Goal: Task Accomplishment & Management: Use online tool/utility

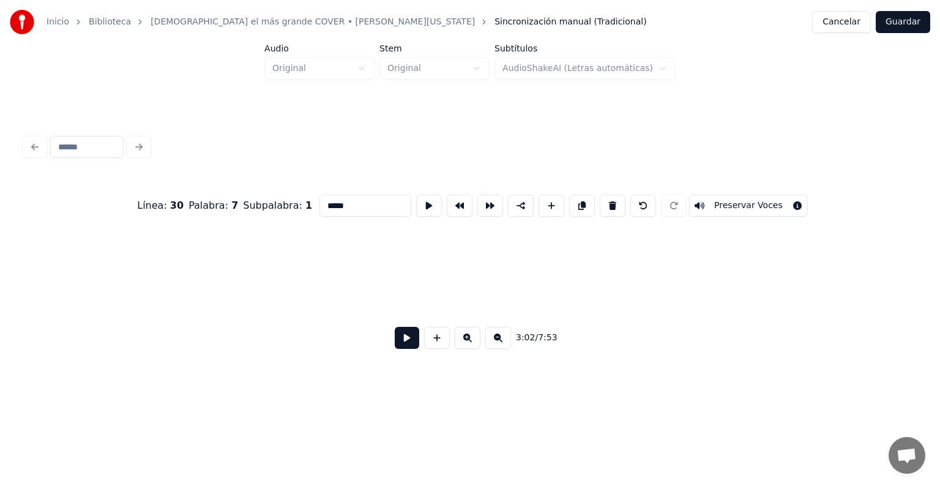
scroll to position [0, 27895]
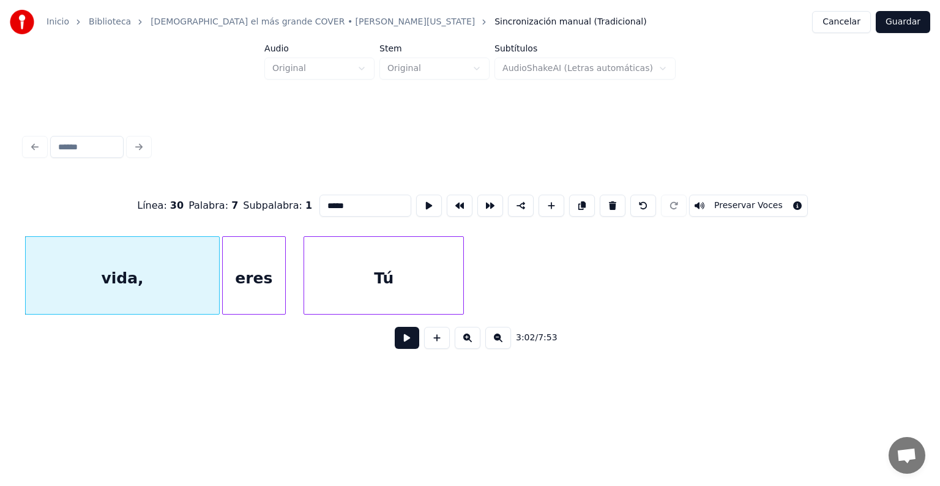
click at [397, 340] on button at bounding box center [407, 338] width 24 height 22
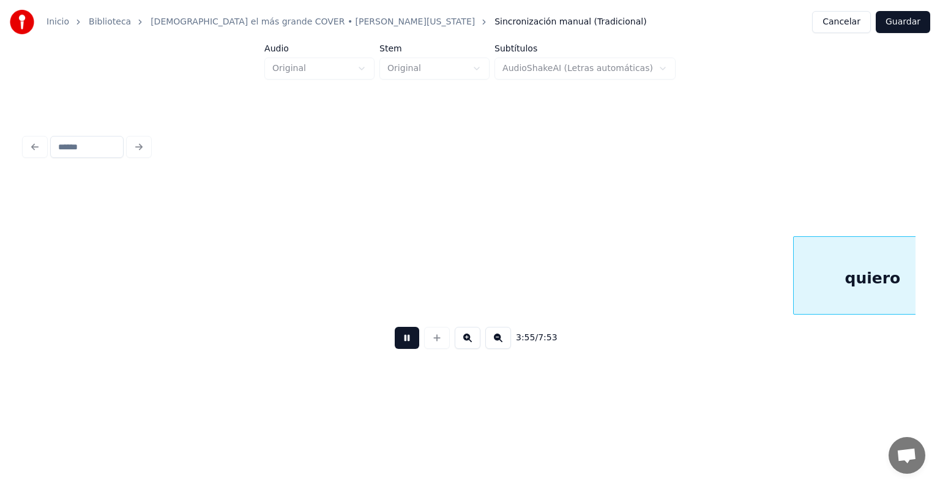
scroll to position [0, 35925]
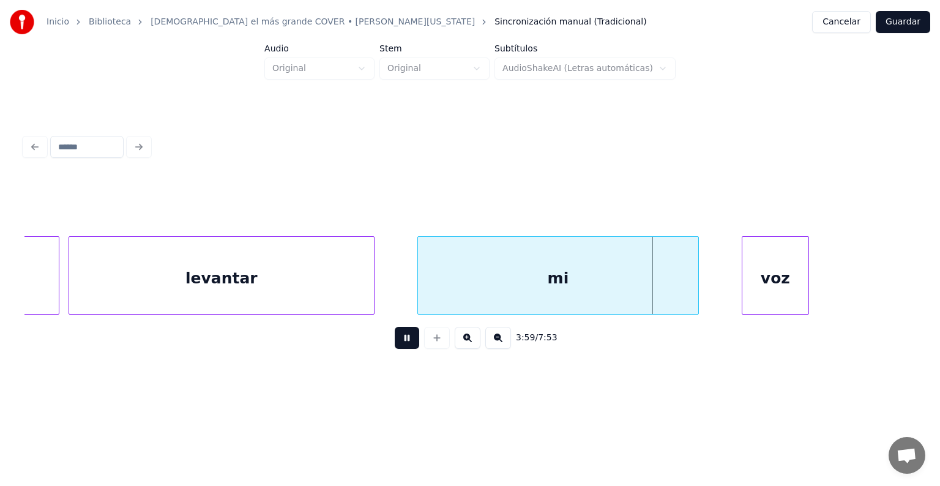
click at [402, 342] on button at bounding box center [407, 338] width 24 height 22
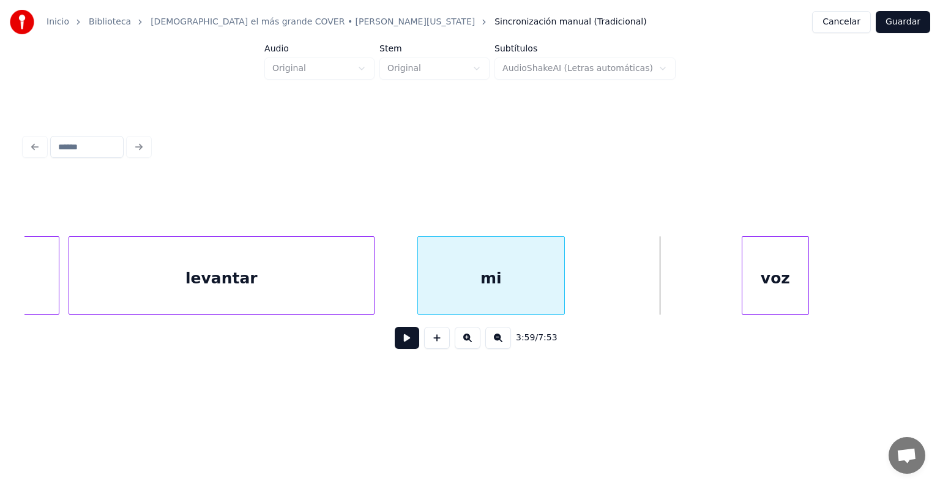
click at [560, 284] on div at bounding box center [562, 275] width 4 height 77
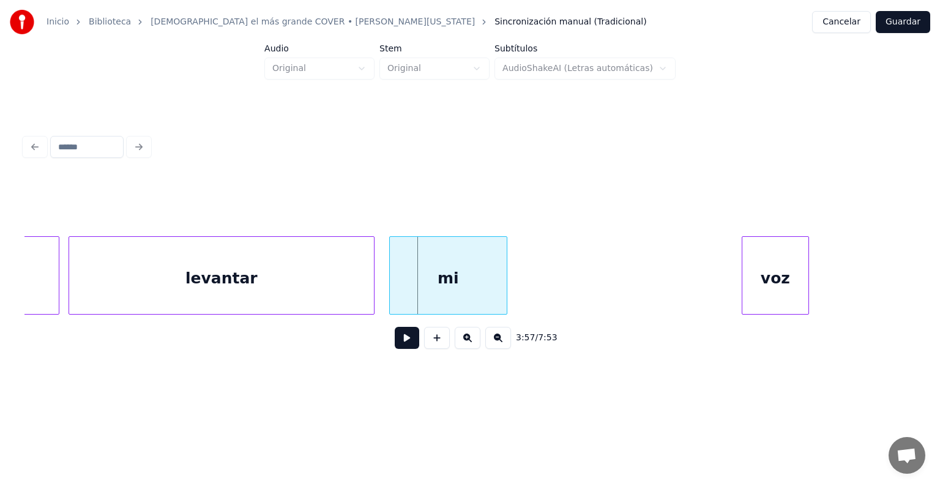
click at [453, 289] on div "mi" at bounding box center [448, 278] width 117 height 83
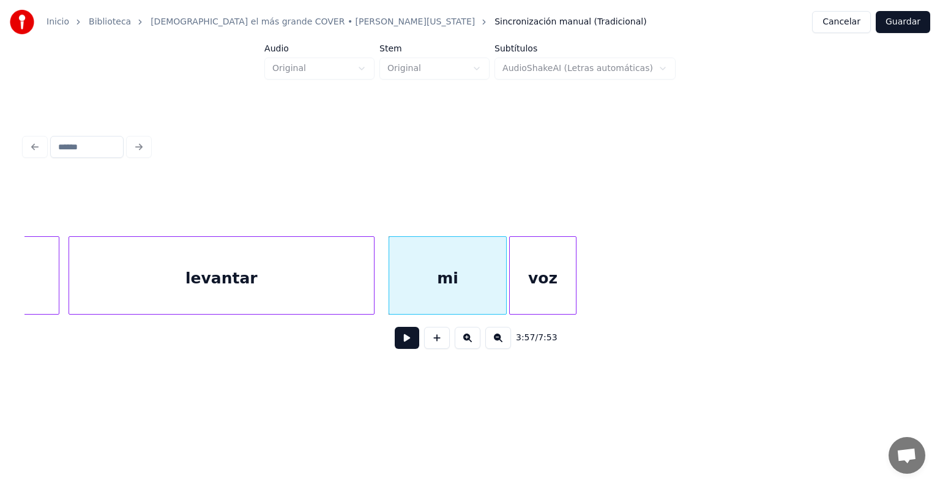
click at [544, 275] on div "voz" at bounding box center [543, 278] width 66 height 83
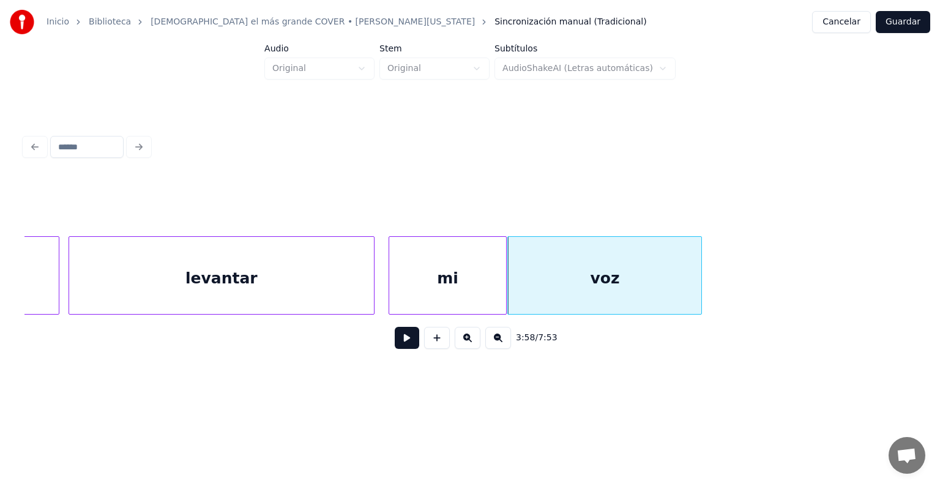
click at [701, 274] on div at bounding box center [699, 275] width 4 height 77
click at [314, 303] on div "levantar" at bounding box center [221, 278] width 305 height 83
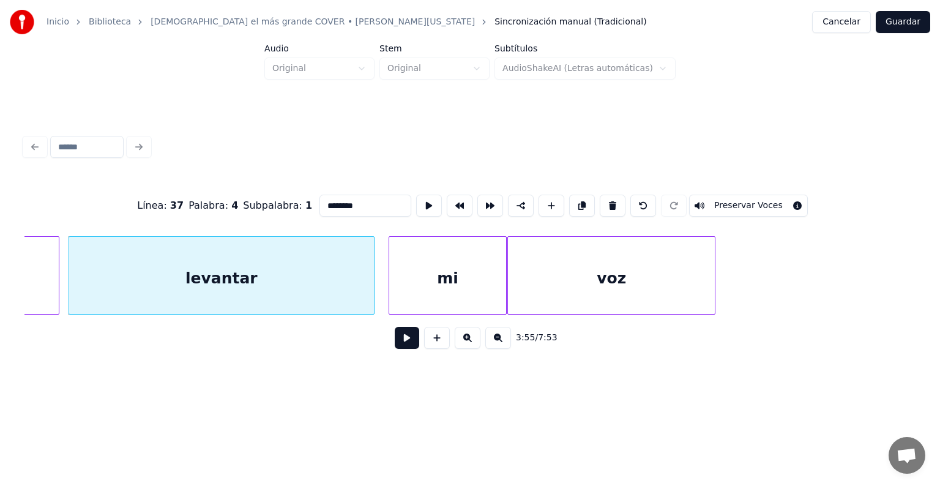
click at [404, 335] on button at bounding box center [407, 338] width 24 height 22
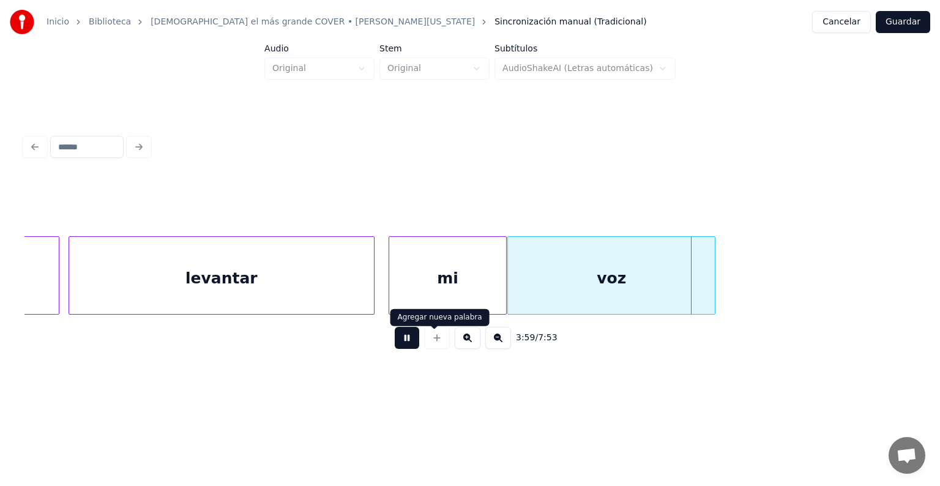
drag, startPoint x: 404, startPoint y: 343, endPoint x: 412, endPoint y: 335, distance: 11.3
click at [402, 343] on button at bounding box center [407, 338] width 24 height 22
click at [436, 284] on div at bounding box center [437, 275] width 4 height 77
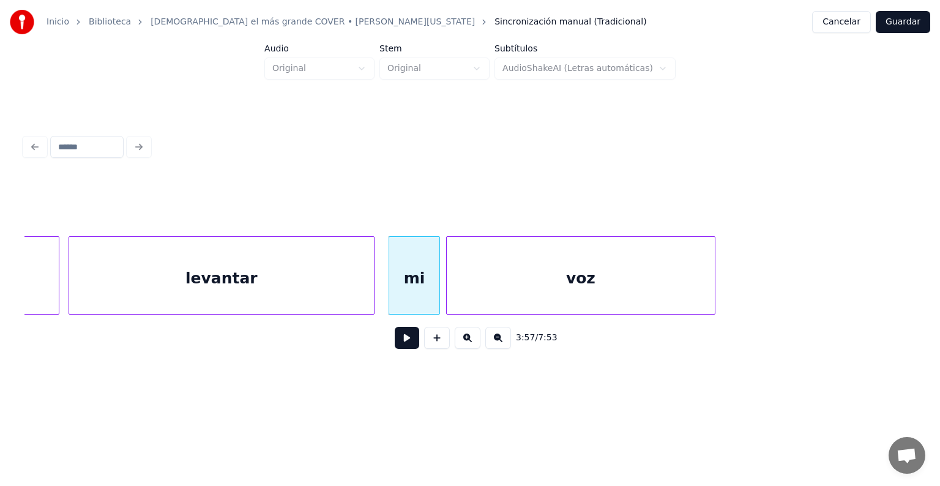
click at [448, 270] on div at bounding box center [449, 275] width 4 height 77
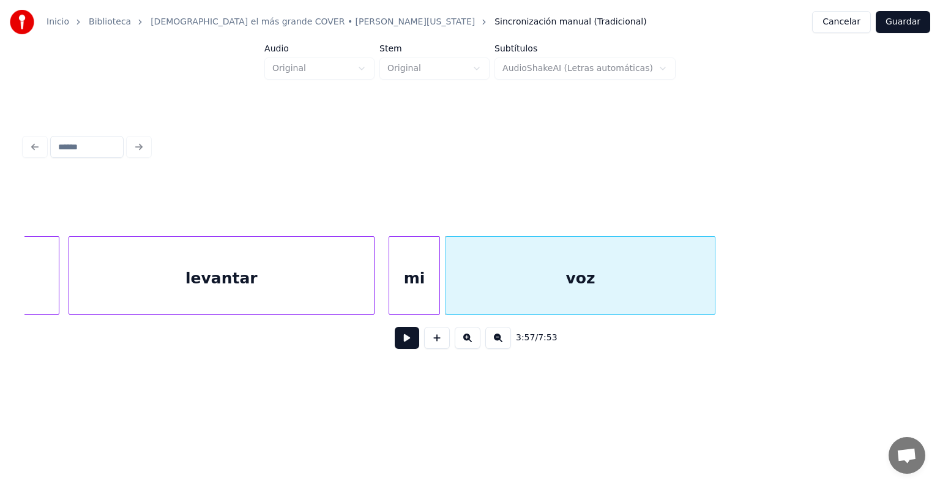
click at [418, 276] on div "mi" at bounding box center [414, 278] width 51 height 83
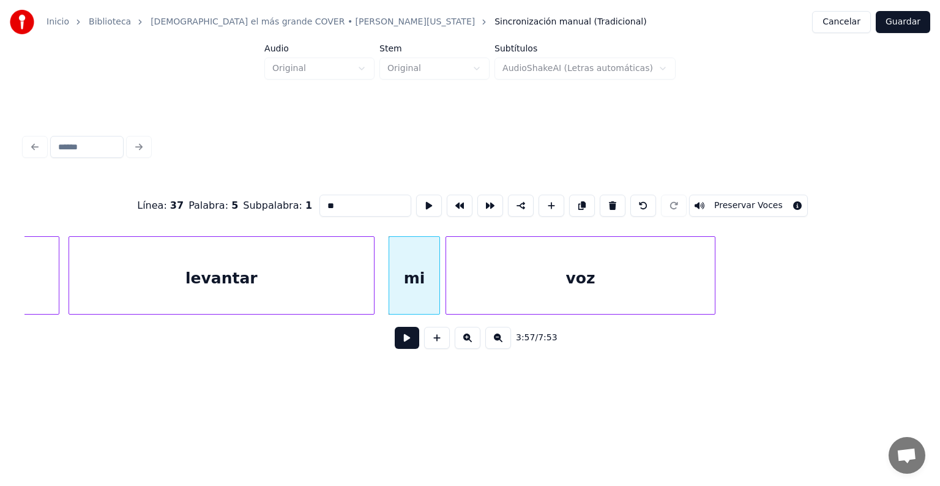
click at [395, 341] on button at bounding box center [407, 338] width 24 height 22
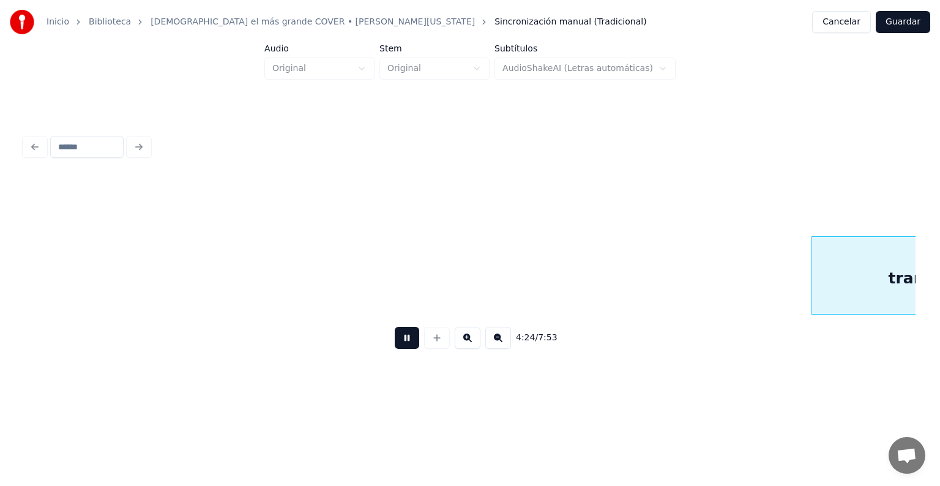
scroll to position [0, 40385]
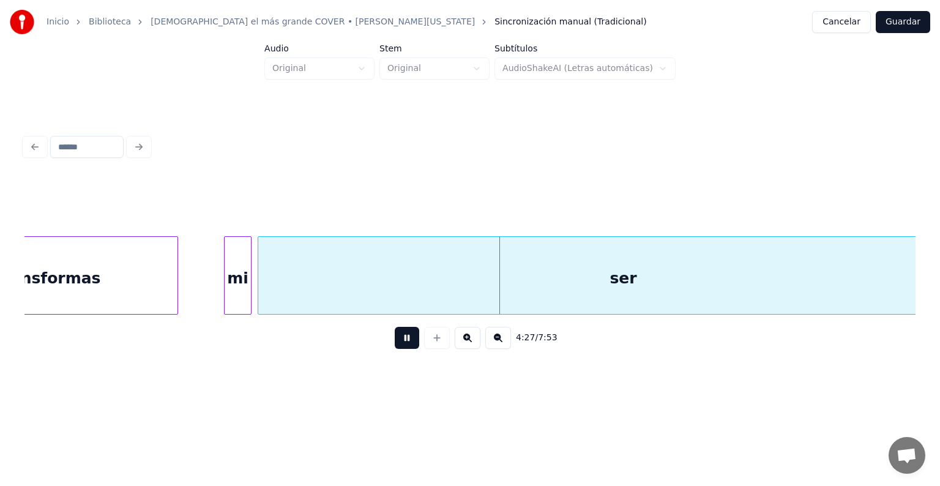
click at [502, 344] on button at bounding box center [498, 338] width 26 height 22
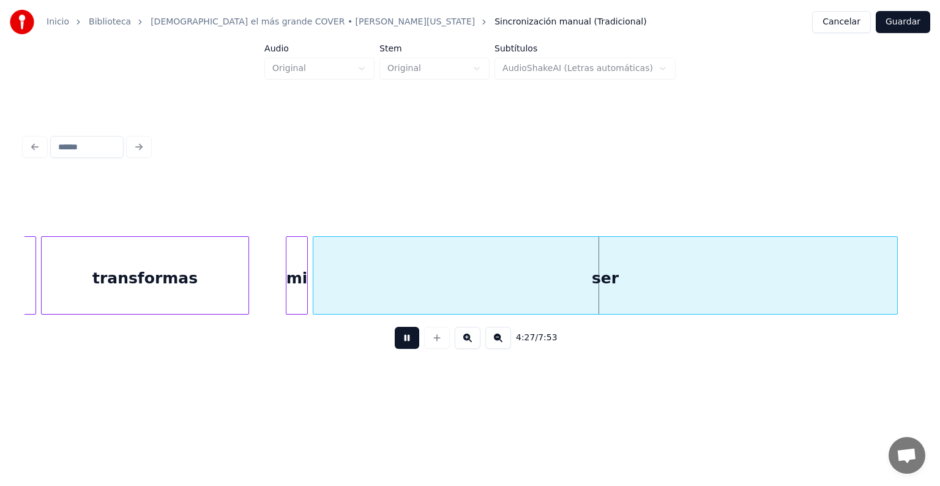
click at [502, 344] on button at bounding box center [498, 338] width 26 height 22
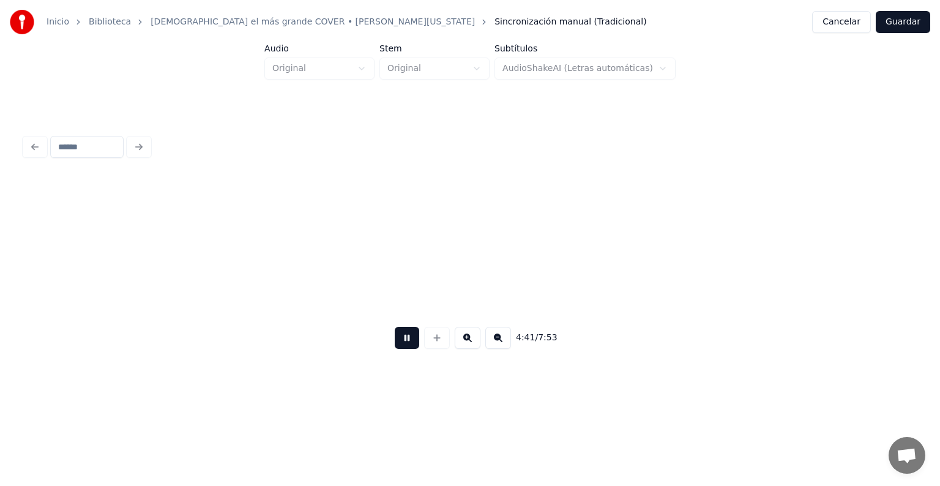
scroll to position [0, 25792]
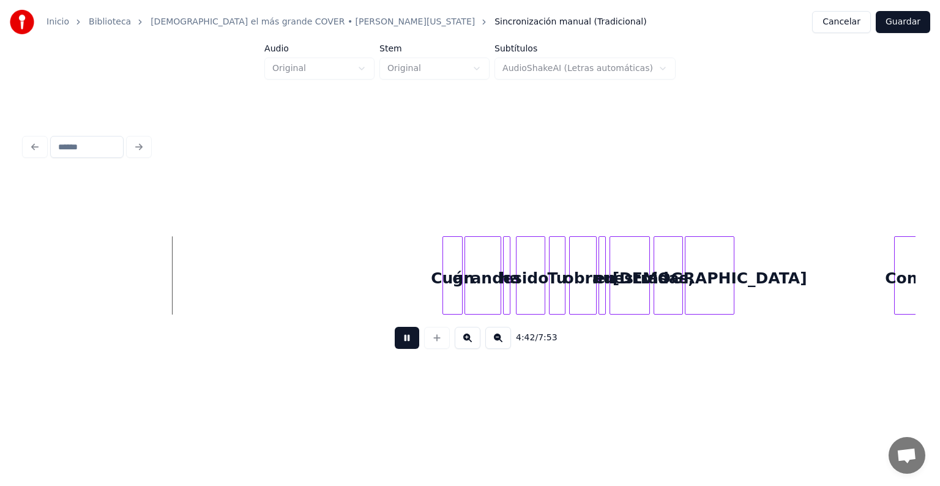
click at [467, 347] on button at bounding box center [467, 338] width 26 height 22
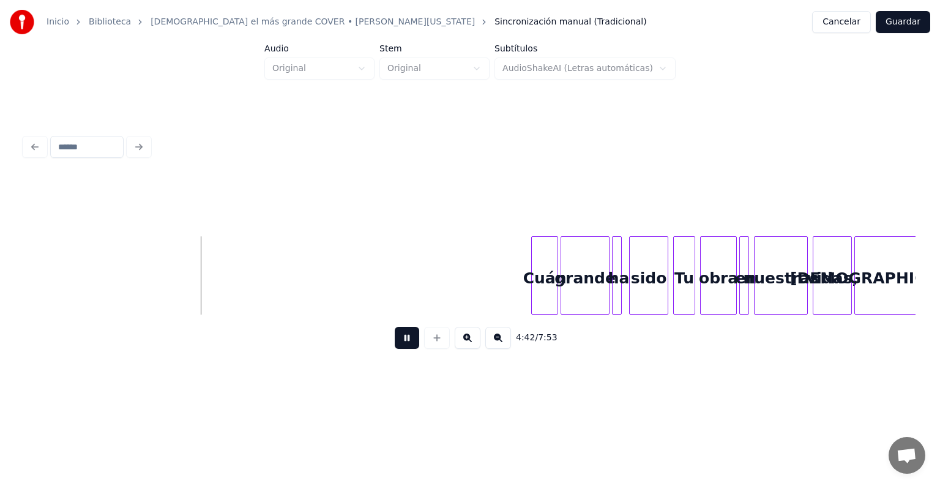
click at [467, 347] on button at bounding box center [467, 338] width 26 height 22
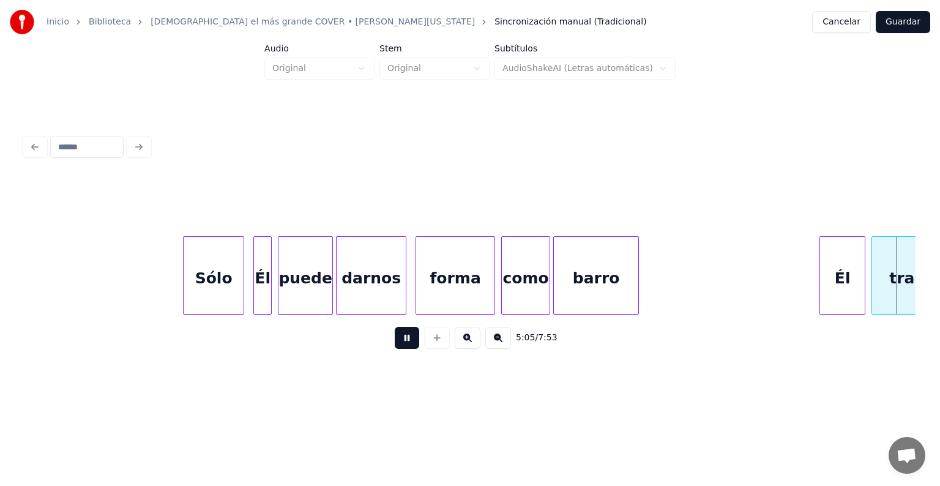
scroll to position [0, 46662]
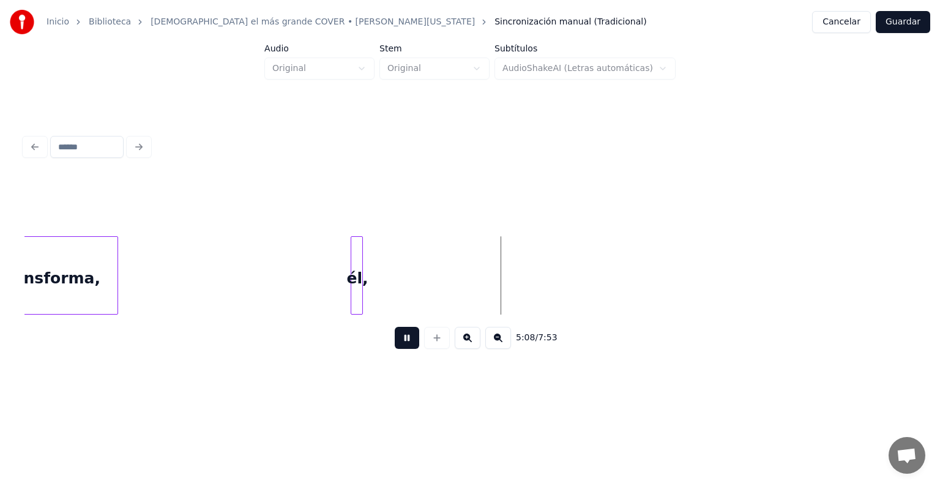
click at [396, 343] on button at bounding box center [407, 338] width 24 height 22
click at [421, 265] on div "él," at bounding box center [424, 278] width 12 height 83
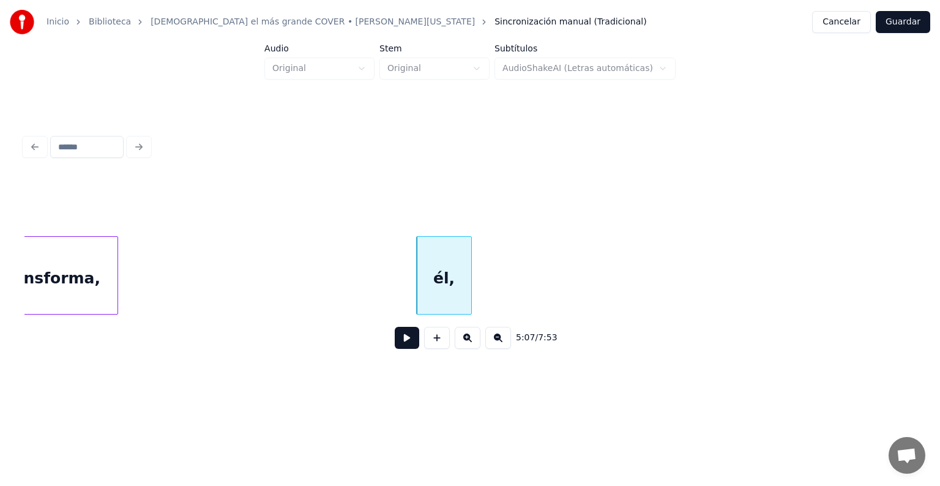
click at [471, 270] on div at bounding box center [469, 275] width 4 height 77
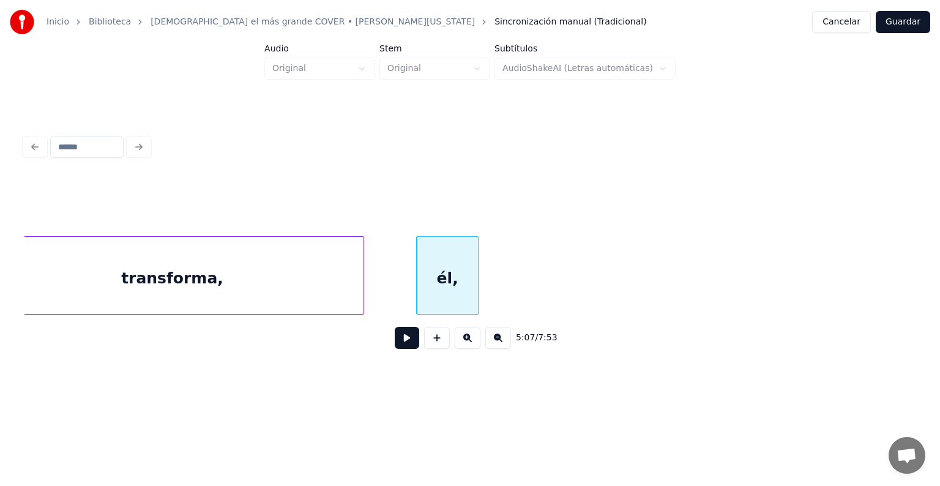
click at [361, 261] on div at bounding box center [362, 275] width 4 height 77
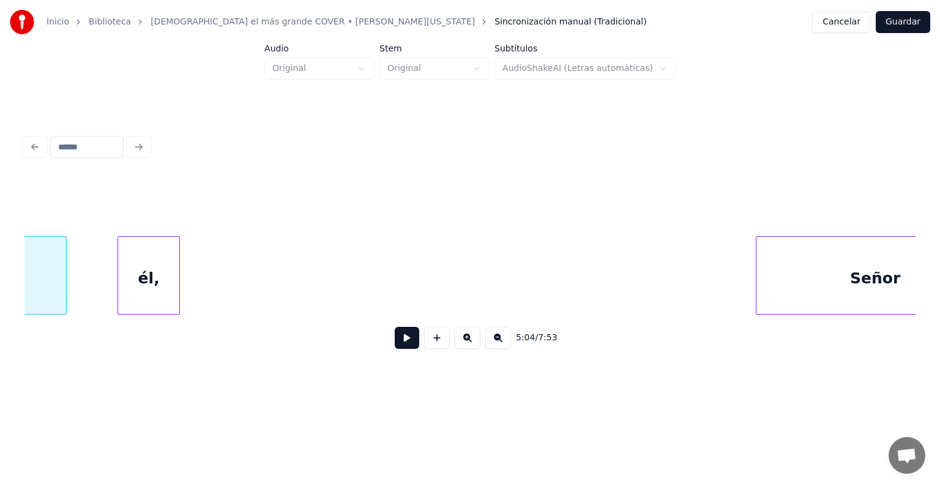
scroll to position [0, 47034]
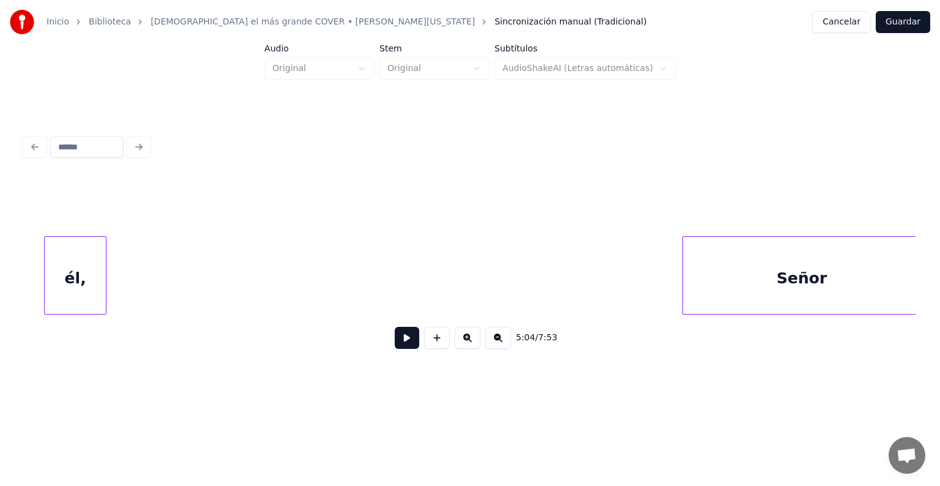
click at [67, 267] on div "él," at bounding box center [75, 278] width 61 height 83
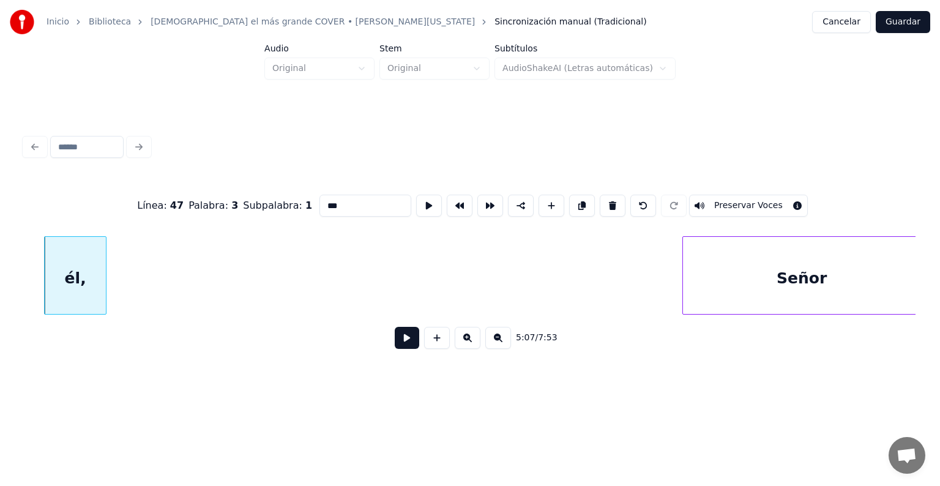
click at [397, 349] on button at bounding box center [407, 338] width 24 height 22
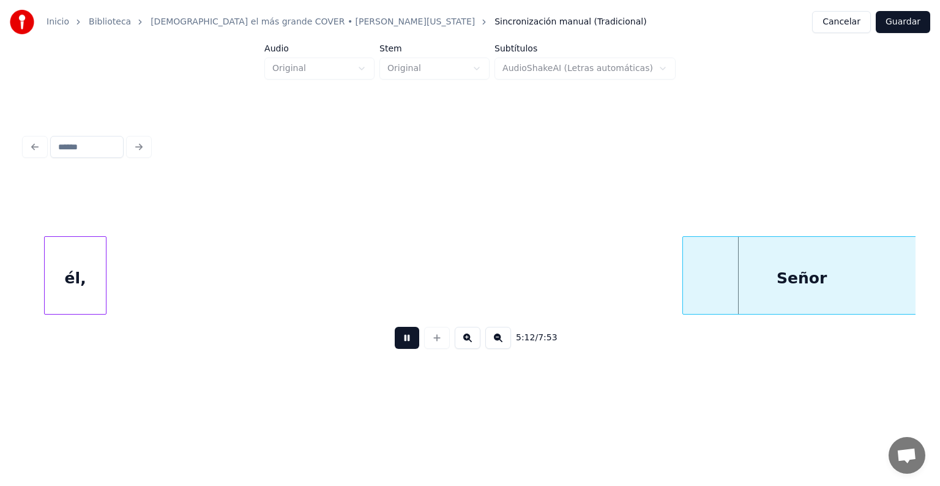
click at [395, 340] on button at bounding box center [407, 338] width 24 height 22
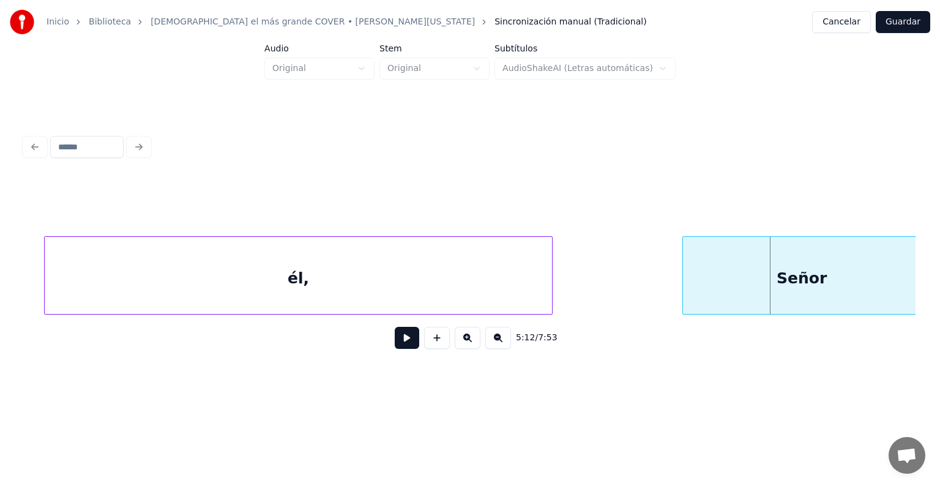
click at [552, 275] on div at bounding box center [550, 275] width 4 height 77
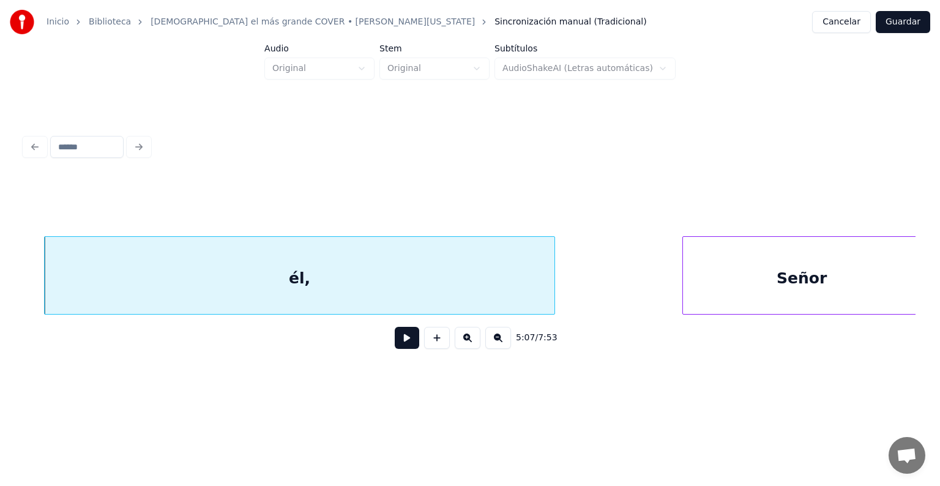
click at [404, 343] on button at bounding box center [407, 338] width 24 height 22
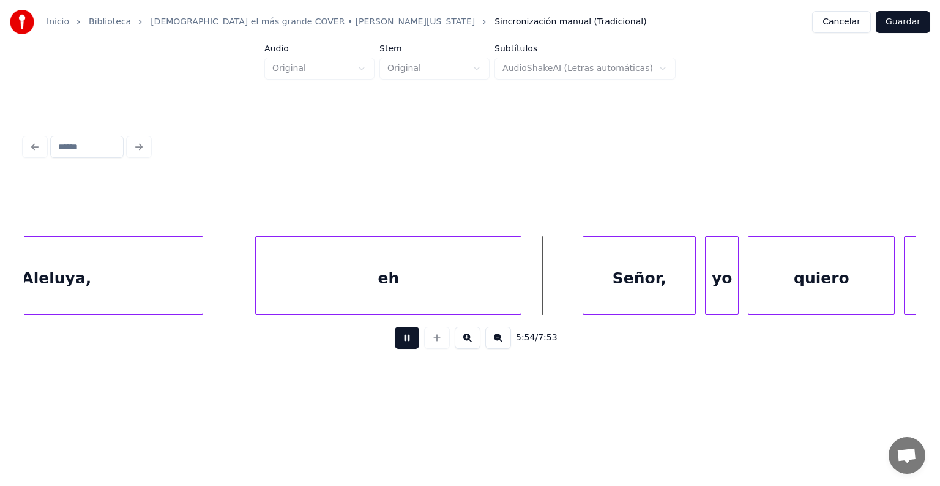
scroll to position [0, 53645]
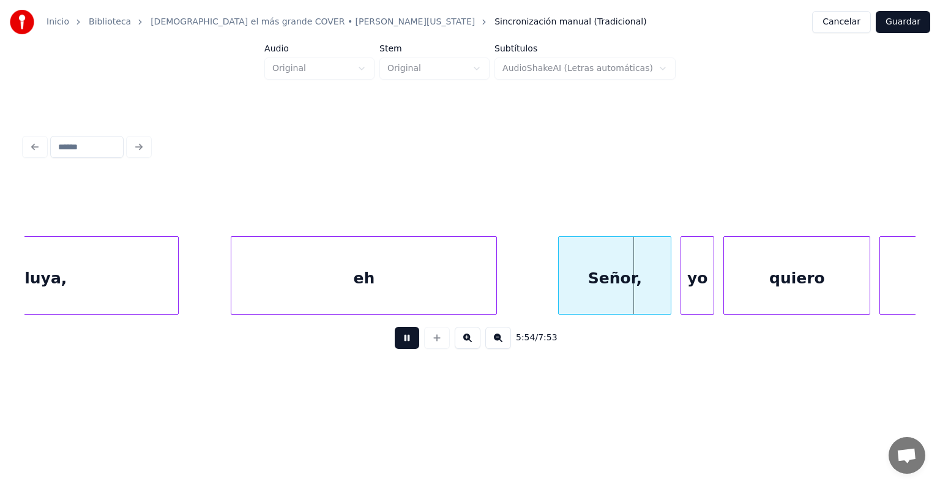
click at [398, 346] on button at bounding box center [407, 338] width 24 height 22
click at [396, 295] on div "eh" at bounding box center [363, 278] width 265 height 83
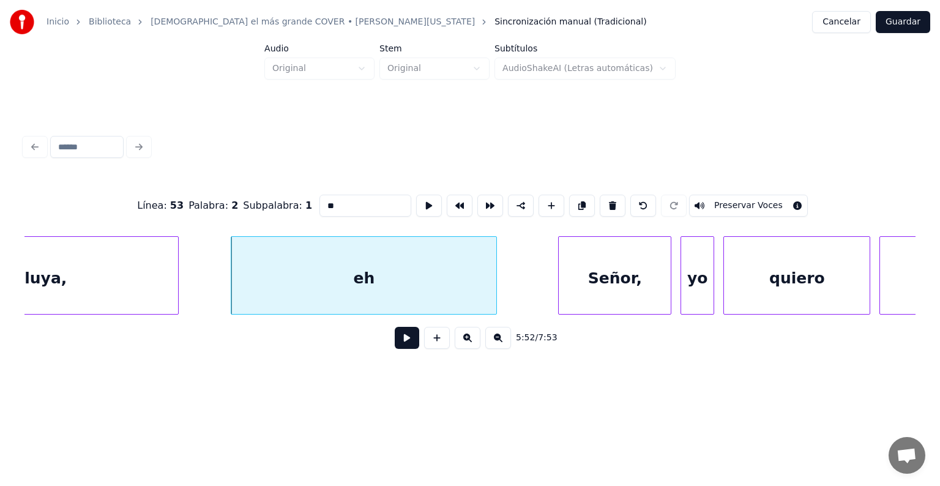
click at [345, 201] on input "**" at bounding box center [365, 206] width 92 height 22
type input "**"
click at [401, 349] on button at bounding box center [407, 338] width 24 height 22
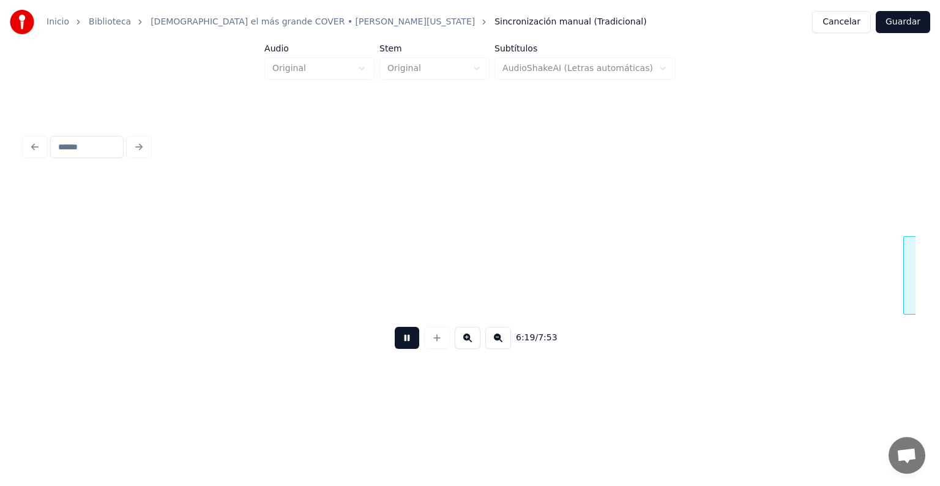
scroll to position [0, 58106]
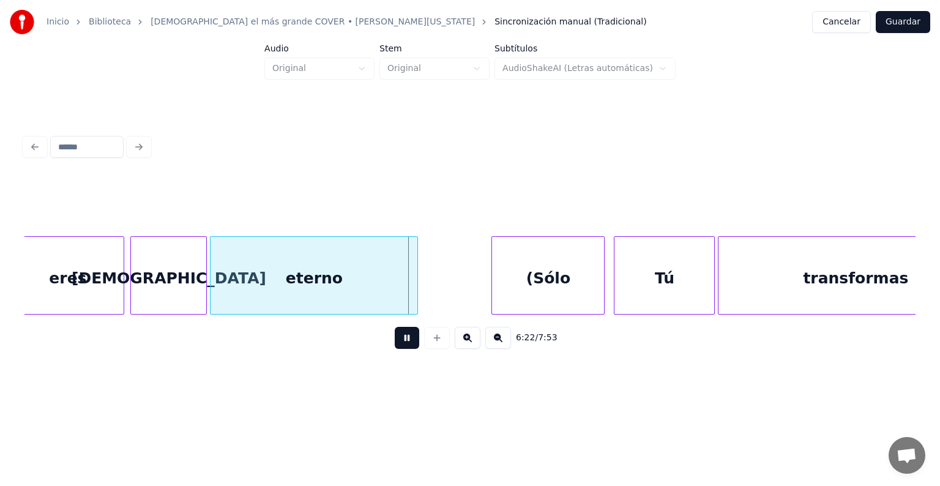
click at [401, 344] on button at bounding box center [407, 338] width 24 height 22
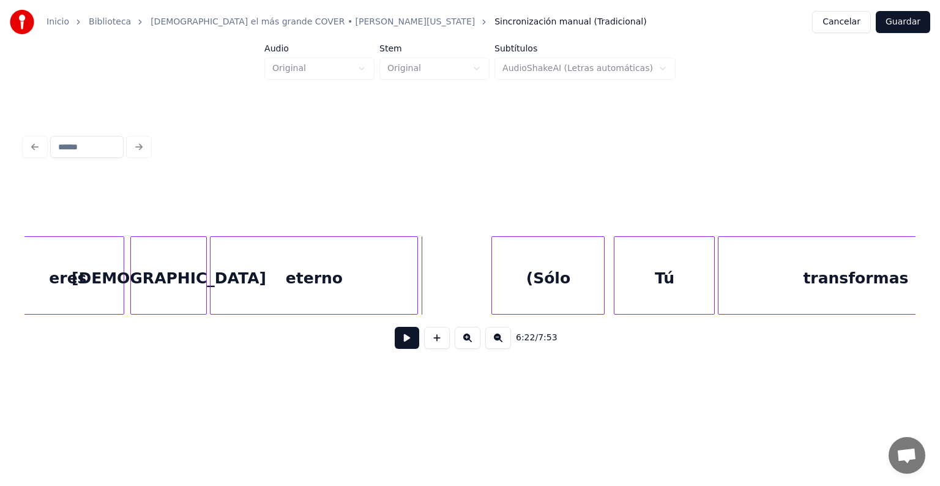
click at [401, 344] on button at bounding box center [407, 338] width 24 height 22
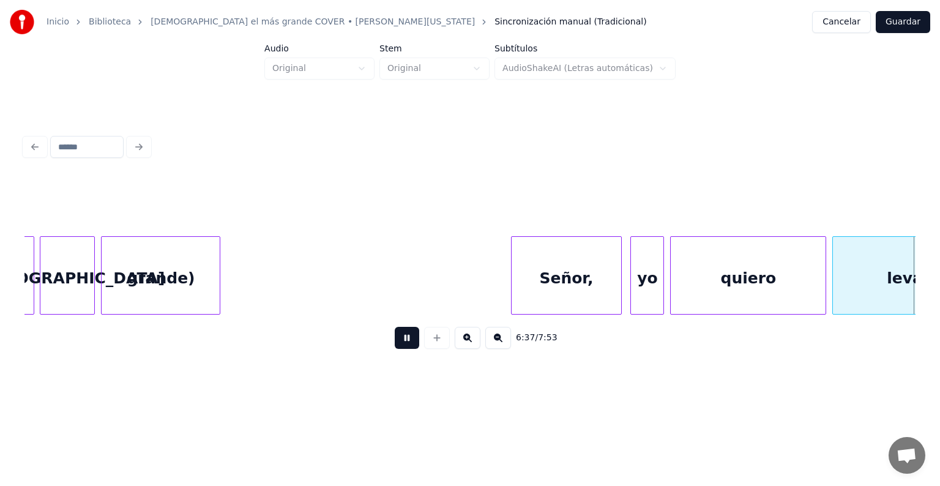
scroll to position [0, 60782]
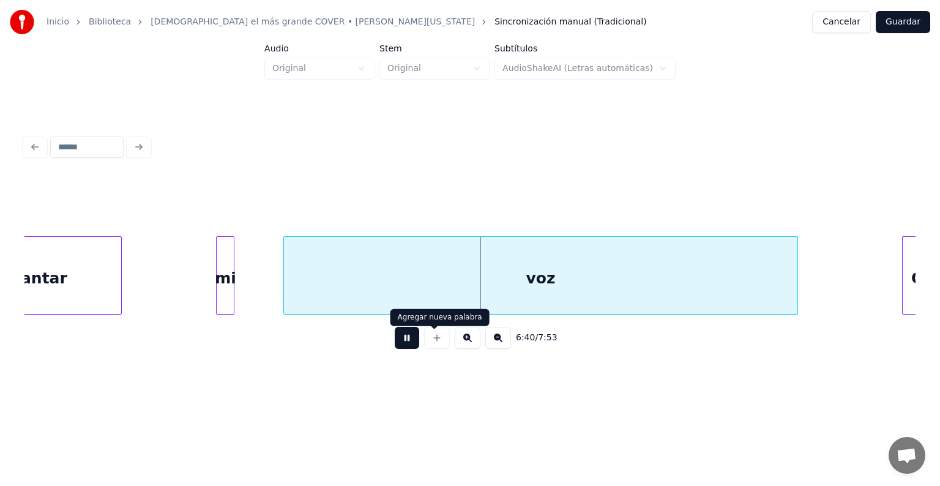
click at [402, 341] on button at bounding box center [407, 338] width 24 height 22
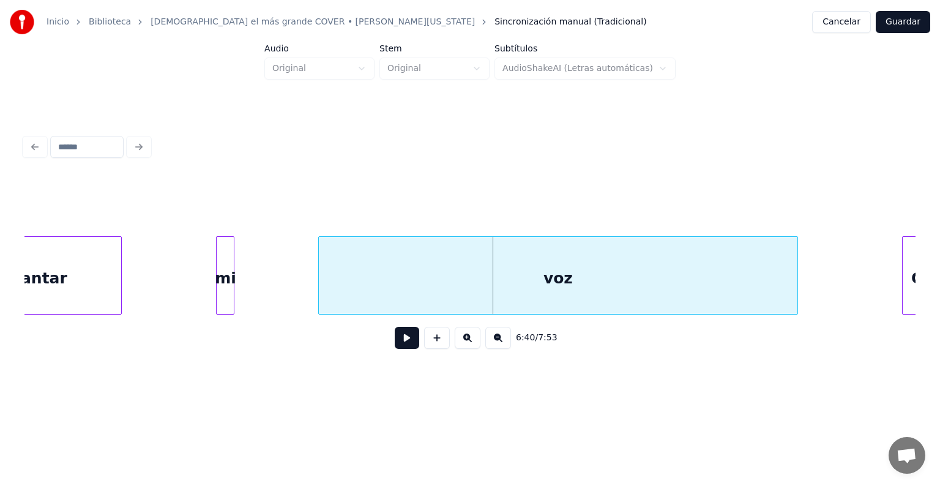
click at [322, 270] on div at bounding box center [321, 275] width 4 height 77
click at [289, 261] on div "mi" at bounding box center [286, 278] width 17 height 83
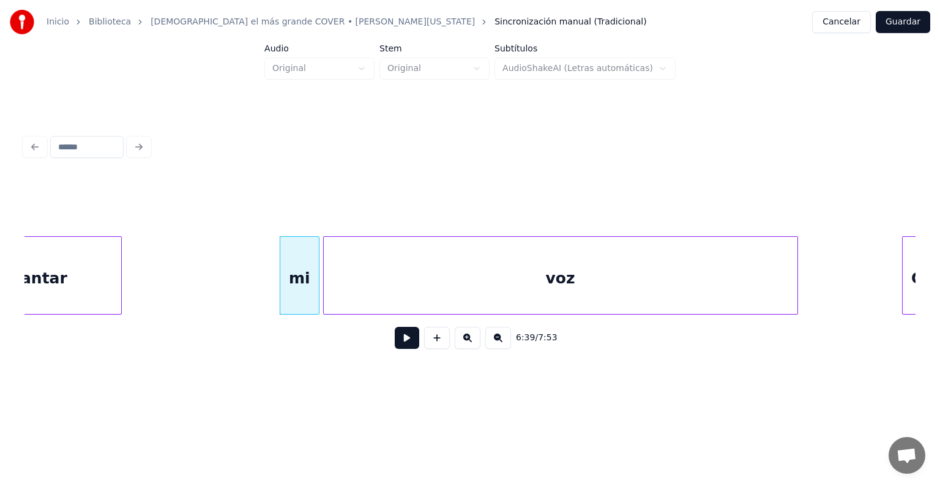
click at [319, 269] on div at bounding box center [317, 275] width 4 height 77
click at [239, 271] on div at bounding box center [239, 275] width 4 height 77
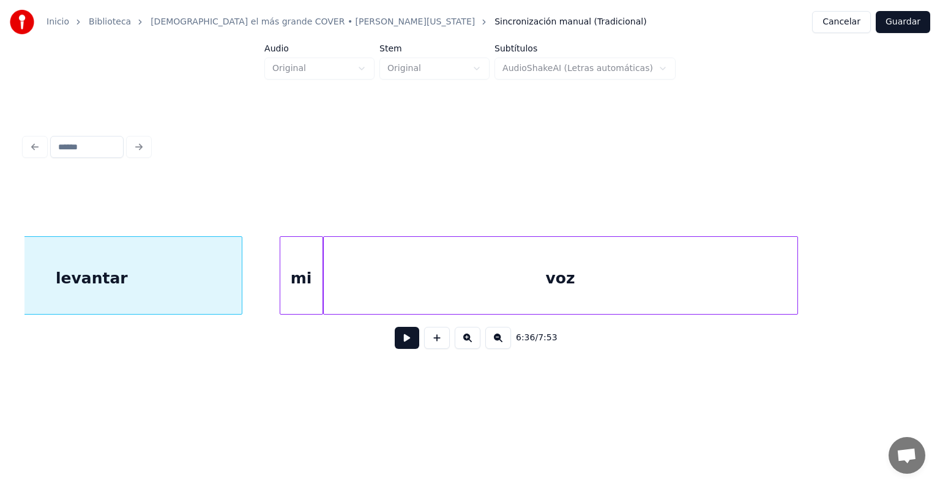
scroll to position [0, 60698]
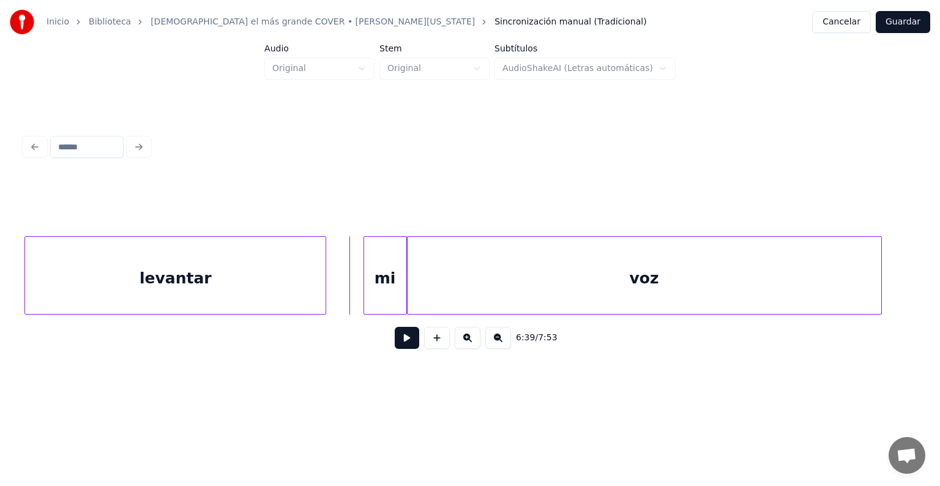
click at [401, 349] on button at bounding box center [407, 338] width 24 height 22
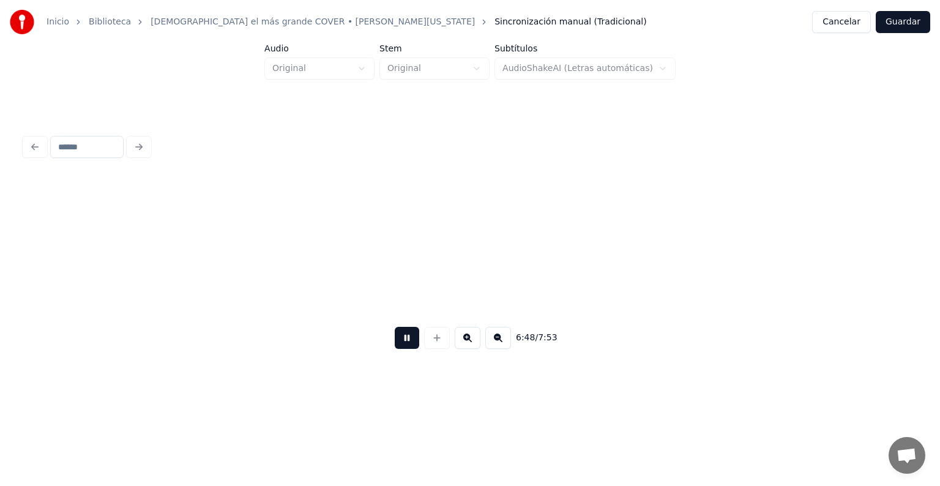
scroll to position [0, 62482]
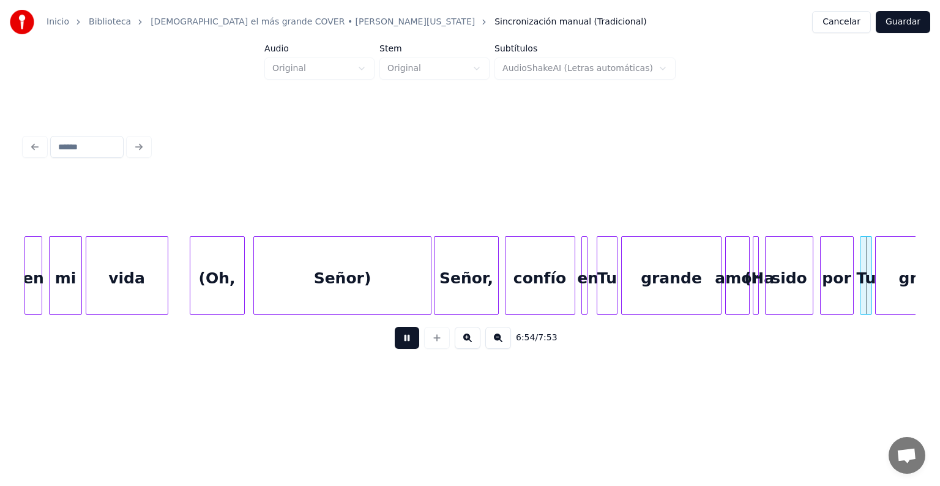
click at [398, 343] on button at bounding box center [407, 338] width 24 height 22
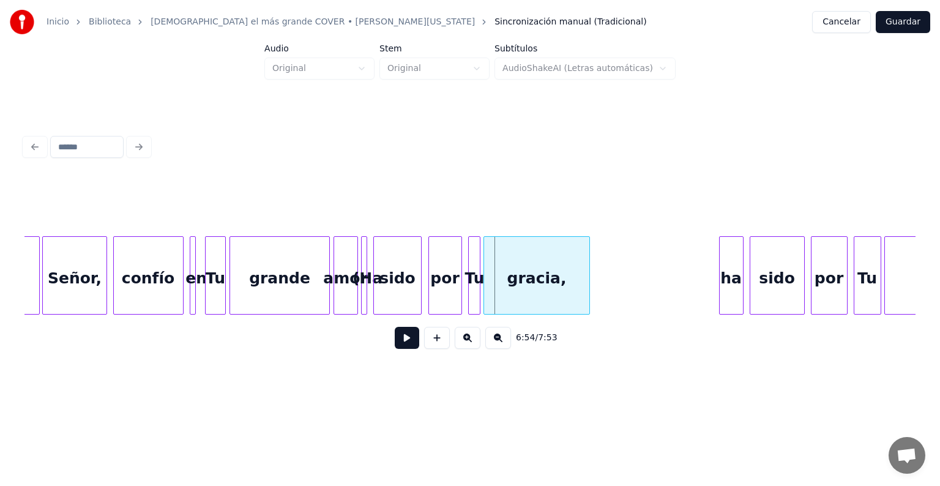
scroll to position [0, 62947]
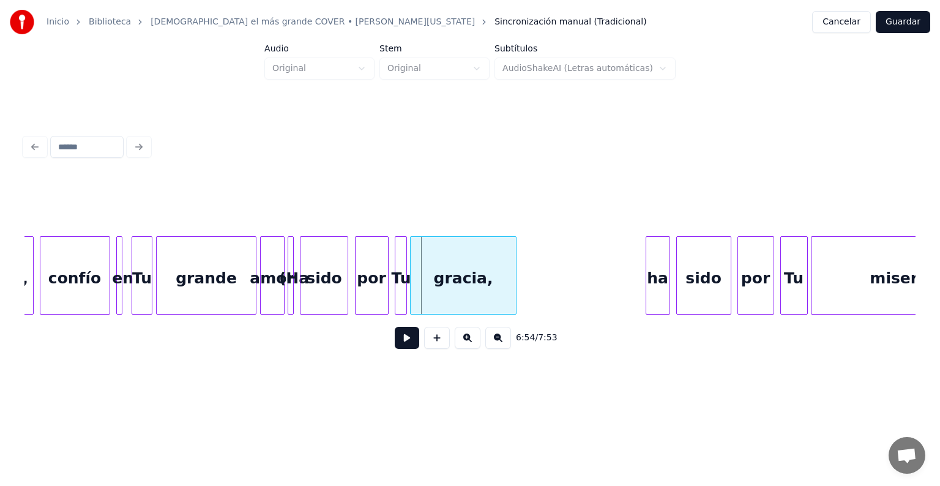
click at [91, 262] on div "confío" at bounding box center [74, 278] width 69 height 83
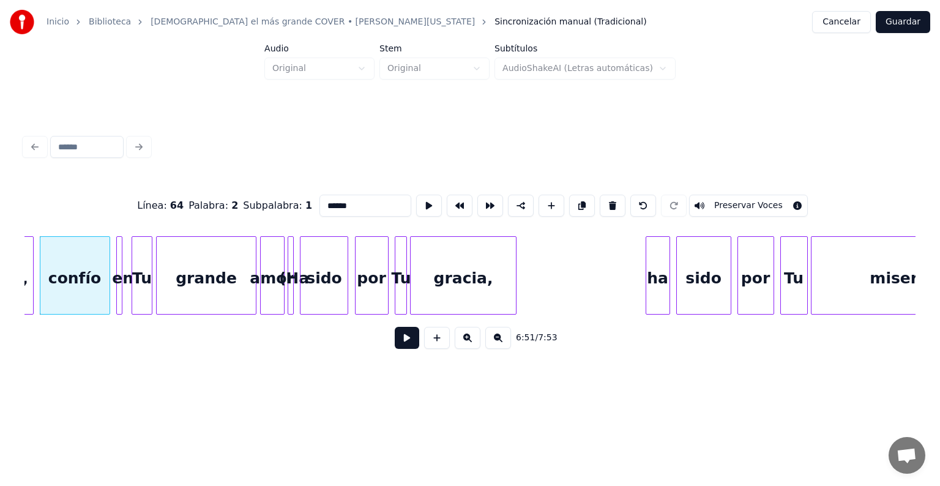
click at [395, 343] on button at bounding box center [407, 338] width 24 height 22
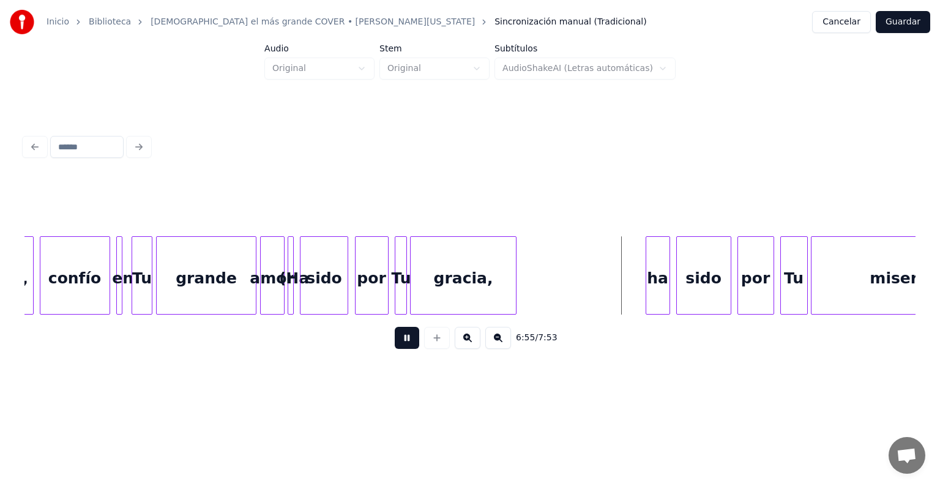
click at [395, 343] on button at bounding box center [407, 338] width 24 height 22
click at [330, 237] on div "sido" at bounding box center [324, 278] width 48 height 83
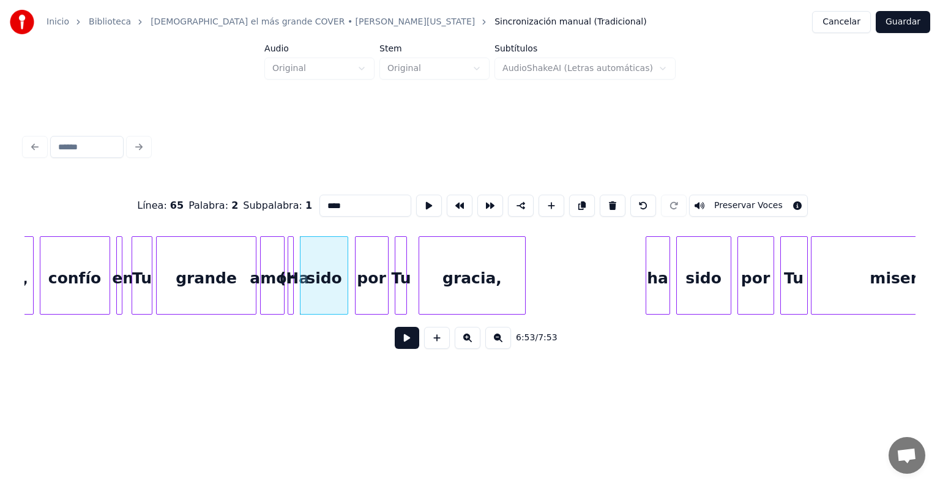
click at [472, 281] on div "gracia," at bounding box center [472, 278] width 106 height 83
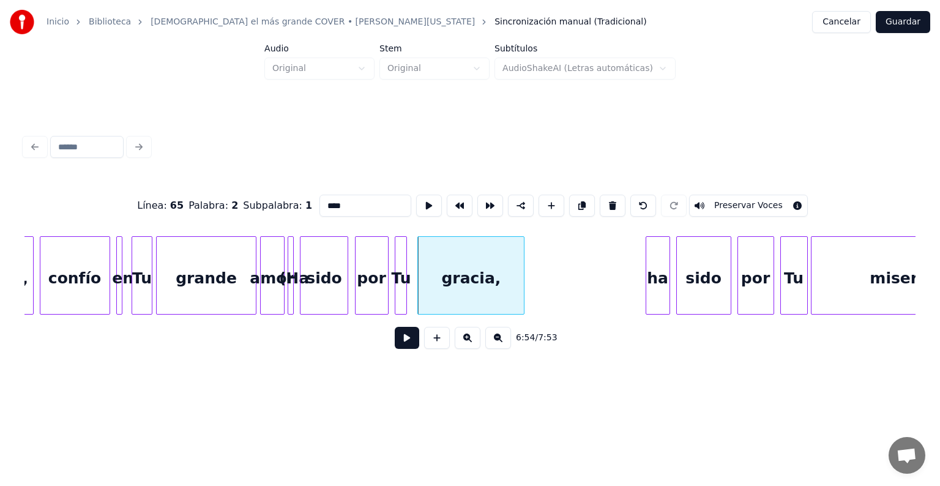
click at [63, 272] on div "confío" at bounding box center [74, 278] width 69 height 83
type input "******"
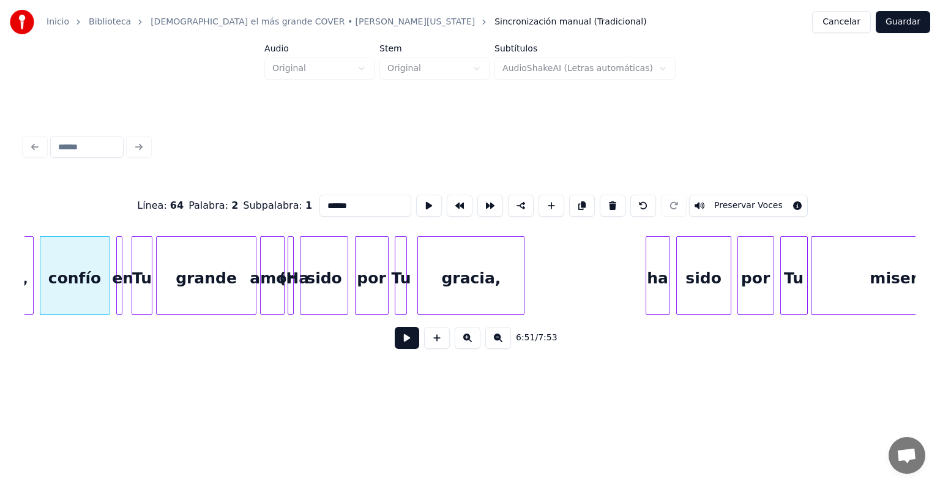
click at [395, 343] on button at bounding box center [407, 338] width 24 height 22
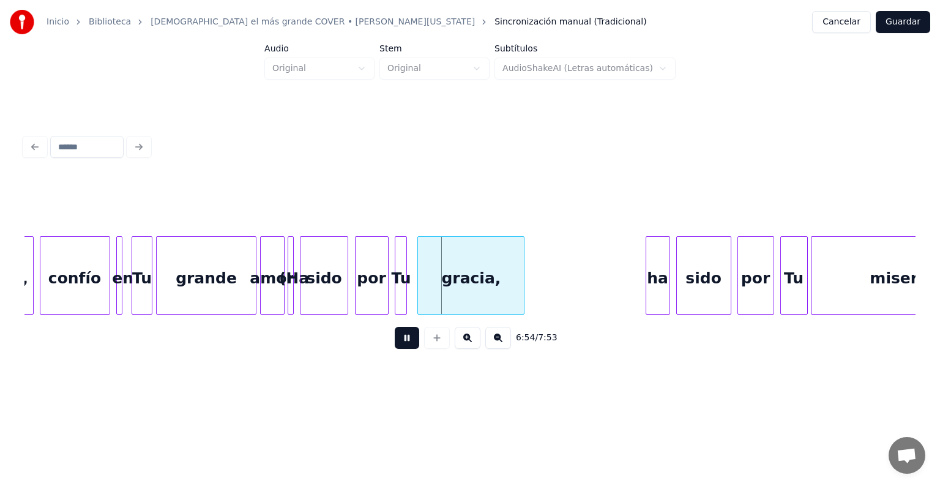
click at [395, 343] on button at bounding box center [407, 338] width 24 height 22
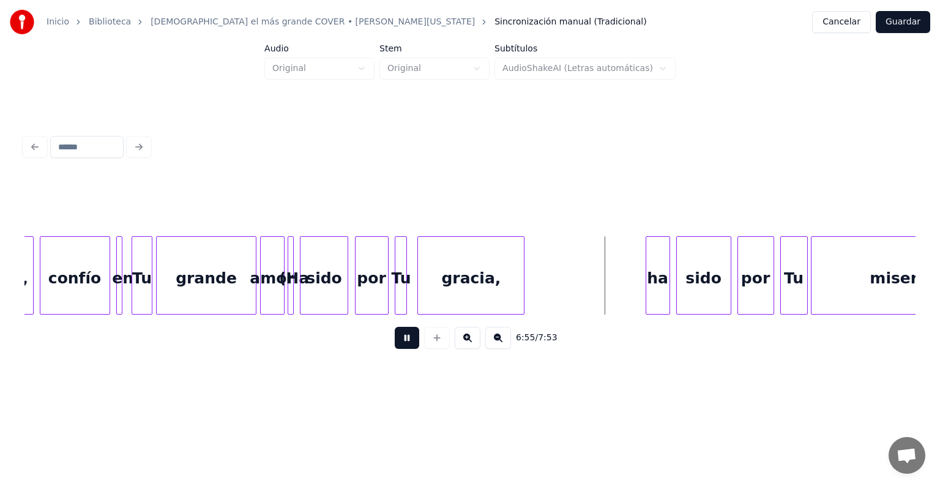
click at [395, 343] on button at bounding box center [407, 338] width 24 height 22
click at [405, 347] on button at bounding box center [407, 338] width 24 height 22
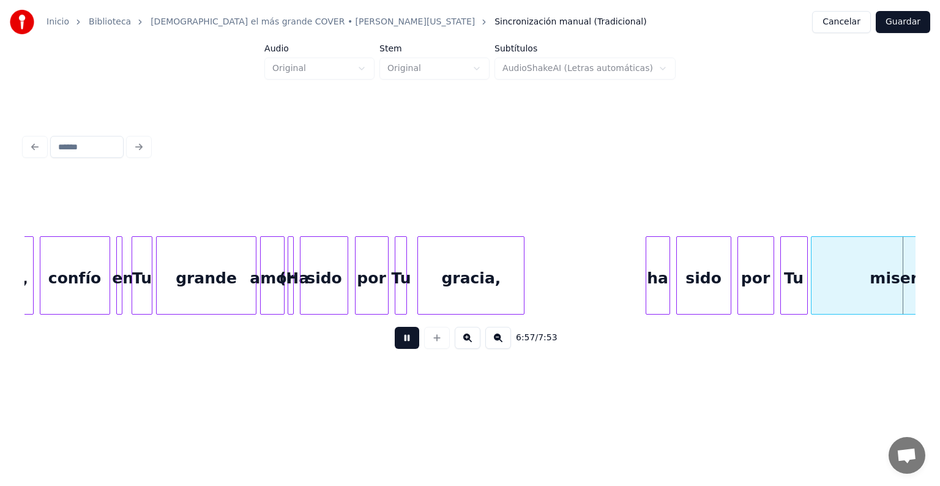
scroll to position [0, 63837]
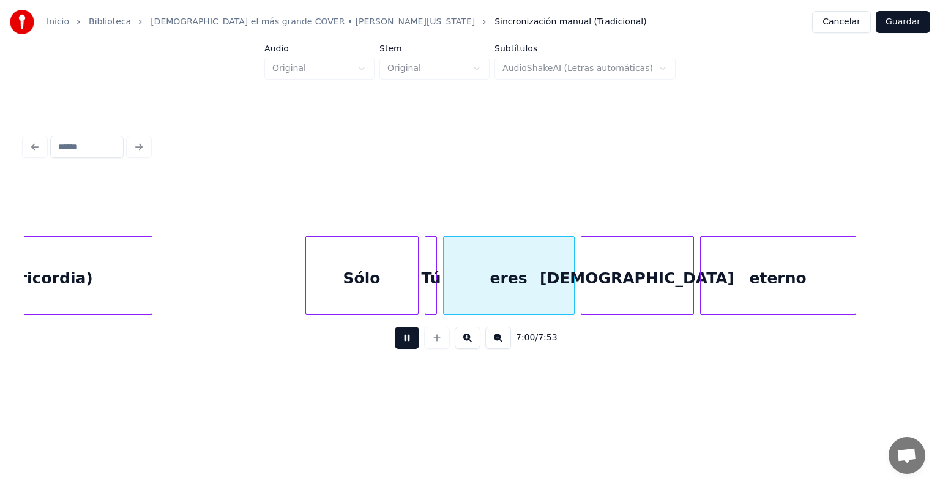
click at [405, 347] on button at bounding box center [407, 338] width 24 height 22
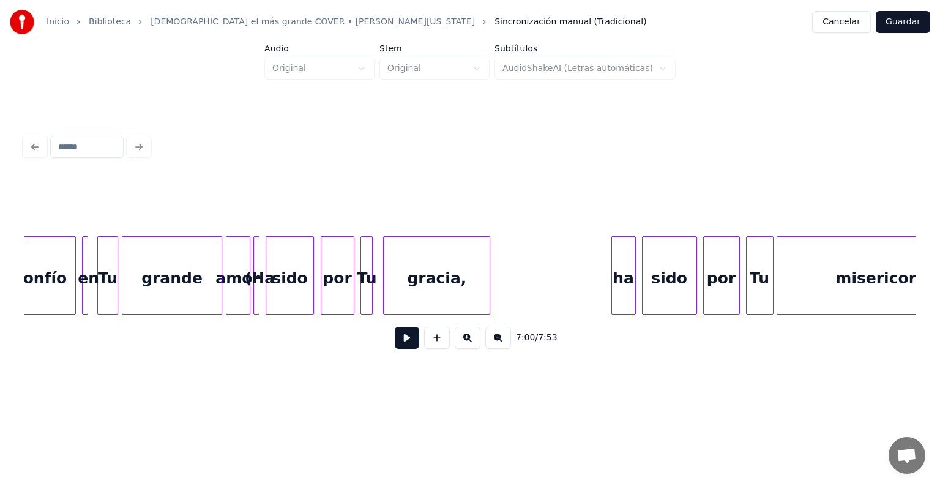
click at [45, 281] on div "confío" at bounding box center [40, 278] width 69 height 83
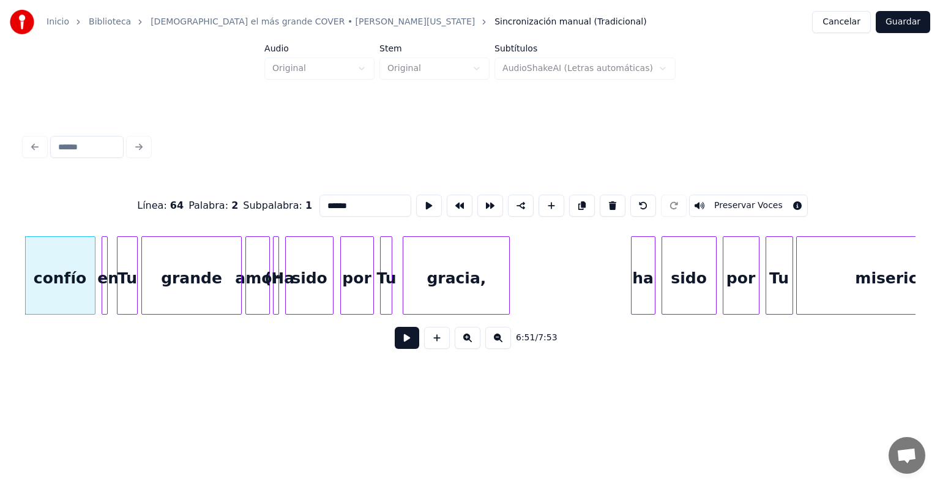
click at [395, 347] on button at bounding box center [407, 338] width 24 height 22
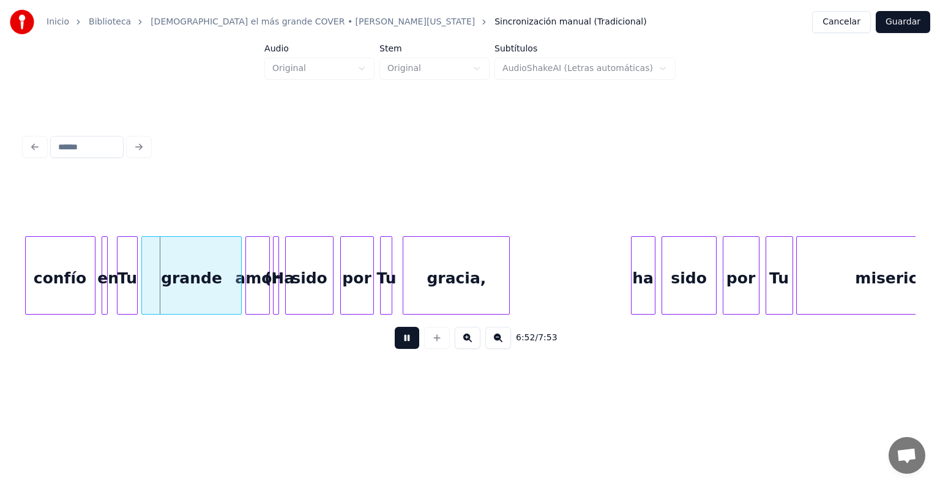
click at [395, 347] on button at bounding box center [407, 338] width 24 height 22
click at [305, 279] on div "sido" at bounding box center [310, 278] width 48 height 83
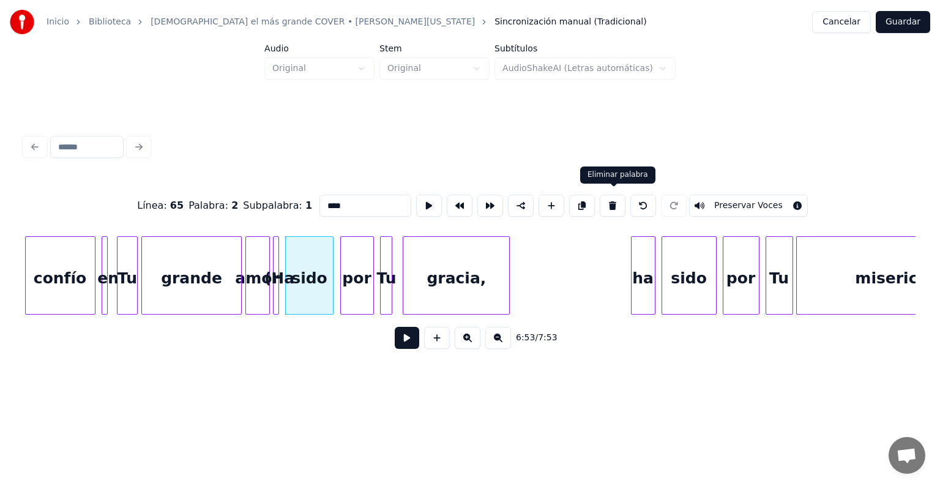
click at [615, 201] on button at bounding box center [612, 206] width 26 height 22
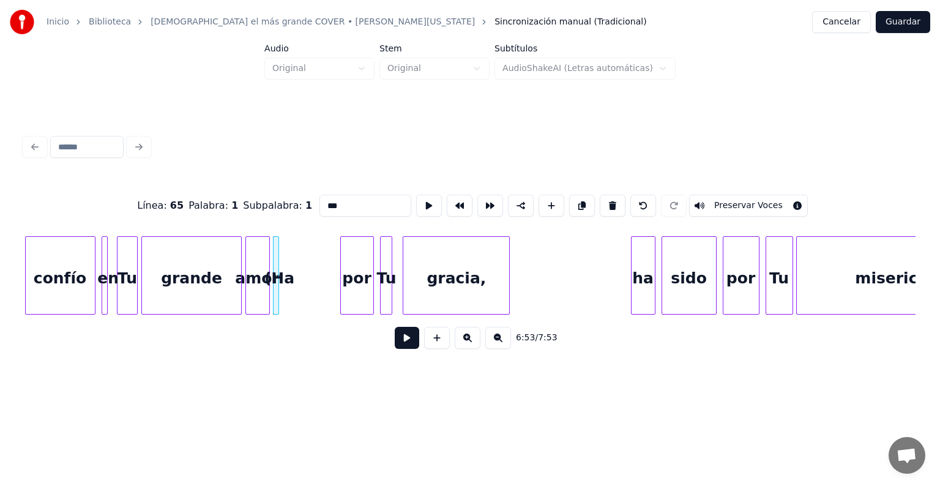
click at [442, 268] on div "gracia," at bounding box center [456, 278] width 106 height 83
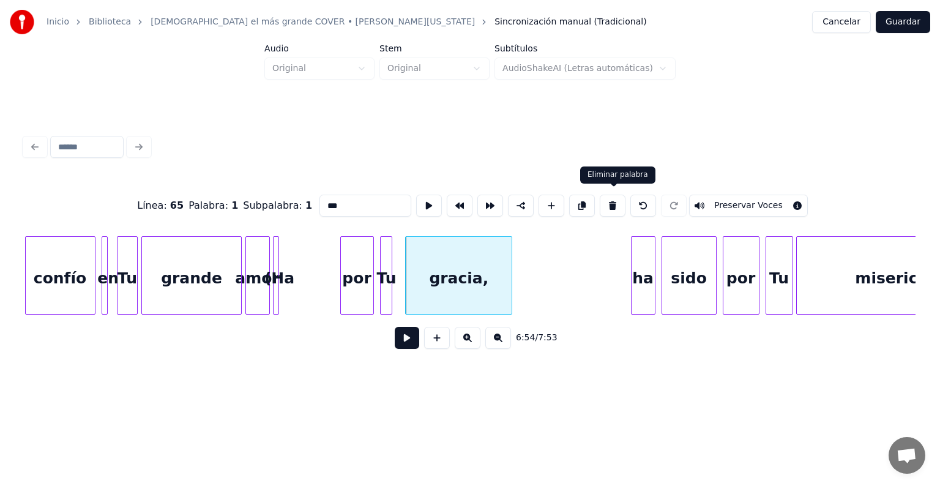
click at [612, 196] on button at bounding box center [612, 206] width 26 height 22
click at [653, 201] on button at bounding box center [643, 206] width 26 height 22
click at [650, 201] on button at bounding box center [643, 206] width 26 height 22
type input "*******"
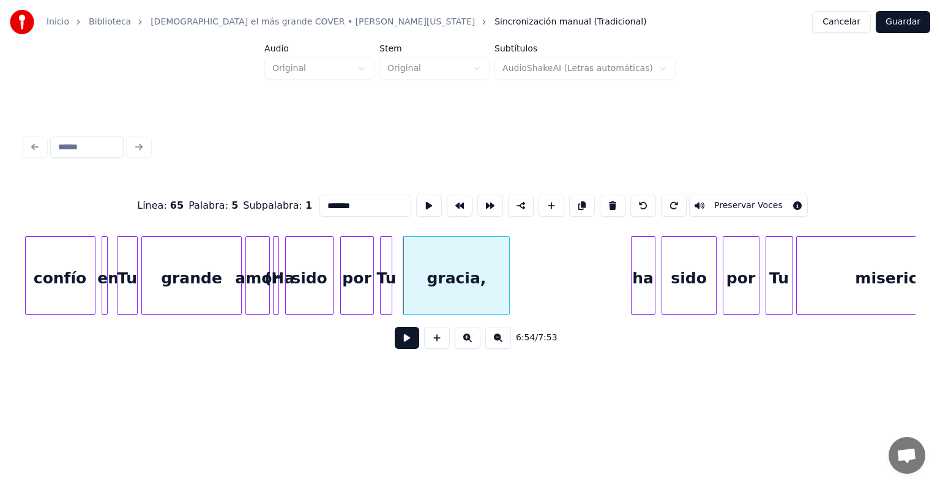
click at [650, 201] on button at bounding box center [643, 206] width 26 height 22
click at [904, 40] on div "Inicio Biblioteca [DEMOGRAPHIC_DATA] el más grande COVER • [PERSON_NAME][US_STA…" at bounding box center [470, 22] width 940 height 44
click at [913, 26] on button "Guardar" at bounding box center [902, 22] width 54 height 22
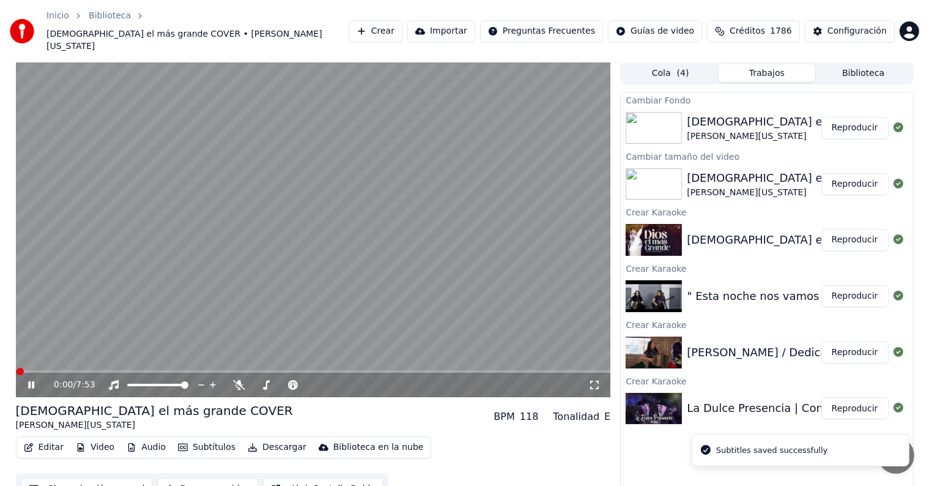
click at [49, 439] on button "Editar" at bounding box center [44, 447] width 50 height 17
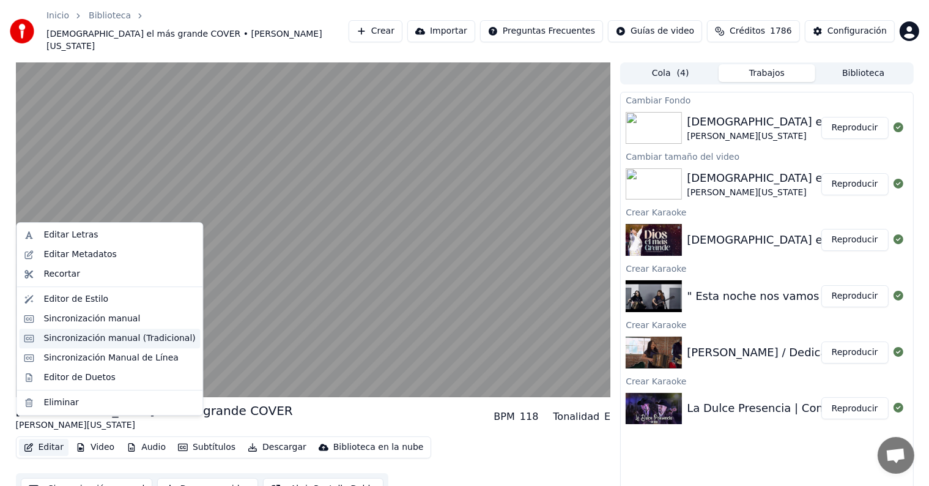
click at [168, 330] on div "Sincronización manual (Tradicional)" at bounding box center [109, 338] width 181 height 20
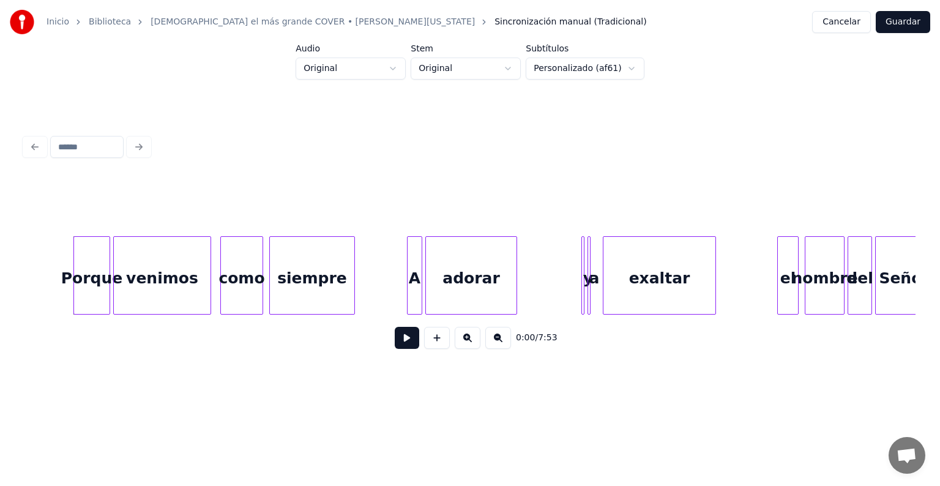
click at [395, 345] on button at bounding box center [407, 338] width 24 height 22
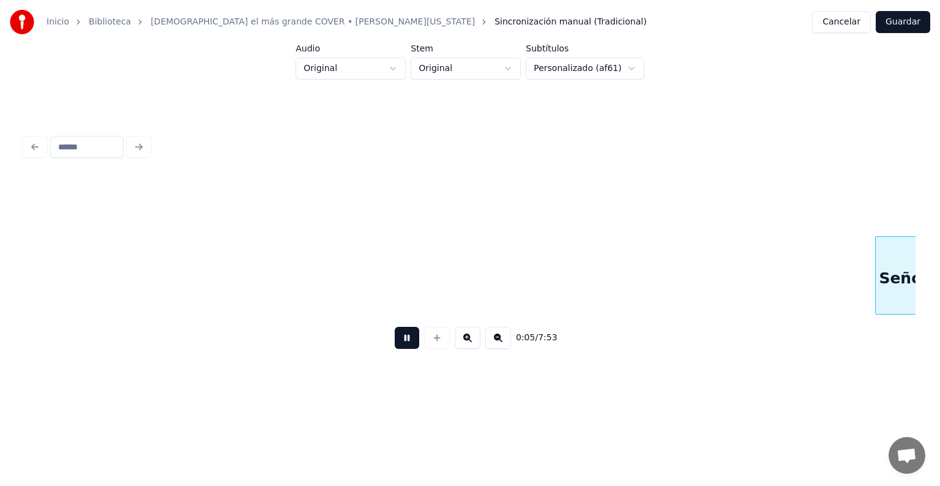
scroll to position [0, 891]
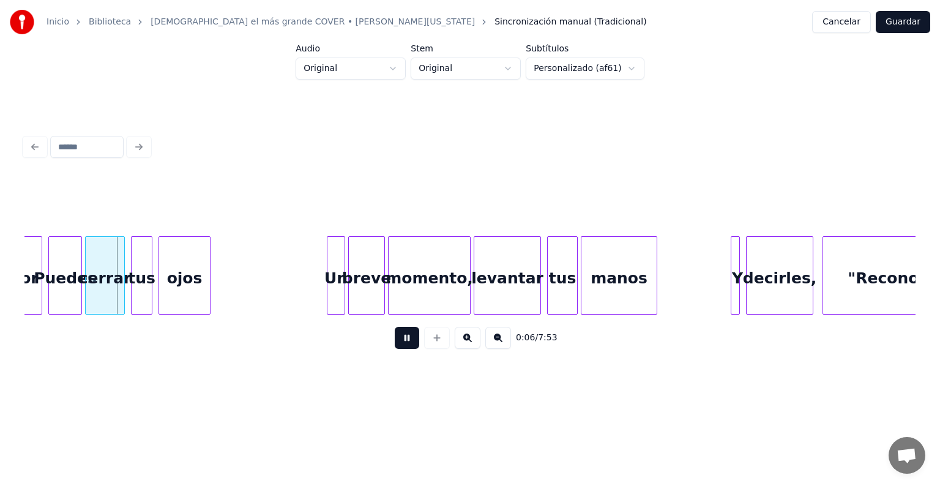
click at [754, 264] on div "decirles," at bounding box center [779, 278] width 66 height 83
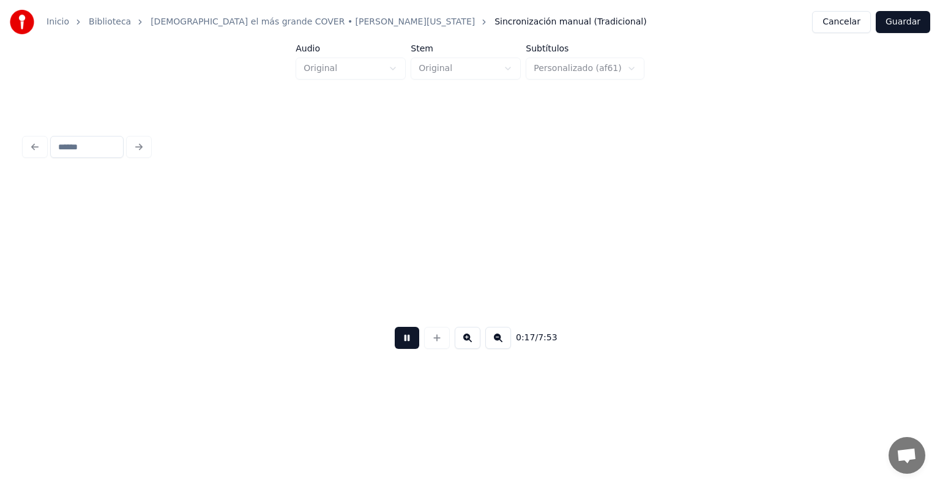
scroll to position [0, 2674]
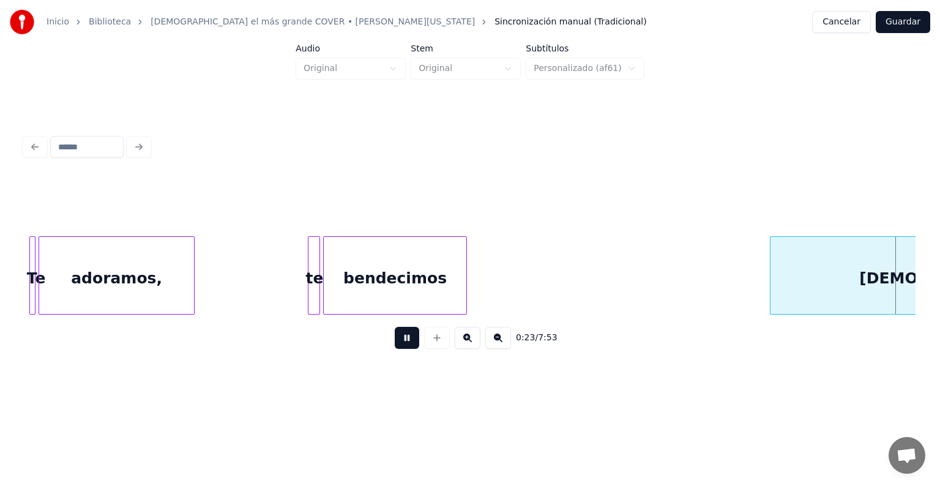
click at [504, 347] on button at bounding box center [498, 338] width 26 height 22
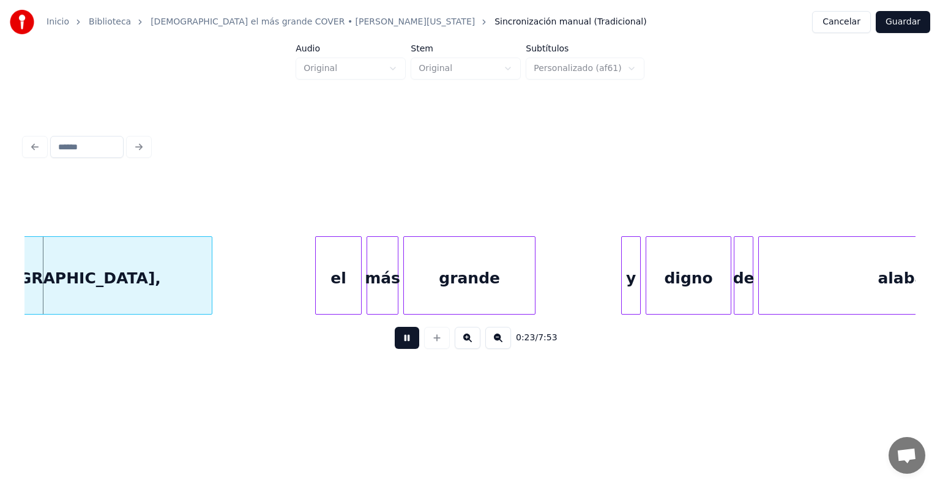
click at [504, 347] on button at bounding box center [498, 338] width 26 height 22
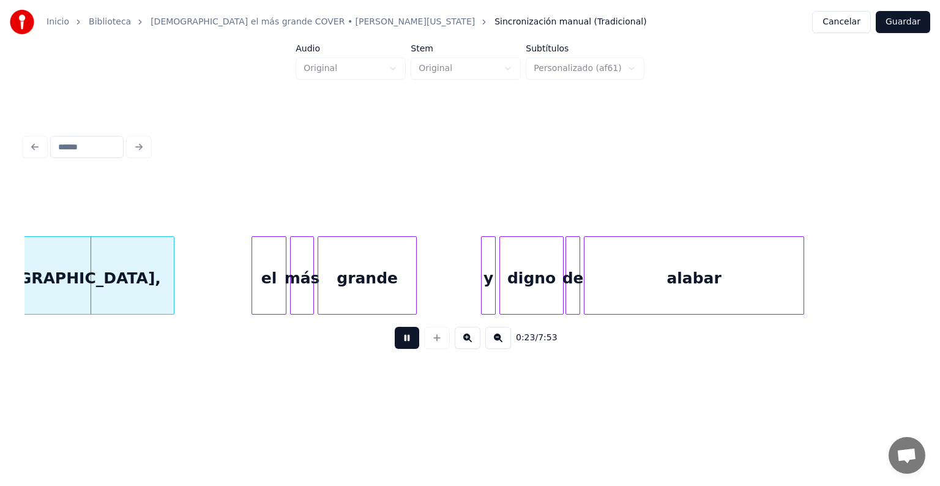
click at [504, 347] on button at bounding box center [498, 338] width 26 height 22
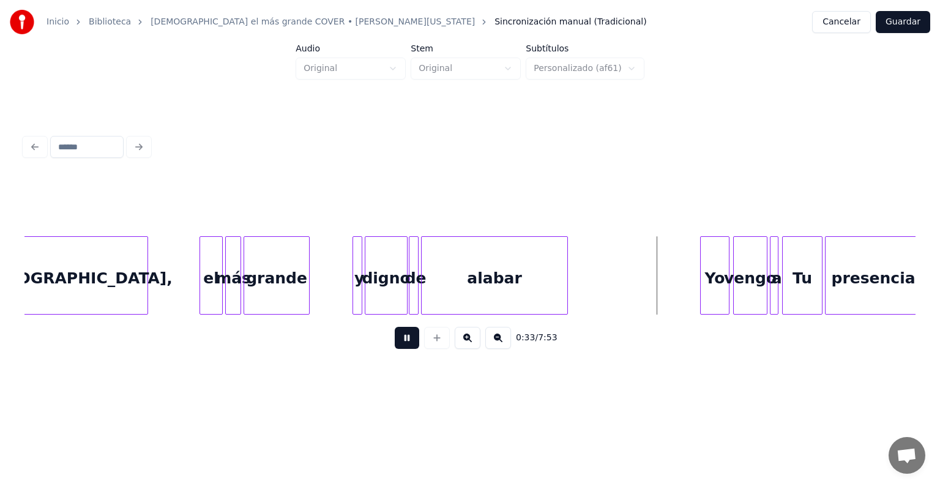
click at [502, 349] on button at bounding box center [498, 338] width 26 height 22
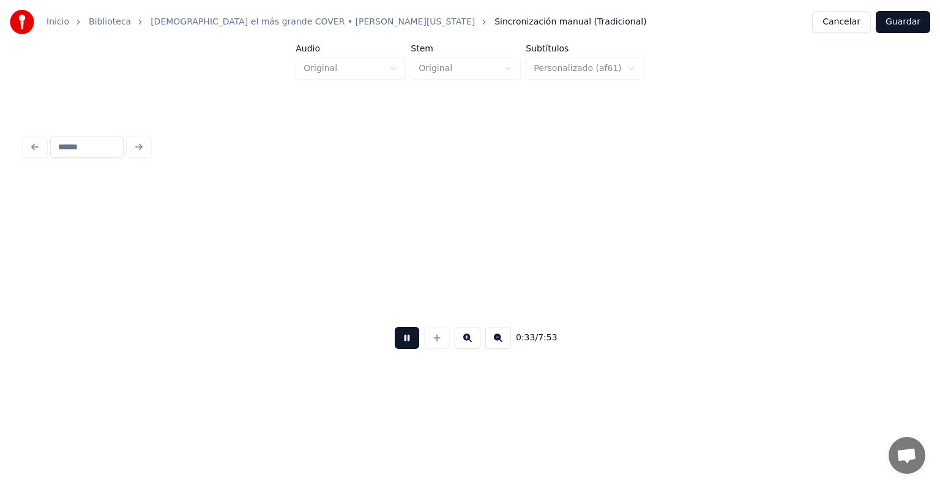
scroll to position [0, 376]
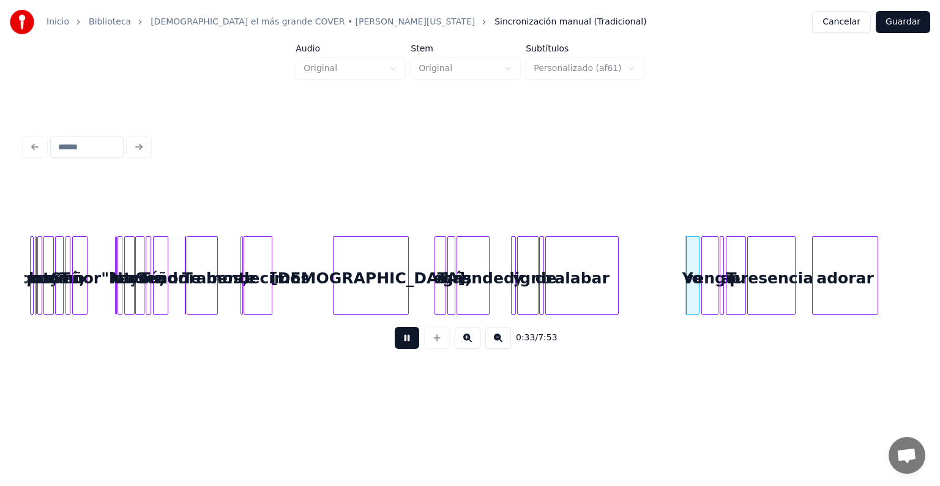
click at [502, 349] on button at bounding box center [498, 338] width 26 height 22
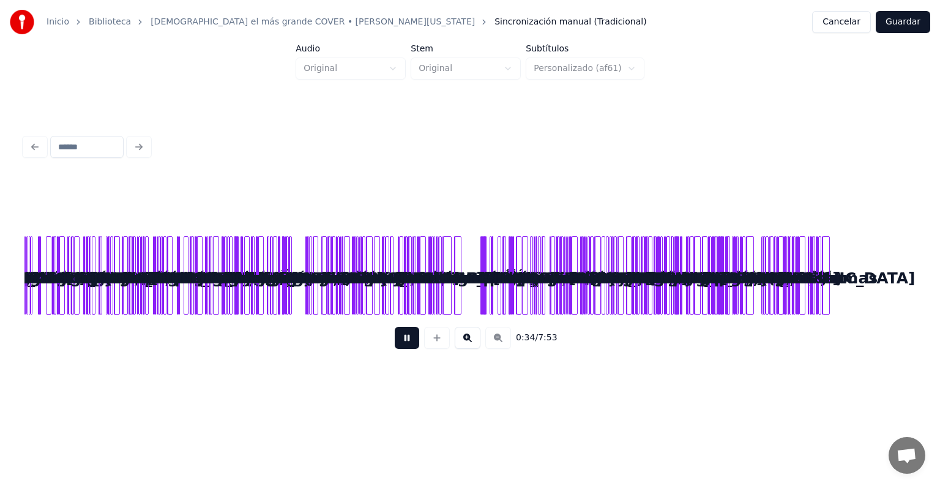
scroll to position [0, 0]
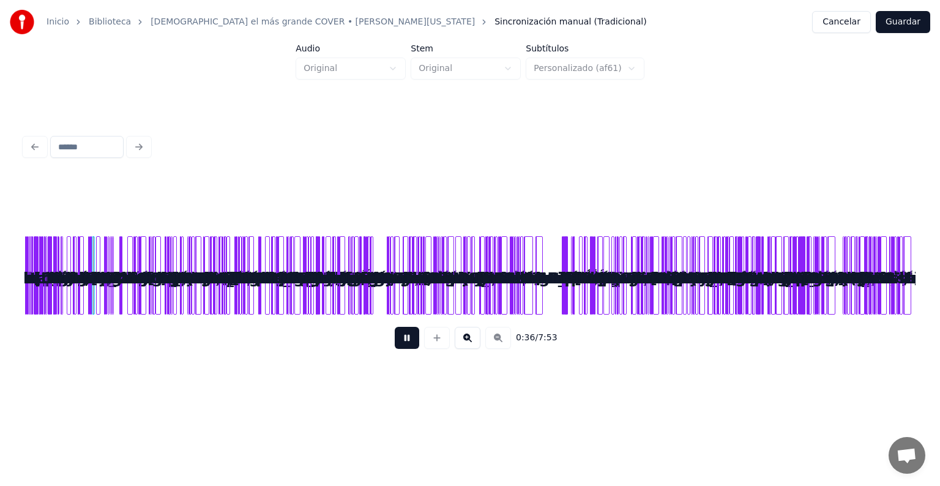
click at [465, 339] on button at bounding box center [467, 338] width 26 height 22
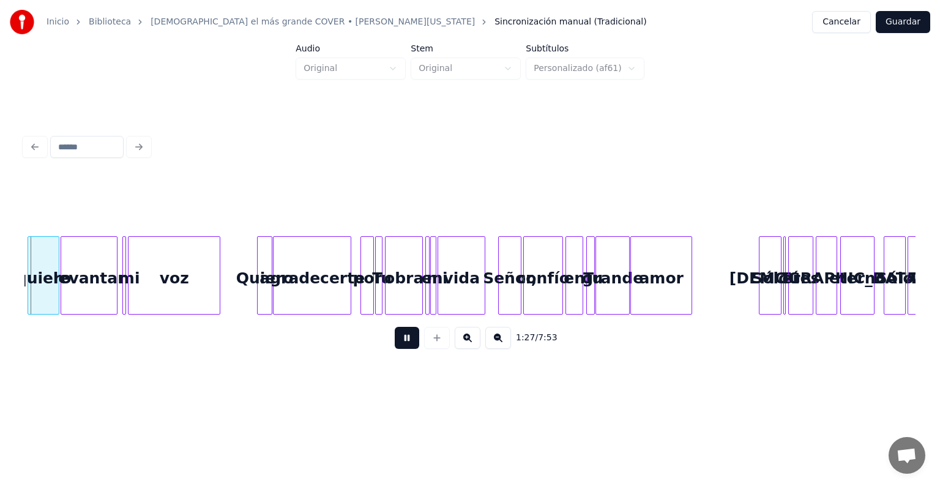
scroll to position [0, 2685]
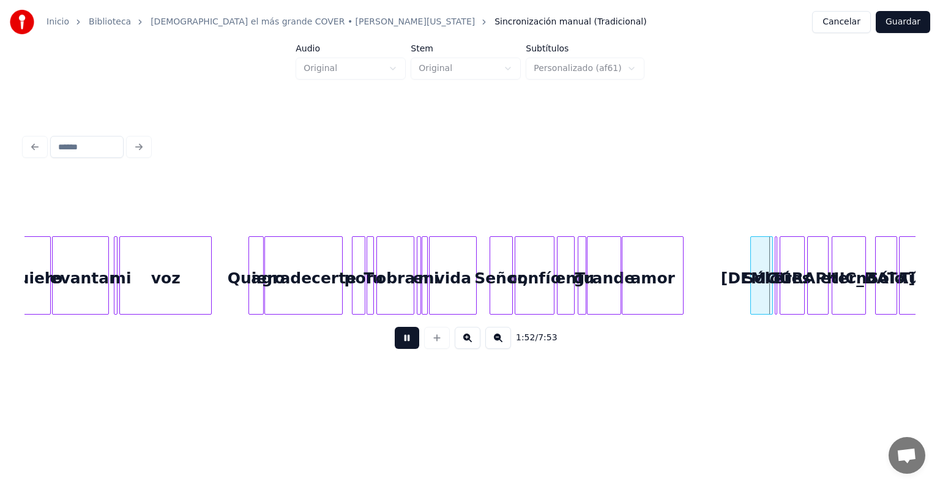
click at [472, 340] on button at bounding box center [467, 338] width 26 height 22
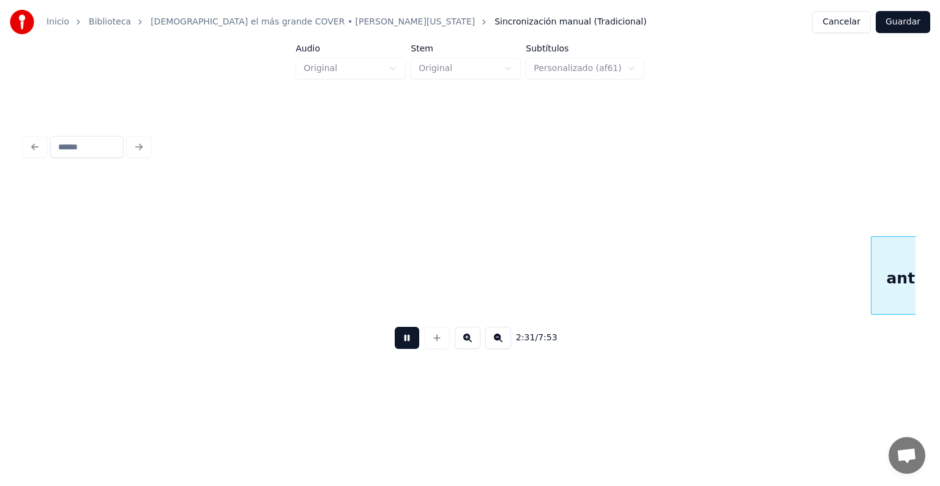
scroll to position [0, 9278]
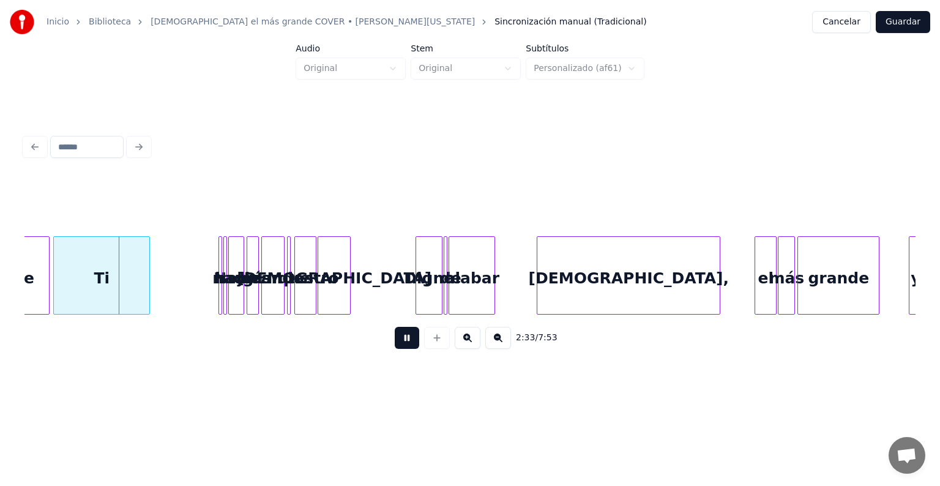
click at [473, 346] on button at bounding box center [467, 338] width 26 height 22
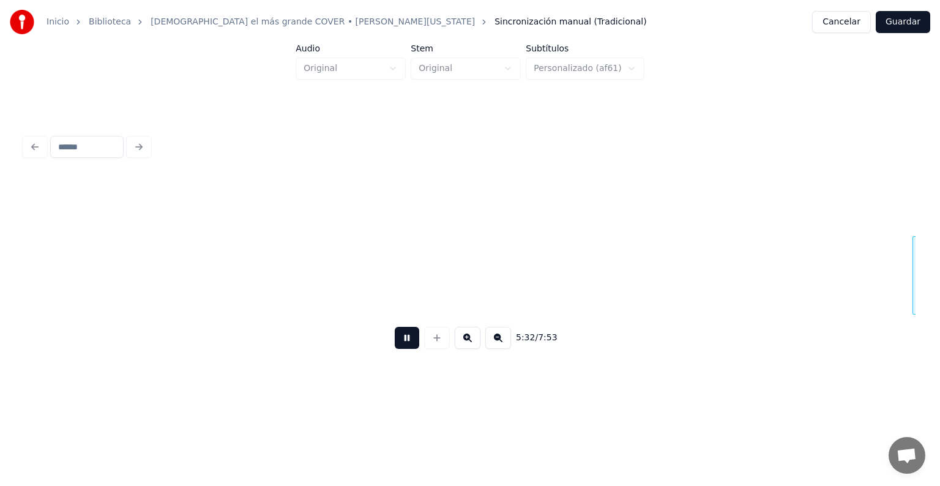
scroll to position [0, 30487]
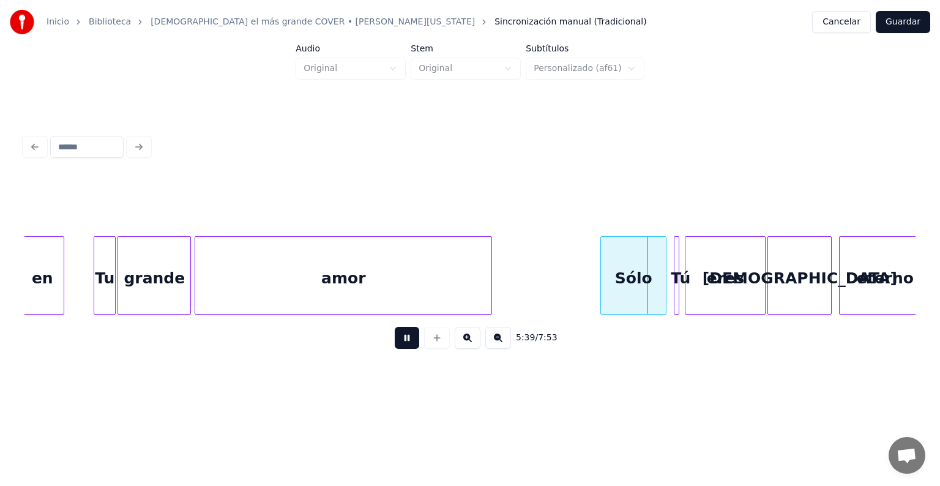
click at [470, 343] on button at bounding box center [467, 338] width 26 height 22
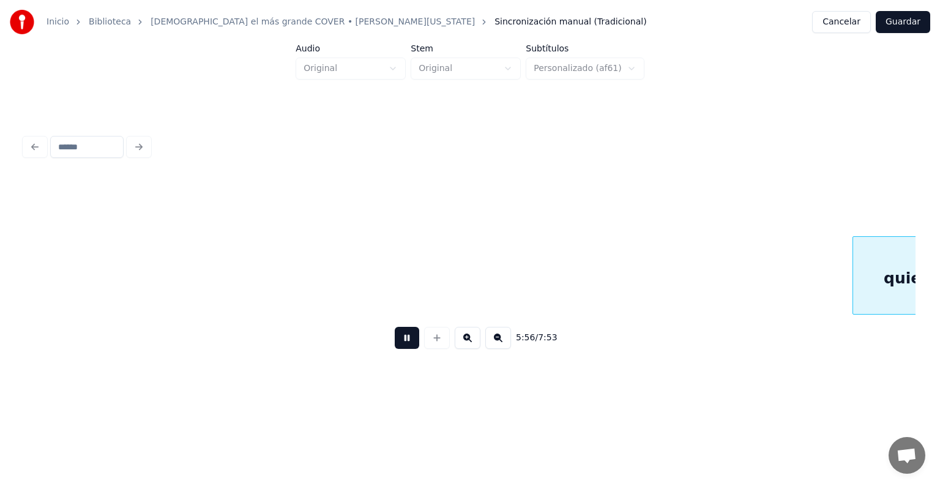
scroll to position [0, 43538]
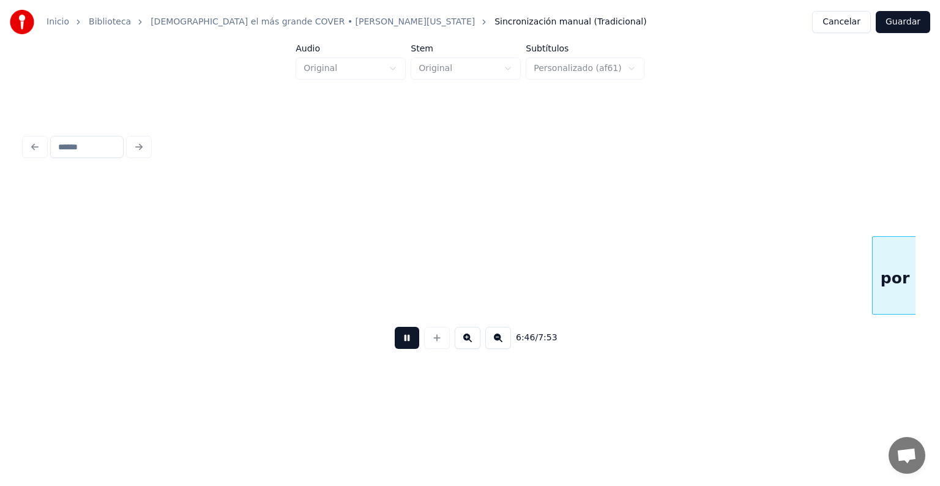
scroll to position [0, 49778]
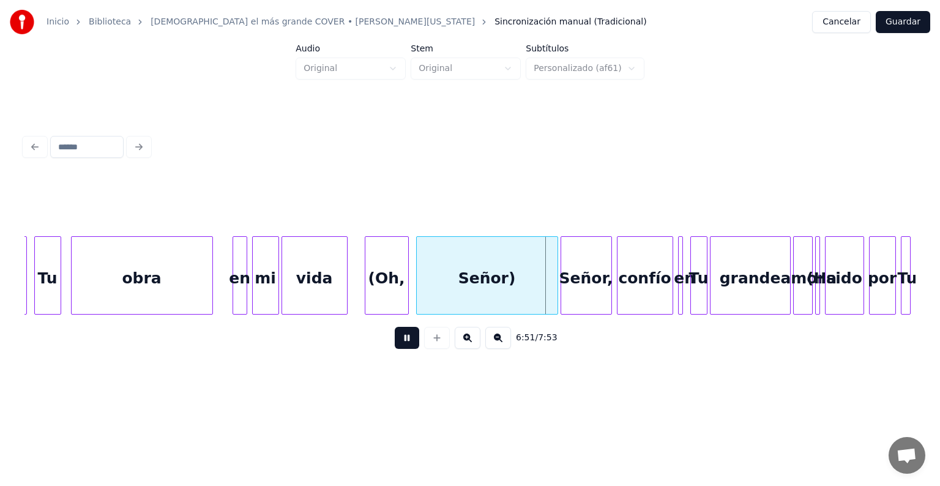
click at [465, 343] on button at bounding box center [467, 338] width 26 height 22
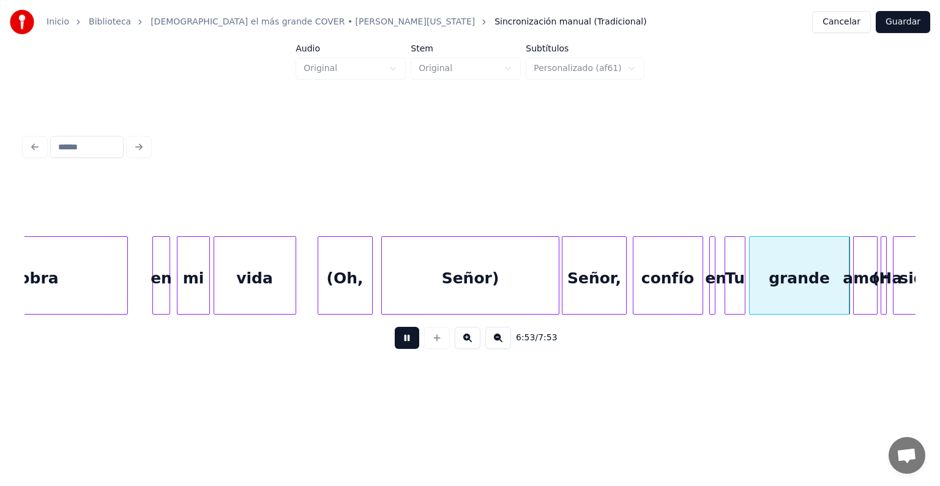
click at [465, 343] on button at bounding box center [467, 338] width 26 height 22
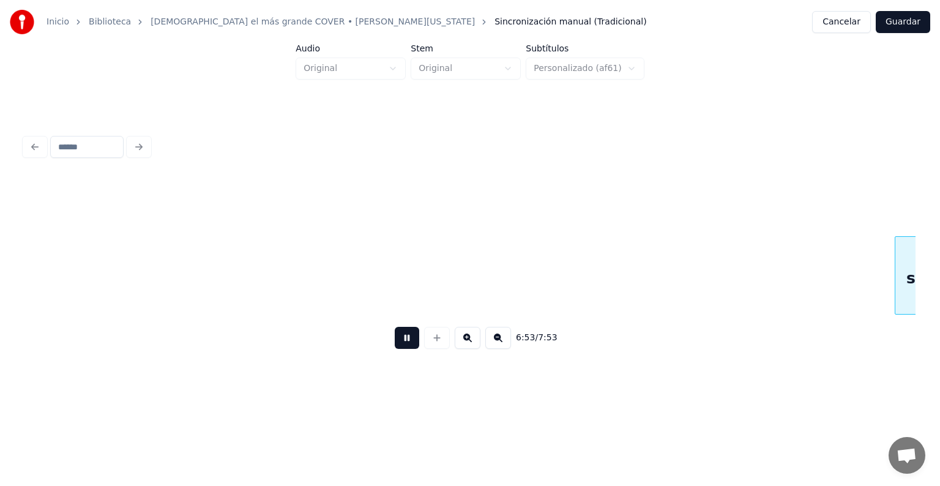
scroll to position [0, 75887]
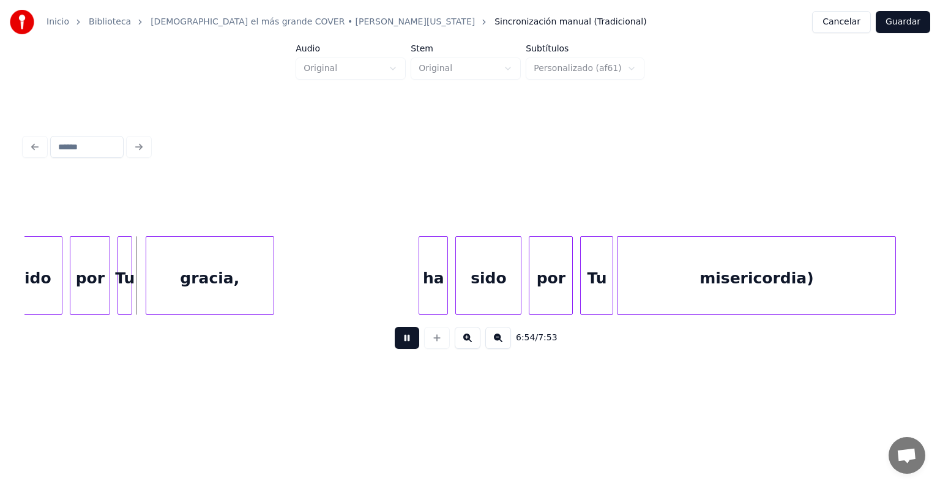
click at [395, 342] on button at bounding box center [407, 338] width 24 height 22
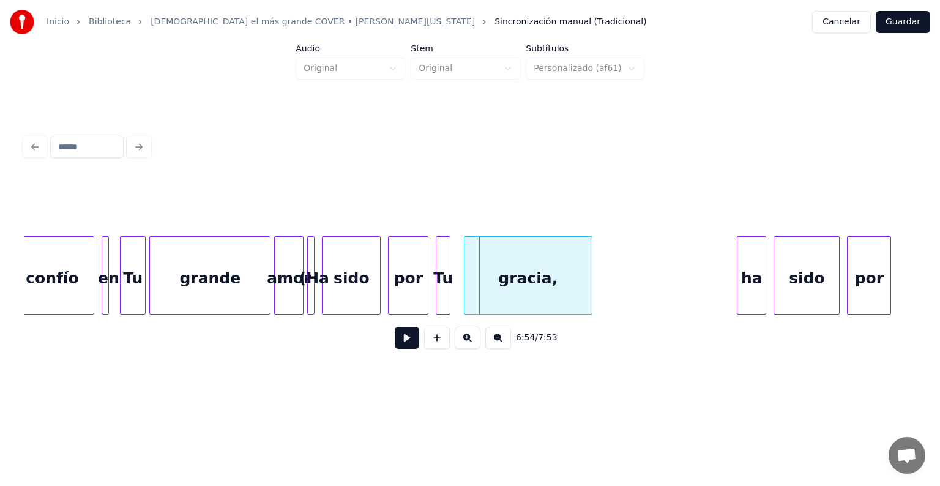
scroll to position [0, 75544]
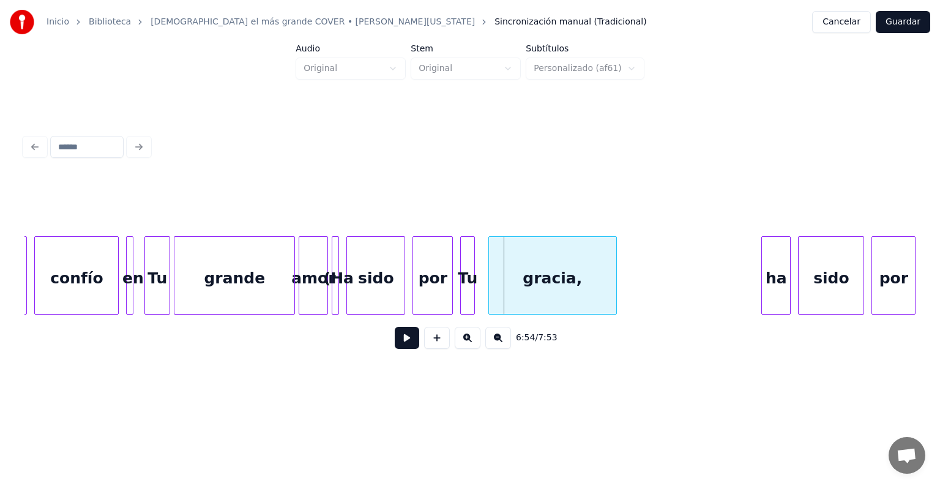
click at [69, 297] on div "confío" at bounding box center [76, 278] width 83 height 83
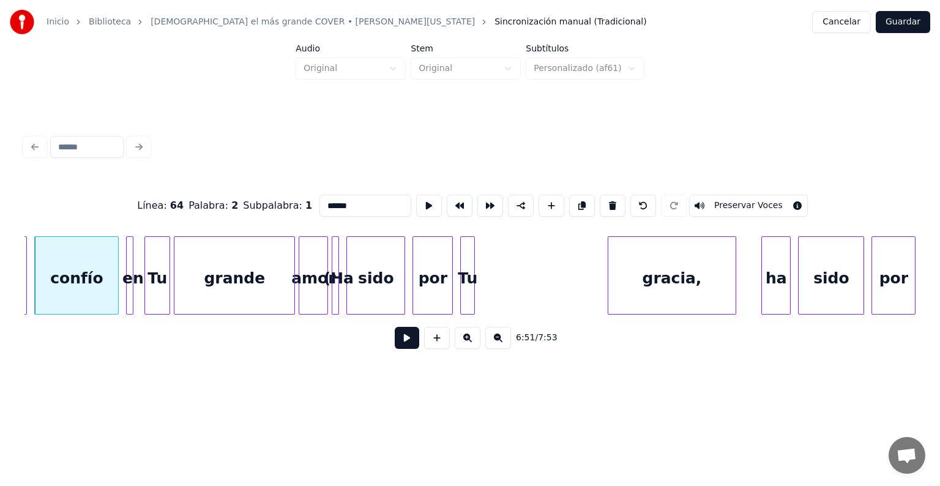
click at [650, 294] on div "gracia," at bounding box center [671, 278] width 127 height 83
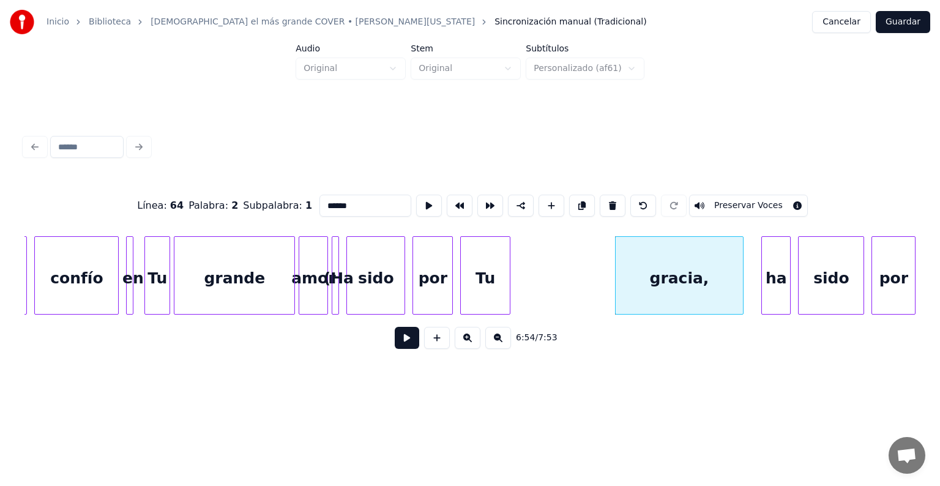
click at [508, 262] on div at bounding box center [508, 275] width 4 height 77
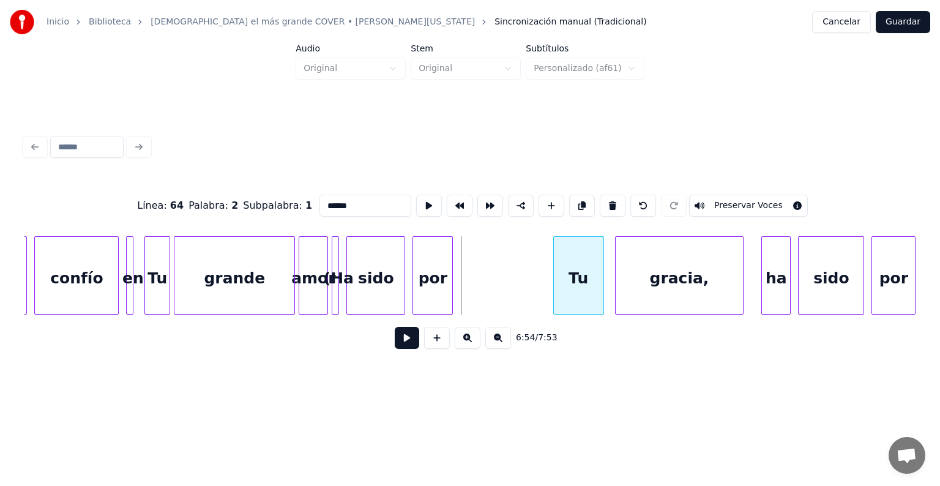
click at [582, 276] on div "Tu" at bounding box center [579, 278] width 50 height 83
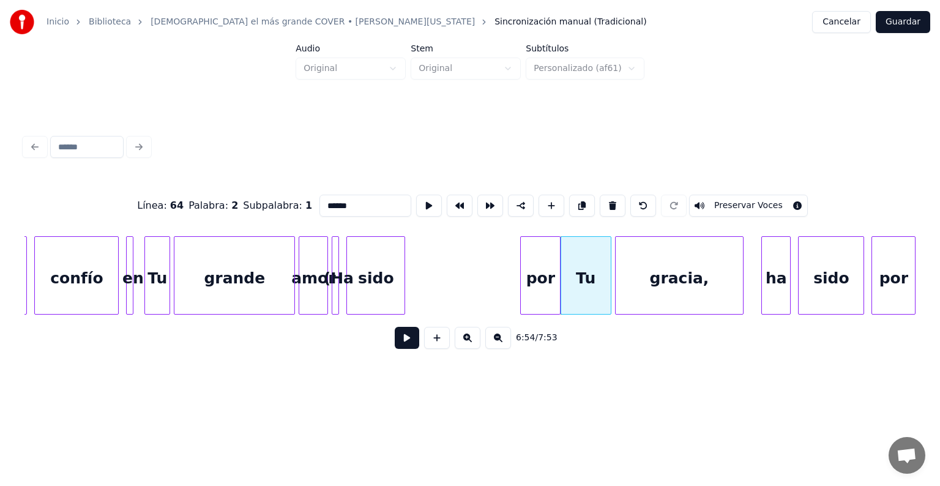
click at [532, 289] on div "por" at bounding box center [540, 278] width 39 height 83
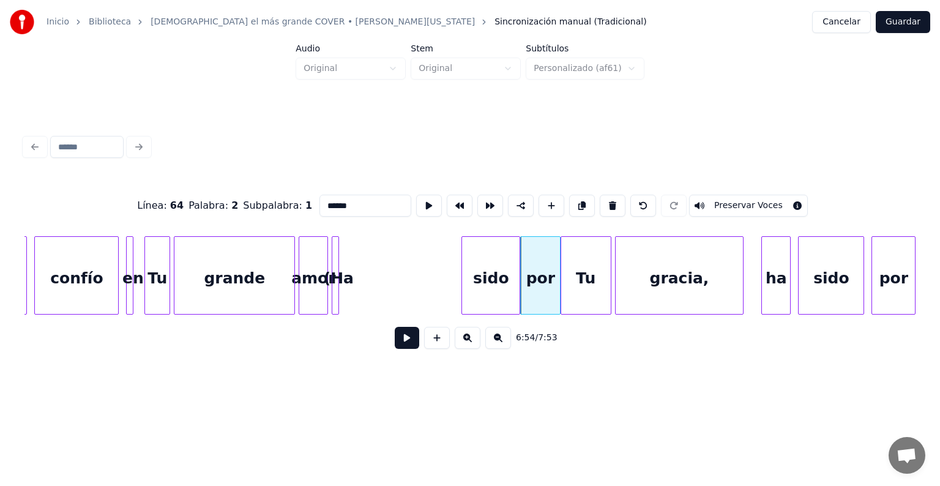
click at [480, 272] on div "sido" at bounding box center [490, 278] width 57 height 83
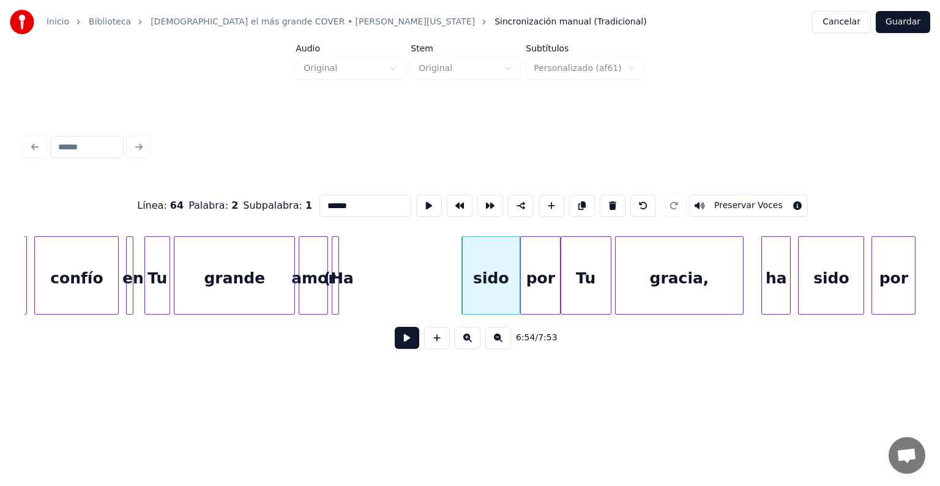
click at [339, 247] on div "(Ha" at bounding box center [338, 278] width 12 height 83
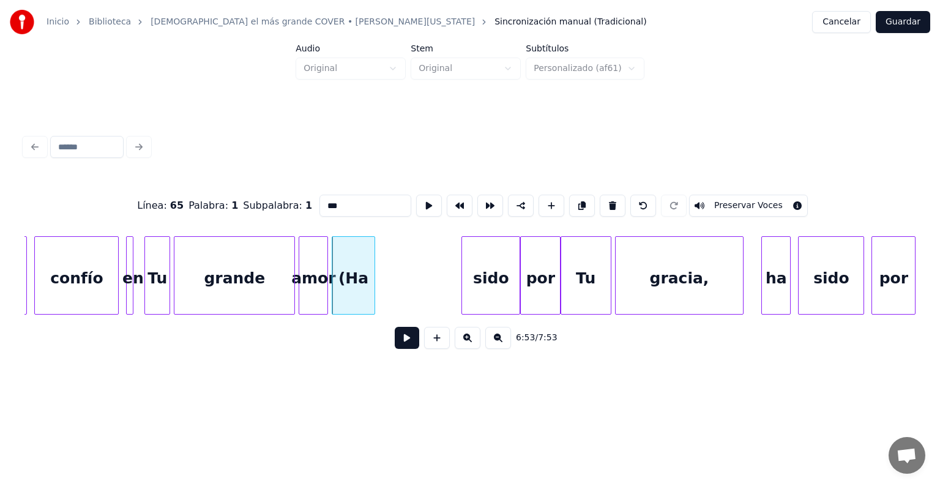
click at [372, 262] on div at bounding box center [373, 275] width 4 height 77
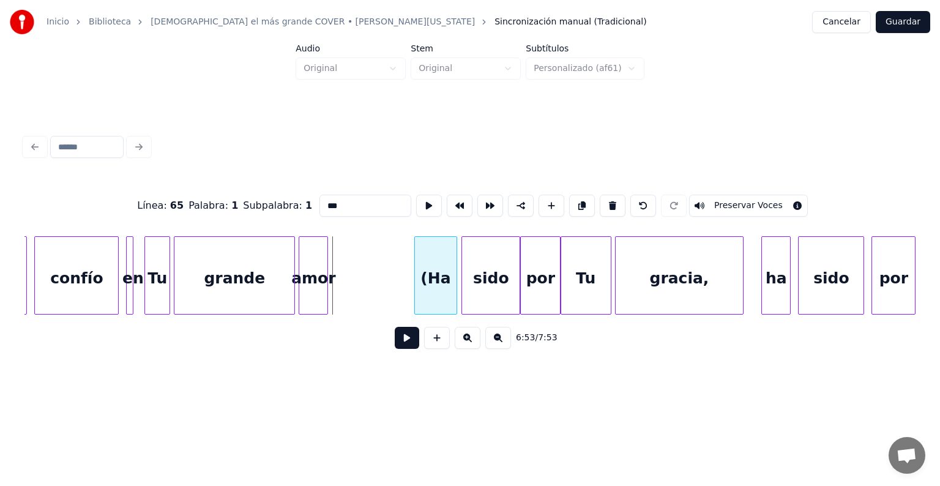
click at [443, 275] on div "(Ha" at bounding box center [436, 278] width 42 height 83
click at [113, 281] on div "confío" at bounding box center [76, 278] width 83 height 83
type input "******"
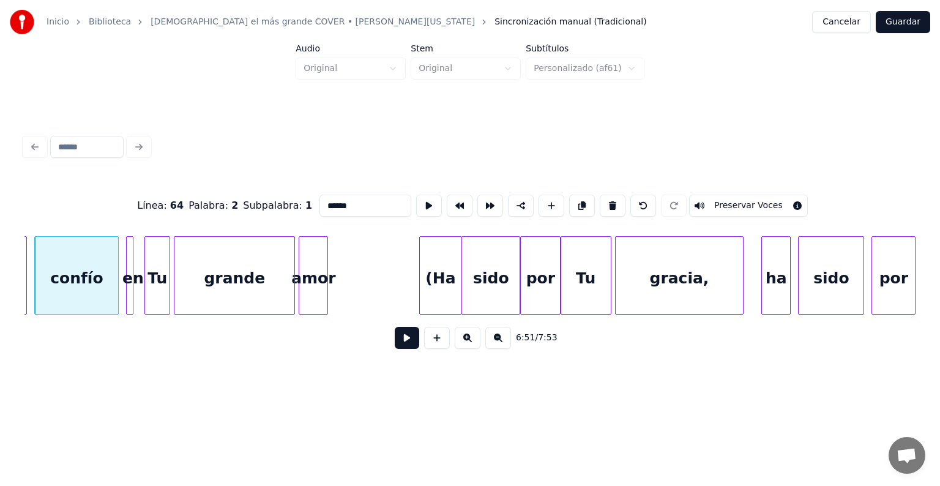
click at [395, 338] on button at bounding box center [407, 338] width 24 height 22
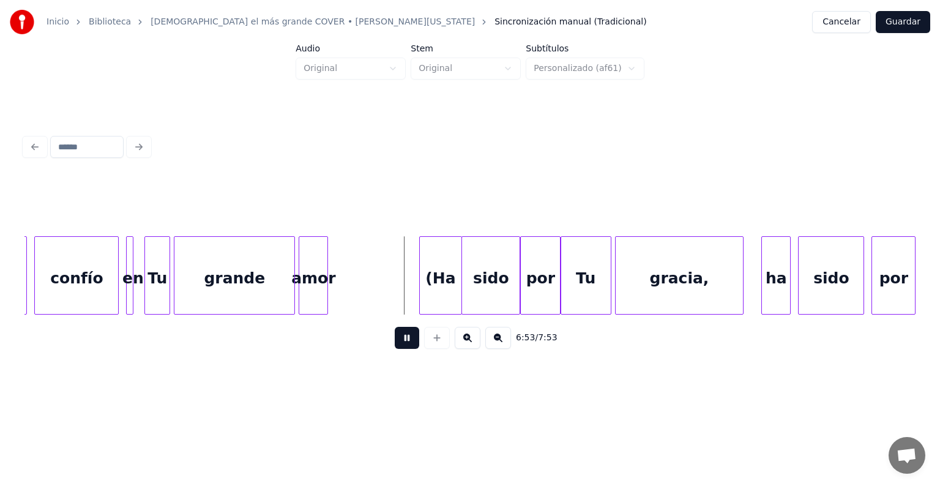
click at [395, 338] on button at bounding box center [407, 338] width 24 height 22
click at [447, 276] on div "(Ha" at bounding box center [441, 278] width 42 height 83
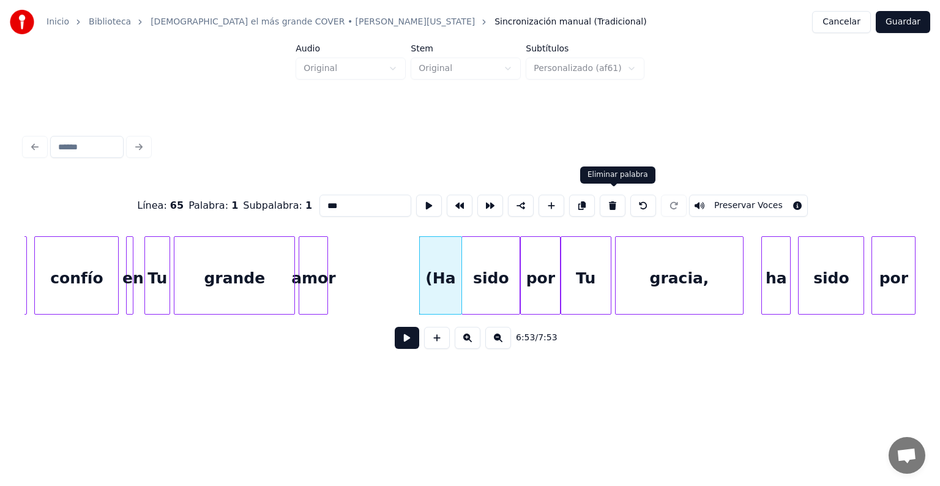
click at [621, 203] on button at bounding box center [612, 206] width 26 height 22
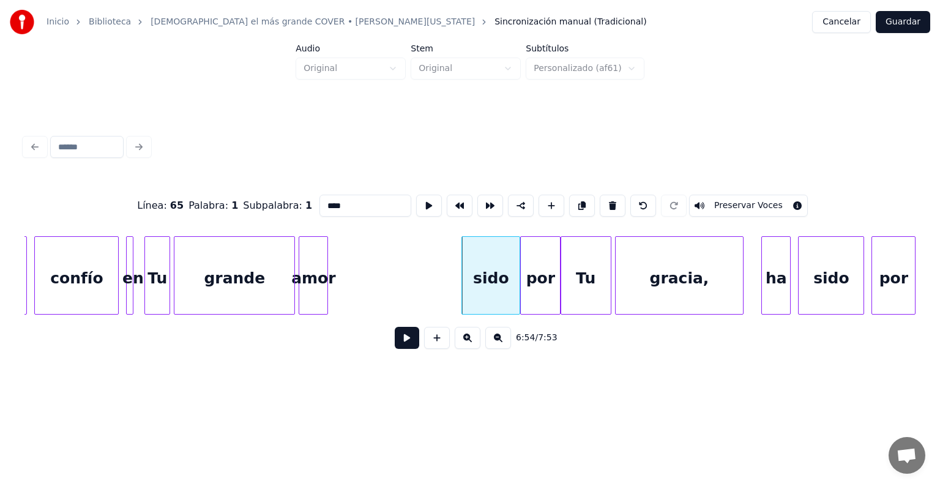
click at [621, 203] on button at bounding box center [612, 206] width 26 height 22
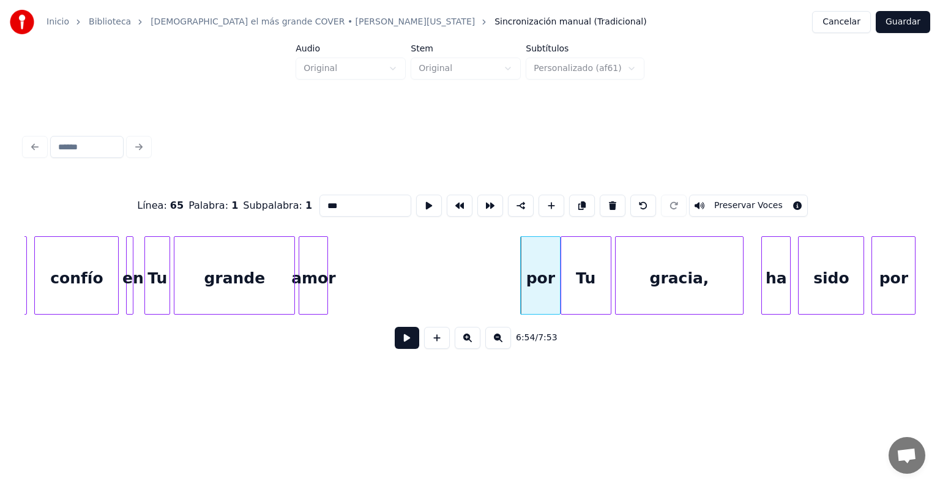
click at [621, 203] on button at bounding box center [612, 206] width 26 height 22
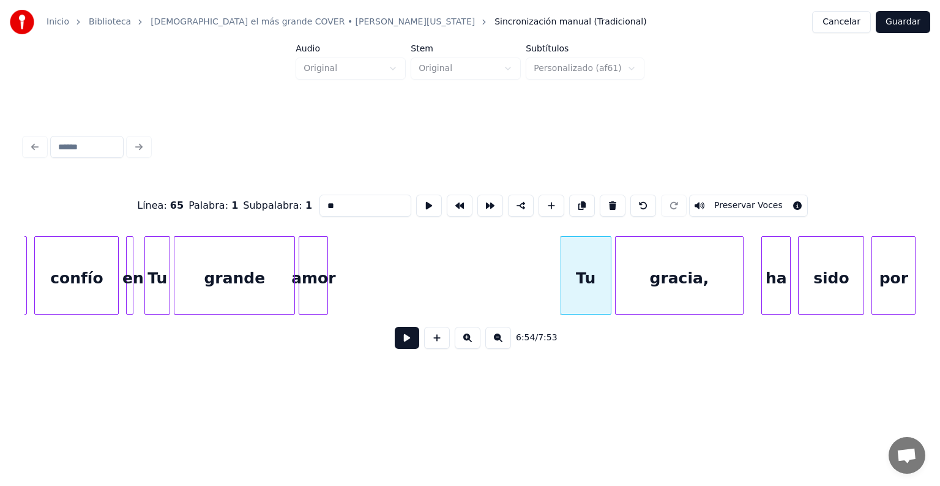
click at [621, 203] on button at bounding box center [612, 206] width 26 height 22
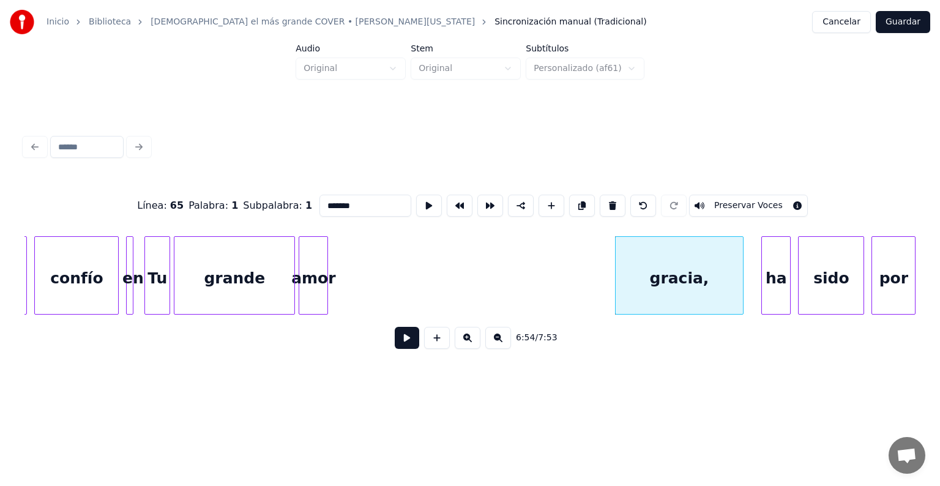
click at [621, 203] on button at bounding box center [612, 206] width 26 height 22
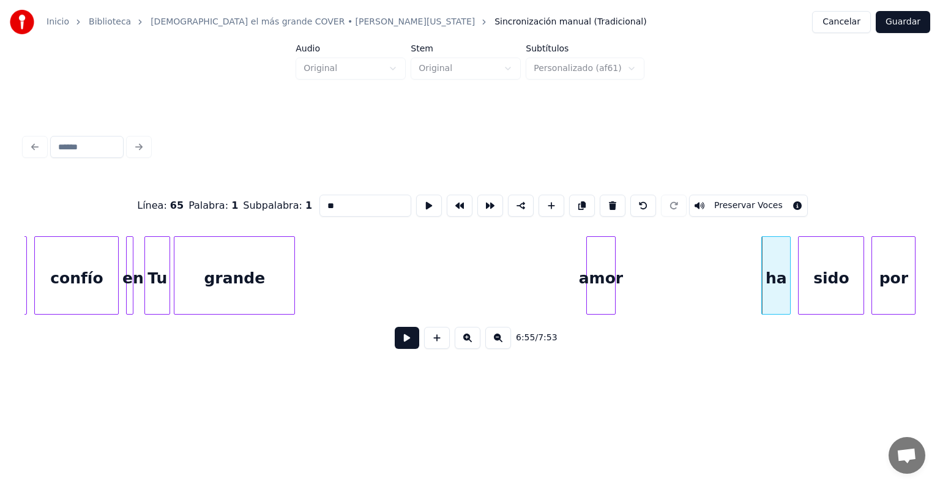
click at [598, 270] on div "amor" at bounding box center [601, 278] width 28 height 83
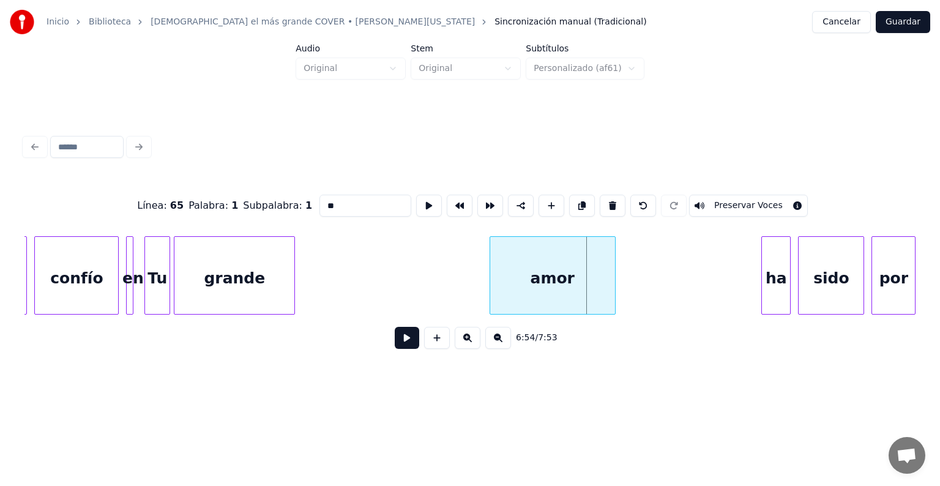
click at [490, 258] on div at bounding box center [492, 275] width 4 height 77
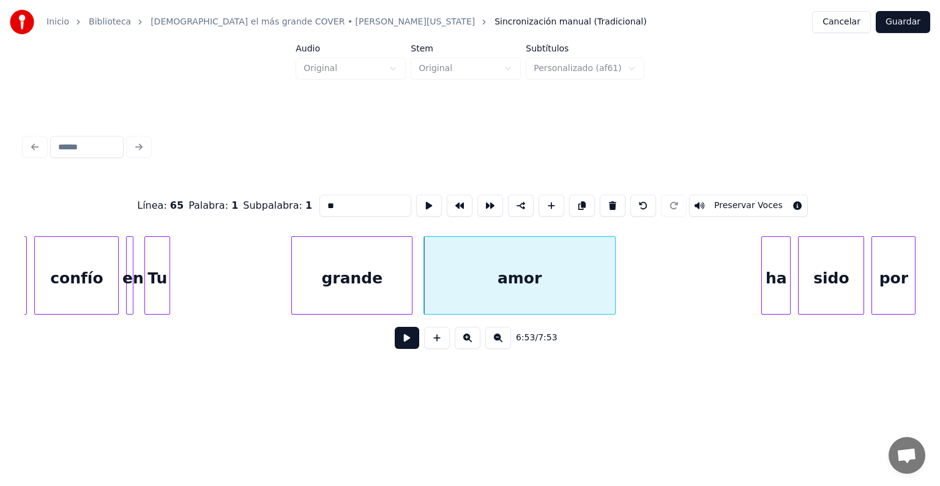
click at [360, 280] on div "grande" at bounding box center [352, 278] width 120 height 83
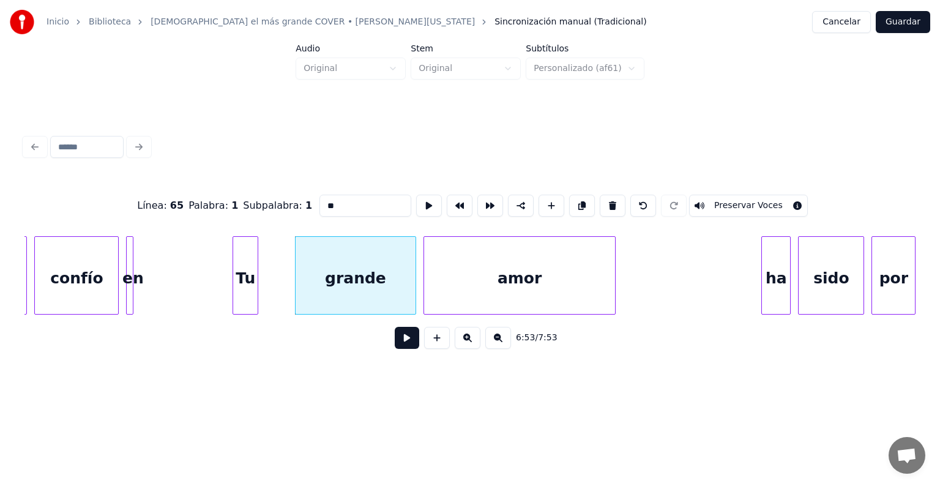
click at [239, 264] on div "Tu" at bounding box center [245, 278] width 24 height 83
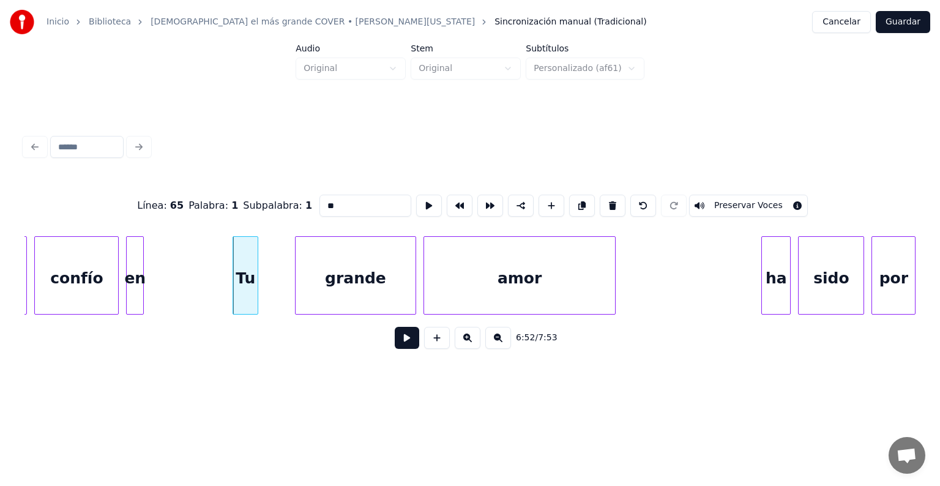
click at [143, 259] on div at bounding box center [141, 275] width 4 height 77
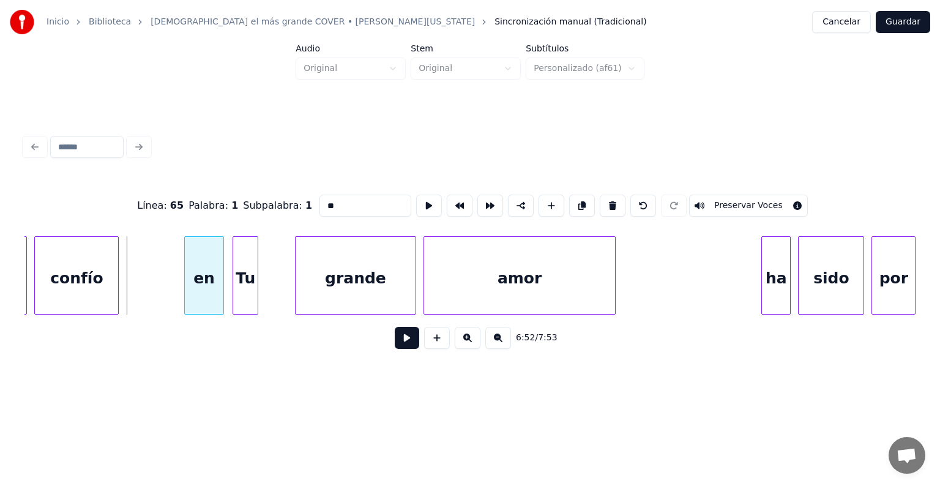
click at [203, 269] on div "en" at bounding box center [204, 278] width 39 height 83
click at [93, 261] on div "confío" at bounding box center [76, 278] width 83 height 83
type input "******"
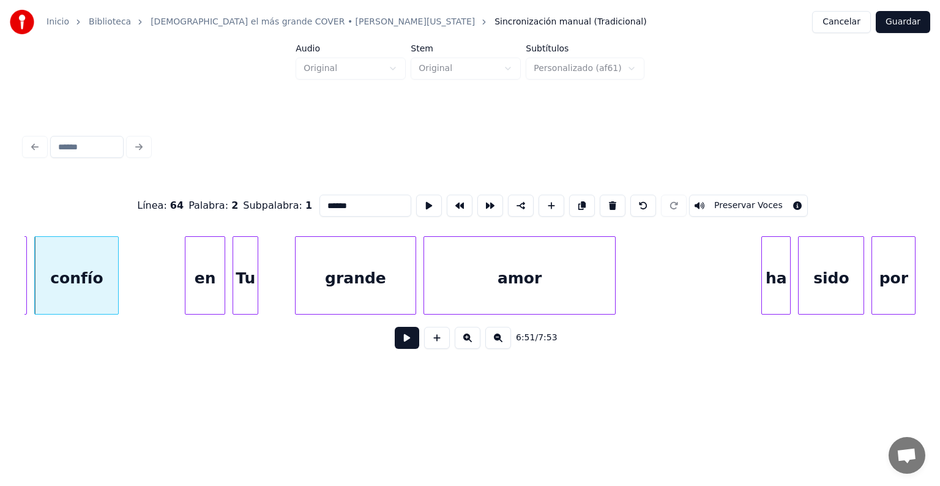
click at [395, 349] on button at bounding box center [407, 338] width 24 height 22
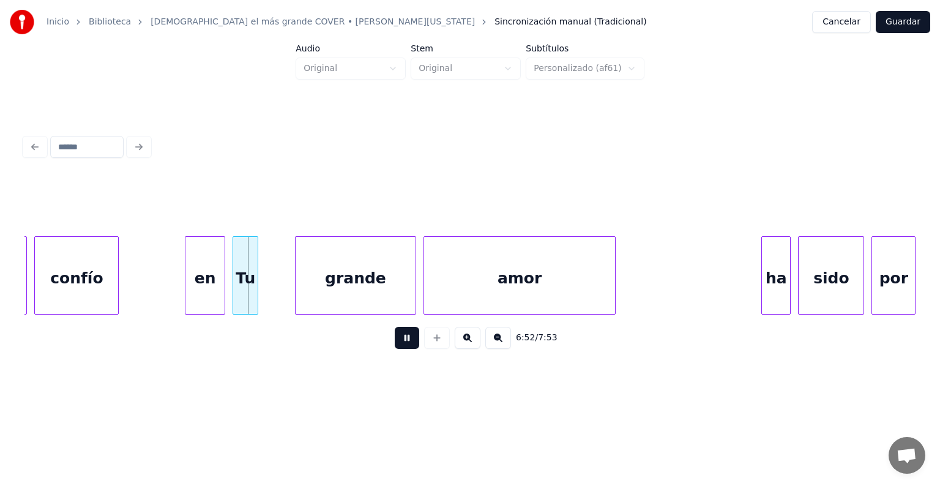
click at [395, 349] on button at bounding box center [407, 338] width 24 height 22
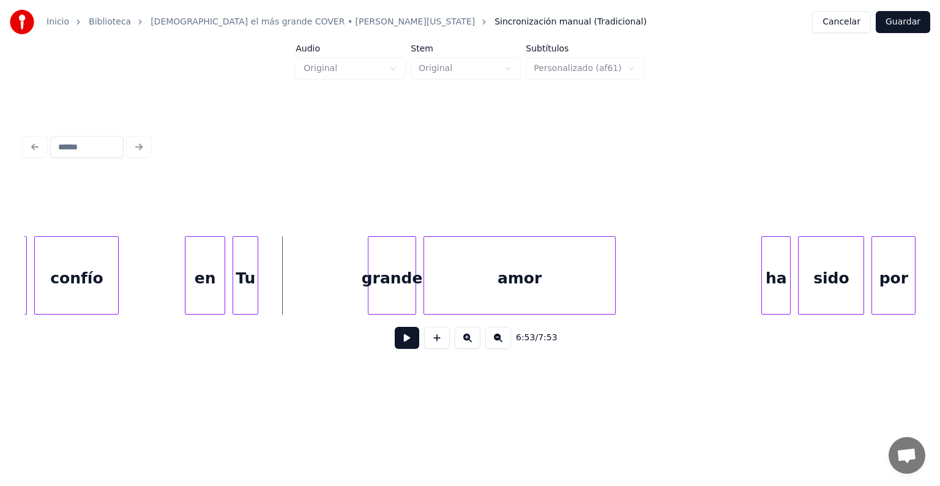
click at [368, 266] on div at bounding box center [370, 275] width 4 height 77
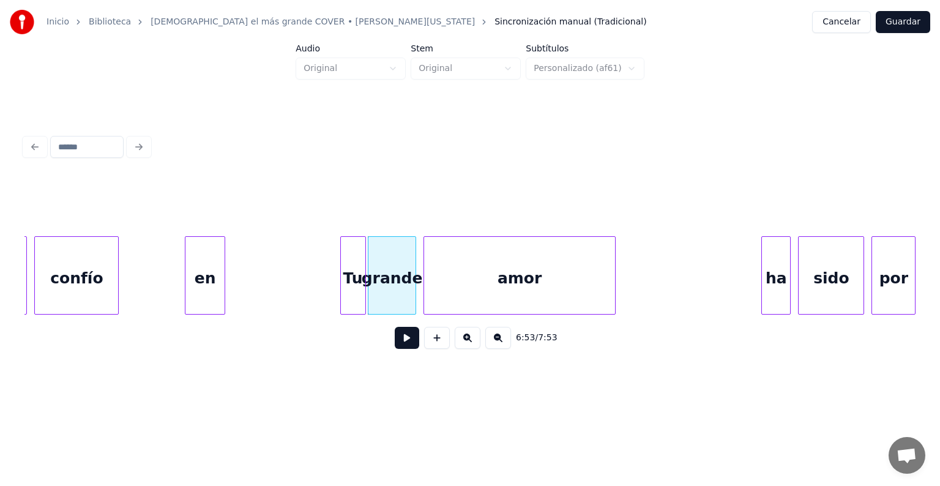
click at [343, 259] on div "Tu" at bounding box center [353, 278] width 24 height 83
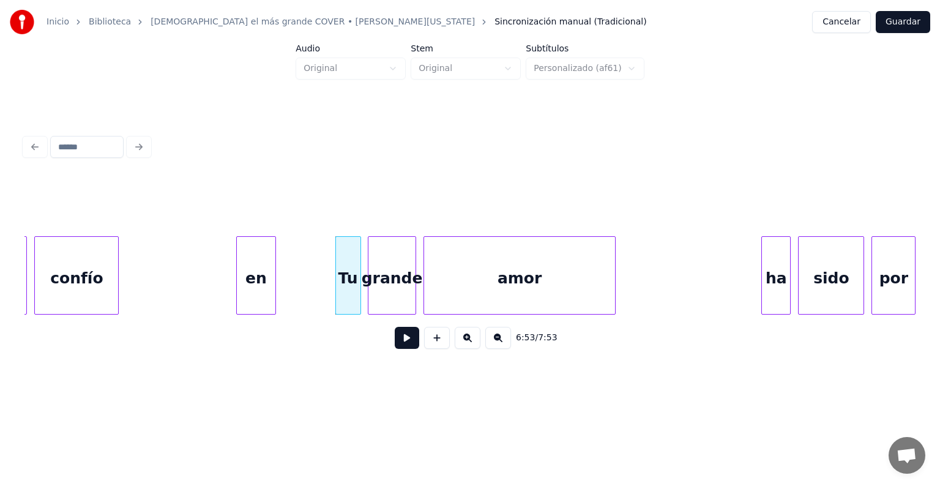
click at [256, 254] on div "en" at bounding box center [256, 278] width 39 height 83
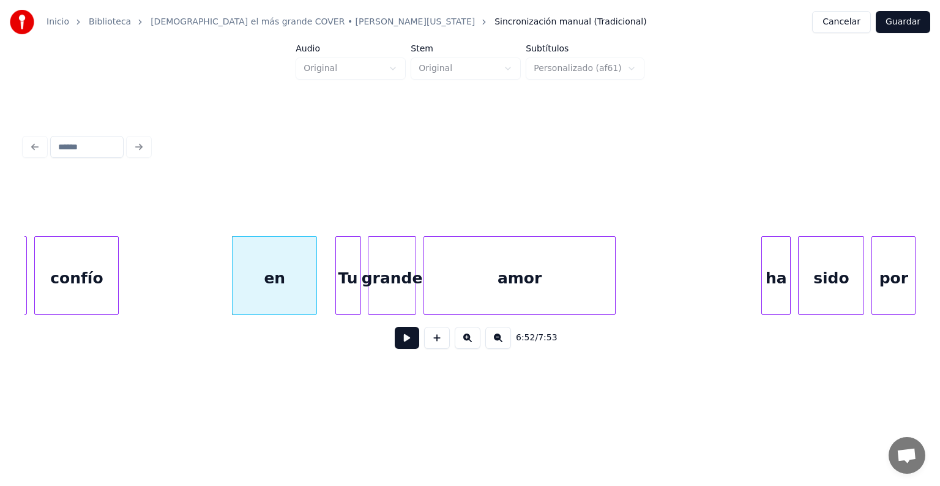
click at [316, 267] on div at bounding box center [315, 275] width 4 height 77
click at [201, 259] on div at bounding box center [200, 275] width 4 height 77
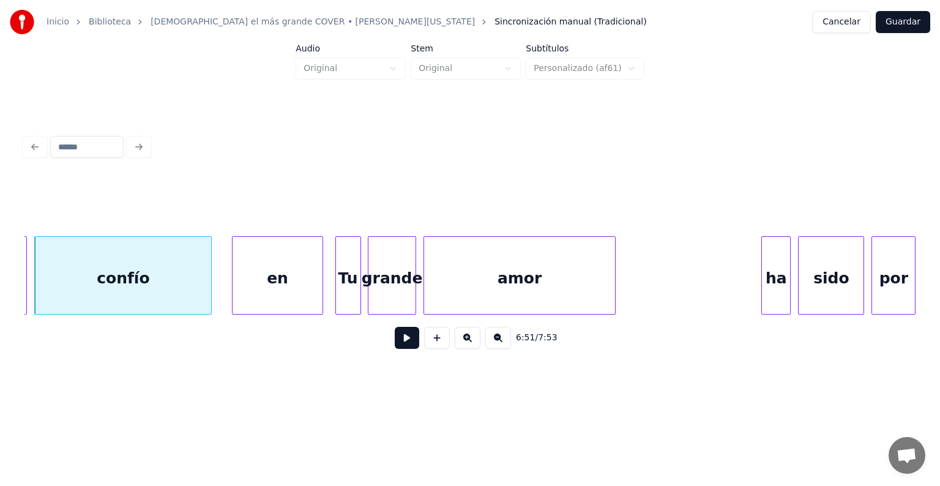
click at [406, 338] on button at bounding box center [407, 338] width 24 height 22
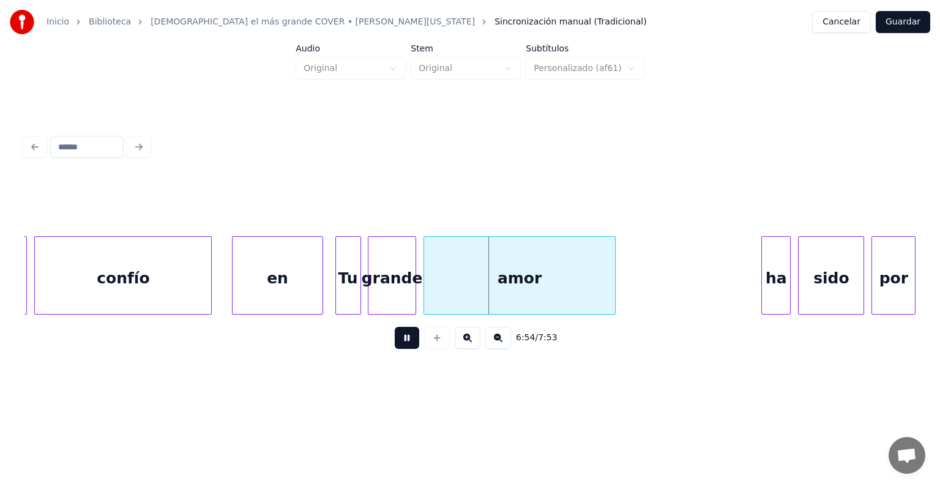
click at [406, 338] on button at bounding box center [407, 338] width 24 height 22
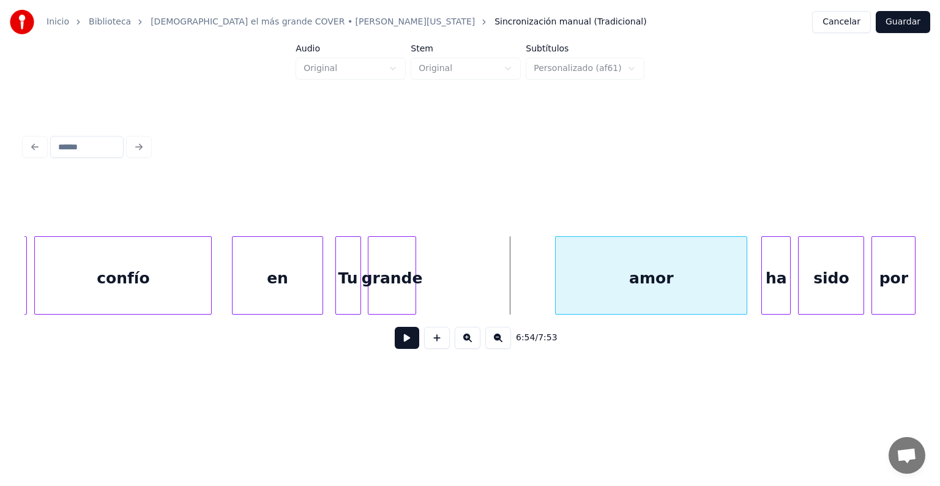
click at [591, 296] on div "amor" at bounding box center [650, 278] width 191 height 83
click at [514, 281] on div "grande" at bounding box center [528, 278] width 47 height 83
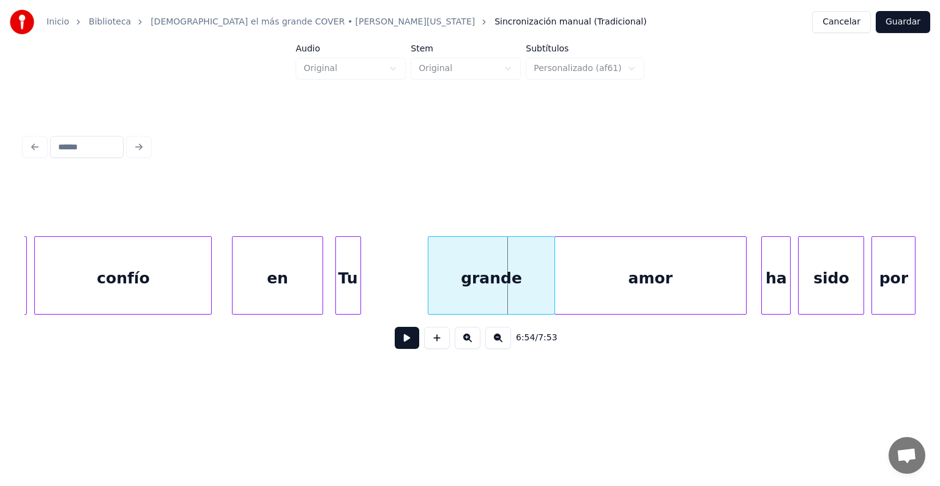
click at [428, 263] on div at bounding box center [430, 275] width 4 height 77
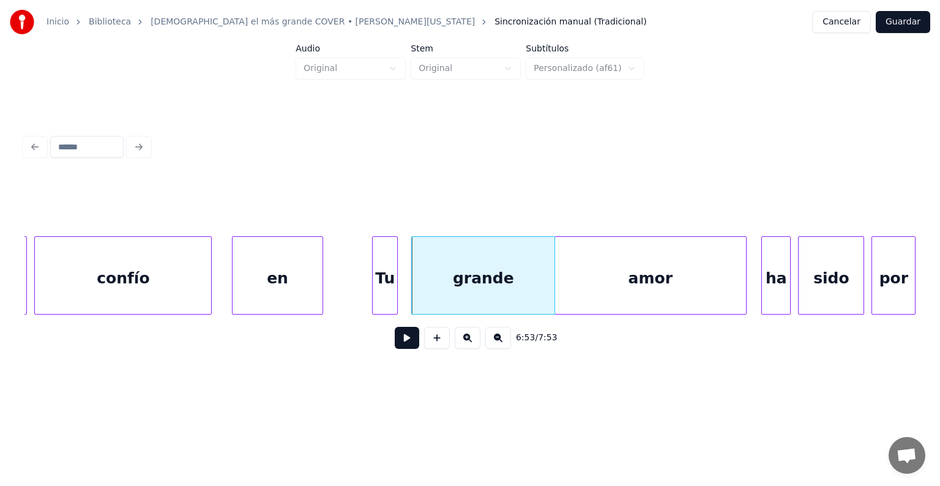
click at [384, 256] on div "Tu" at bounding box center [384, 278] width 24 height 83
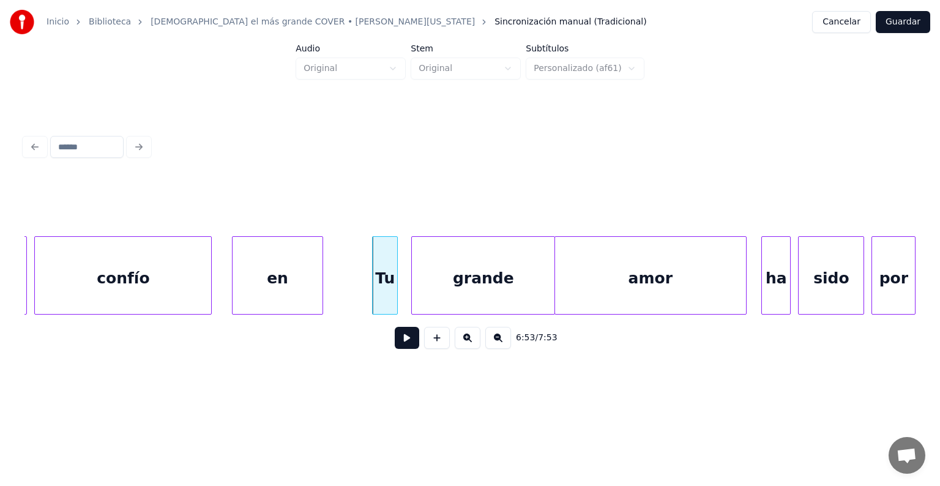
click at [284, 261] on div "en" at bounding box center [277, 278] width 90 height 83
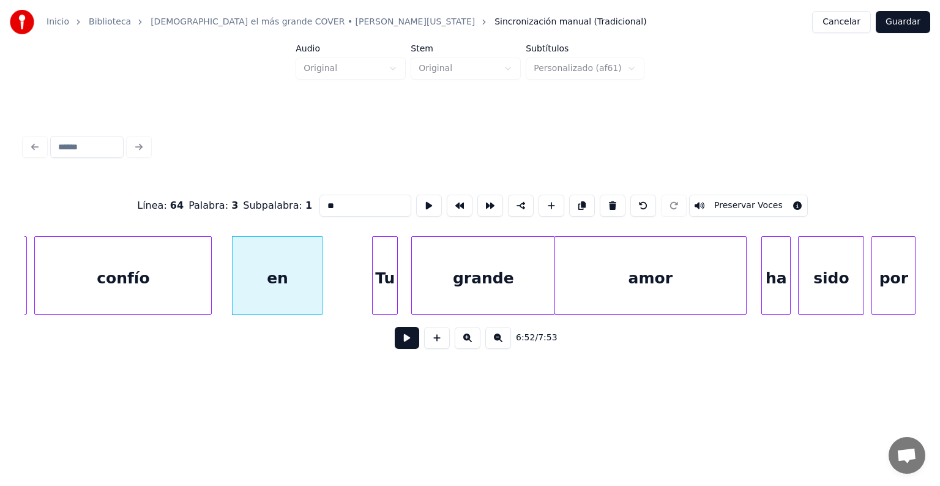
click at [414, 340] on div "6:52 / 7:53" at bounding box center [469, 337] width 871 height 27
click at [405, 342] on button at bounding box center [407, 338] width 24 height 22
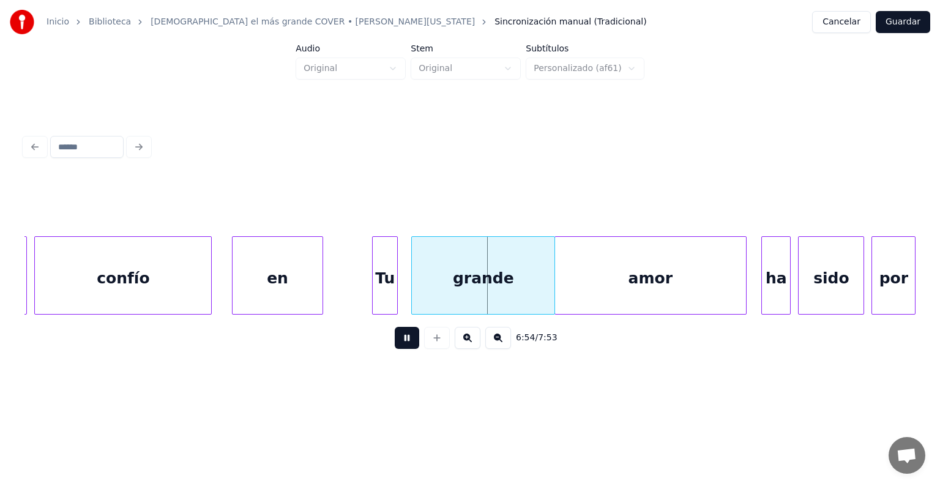
click at [405, 342] on button at bounding box center [407, 338] width 24 height 22
click at [444, 278] on div at bounding box center [442, 275] width 4 height 77
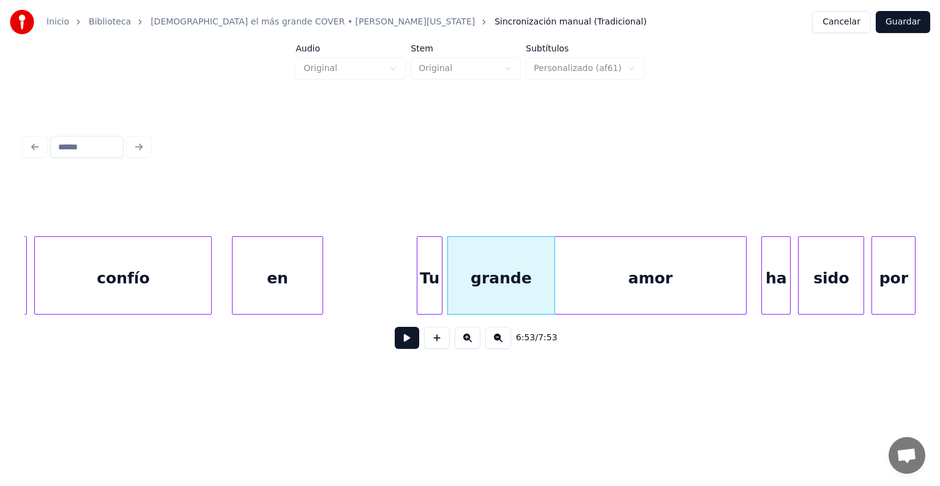
click at [435, 276] on div "Tu" at bounding box center [429, 278] width 24 height 83
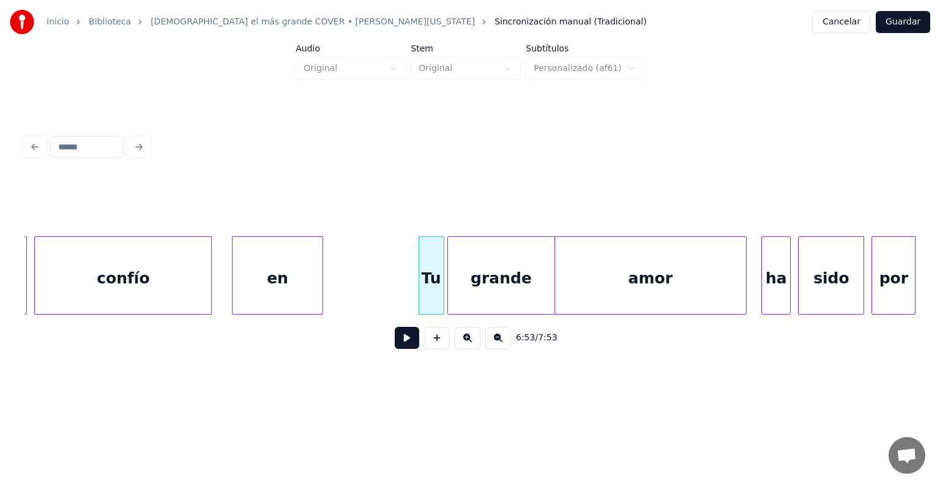
click at [322, 250] on div at bounding box center [321, 275] width 4 height 77
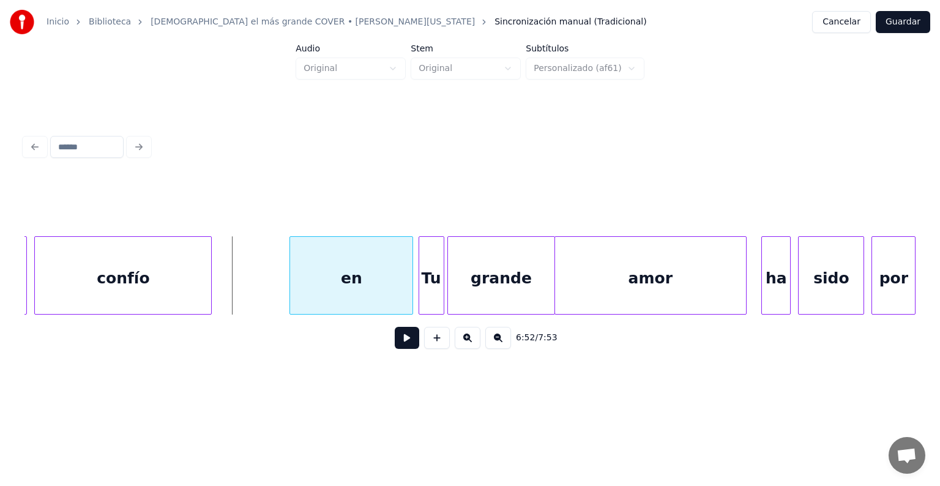
click at [358, 273] on div "en" at bounding box center [351, 278] width 122 height 83
click at [278, 280] on div at bounding box center [276, 275] width 4 height 77
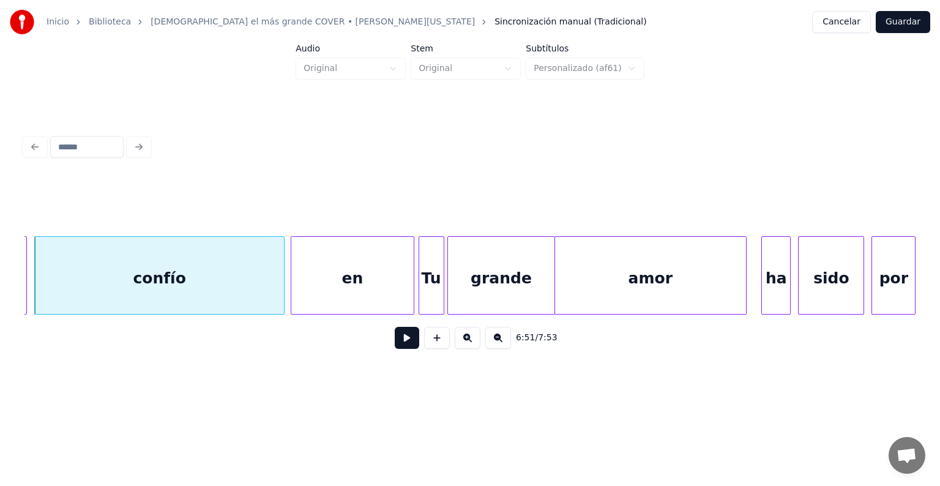
click at [399, 343] on button at bounding box center [407, 338] width 24 height 22
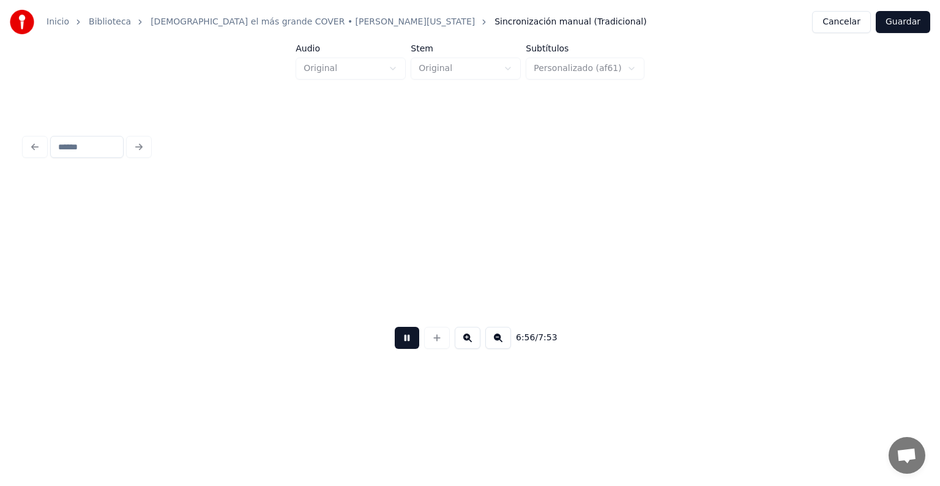
scroll to position [0, 76436]
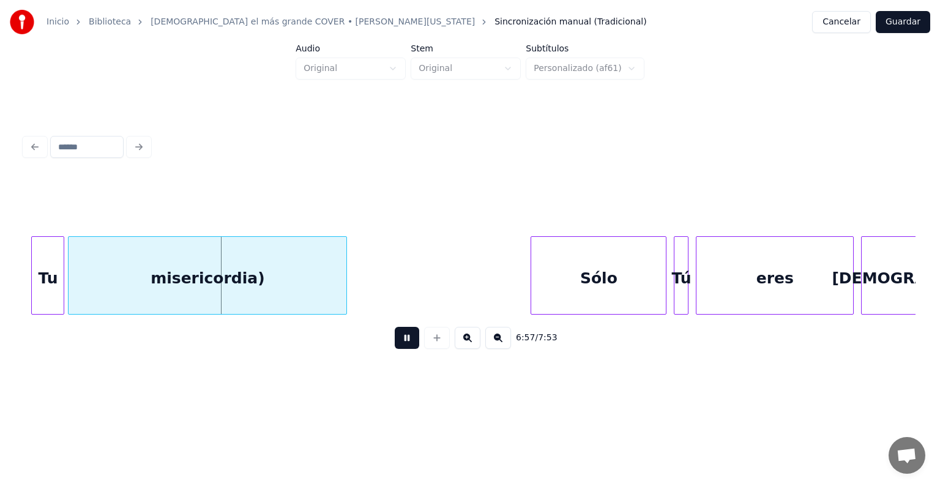
click at [399, 343] on button at bounding box center [407, 338] width 24 height 22
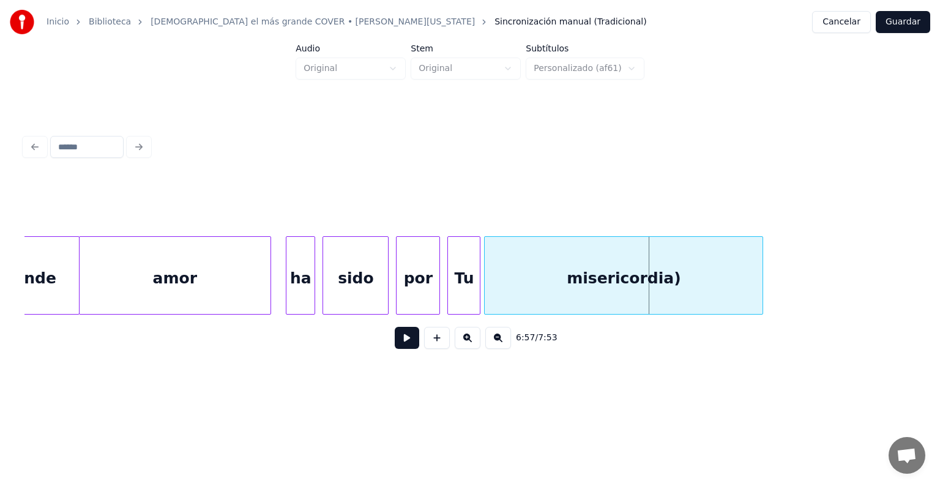
scroll to position [0, 75995]
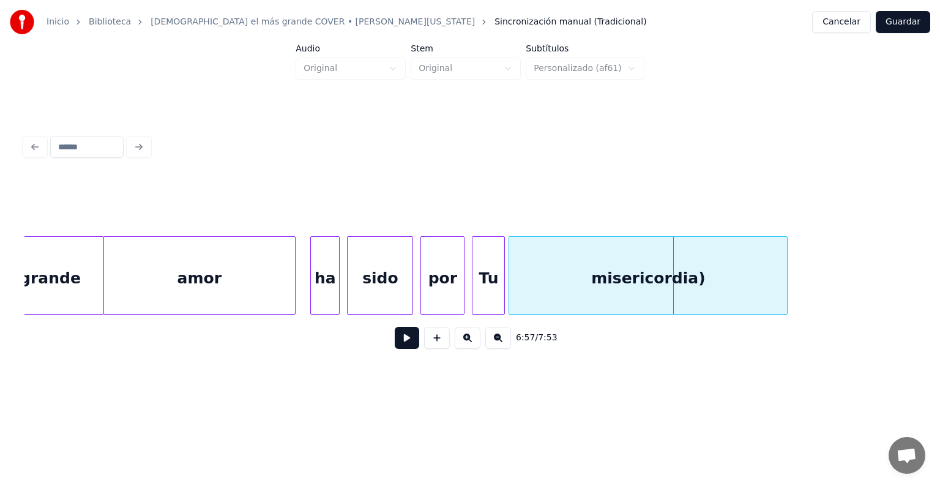
click at [193, 300] on div "amor" at bounding box center [199, 278] width 191 height 83
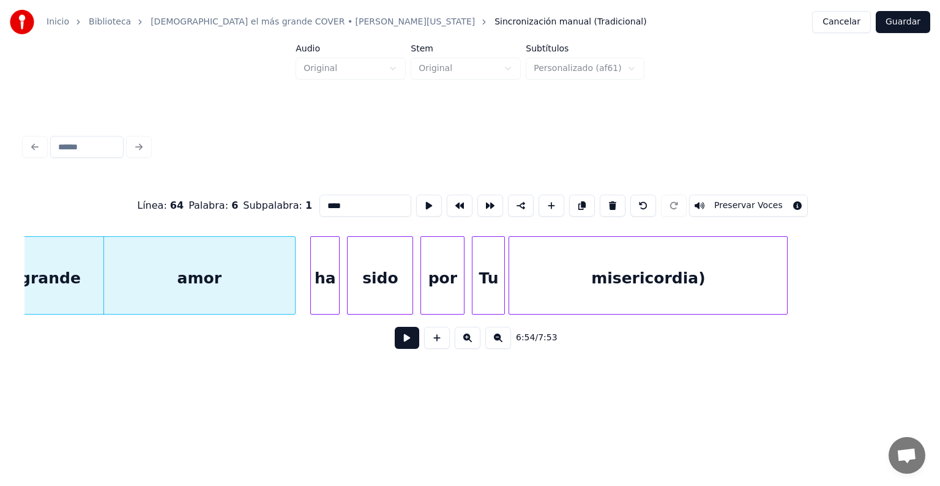
click at [325, 272] on div "ha" at bounding box center [325, 278] width 28 height 83
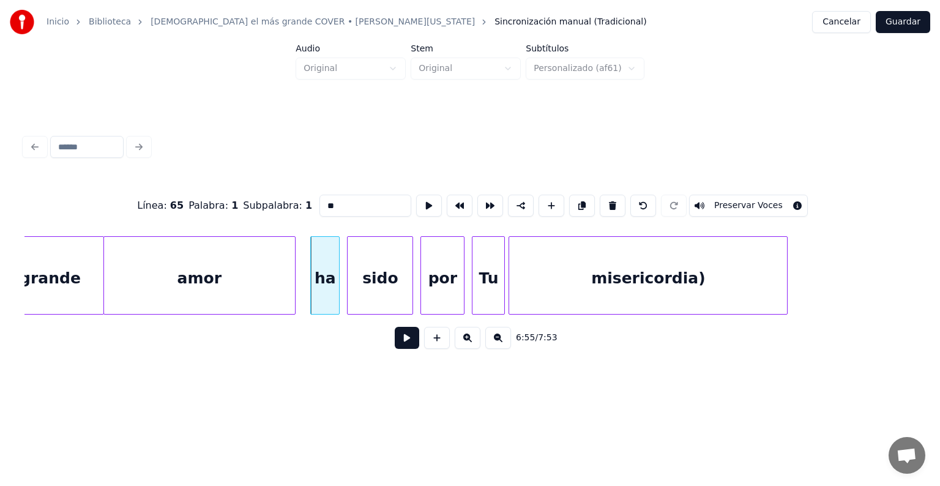
click at [319, 199] on input "**" at bounding box center [365, 206] width 92 height 22
click at [254, 284] on div "amor" at bounding box center [199, 278] width 191 height 83
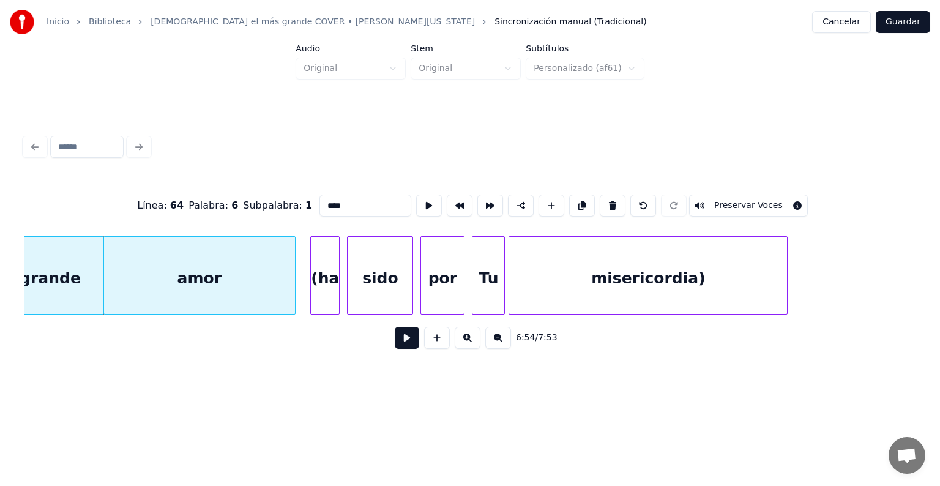
type input "****"
click at [397, 345] on button at bounding box center [407, 338] width 24 height 22
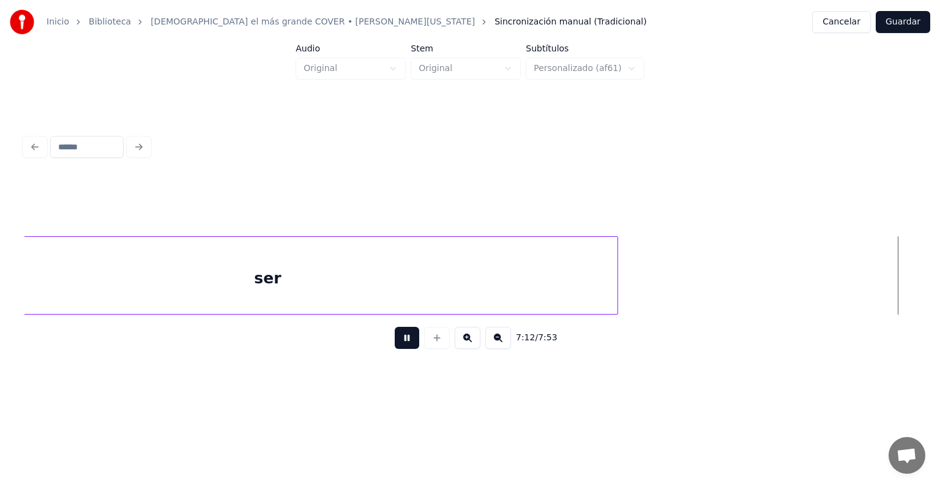
scroll to position [0, 79360]
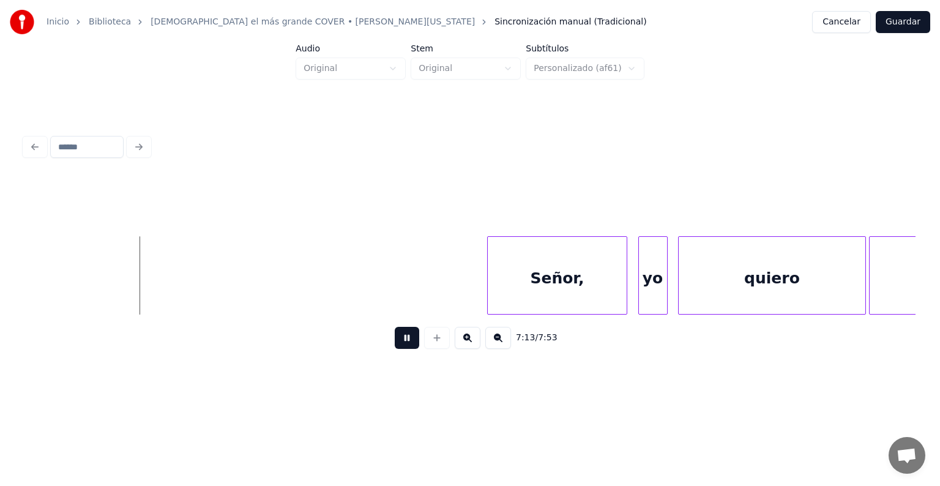
click at [398, 343] on button at bounding box center [407, 338] width 24 height 22
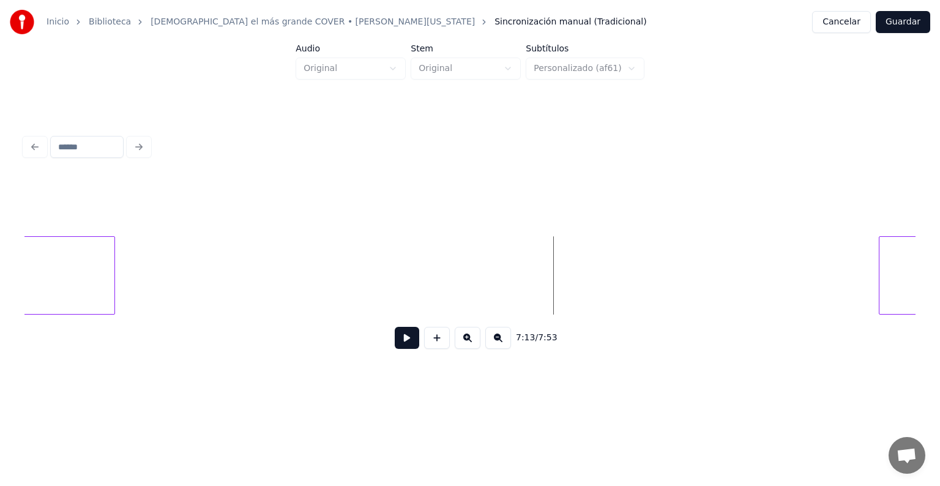
scroll to position [0, 78968]
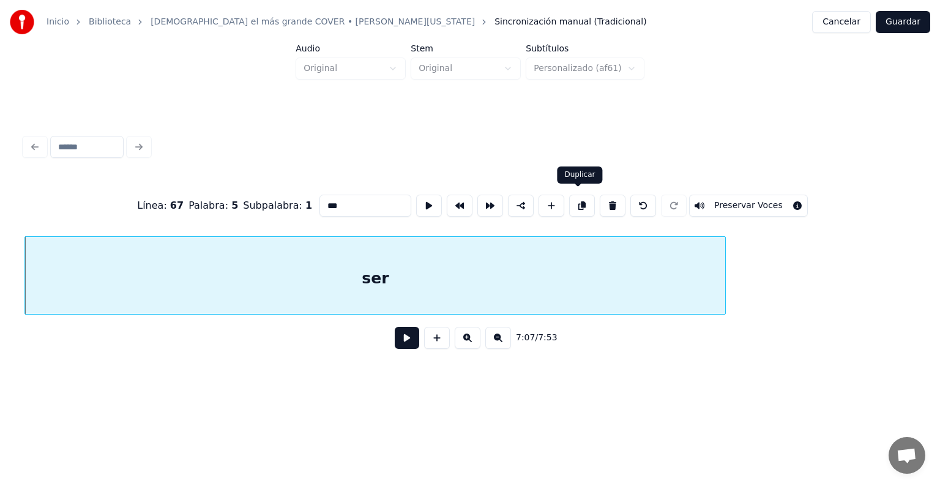
click at [576, 206] on button at bounding box center [582, 206] width 26 height 22
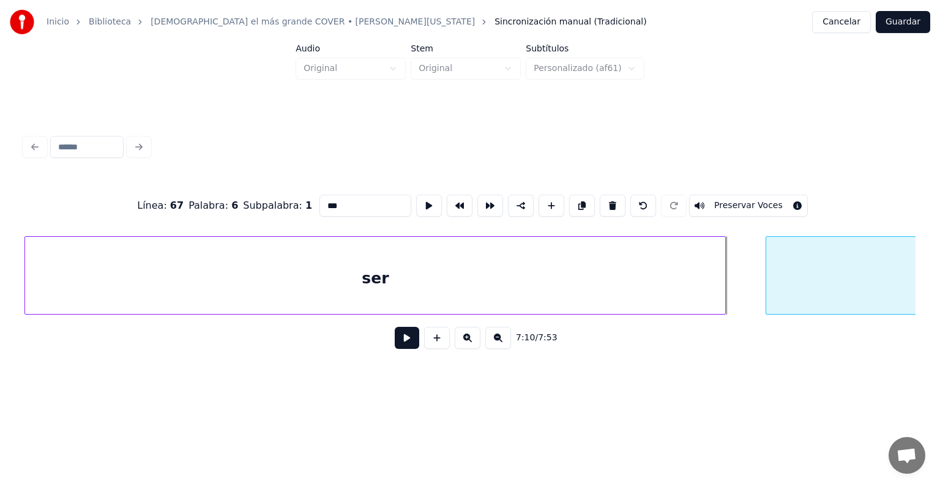
click at [766, 279] on div at bounding box center [768, 275] width 4 height 77
drag, startPoint x: 337, startPoint y: 199, endPoint x: 171, endPoint y: 178, distance: 167.7
click at [171, 178] on div "Línea : 67 Palabra : 6 Subpalabra : 1 *** Preservar Voces" at bounding box center [469, 205] width 891 height 61
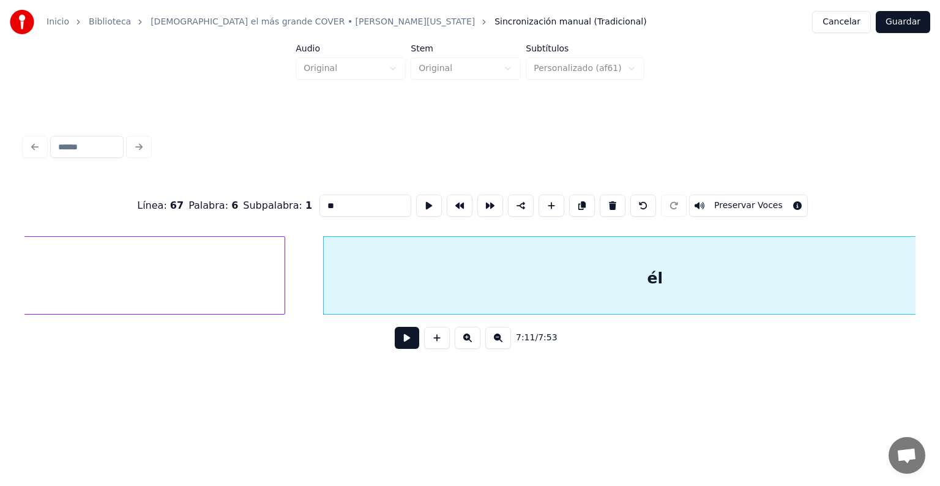
scroll to position [0, 78823]
type input "**"
click at [404, 339] on button at bounding box center [407, 338] width 24 height 22
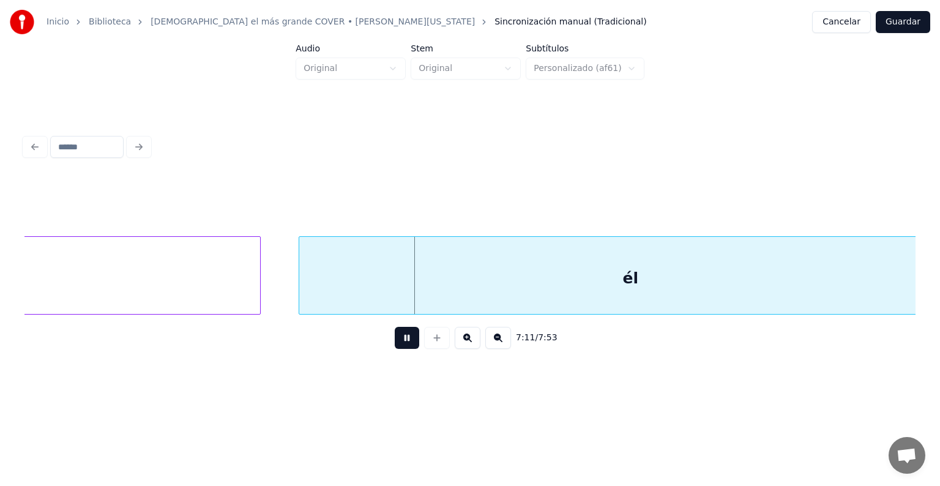
click at [502, 345] on button at bounding box center [498, 338] width 26 height 22
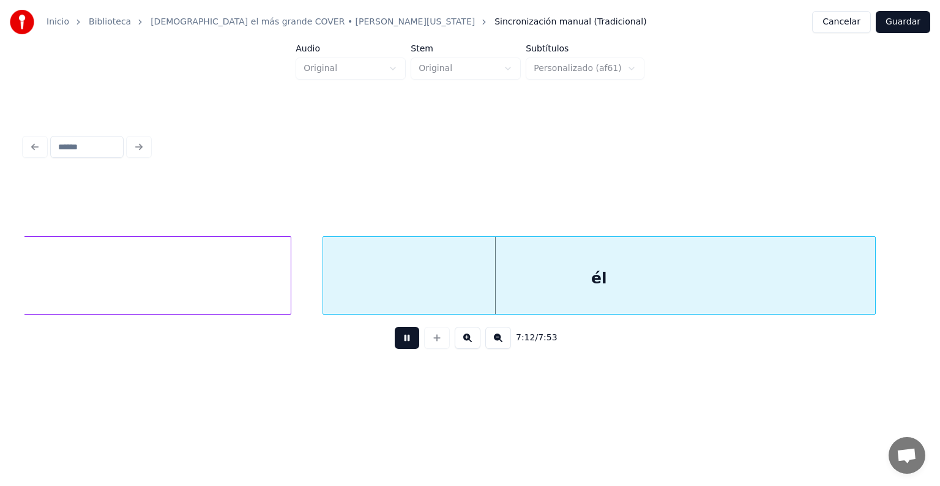
click at [502, 345] on button at bounding box center [498, 338] width 26 height 22
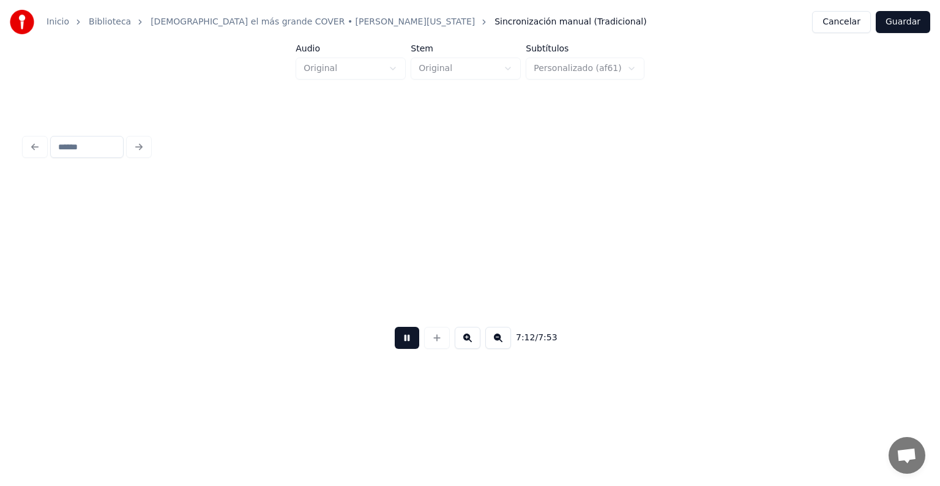
scroll to position [0, 52393]
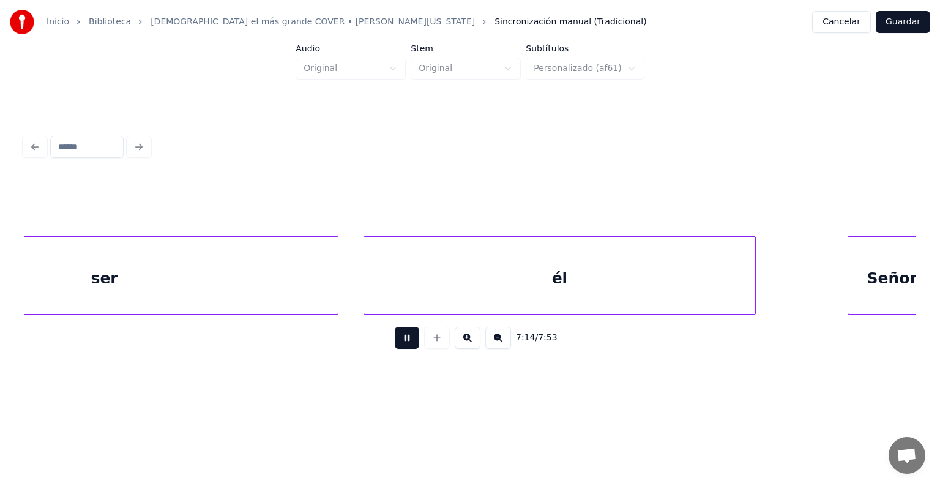
click at [751, 259] on div at bounding box center [753, 275] width 4 height 77
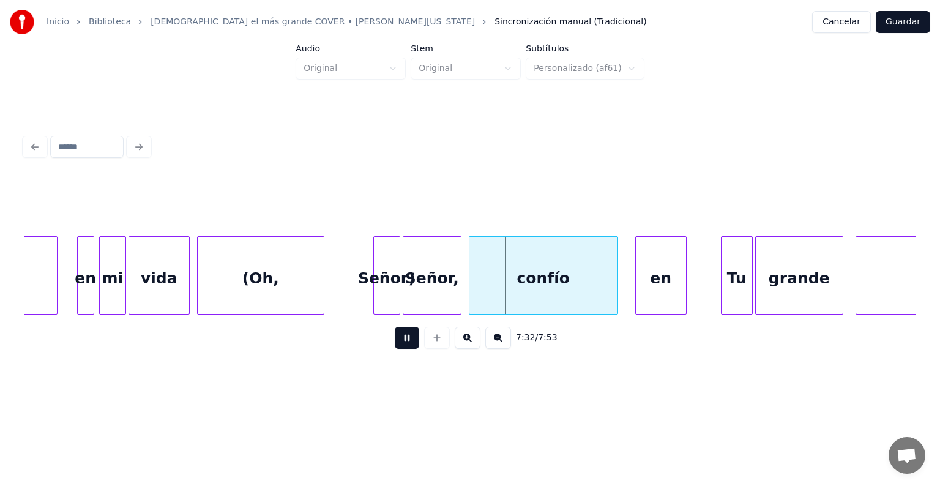
scroll to position [0, 54797]
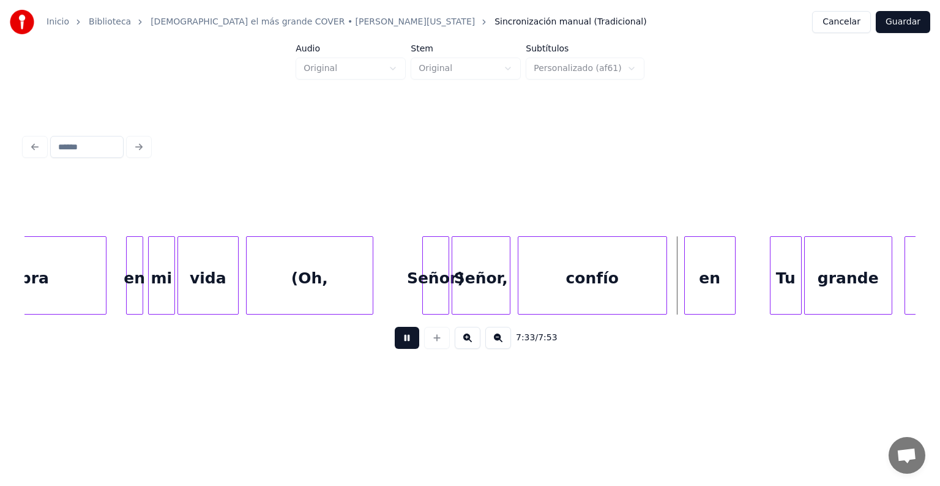
click at [398, 330] on div "7:33 / 7:53" at bounding box center [469, 337] width 871 height 27
click at [398, 338] on button at bounding box center [407, 338] width 24 height 22
click at [328, 272] on div "(Oh," at bounding box center [309, 278] width 126 height 83
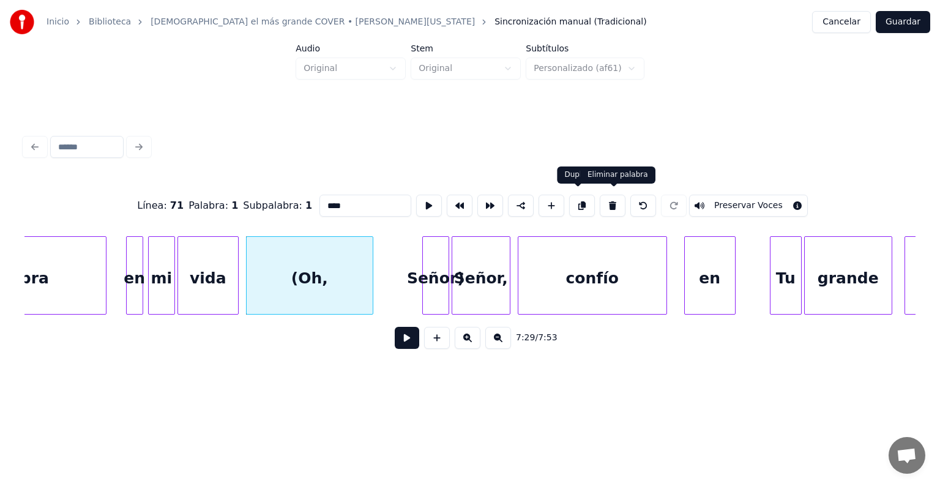
click at [610, 199] on button at bounding box center [612, 206] width 26 height 22
type input "******"
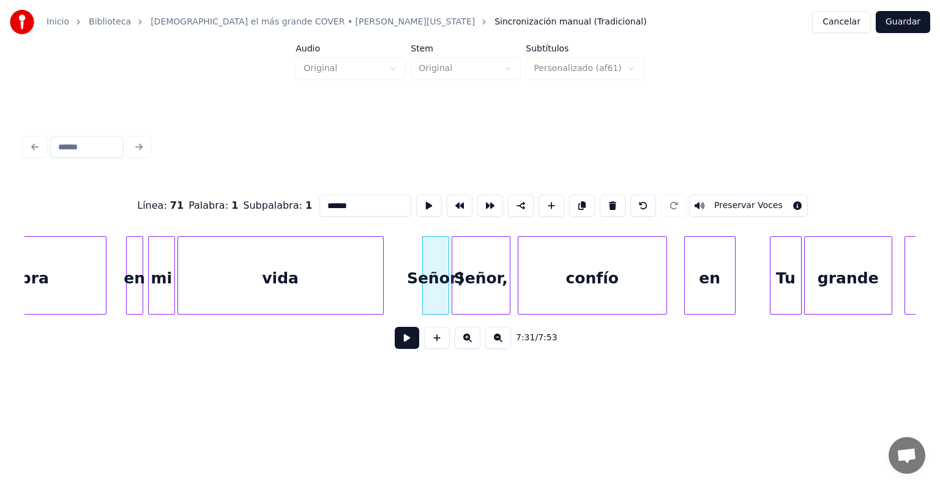
click at [382, 281] on div at bounding box center [381, 275] width 4 height 77
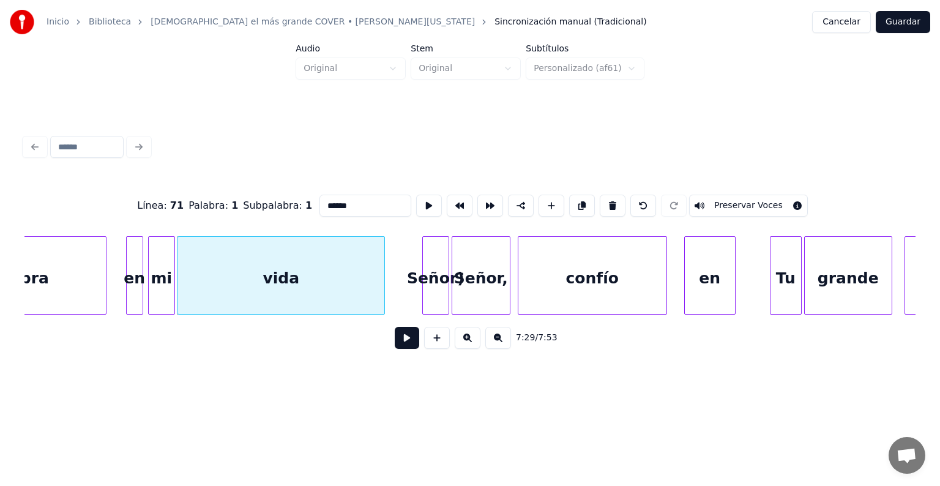
click at [409, 341] on button at bounding box center [407, 338] width 24 height 22
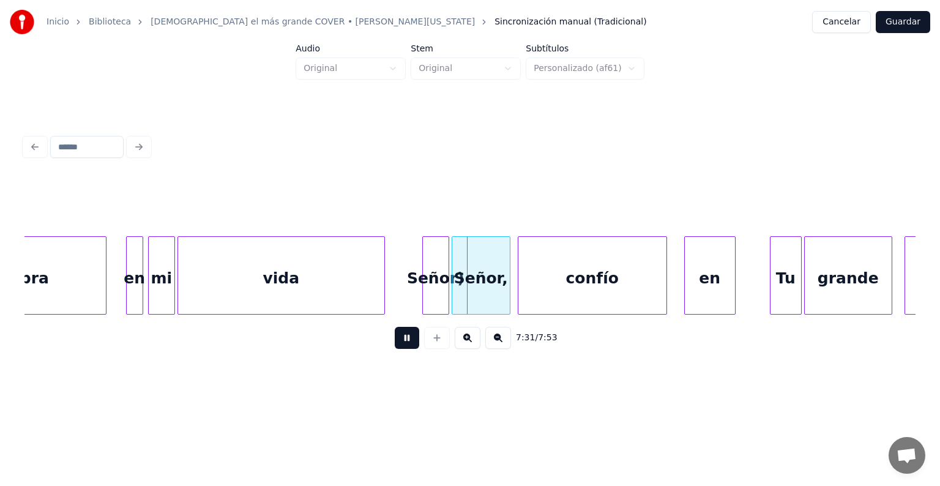
click at [395, 344] on button at bounding box center [407, 338] width 24 height 22
click at [432, 264] on div "Señor)" at bounding box center [436, 278] width 26 height 83
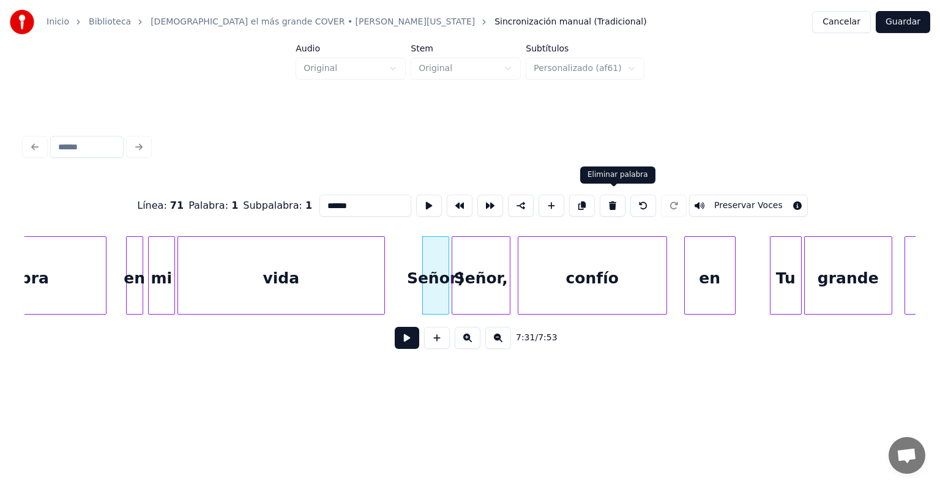
click at [619, 202] on button at bounding box center [612, 206] width 26 height 22
type input "******"
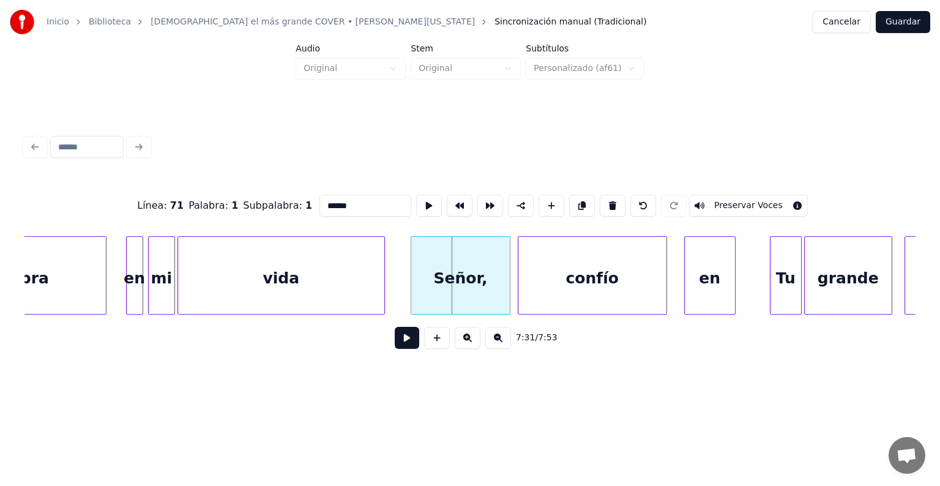
click at [411, 265] on div at bounding box center [413, 275] width 4 height 77
click at [395, 339] on button at bounding box center [407, 338] width 24 height 22
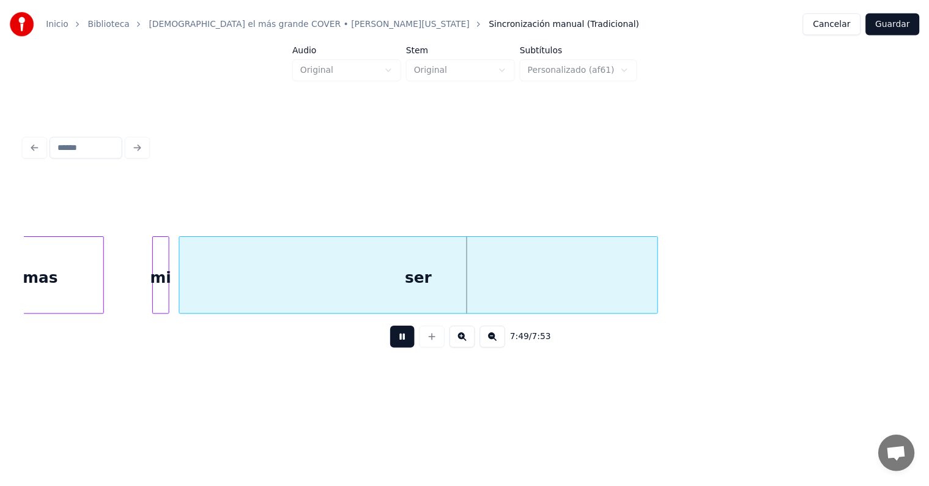
scroll to position [0, 57039]
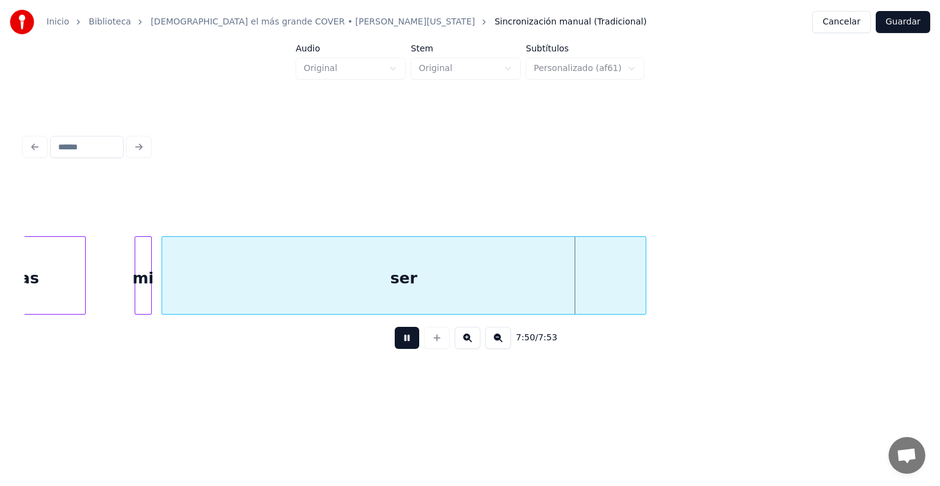
click at [399, 340] on button at bounding box center [407, 338] width 24 height 22
click at [409, 294] on div "ser" at bounding box center [403, 278] width 483 height 83
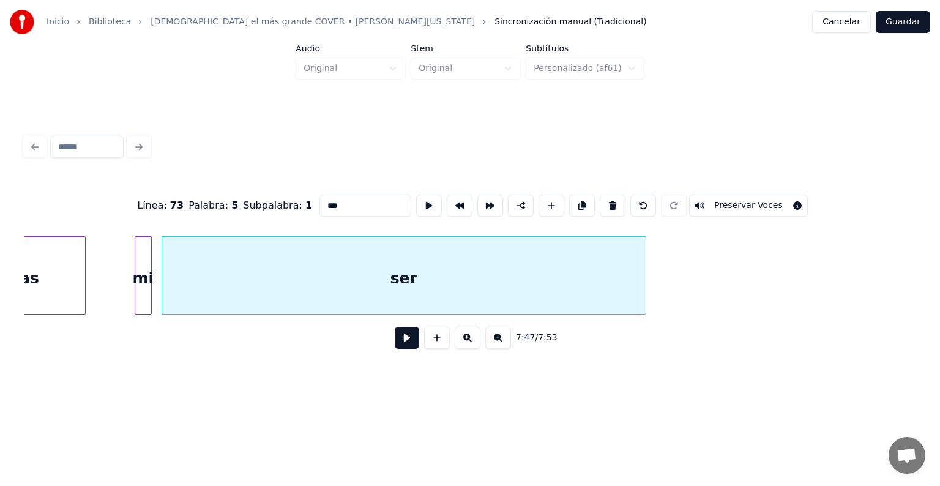
click at [356, 206] on input "***" at bounding box center [365, 206] width 92 height 22
type input "****"
click at [916, 29] on button "Guardar" at bounding box center [902, 22] width 54 height 22
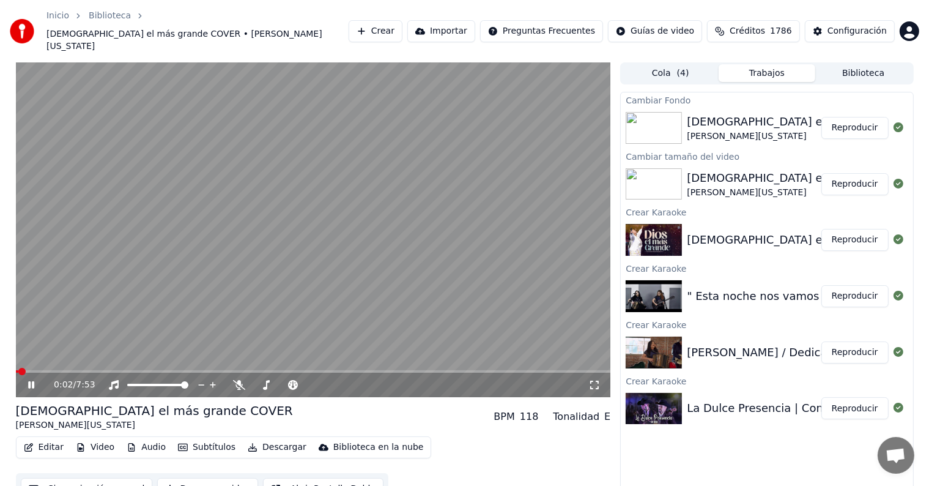
click at [199, 439] on button "Subtítulos" at bounding box center [206, 447] width 67 height 17
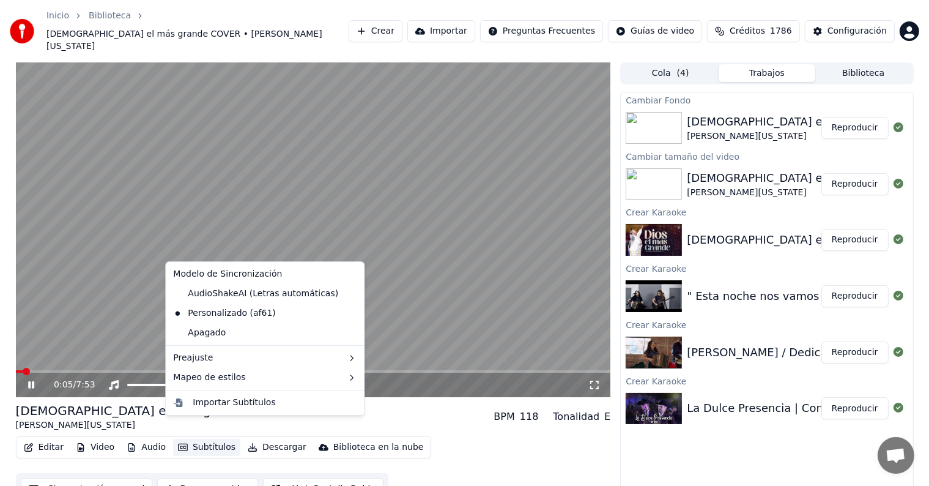
click at [0, 240] on div "0:05 / 7:53 Dios el más grande COVER [PERSON_NAME][US_STATE] BPM 118 Tonalidad …" at bounding box center [464, 283] width 929 height 442
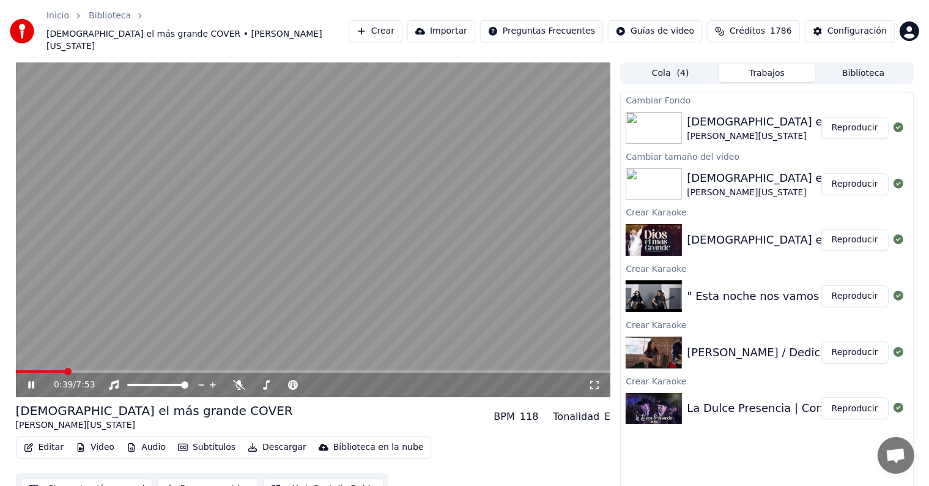
click at [7, 270] on div "0:39 / 7:53 Dios el más grande COVER [PERSON_NAME][US_STATE] BPM 118 Tonalidad …" at bounding box center [464, 283] width 917 height 442
click at [234, 380] on icon at bounding box center [239, 385] width 12 height 10
click at [26, 380] on icon at bounding box center [40, 385] width 29 height 10
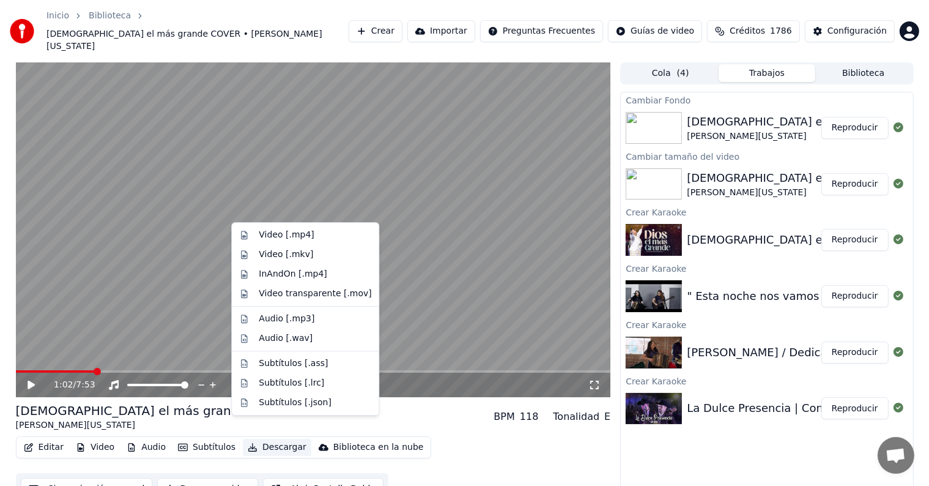
click at [268, 439] on button "Descargar" at bounding box center [277, 447] width 69 height 17
click at [313, 229] on div "Video [.mp4]" at bounding box center [315, 235] width 113 height 12
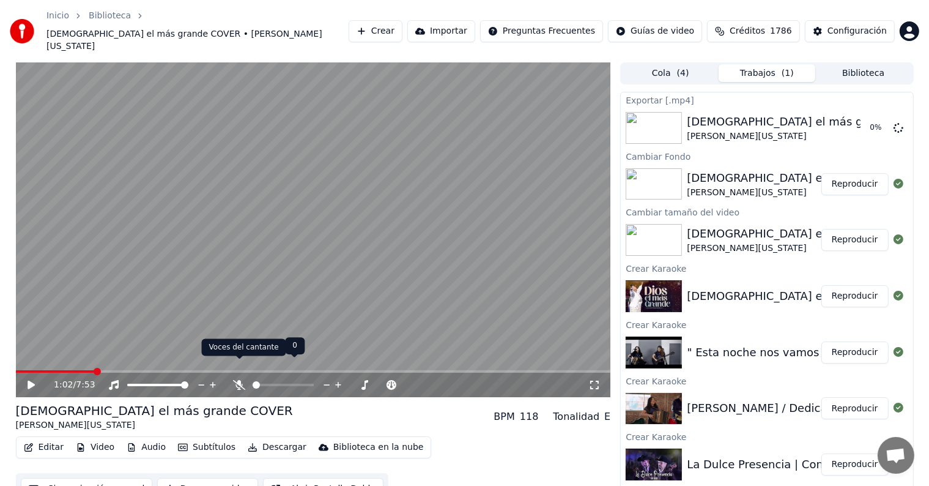
click at [239, 380] on icon at bounding box center [239, 385] width 12 height 10
click at [272, 439] on button "Descargar" at bounding box center [277, 447] width 69 height 17
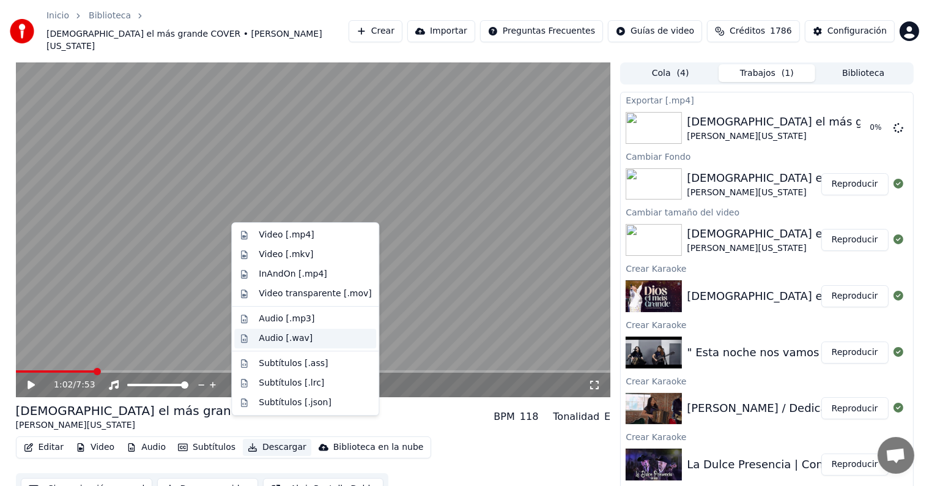
click at [301, 338] on div "Audio [.wav]" at bounding box center [286, 338] width 54 height 12
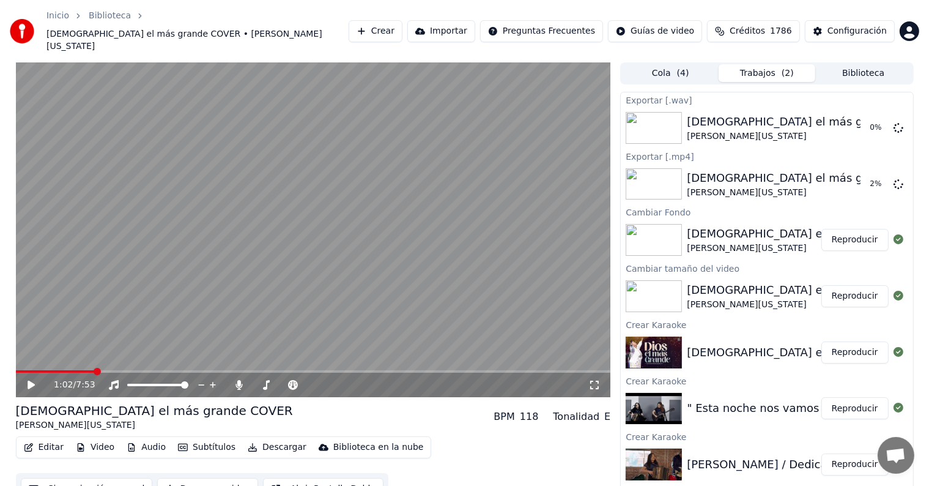
scroll to position [37, 0]
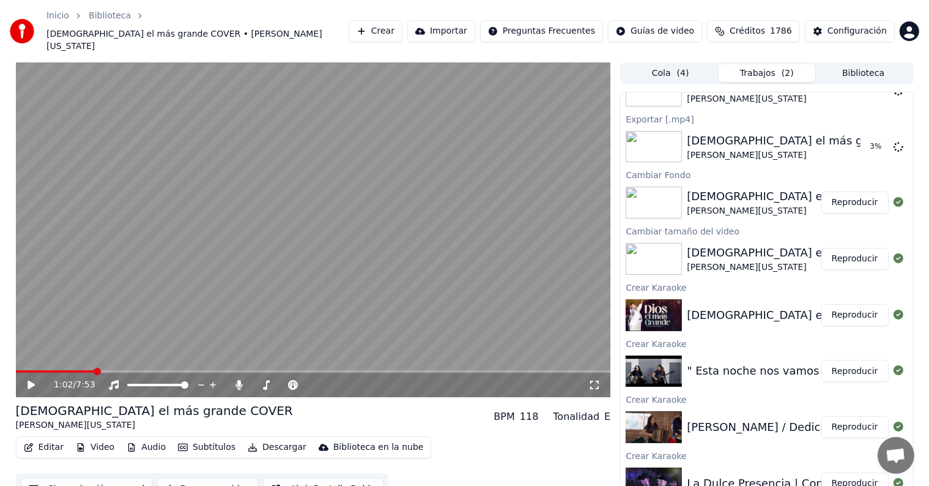
click at [847, 360] on button "Reproducir" at bounding box center [854, 371] width 67 height 22
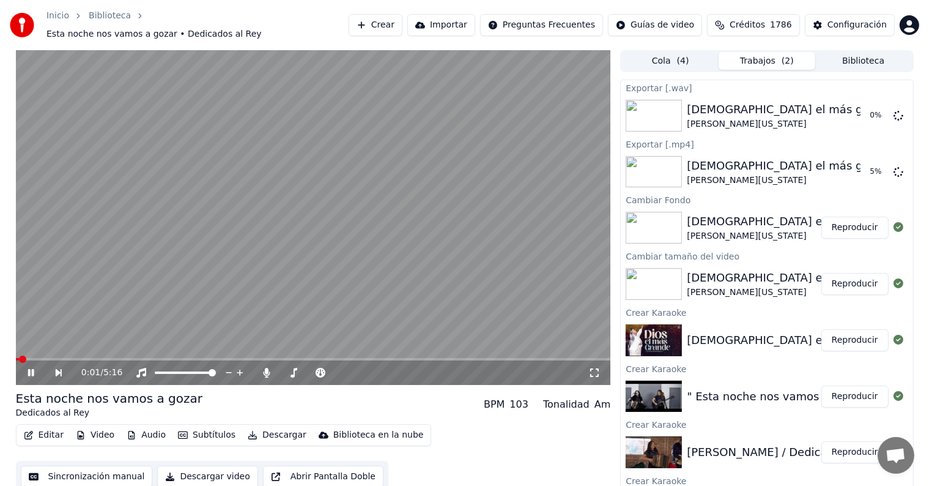
click at [146, 429] on button "Audio" at bounding box center [146, 434] width 49 height 17
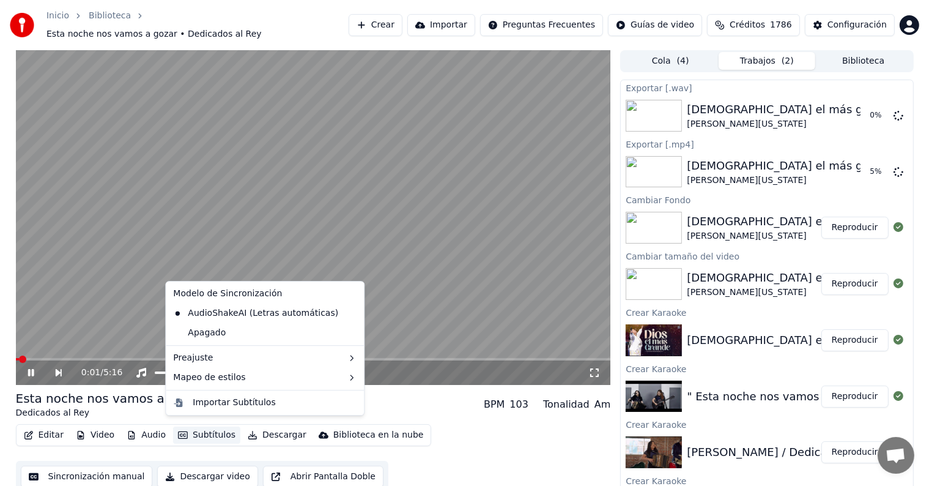
click at [184, 431] on button "Subtítulos" at bounding box center [206, 434] width 67 height 17
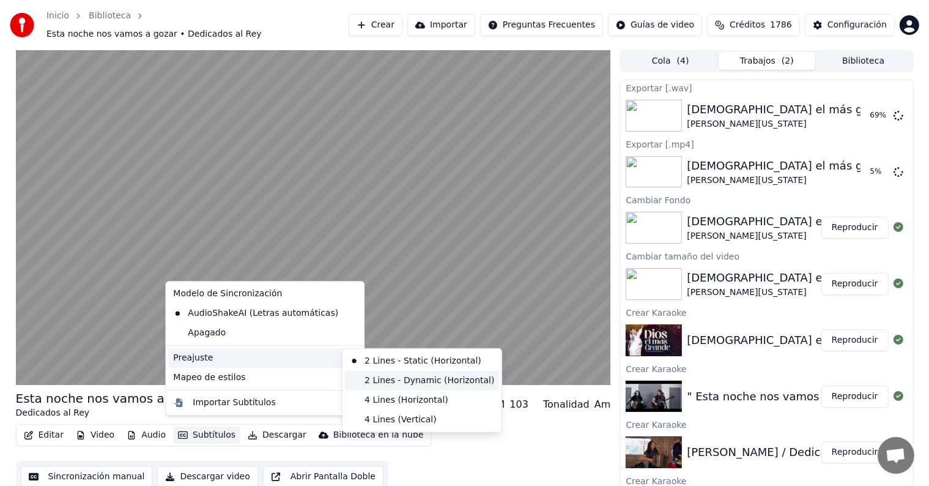
click at [376, 374] on div "2 Lines - Dynamic (Horizontal)" at bounding box center [422, 381] width 154 height 20
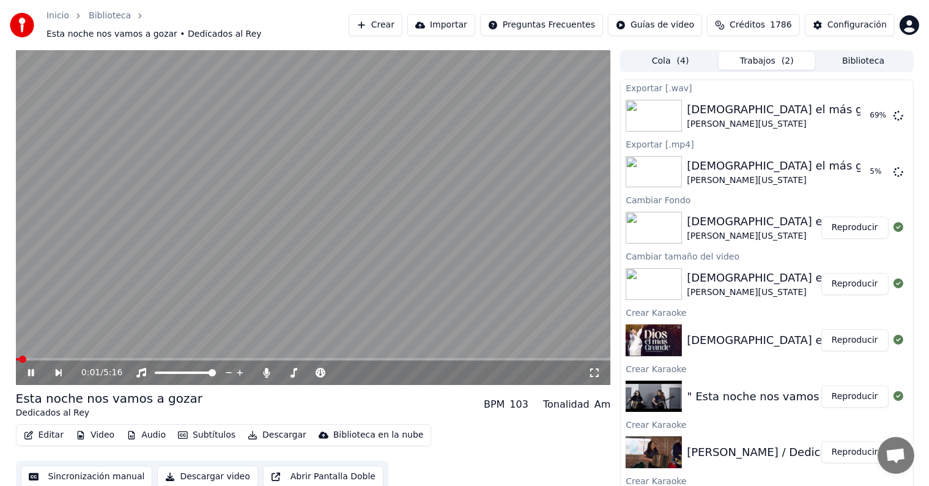
click at [98, 428] on button "Video" at bounding box center [95, 434] width 48 height 17
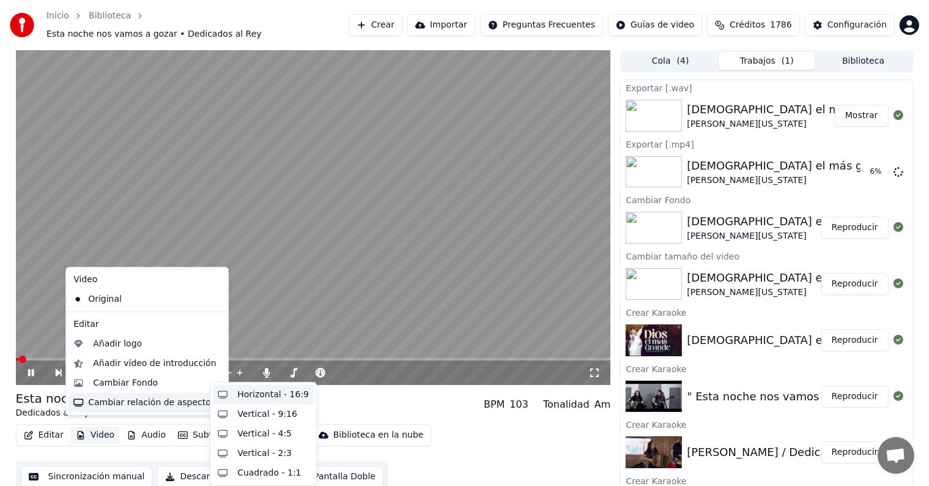
click at [262, 396] on div "Horizontal - 16:9" at bounding box center [273, 394] width 72 height 12
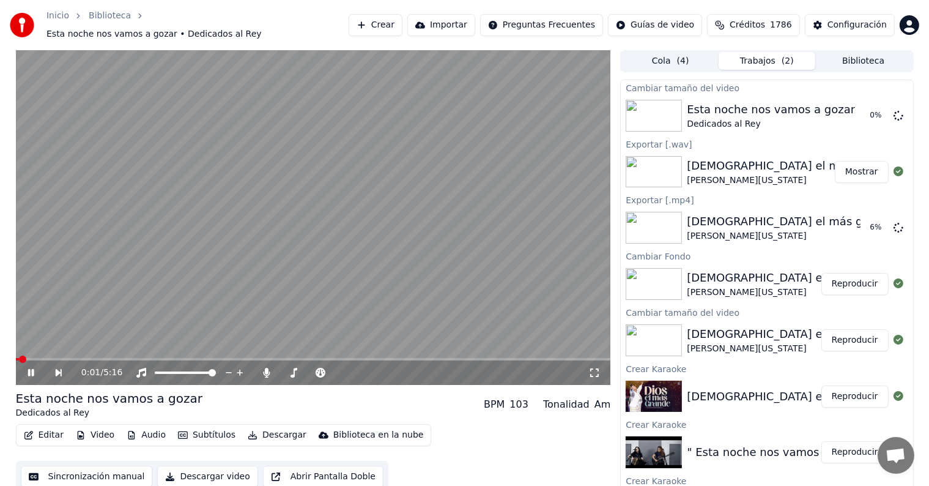
click at [34, 370] on icon at bounding box center [40, 373] width 28 height 10
click at [853, 105] on button "Reproducir" at bounding box center [854, 116] width 67 height 22
click at [91, 358] on span at bounding box center [313, 359] width 595 height 2
click at [27, 368] on icon at bounding box center [40, 373] width 28 height 10
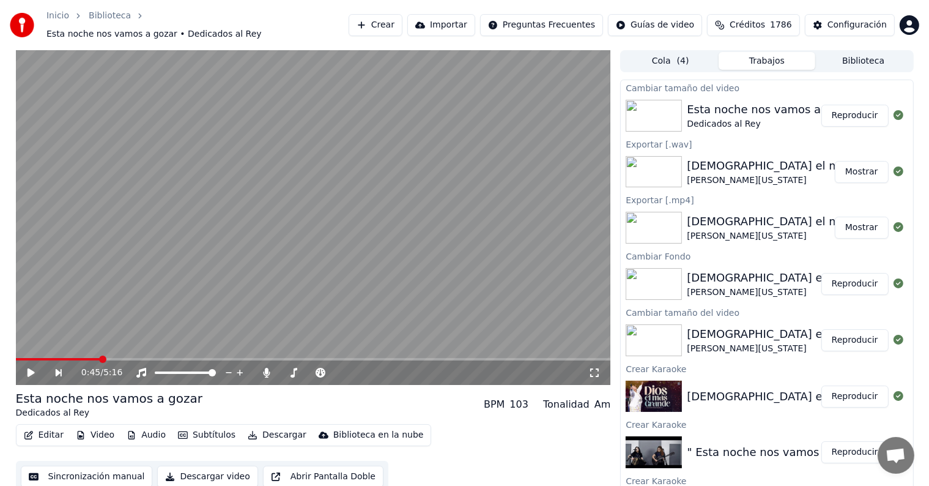
click at [97, 428] on button "Video" at bounding box center [95, 434] width 48 height 17
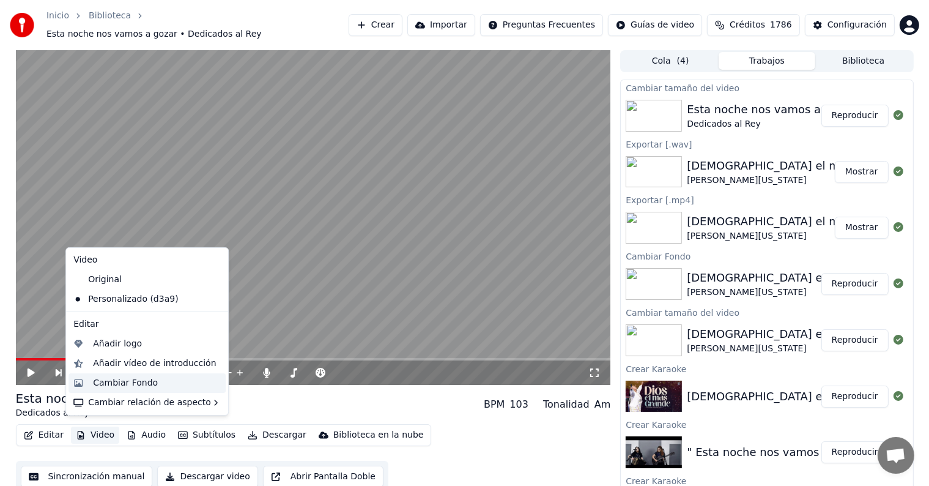
click at [191, 387] on div "Cambiar Fondo" at bounding box center [157, 383] width 128 height 12
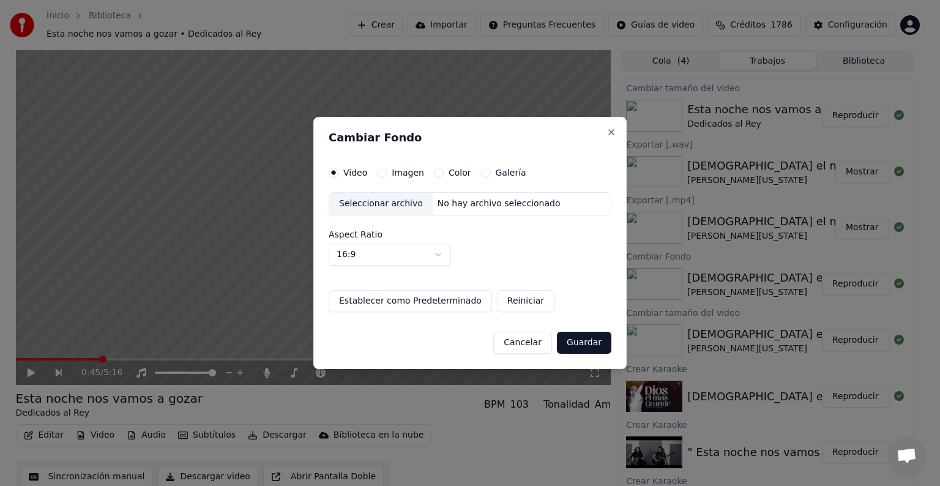
click at [481, 171] on button "Galería" at bounding box center [486, 173] width 10 height 10
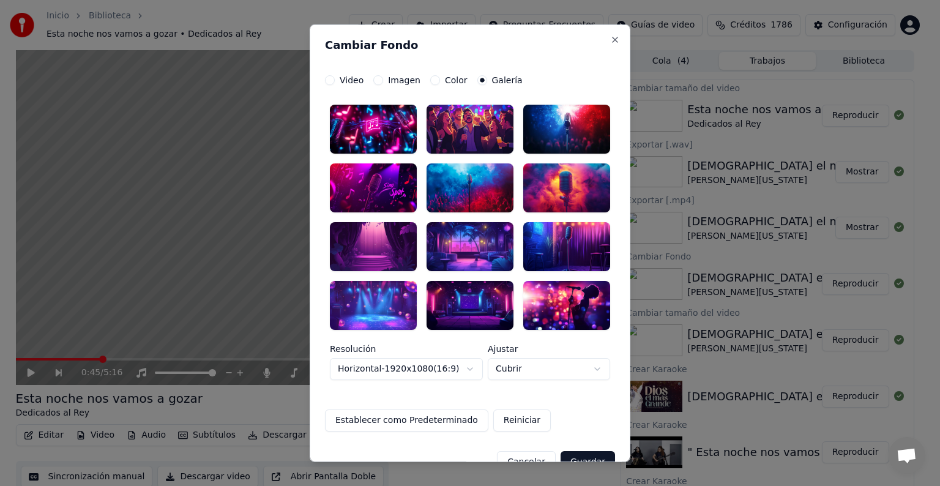
click at [354, 235] on div at bounding box center [373, 245] width 87 height 49
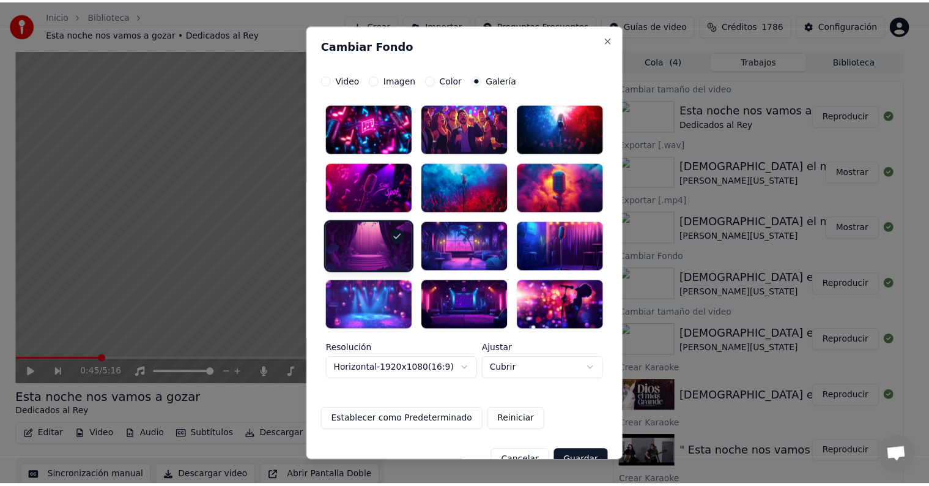
scroll to position [26, 0]
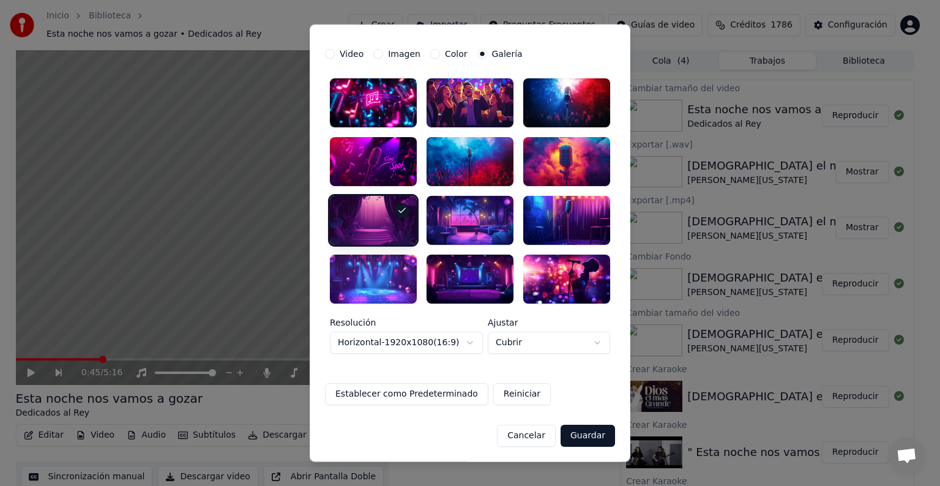
click at [576, 432] on button "Guardar" at bounding box center [587, 435] width 54 height 22
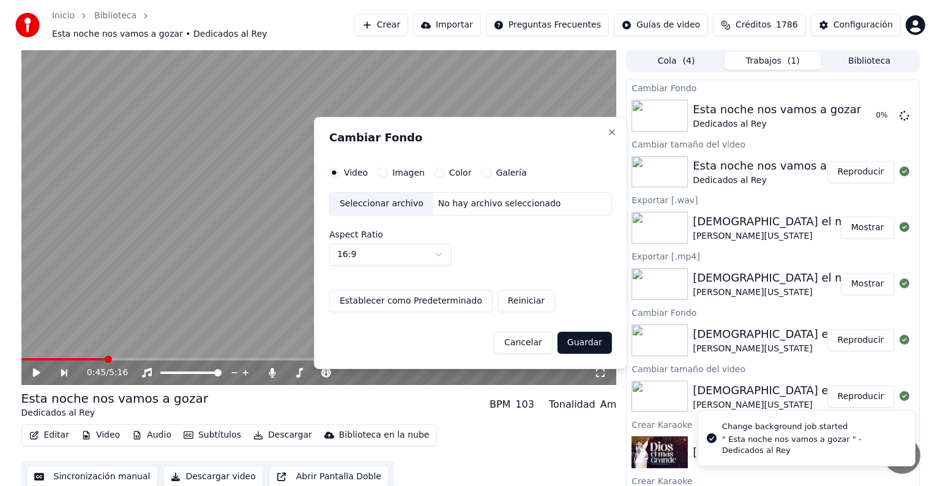
scroll to position [0, 0]
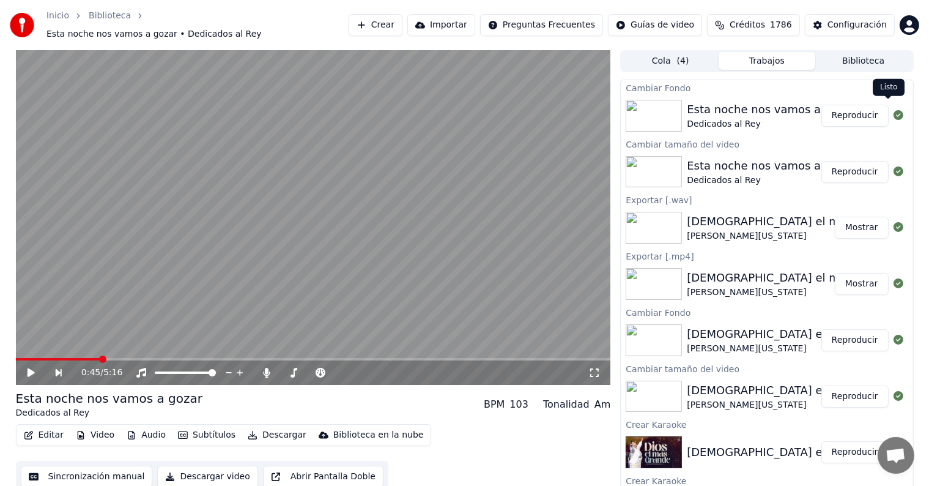
click at [869, 105] on button "Reproducir" at bounding box center [854, 116] width 67 height 22
click at [53, 424] on div "Editar Video Audio Subtítulos Descargar Biblioteca en la nube" at bounding box center [224, 435] width 416 height 22
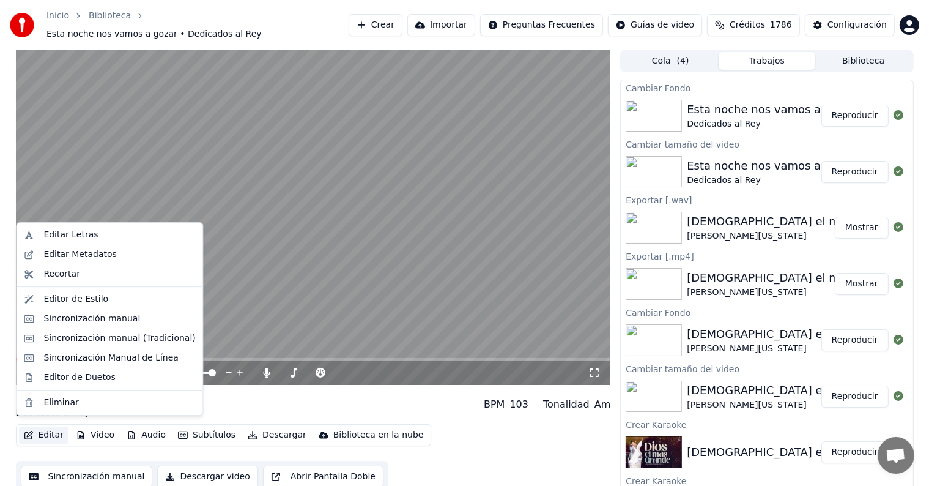
click at [50, 429] on button "Editar" at bounding box center [44, 434] width 50 height 17
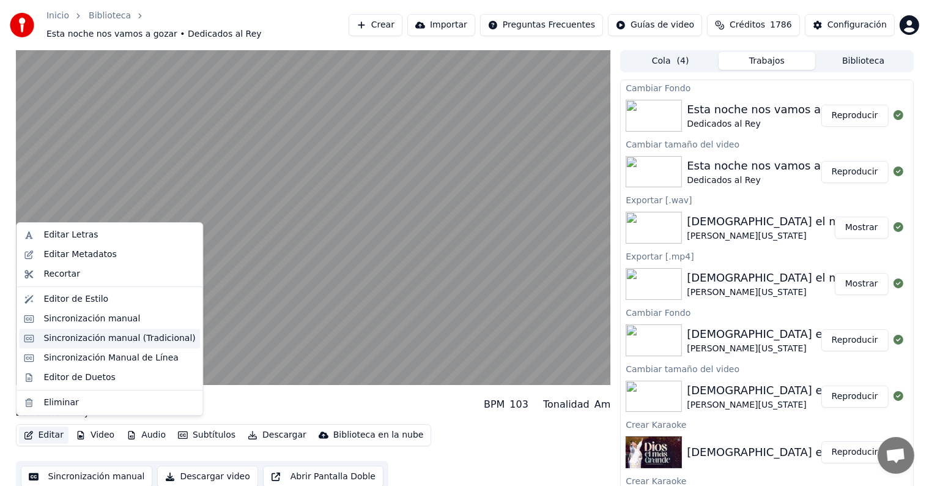
click at [135, 343] on div "Sincronización manual (Tradicional)" at bounding box center [119, 338] width 152 height 12
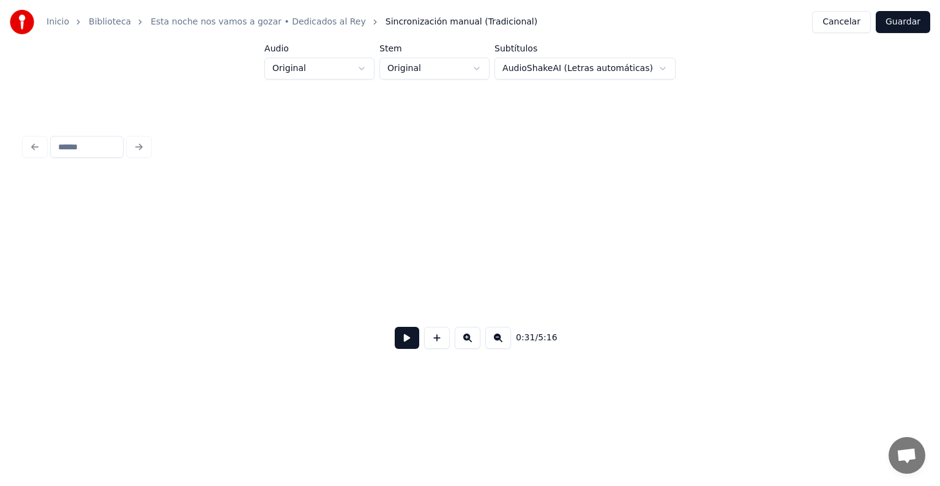
scroll to position [0, 3894]
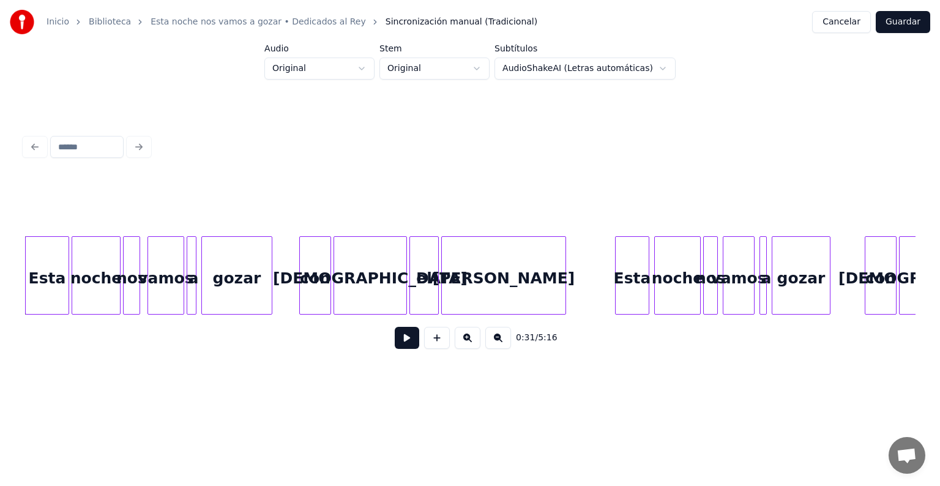
click at [404, 343] on button at bounding box center [407, 338] width 24 height 22
click at [471, 348] on button at bounding box center [467, 338] width 26 height 22
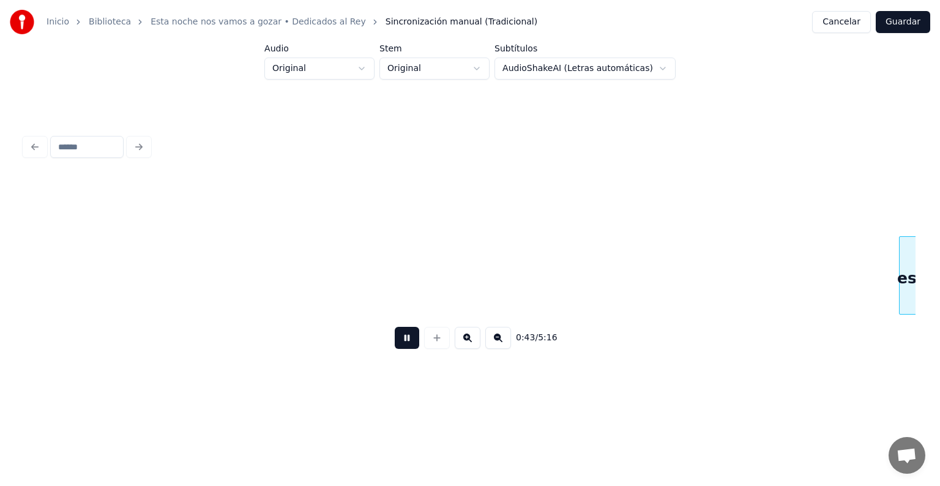
scroll to position [0, 6673]
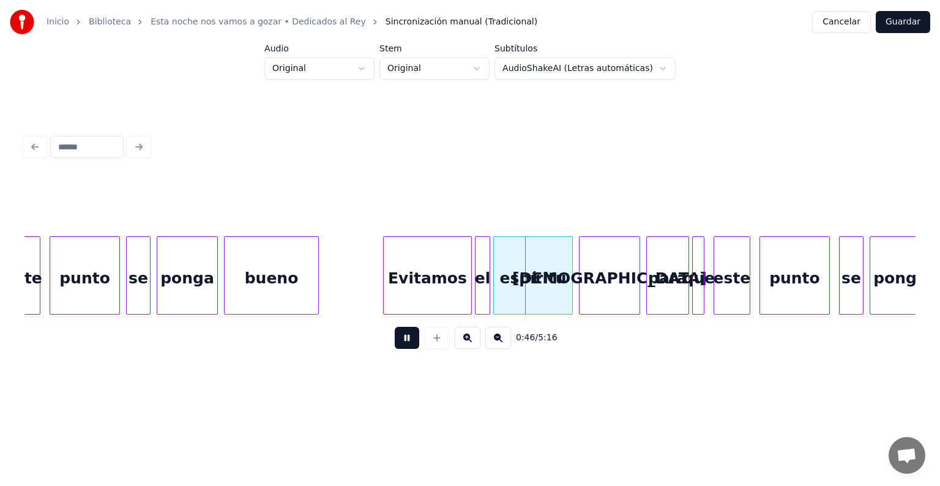
click at [401, 335] on button at bounding box center [407, 338] width 24 height 22
click at [390, 264] on div "Evitamos" at bounding box center [427, 278] width 87 height 83
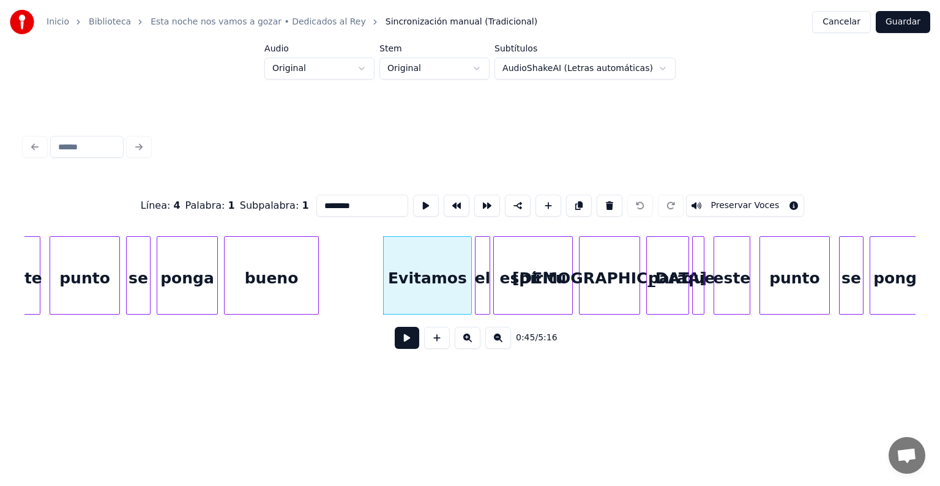
click at [316, 203] on input "********" at bounding box center [362, 206] width 92 height 22
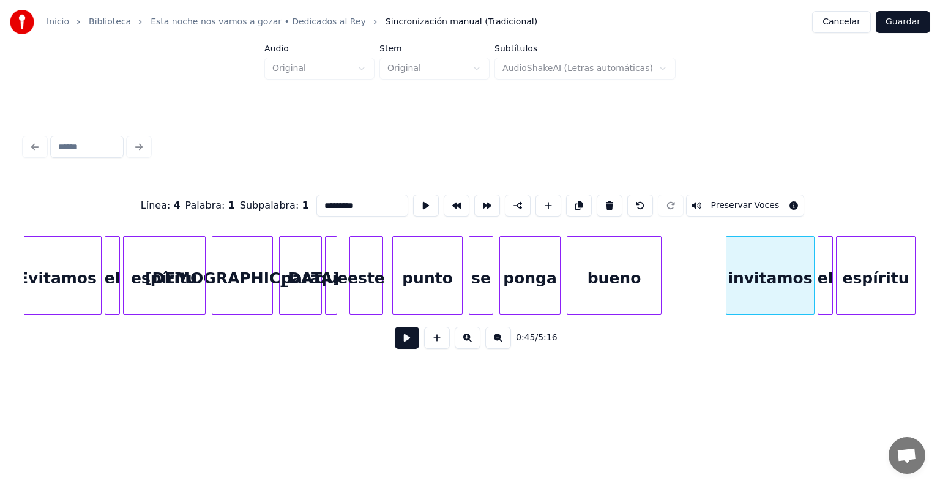
scroll to position [0, 6257]
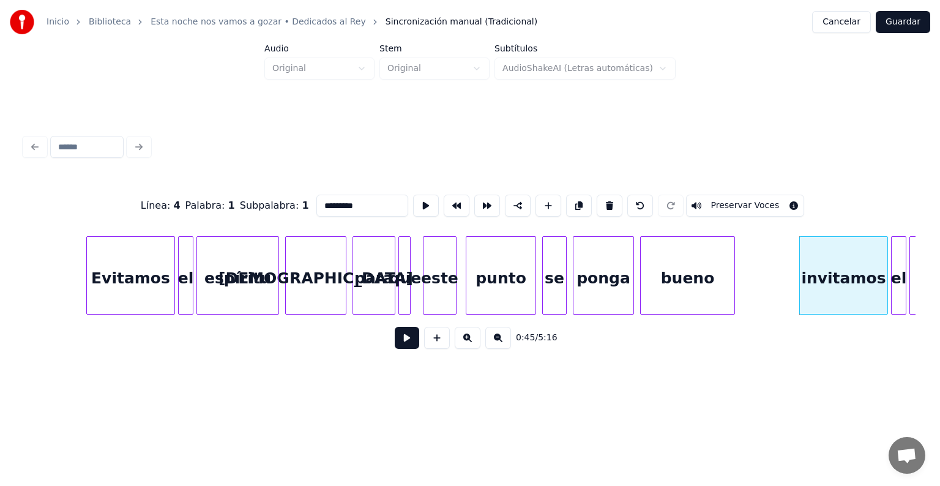
click at [146, 273] on div "Evitamos" at bounding box center [130, 278] width 87 height 83
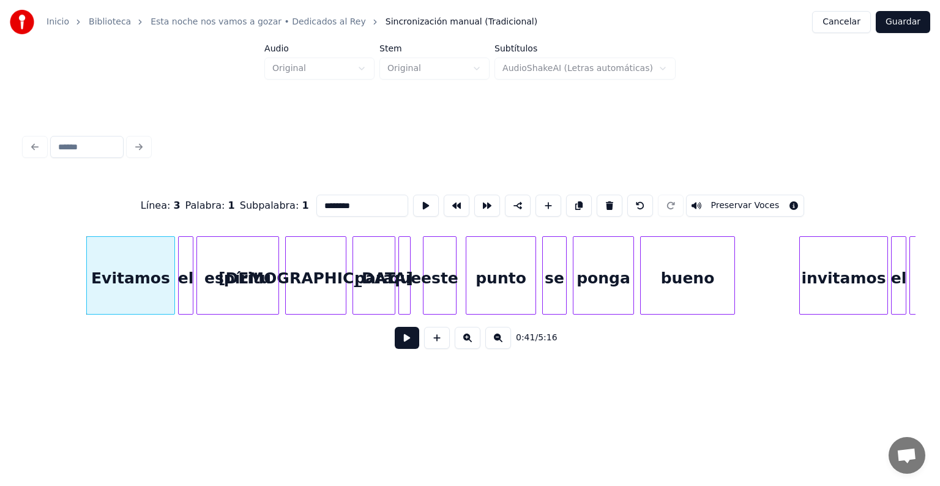
click at [316, 205] on input "********" at bounding box center [362, 206] width 92 height 22
type input "*********"
click at [402, 345] on button at bounding box center [407, 338] width 24 height 22
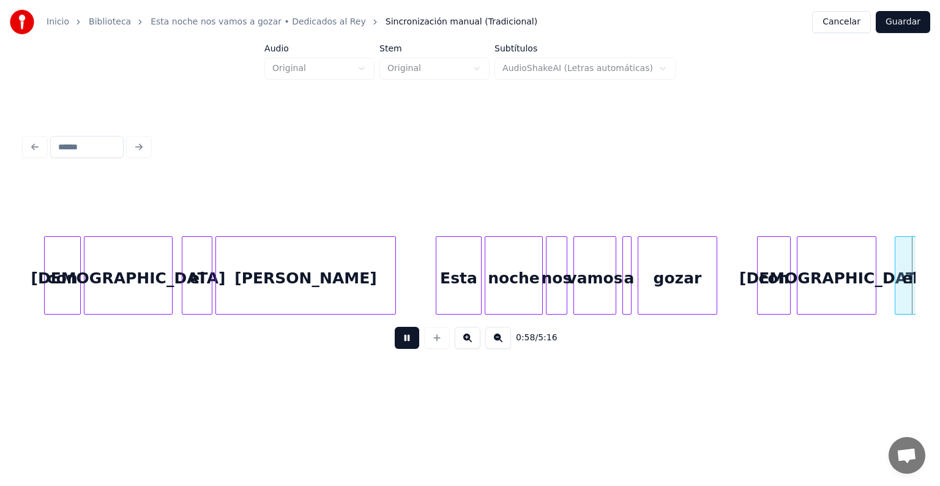
scroll to position [0, 8930]
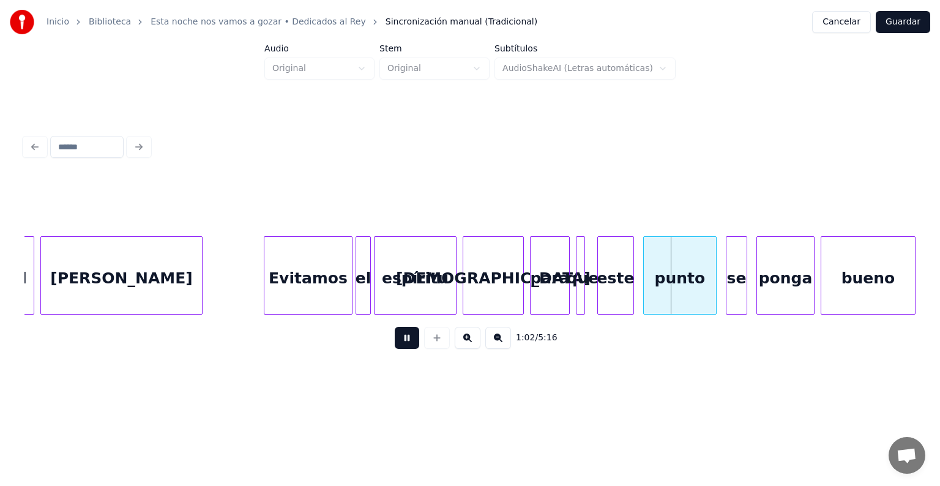
click at [402, 344] on button at bounding box center [407, 338] width 24 height 22
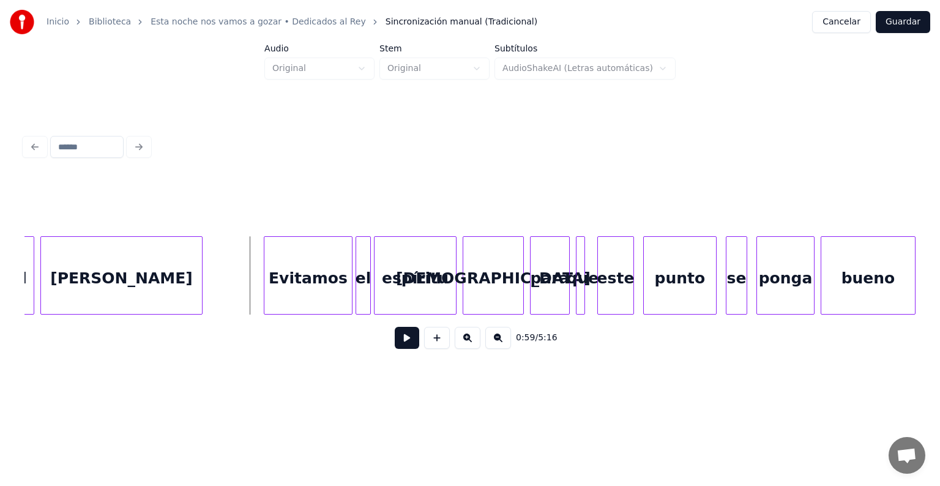
click at [395, 341] on button at bounding box center [407, 338] width 24 height 22
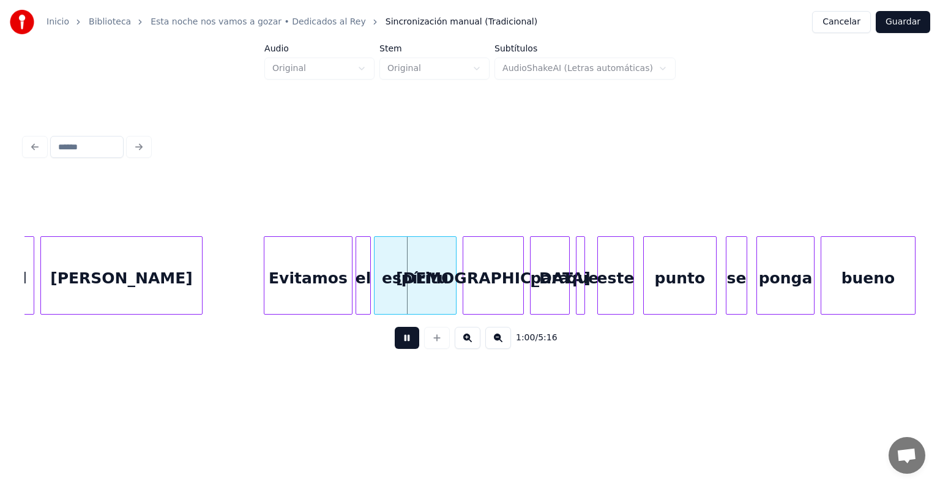
click at [395, 341] on button at bounding box center [407, 338] width 24 height 22
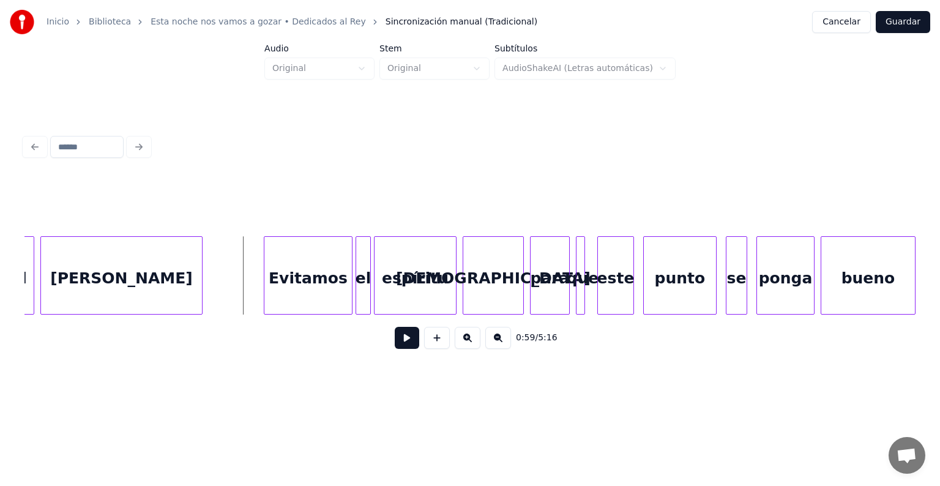
click at [395, 347] on button at bounding box center [407, 338] width 24 height 22
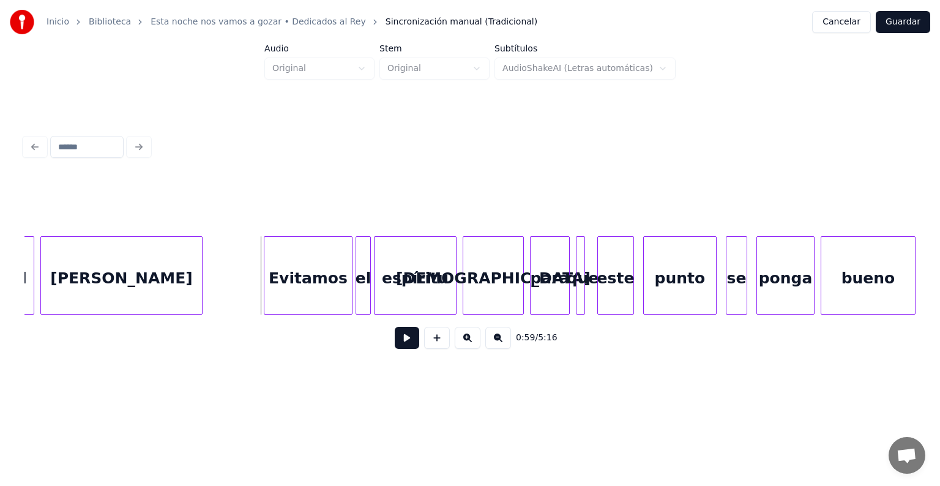
click at [292, 270] on div "Evitamos" at bounding box center [307, 278] width 87 height 83
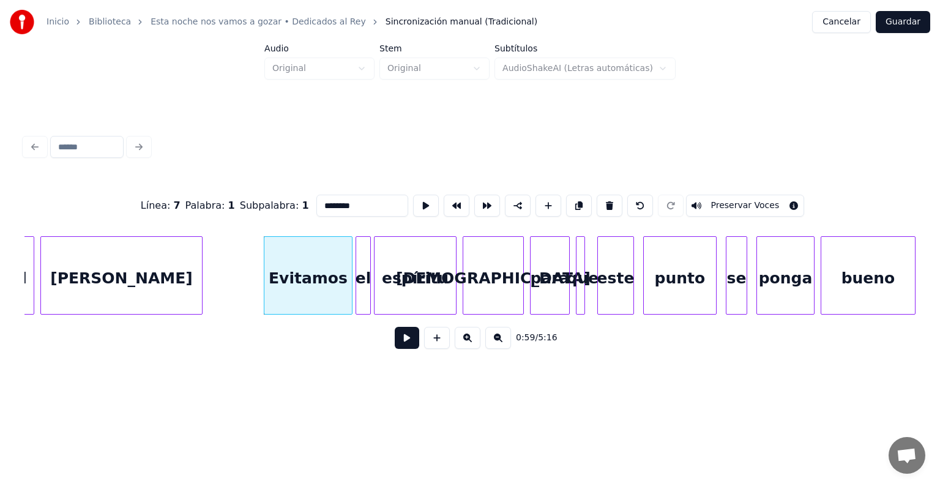
drag, startPoint x: 349, startPoint y: 201, endPoint x: 180, endPoint y: 172, distance: 171.2
click at [180, 175] on div "Línea : 7 Palabra : 1 Subpalabra : 1 ******** Preservar Voces" at bounding box center [469, 205] width 891 height 61
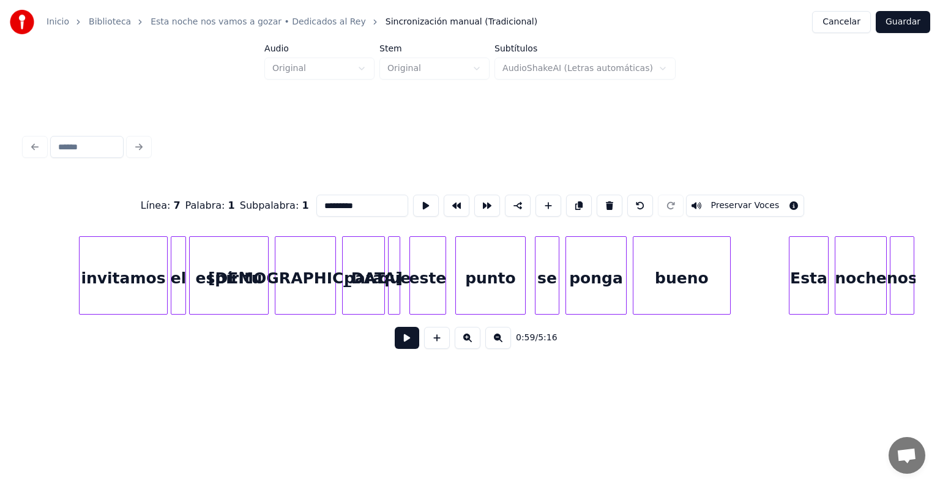
scroll to position [0, 6868]
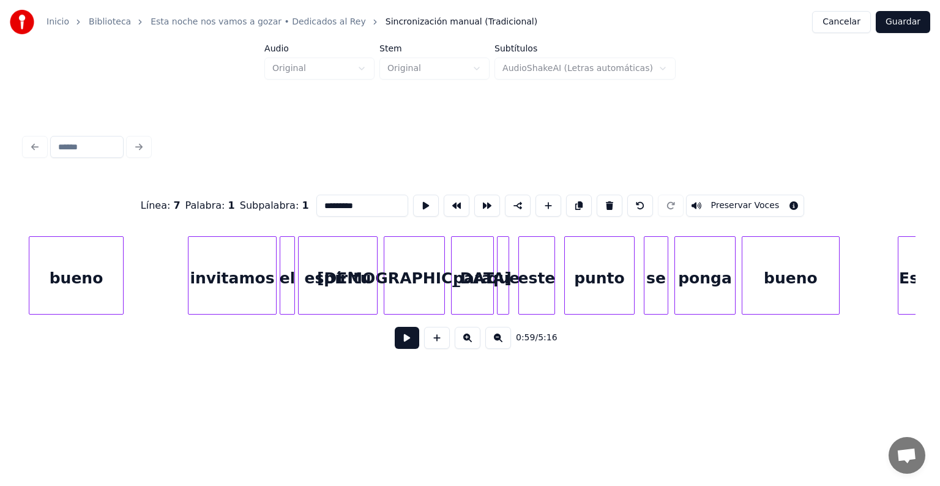
click at [229, 294] on div "invitamos" at bounding box center [231, 278] width 87 height 83
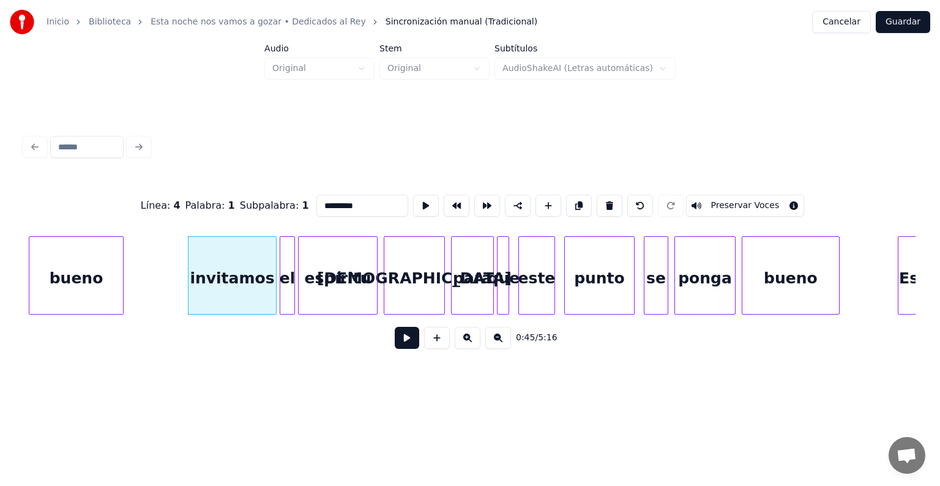
drag, startPoint x: 343, startPoint y: 201, endPoint x: 171, endPoint y: 164, distance: 175.2
click at [171, 164] on div "Línea : 4 Palabra : 1 Subpalabra : 1 ********* Preservar Voces 0:45 / 5:16" at bounding box center [470, 245] width 900 height 242
drag, startPoint x: 356, startPoint y: 201, endPoint x: 217, endPoint y: 177, distance: 141.5
click at [217, 177] on div "Línea : 4 Palabra : 1 Subpalabra : 1 ********* Preservar Voces" at bounding box center [469, 205] width 891 height 61
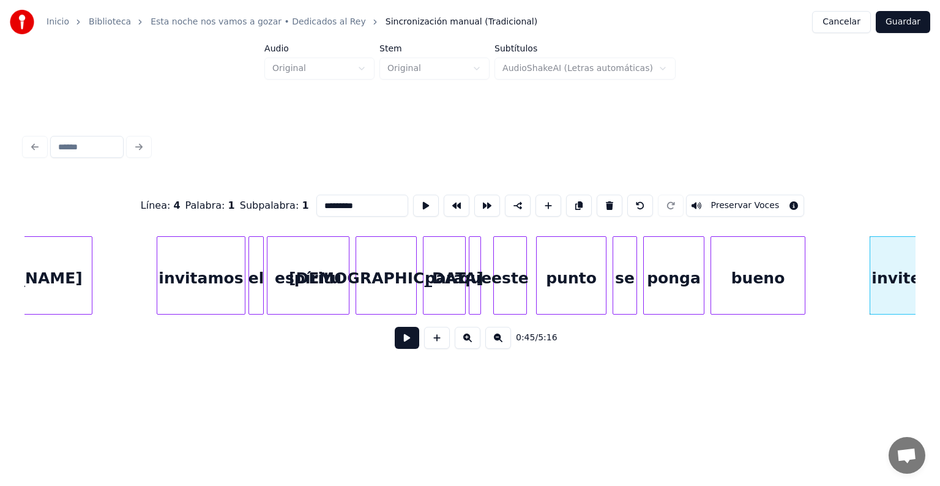
scroll to position [0, 6132]
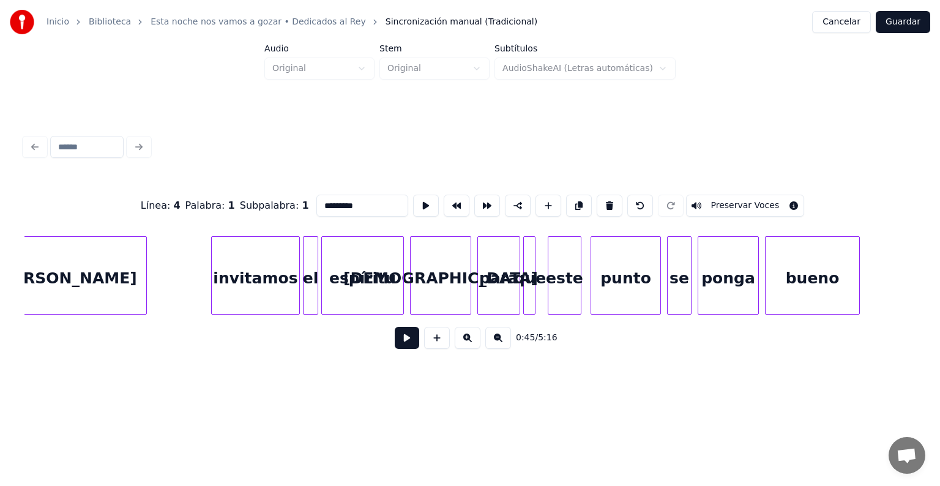
click at [276, 272] on div "invitamos" at bounding box center [255, 278] width 87 height 83
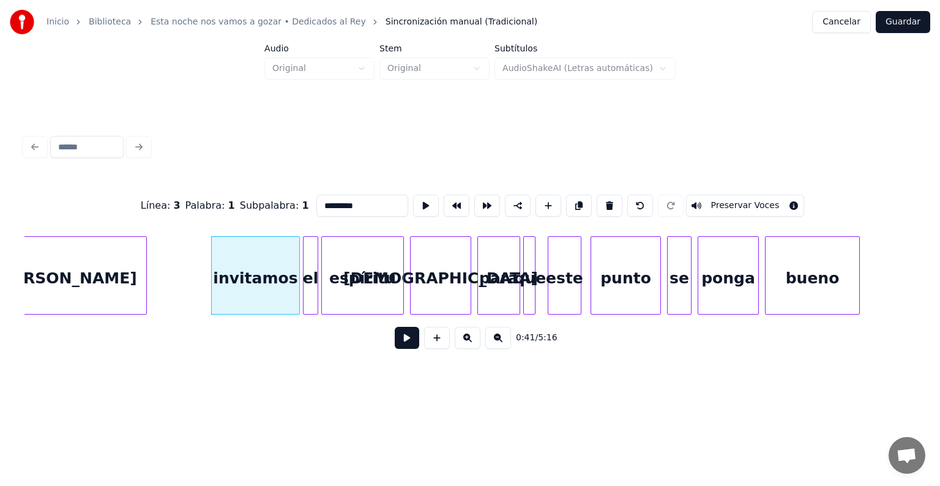
drag, startPoint x: 350, startPoint y: 199, endPoint x: 154, endPoint y: 177, distance: 198.1
click at [154, 177] on div "Línea : 3 Palabra : 1 Subpalabra : 1 ********* Preservar Voces" at bounding box center [469, 205] width 891 height 61
paste input
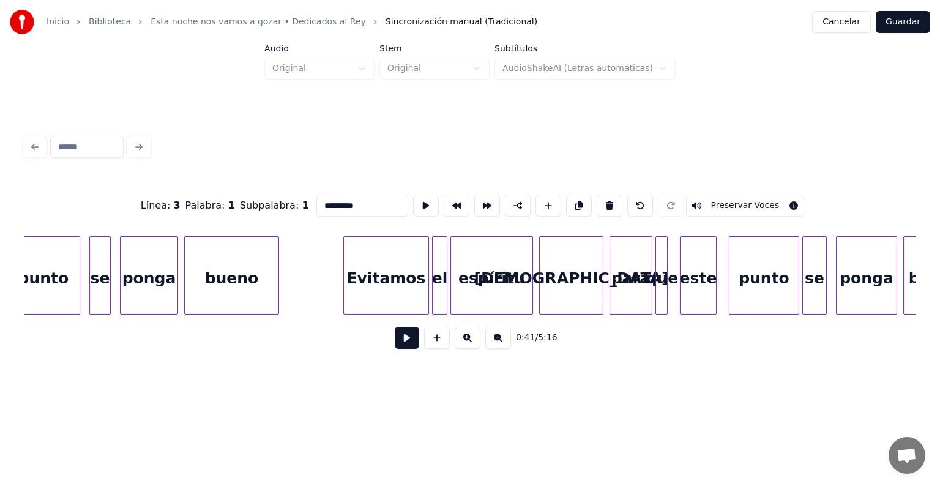
scroll to position [0, 9593]
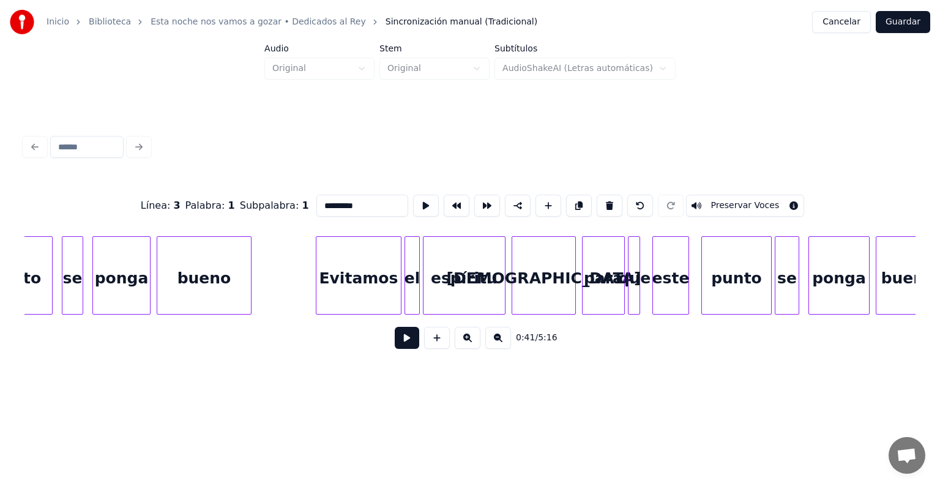
click at [375, 273] on div "Evitamos" at bounding box center [358, 278] width 84 height 83
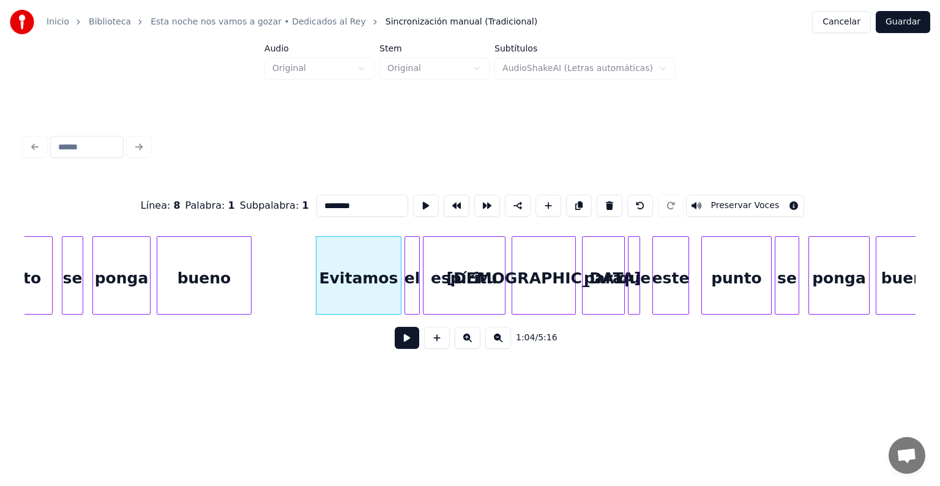
drag, startPoint x: 347, startPoint y: 202, endPoint x: 195, endPoint y: 174, distance: 155.6
click at [195, 175] on div "Línea : 8 Palabra : 1 Subpalabra : 1 ******** Preservar Voces" at bounding box center [469, 205] width 891 height 61
paste input "*"
type input "*********"
click at [403, 349] on button at bounding box center [407, 338] width 24 height 22
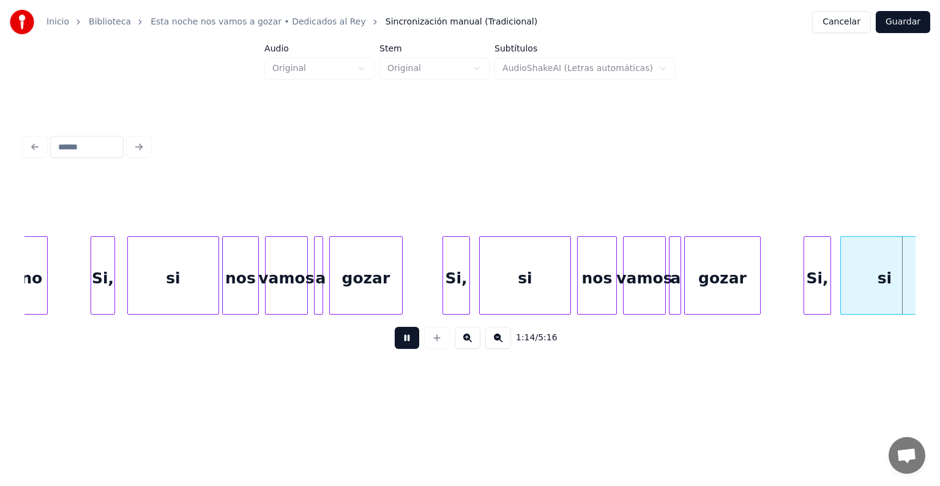
scroll to position [0, 11376]
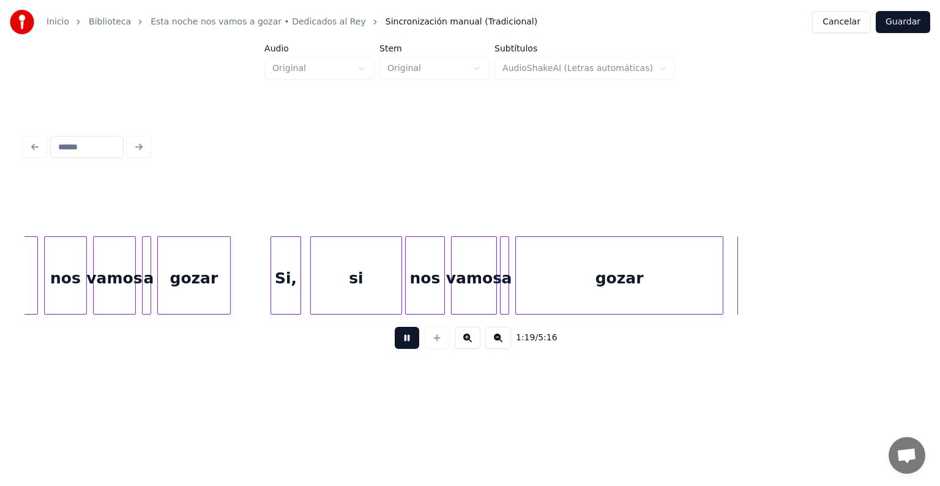
click at [722, 266] on div at bounding box center [721, 275] width 4 height 77
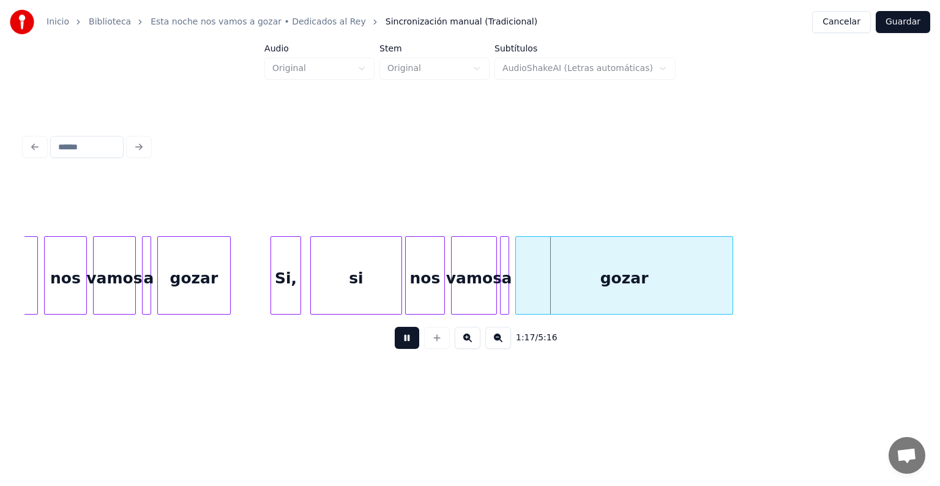
click at [917, 276] on div "1:17 / 5:16" at bounding box center [470, 245] width 900 height 242
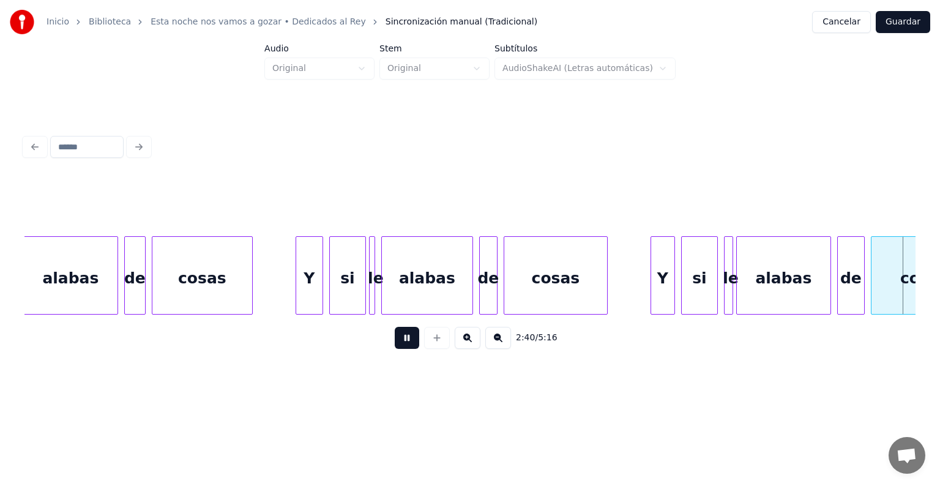
scroll to position [0, 24493]
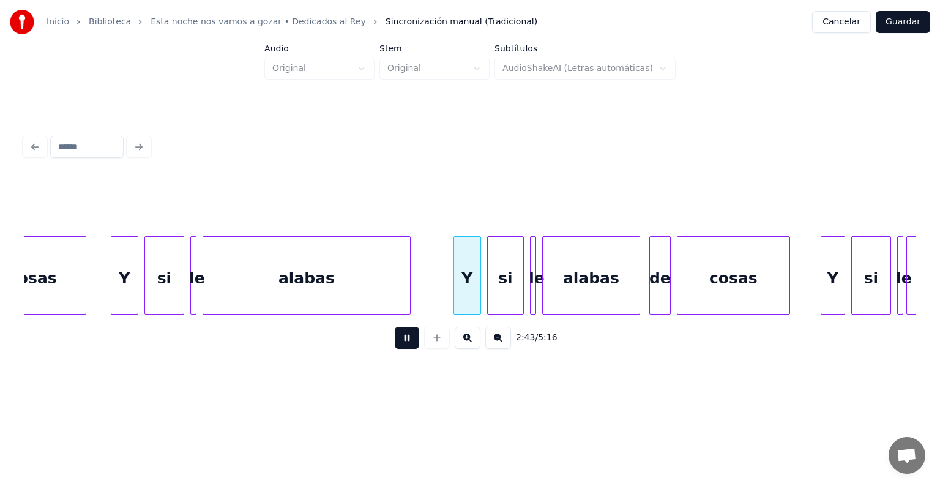
click at [395, 348] on button at bounding box center [407, 338] width 24 height 22
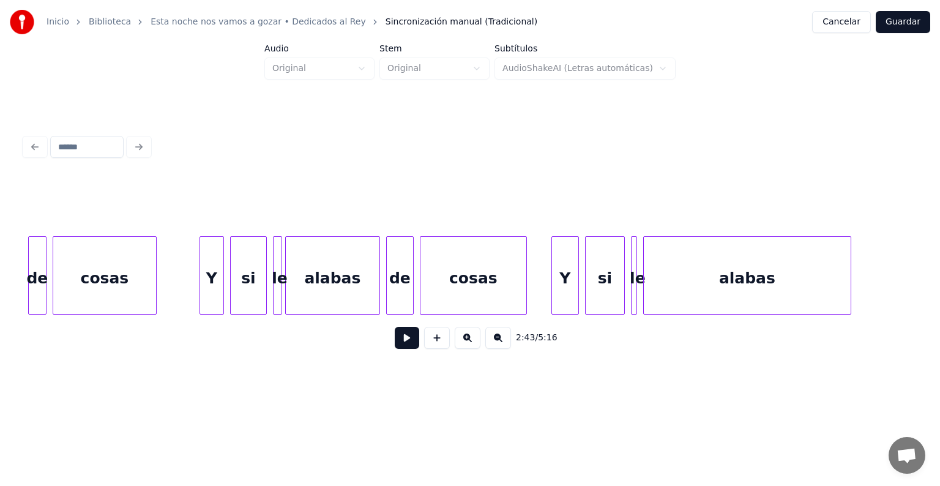
scroll to position [0, 24028]
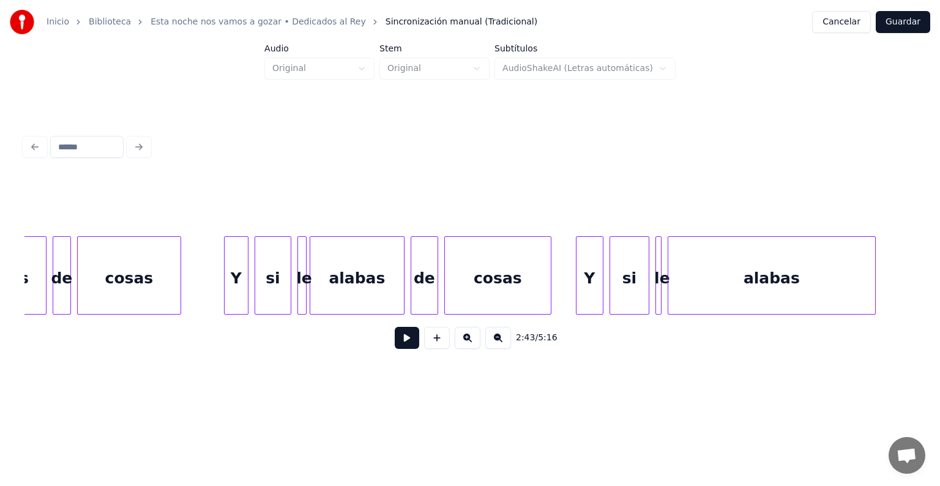
click at [357, 280] on div "alabas" at bounding box center [357, 278] width 94 height 83
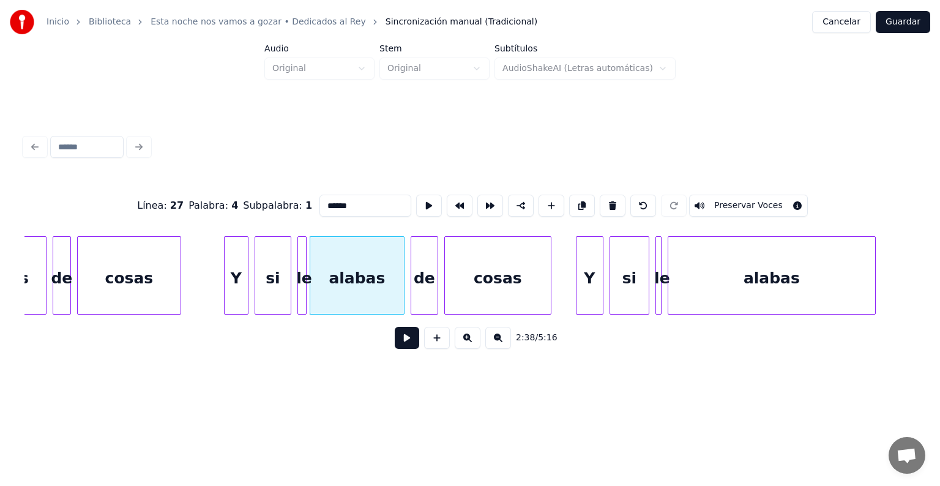
click at [399, 345] on button at bounding box center [407, 338] width 24 height 22
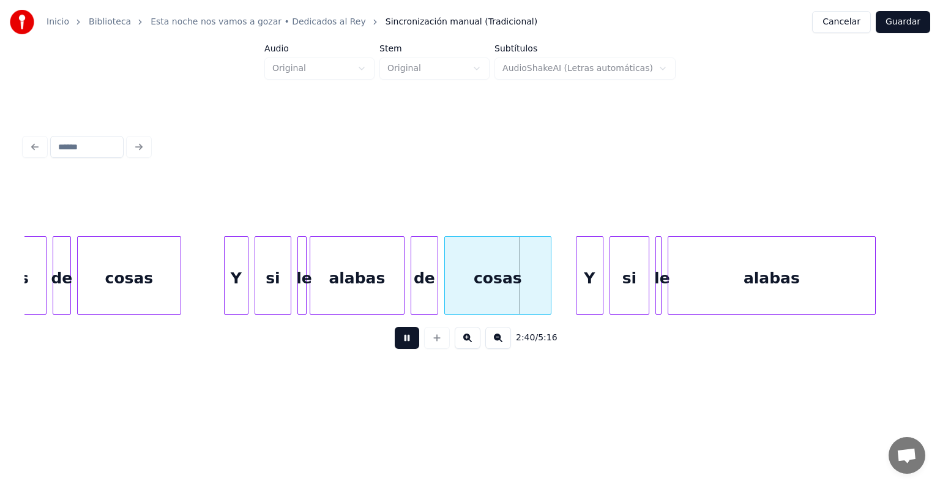
click at [399, 345] on button at bounding box center [407, 338] width 24 height 22
click at [426, 262] on div "de" at bounding box center [424, 278] width 26 height 83
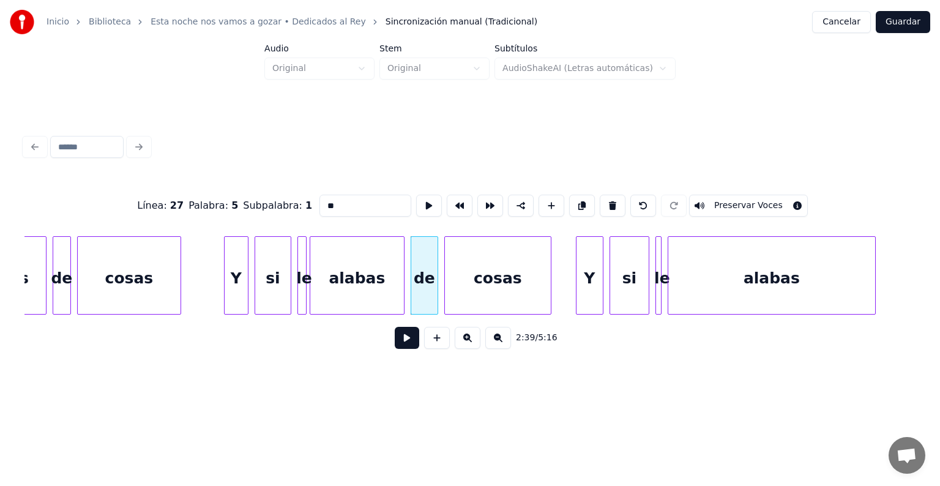
drag, startPoint x: 300, startPoint y: 202, endPoint x: 259, endPoint y: 210, distance: 42.3
click at [259, 210] on div "Línea : 27 Palabra : 5 Subpalabra : 1 ** Preservar Voces" at bounding box center [469, 205] width 891 height 61
click at [490, 276] on div "cosas" at bounding box center [498, 278] width 106 height 83
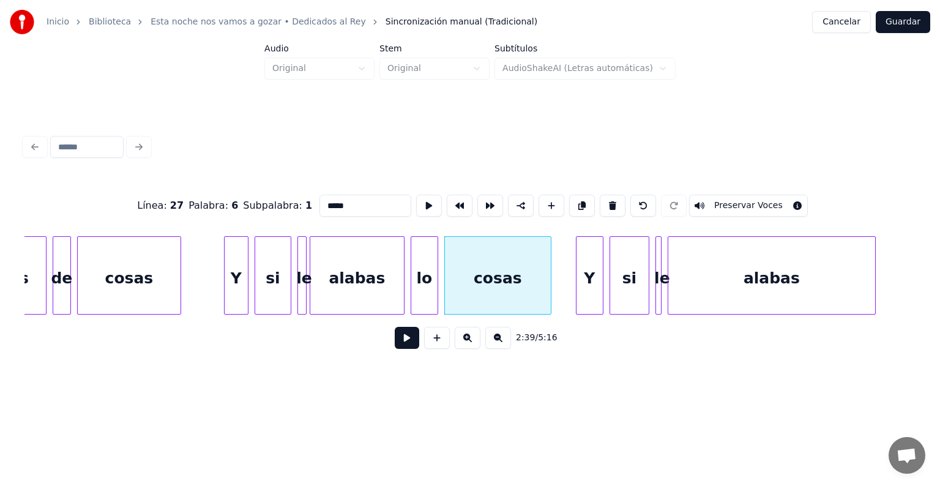
drag, startPoint x: 335, startPoint y: 200, endPoint x: 218, endPoint y: 193, distance: 117.0
click at [218, 193] on div "Línea : 27 Palabra : 6 Subpalabra : 1 ***** Preservar Voces" at bounding box center [469, 205] width 891 height 61
drag, startPoint x: 328, startPoint y: 197, endPoint x: 199, endPoint y: 176, distance: 130.7
click at [199, 176] on div "Línea : 27 Palabra : 6 Subpalabra : 1 ***** Preservar Voces" at bounding box center [469, 205] width 891 height 61
click at [149, 269] on div "cosas" at bounding box center [129, 278] width 103 height 83
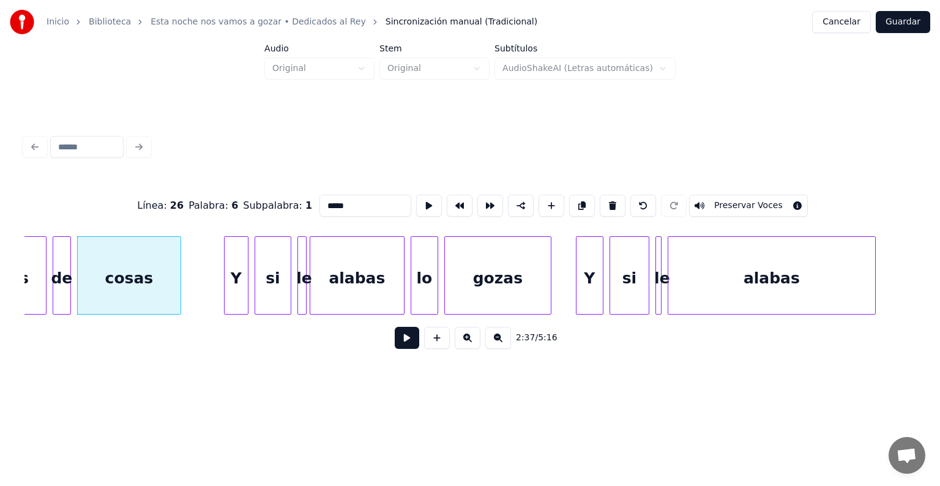
drag, startPoint x: 337, startPoint y: 201, endPoint x: 211, endPoint y: 183, distance: 127.2
click at [211, 183] on div "Línea : 26 Palabra : 6 Subpalabra : 1 ***** Preservar Voces" at bounding box center [469, 205] width 891 height 61
paste input
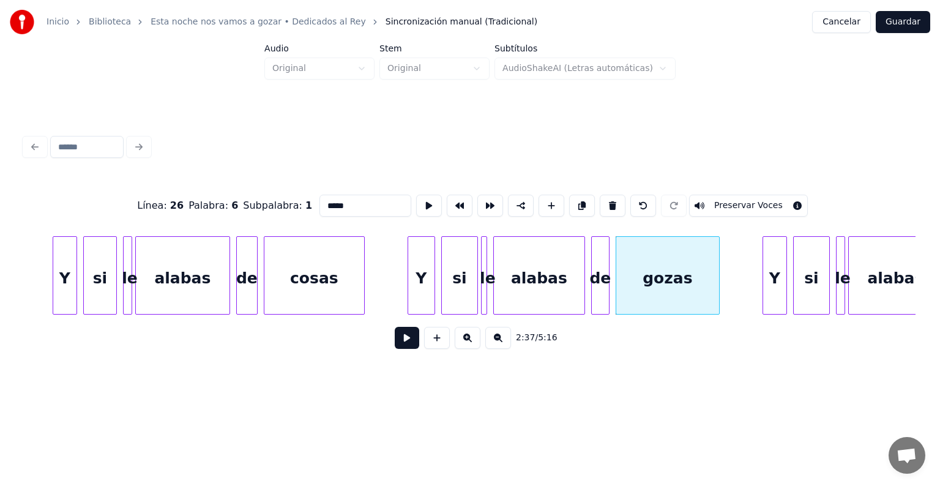
scroll to position [0, 23466]
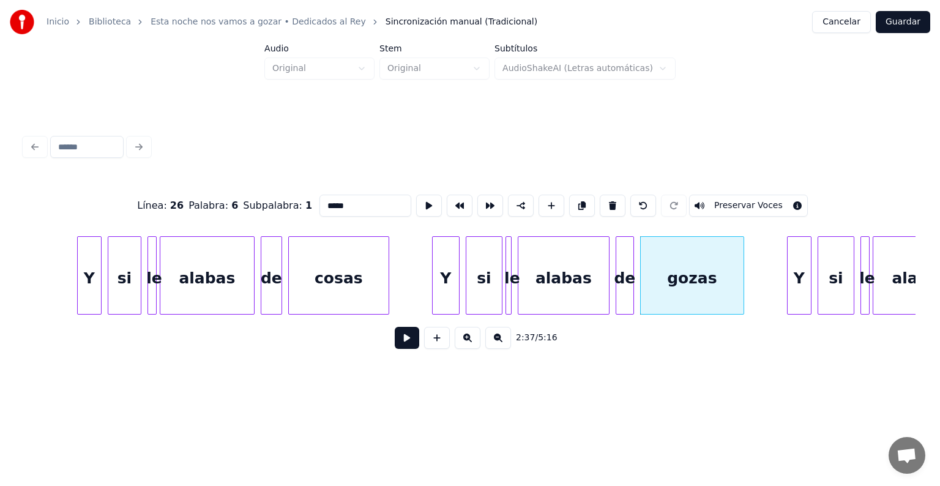
click at [324, 270] on div "cosas" at bounding box center [339, 278] width 100 height 83
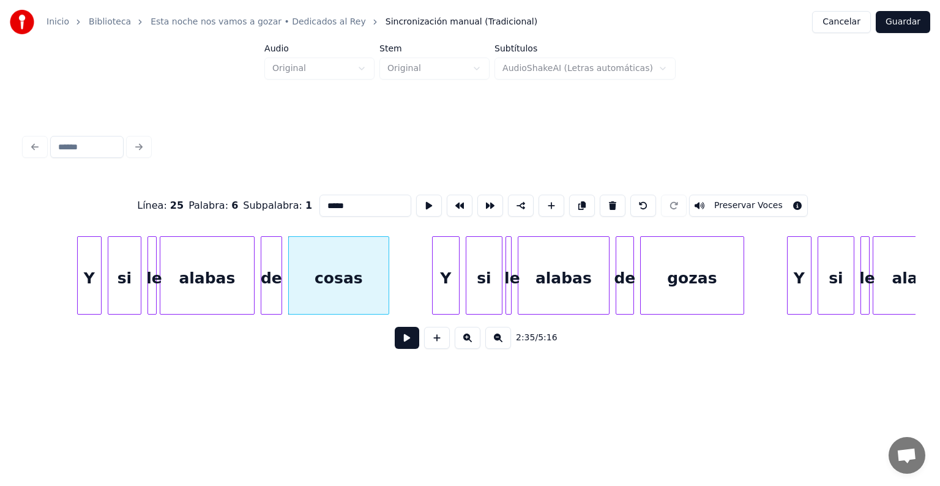
drag, startPoint x: 346, startPoint y: 201, endPoint x: 177, endPoint y: 158, distance: 174.0
click at [177, 158] on div "Línea : 25 Palabra : 6 Subpalabra : 1 ***** Preservar Voces 2:35 / 5:16" at bounding box center [470, 245] width 900 height 242
paste input
click at [272, 271] on div "de" at bounding box center [271, 278] width 20 height 83
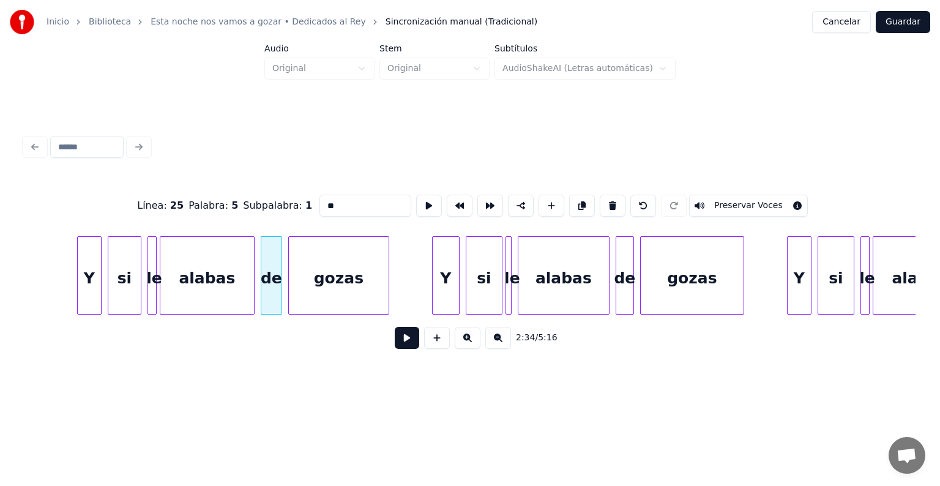
drag, startPoint x: 334, startPoint y: 201, endPoint x: 221, endPoint y: 175, distance: 116.2
click at [221, 175] on div "Línea : 25 Palabra : 5 Subpalabra : 1 ** Preservar Voces" at bounding box center [469, 205] width 891 height 61
click at [628, 269] on div "de" at bounding box center [624, 278] width 17 height 83
drag, startPoint x: 302, startPoint y: 196, endPoint x: 258, endPoint y: 190, distance: 44.5
click at [258, 190] on div "Línea : 26 Palabra : 5 Subpalabra : 1 ** Preservar Voces" at bounding box center [469, 205] width 891 height 61
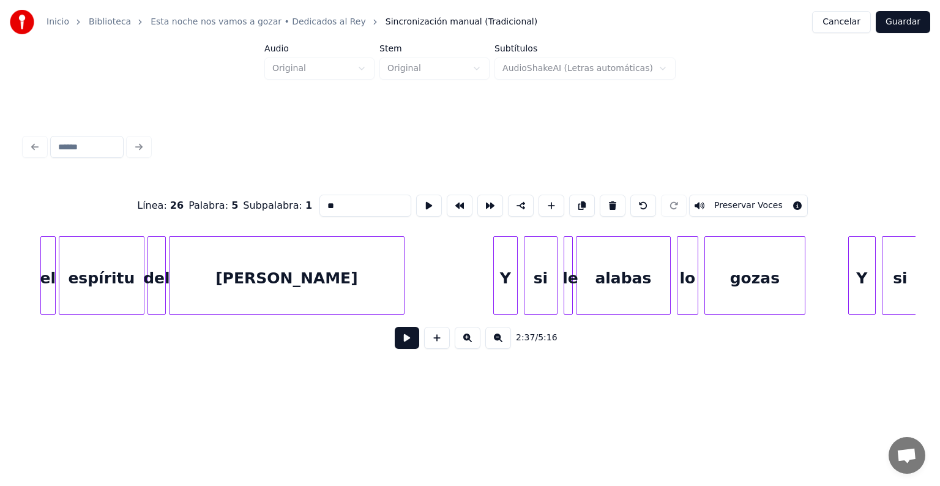
scroll to position [0, 22976]
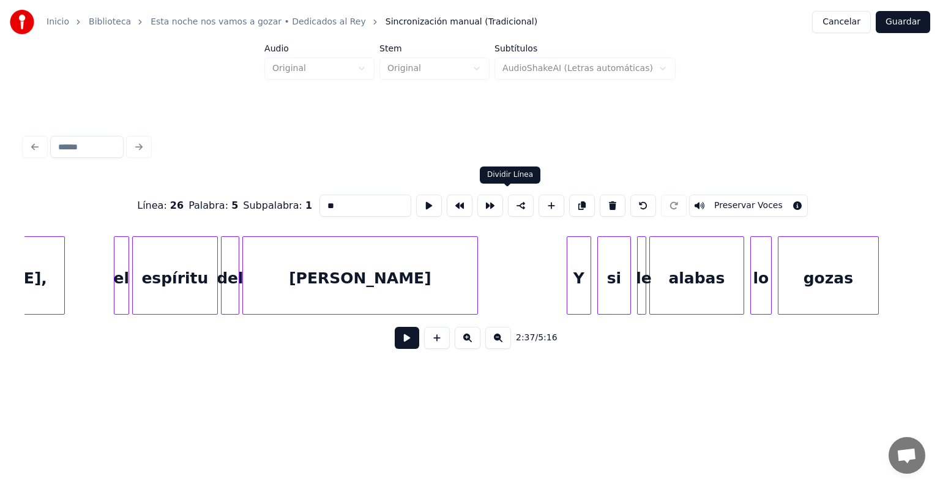
type input "**"
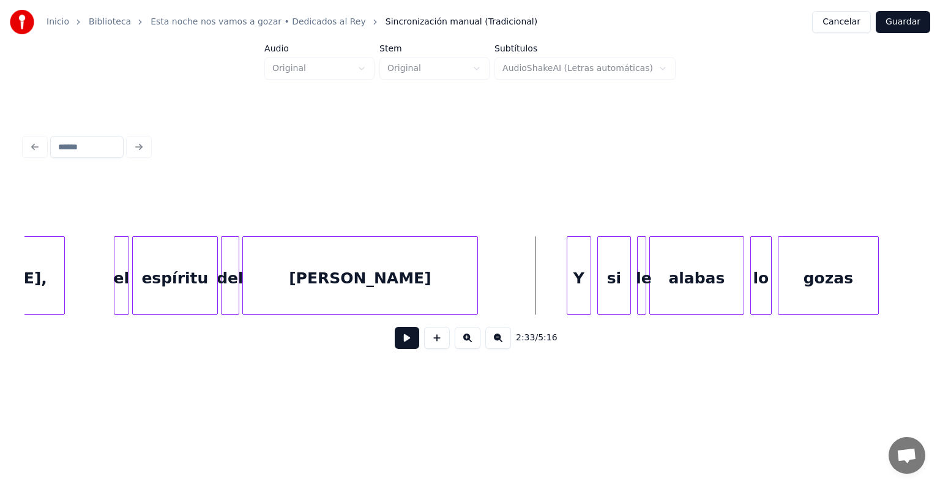
click at [398, 347] on button at bounding box center [407, 338] width 24 height 22
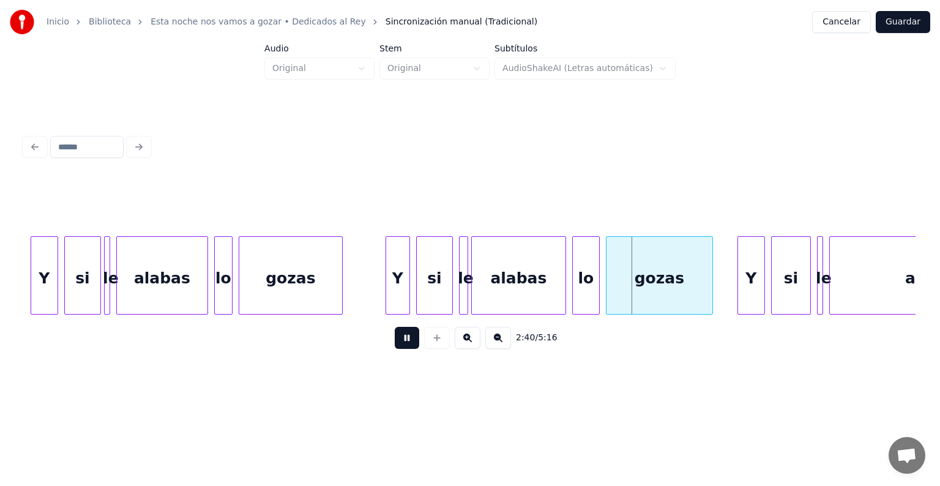
click at [398, 347] on button at bounding box center [407, 338] width 24 height 22
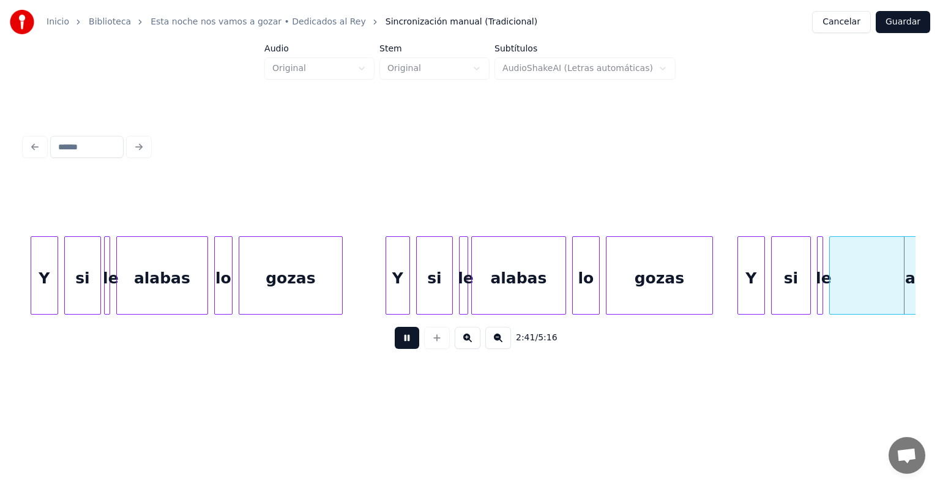
scroll to position [0, 24758]
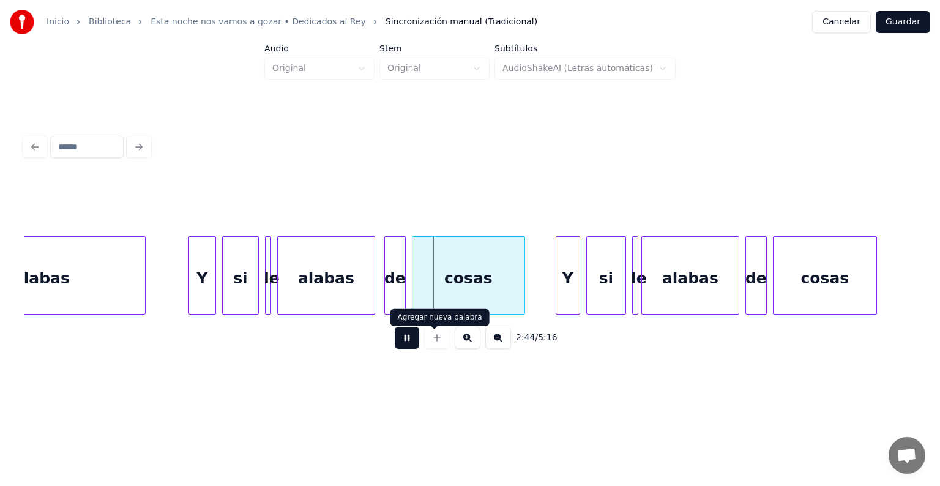
click at [406, 342] on button at bounding box center [407, 338] width 24 height 22
click at [398, 284] on div "de" at bounding box center [395, 278] width 20 height 83
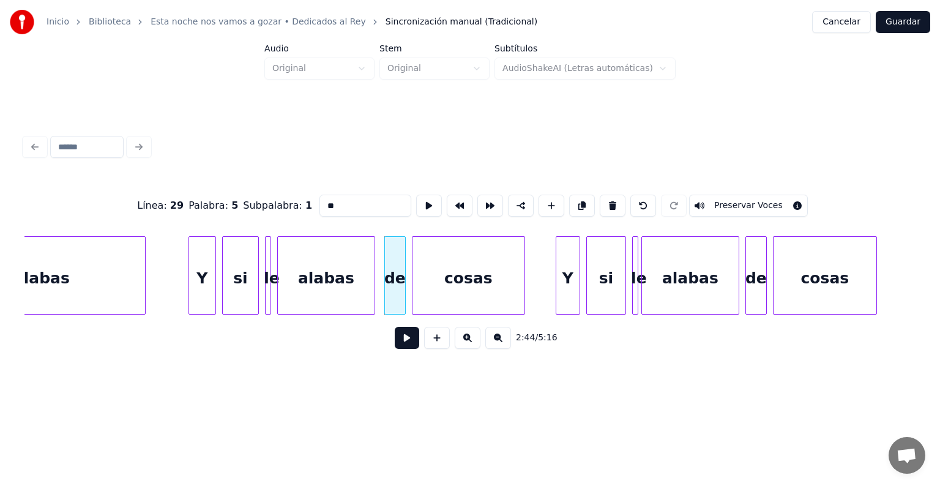
click at [274, 186] on div "Línea : 29 Palabra : 5 Subpalabra : 1 ** Preservar Voces" at bounding box center [469, 205] width 891 height 61
click at [480, 279] on div "cosas" at bounding box center [468, 278] width 112 height 83
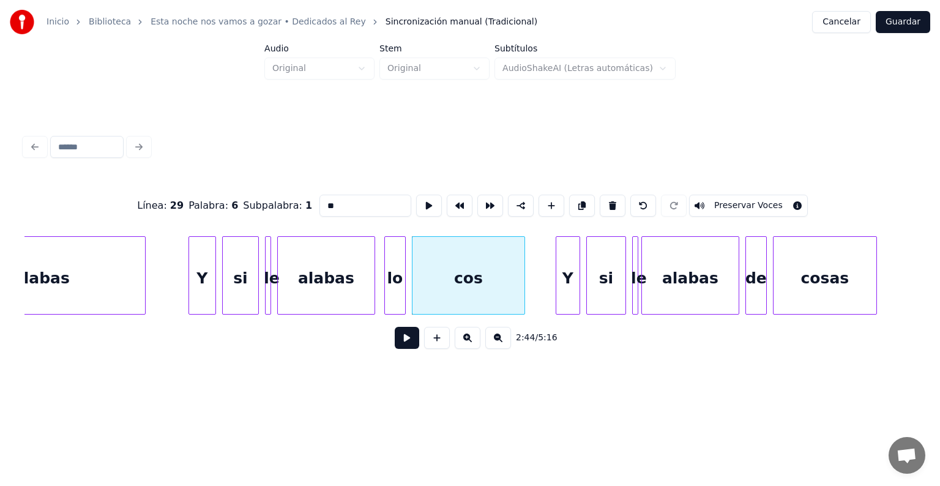
type input "*"
paste input "*****"
click at [748, 264] on div at bounding box center [748, 275] width 4 height 77
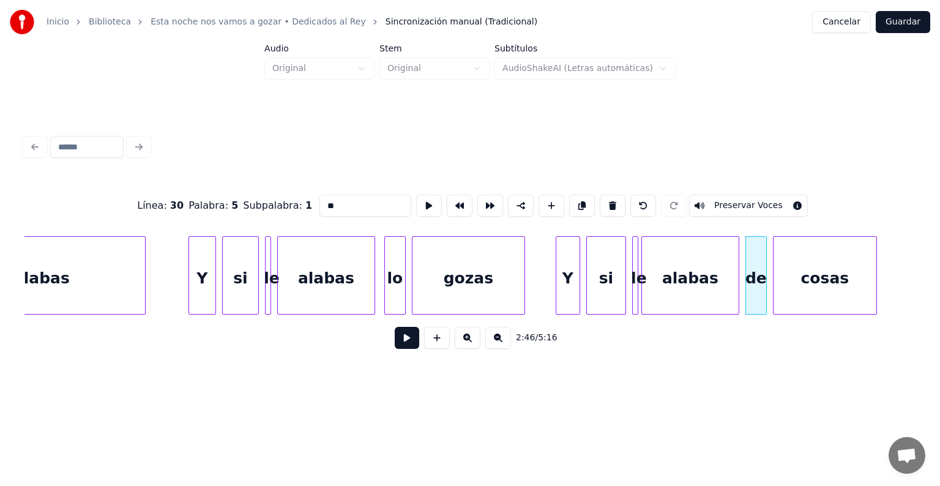
drag, startPoint x: 281, startPoint y: 198, endPoint x: 264, endPoint y: 195, distance: 17.5
click at [264, 195] on div "Línea : 30 Palabra : 5 Subpalabra : 1 ** Preservar Voces" at bounding box center [469, 205] width 891 height 61
click at [807, 279] on div "cosas" at bounding box center [824, 278] width 103 height 83
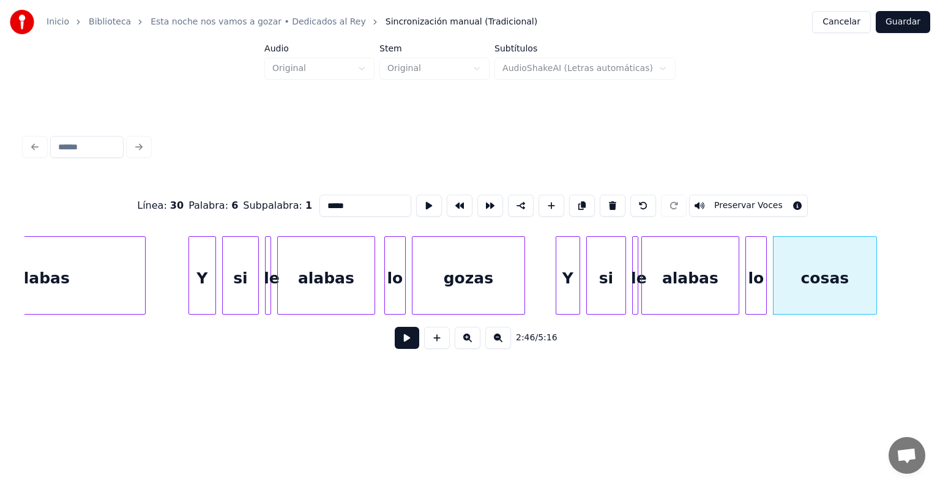
drag, startPoint x: 358, startPoint y: 204, endPoint x: 225, endPoint y: 195, distance: 133.0
click at [225, 195] on div "Línea : 30 Palabra : 6 Subpalabra : 1 ***** Preservar Voces" at bounding box center [469, 205] width 891 height 61
type input "*****"
click at [399, 344] on button at bounding box center [407, 338] width 24 height 22
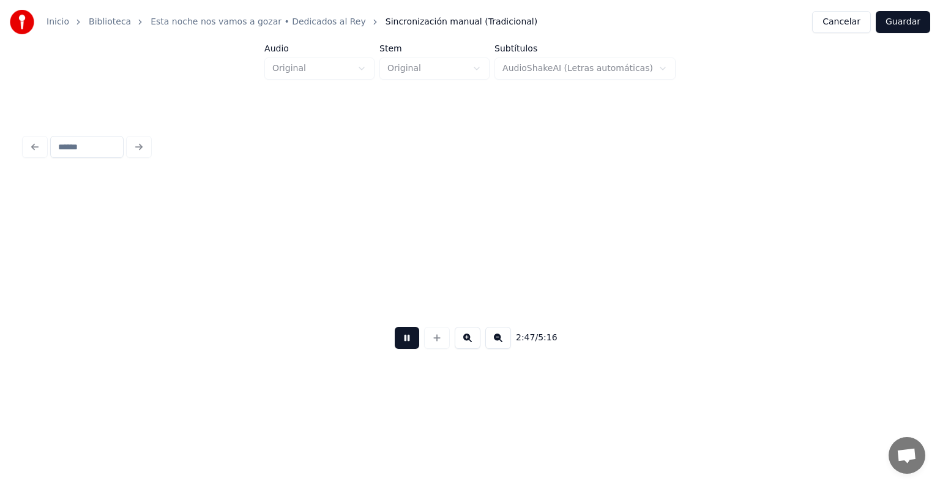
scroll to position [0, 25650]
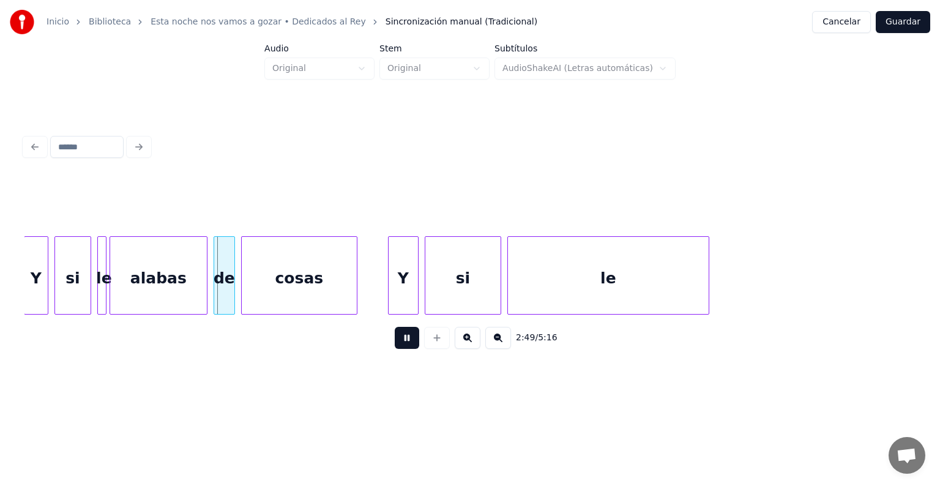
click at [399, 344] on button at bounding box center [407, 338] width 24 height 22
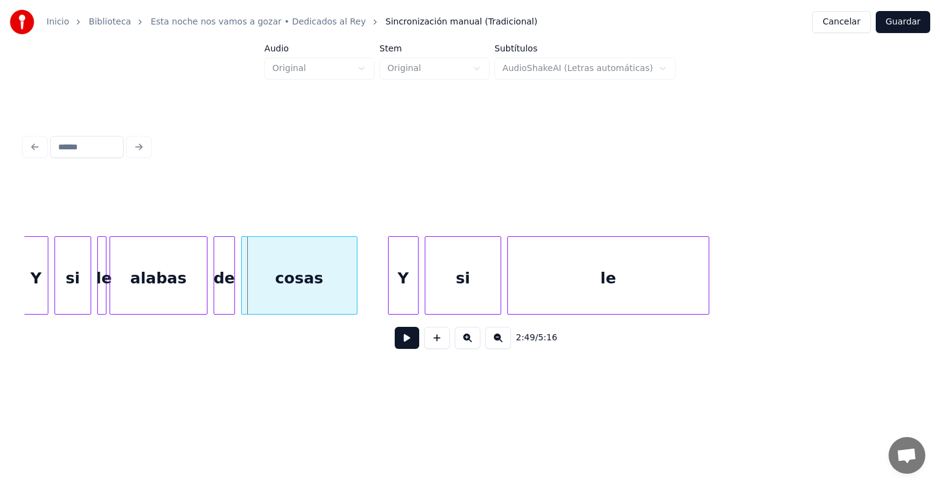
click at [220, 259] on div "de" at bounding box center [224, 278] width 20 height 83
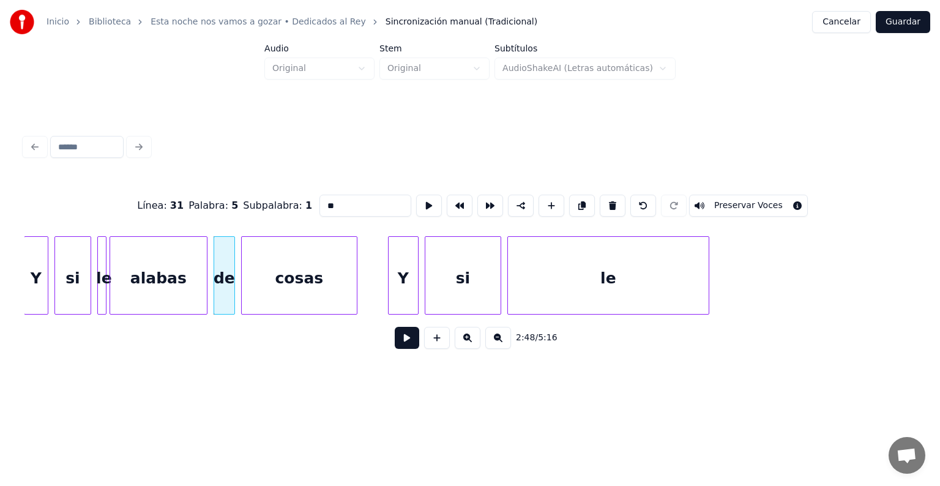
drag, startPoint x: 314, startPoint y: 203, endPoint x: 253, endPoint y: 180, distance: 65.4
click at [253, 180] on div "Línea : 31 Palabra : 5 Subpalabra : 1 ** Preservar Voces" at bounding box center [469, 205] width 891 height 61
click at [326, 291] on div "cosas" at bounding box center [299, 278] width 115 height 83
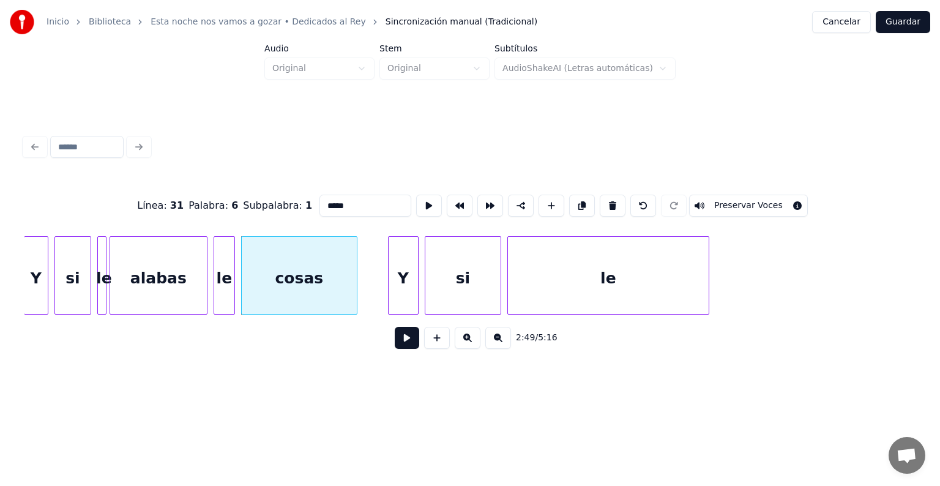
drag, startPoint x: 278, startPoint y: 181, endPoint x: 224, endPoint y: 168, distance: 56.1
click at [224, 168] on div "Línea : 31 Palabra : 6 Subpalabra : 1 ***** Preservar Voces 2:49 / 5:16" at bounding box center [470, 245] width 900 height 242
click at [220, 262] on div "le" at bounding box center [224, 278] width 20 height 83
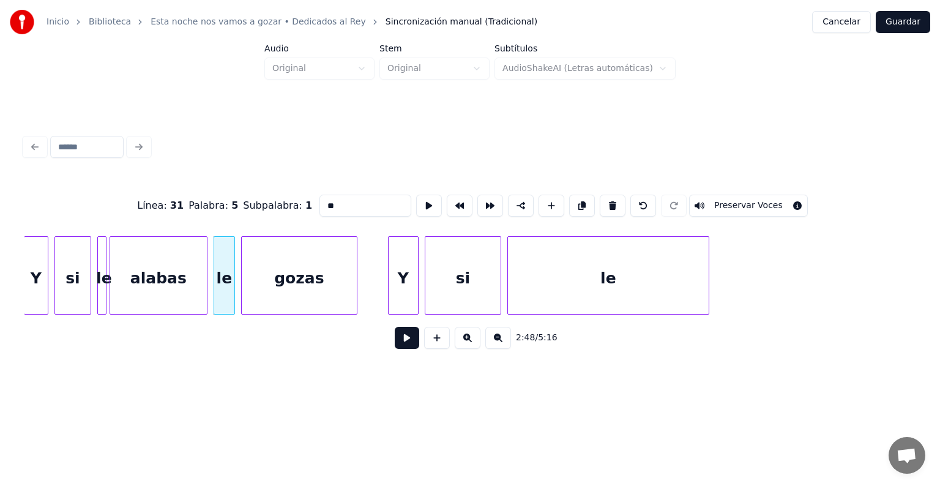
click at [215, 187] on div "Línea : 31 Palabra : 5 Subpalabra : 1 ** Preservar Voces" at bounding box center [469, 205] width 891 height 61
type input "**"
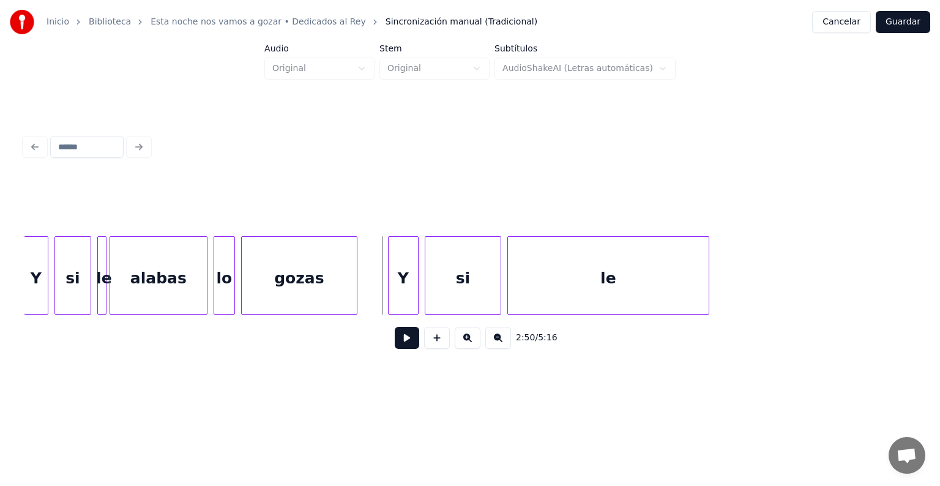
click at [401, 340] on button at bounding box center [407, 338] width 24 height 22
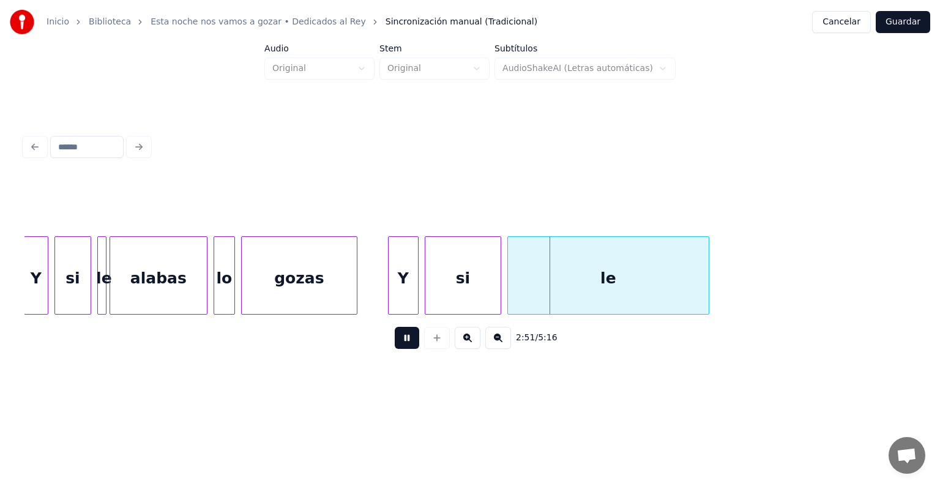
click at [401, 340] on button at bounding box center [407, 338] width 24 height 22
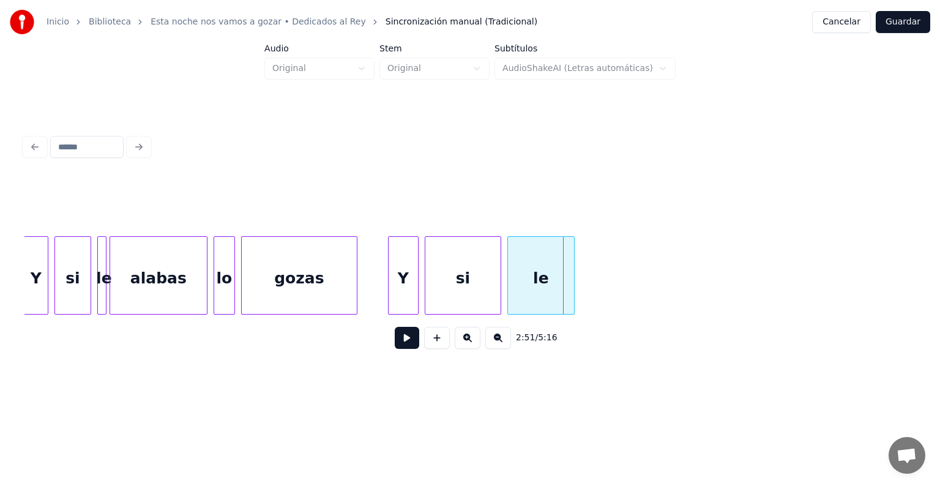
click at [570, 260] on div at bounding box center [572, 275] width 4 height 77
click at [164, 270] on div "alabas" at bounding box center [158, 278] width 97 height 83
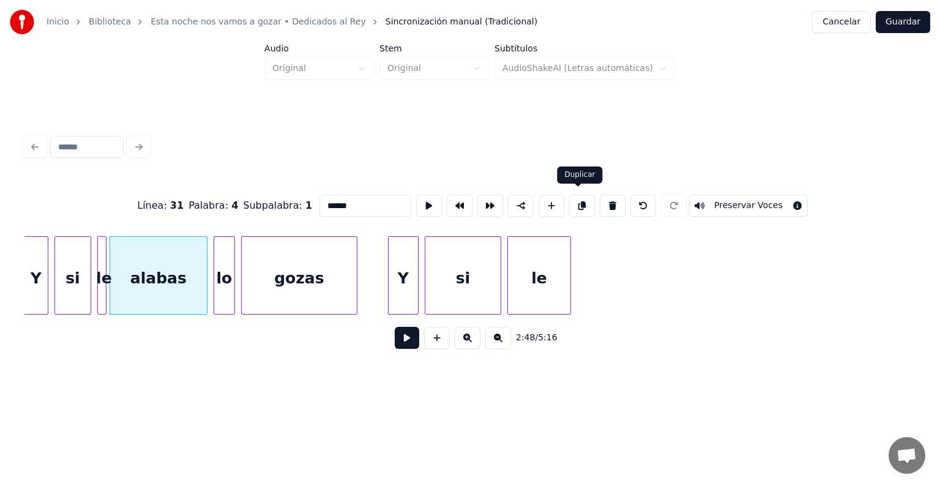
click at [581, 201] on button at bounding box center [582, 206] width 26 height 22
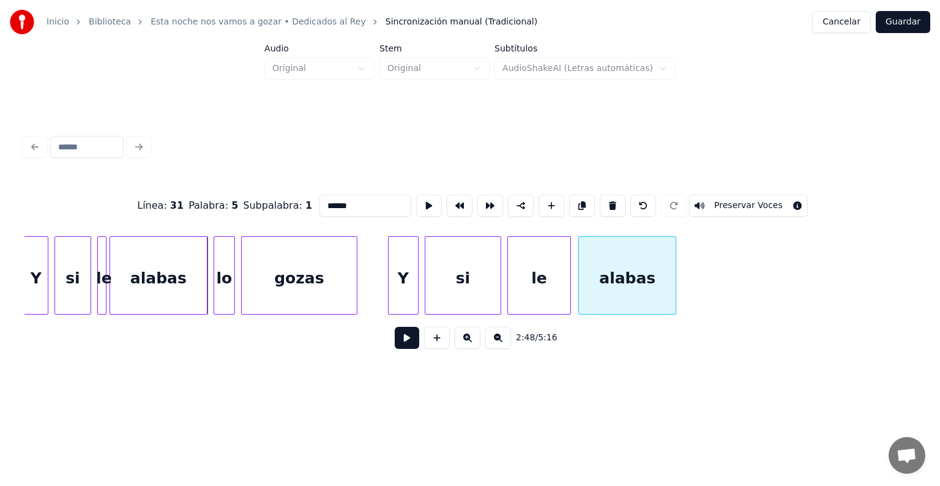
click at [643, 237] on div "alabas" at bounding box center [627, 278] width 97 height 83
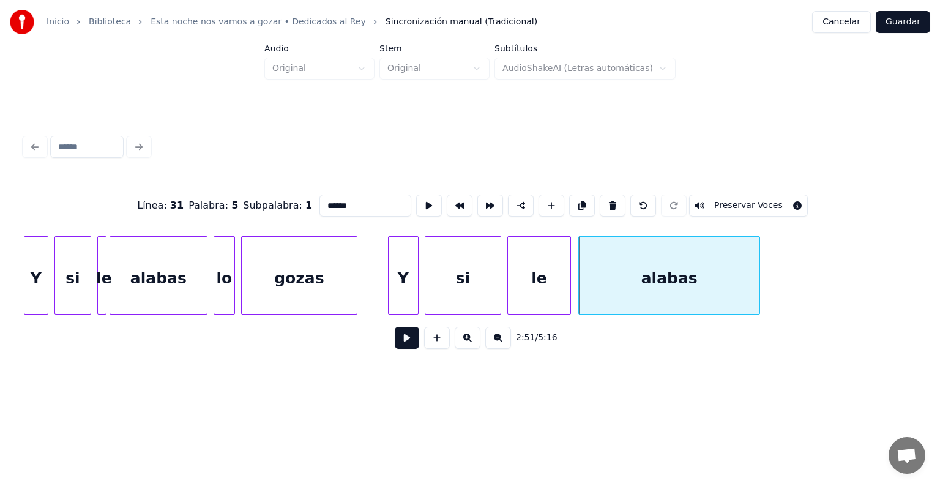
click at [759, 275] on div at bounding box center [757, 275] width 4 height 77
click at [404, 343] on button at bounding box center [407, 338] width 24 height 22
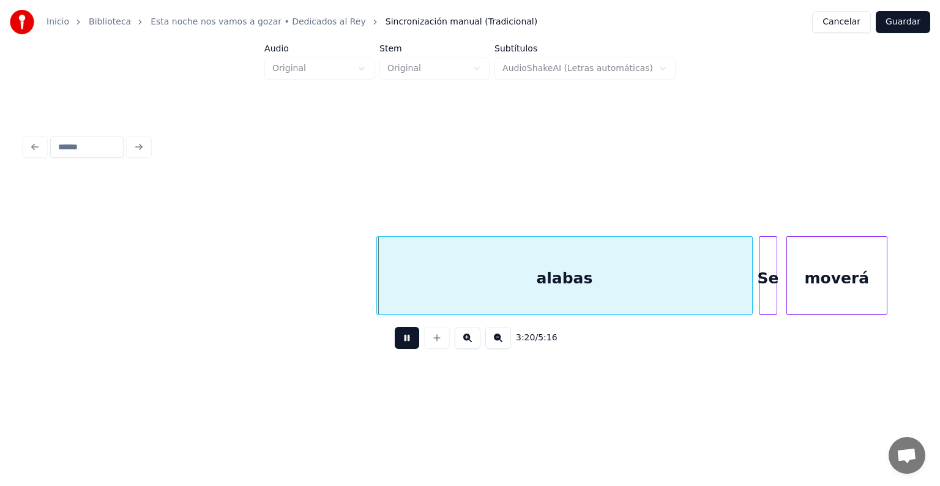
scroll to position [0, 30356]
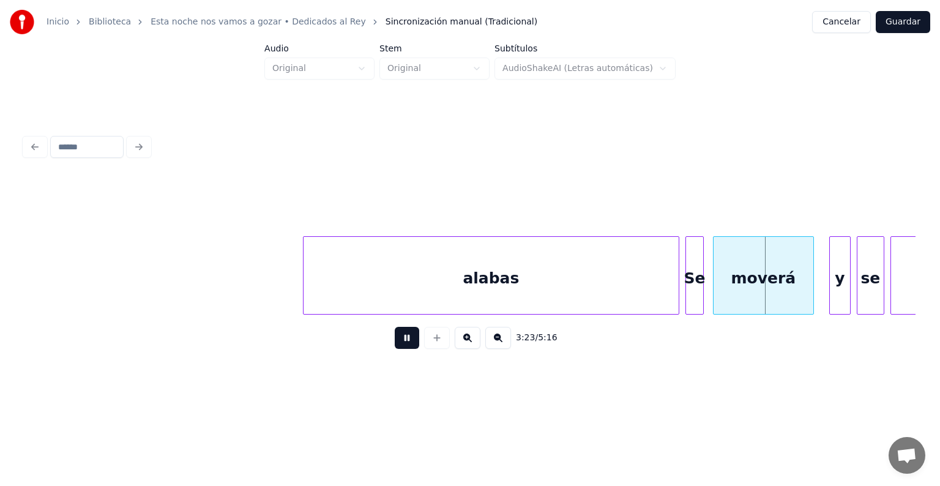
click at [402, 345] on button at bounding box center [407, 338] width 24 height 22
click at [465, 274] on div "alabas" at bounding box center [490, 278] width 375 height 83
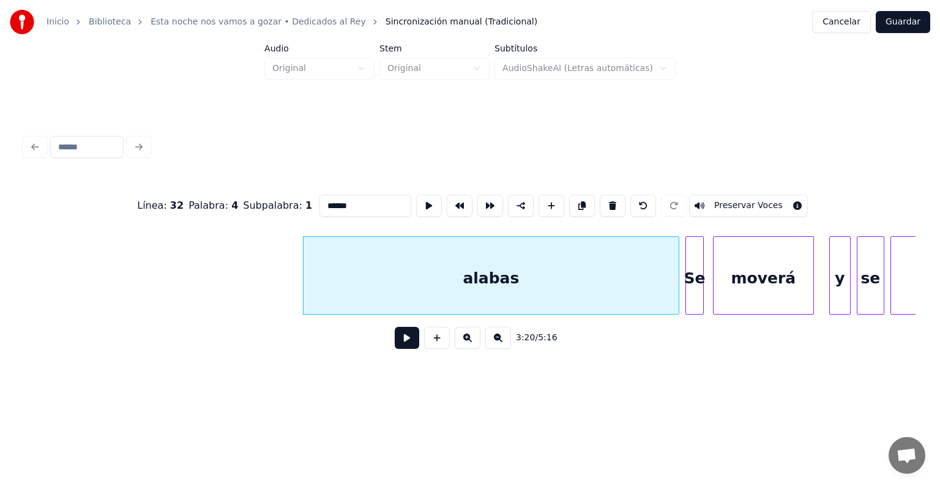
drag, startPoint x: 337, startPoint y: 210, endPoint x: 271, endPoint y: 200, distance: 66.9
click at [271, 200] on div "Línea : 32 Palabra : 4 Subpalabra : 1 ****** Preservar Voces" at bounding box center [469, 205] width 891 height 61
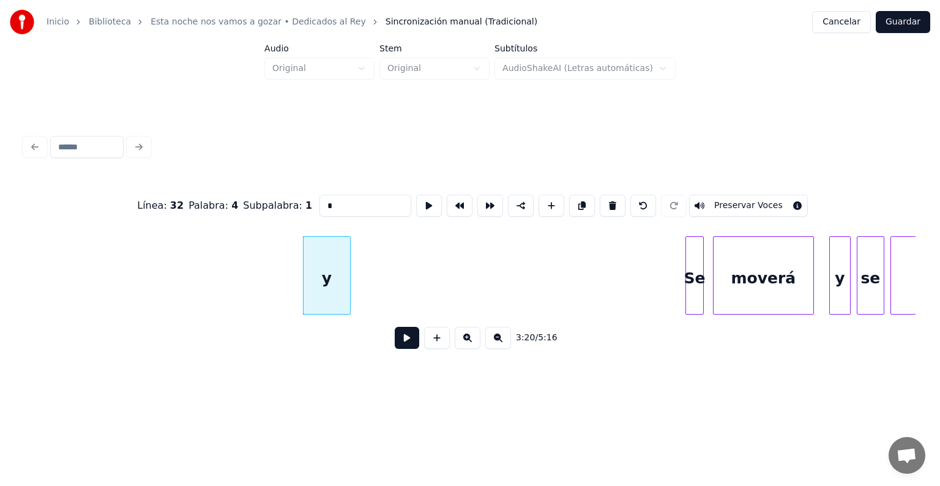
click at [346, 284] on div at bounding box center [348, 275] width 4 height 77
click at [324, 257] on div "y" at bounding box center [324, 278] width 42 height 83
click at [574, 202] on button at bounding box center [582, 206] width 26 height 22
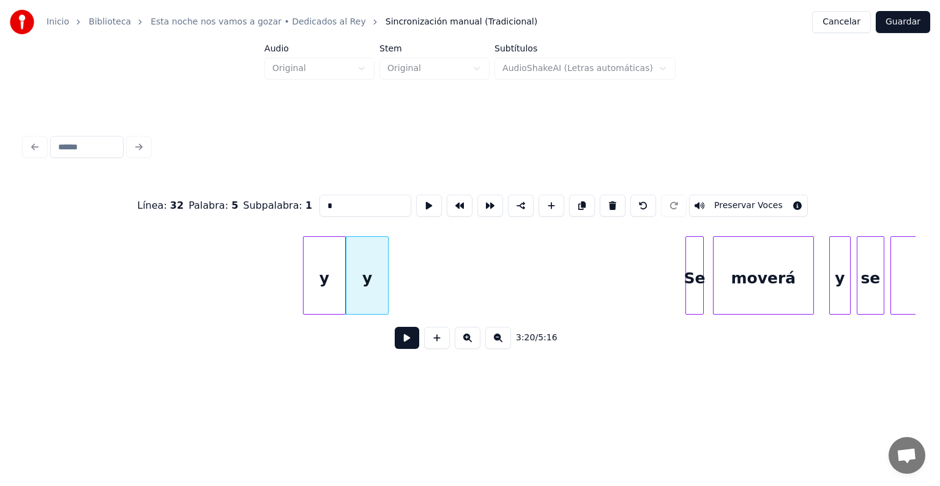
click at [368, 264] on div "y" at bounding box center [367, 278] width 42 height 83
click at [384, 264] on div "y" at bounding box center [376, 278] width 42 height 83
drag, startPoint x: 332, startPoint y: 195, endPoint x: 237, endPoint y: 191, distance: 94.3
click at [237, 191] on div "Línea : 32 Palabra : 5 Subpalabra : 1 * Preservar Voces" at bounding box center [469, 205] width 891 height 61
type input "**"
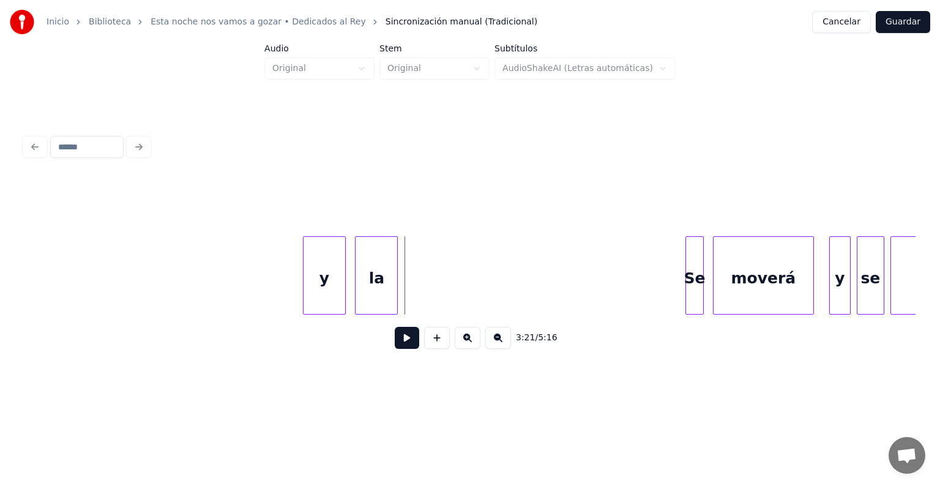
click at [377, 265] on div "la" at bounding box center [376, 278] width 42 height 83
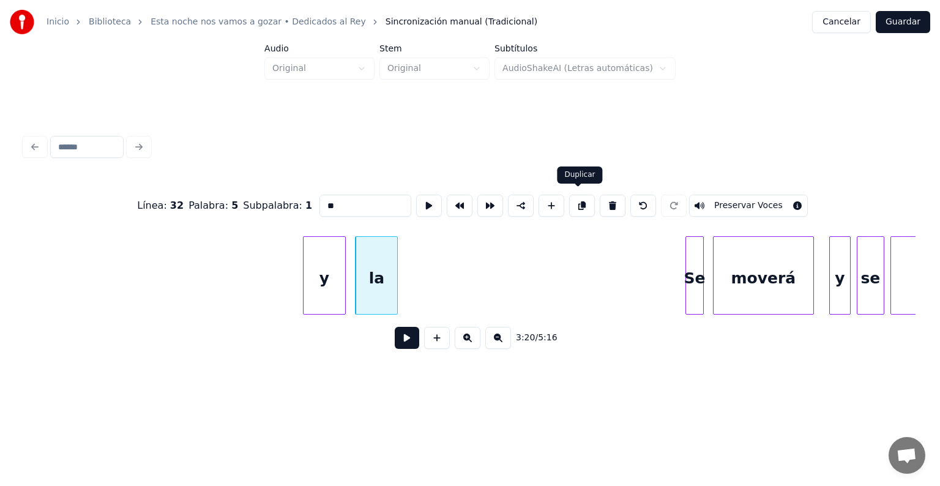
click at [578, 199] on button at bounding box center [582, 206] width 26 height 22
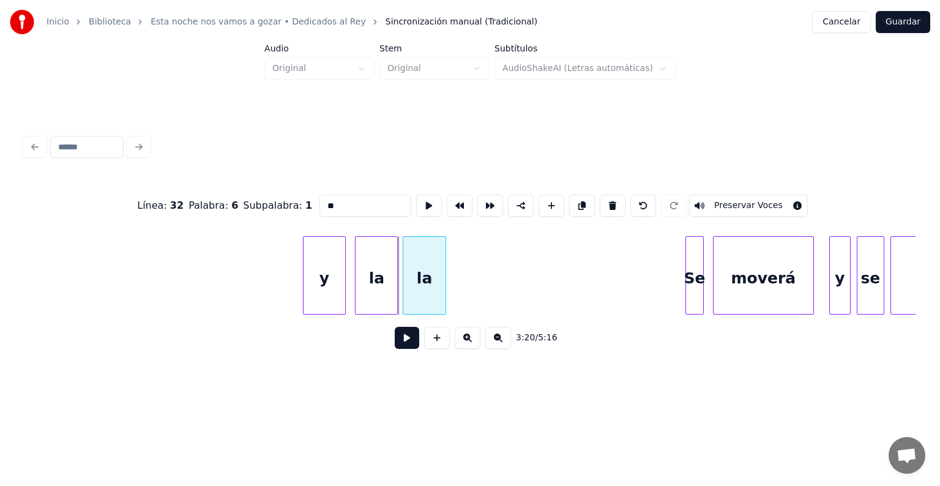
click at [437, 274] on div "la" at bounding box center [424, 278] width 42 height 83
drag, startPoint x: 261, startPoint y: 200, endPoint x: 251, endPoint y: 193, distance: 11.9
click at [251, 193] on div "Línea : 32 Palabra : 6 Subpalabra : 1 ** Preservar Voces" at bounding box center [469, 205] width 891 height 61
click at [500, 284] on div at bounding box center [502, 275] width 4 height 77
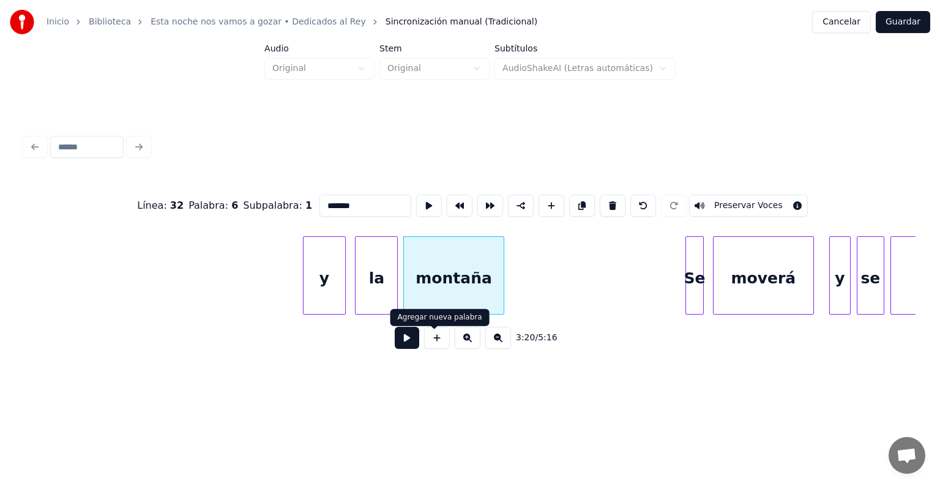
type input "*******"
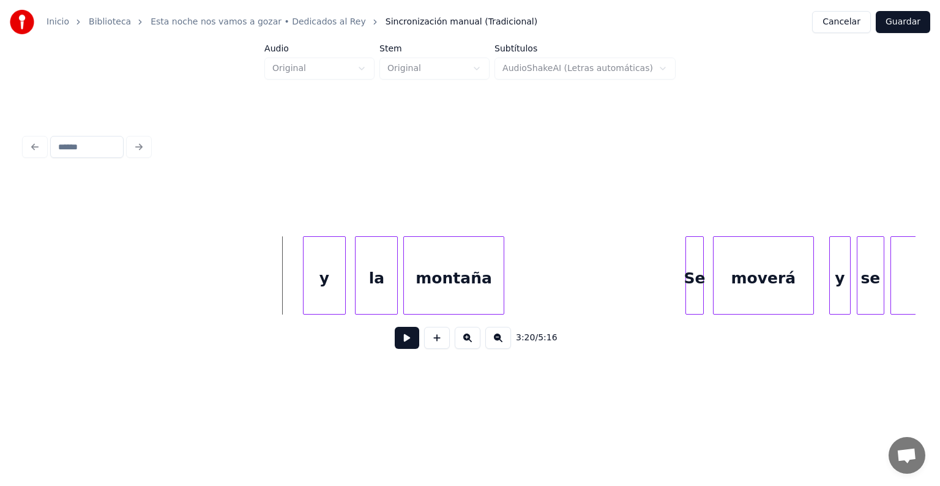
click at [396, 347] on button at bounding box center [407, 338] width 24 height 22
click at [461, 274] on div "montaña" at bounding box center [454, 278] width 100 height 83
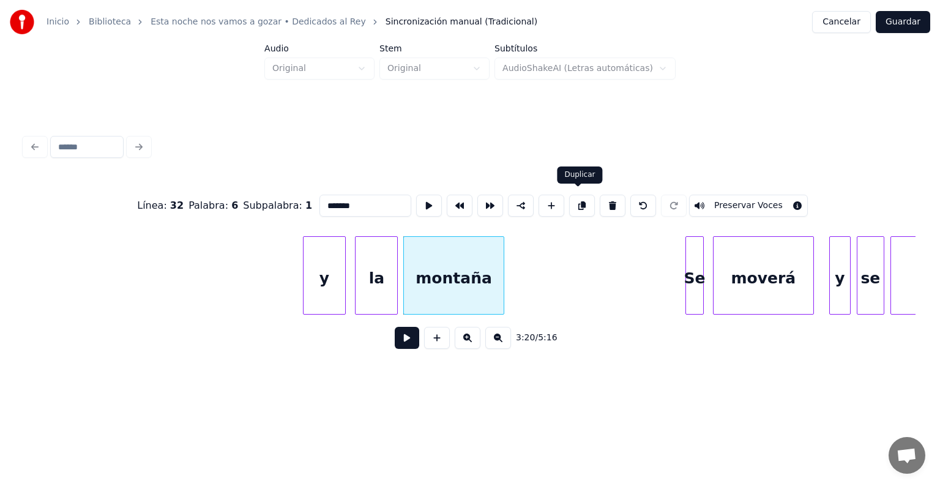
click at [580, 201] on button at bounding box center [582, 206] width 26 height 22
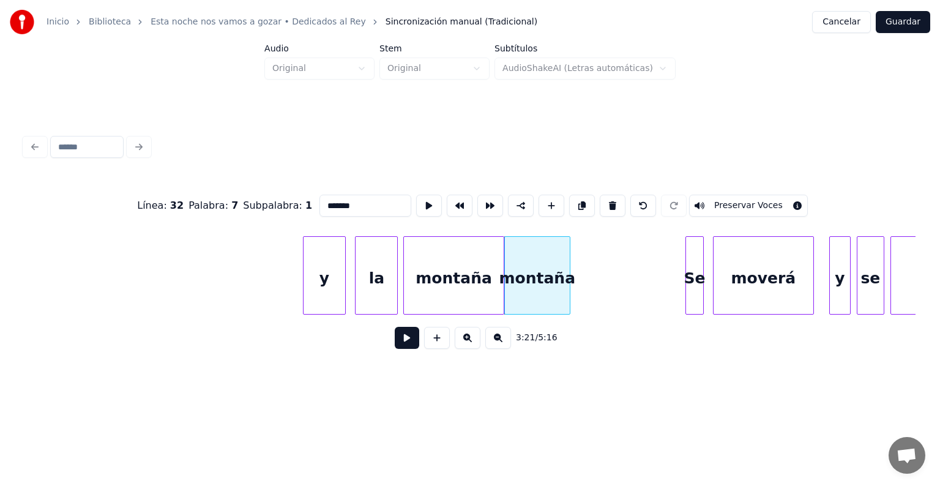
click at [566, 269] on div at bounding box center [568, 275] width 4 height 77
click at [531, 276] on div "montaña" at bounding box center [534, 278] width 43 height 83
drag, startPoint x: 321, startPoint y: 204, endPoint x: 279, endPoint y: 192, distance: 43.2
click at [279, 192] on div "Línea : 32 Palabra : 7 Subpalabra : 1 ******* Preservar Voces" at bounding box center [469, 205] width 891 height 61
click at [538, 269] on div at bounding box center [540, 275] width 4 height 77
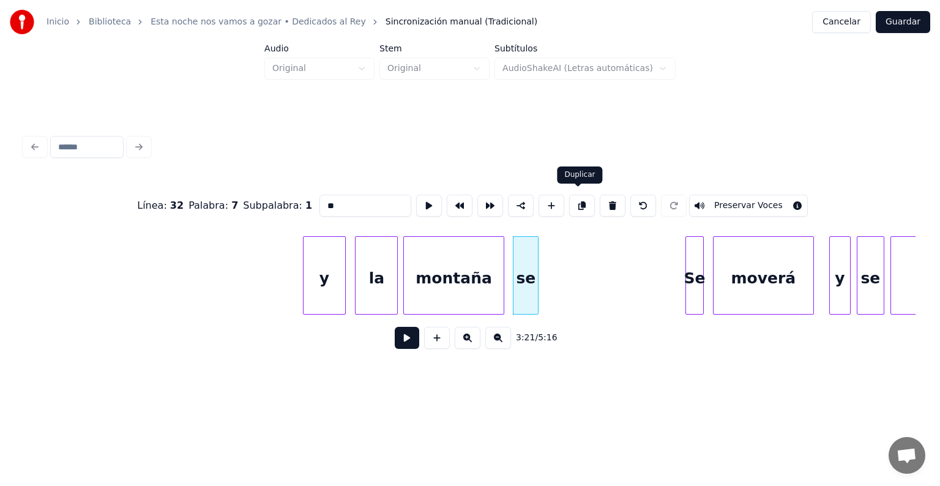
click at [577, 201] on button at bounding box center [582, 206] width 26 height 22
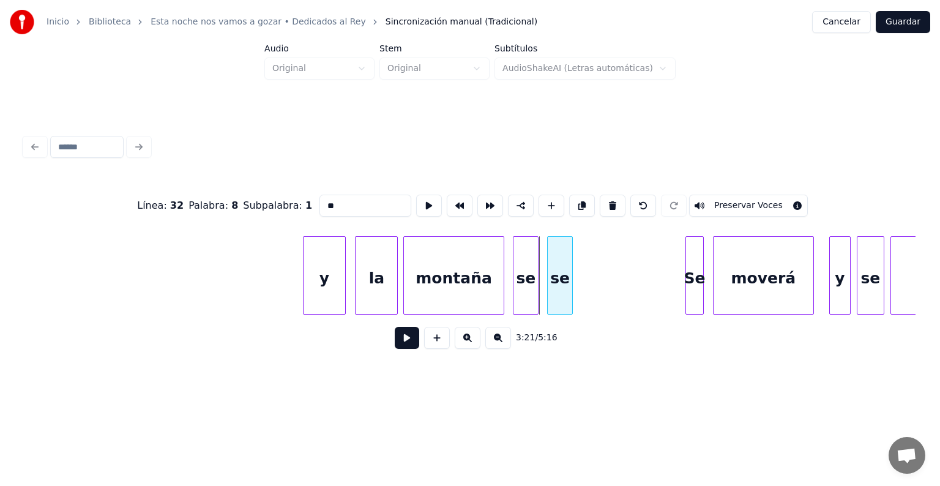
click at [552, 269] on div "se" at bounding box center [559, 278] width 24 height 83
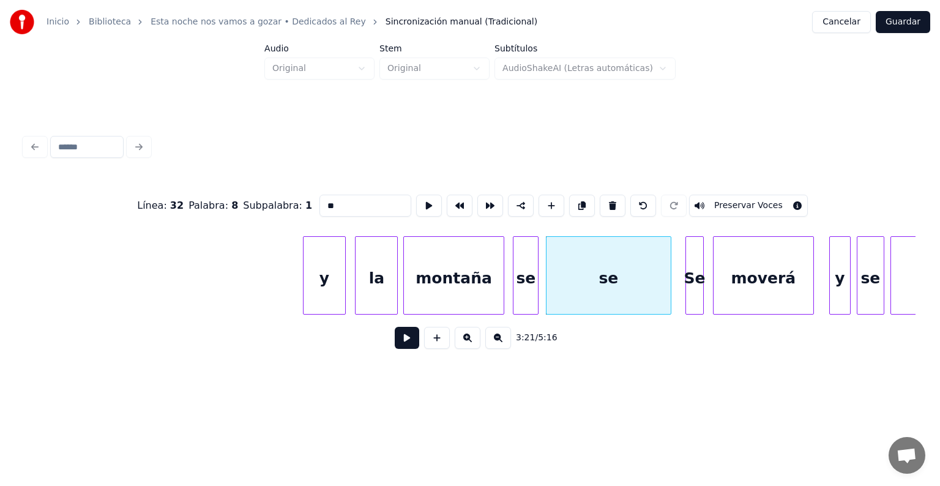
click at [669, 313] on div "y Se moverá y se moverá la montaña se se" at bounding box center [469, 275] width 891 height 78
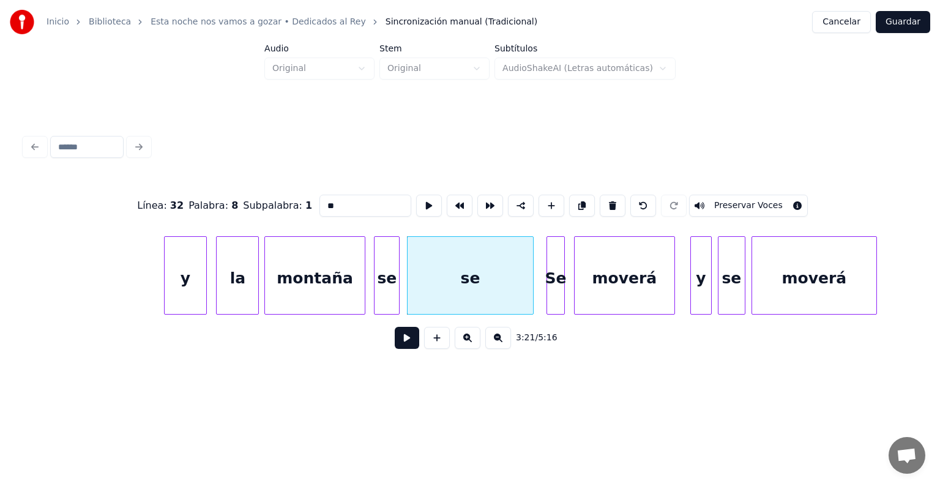
scroll to position [0, 30422]
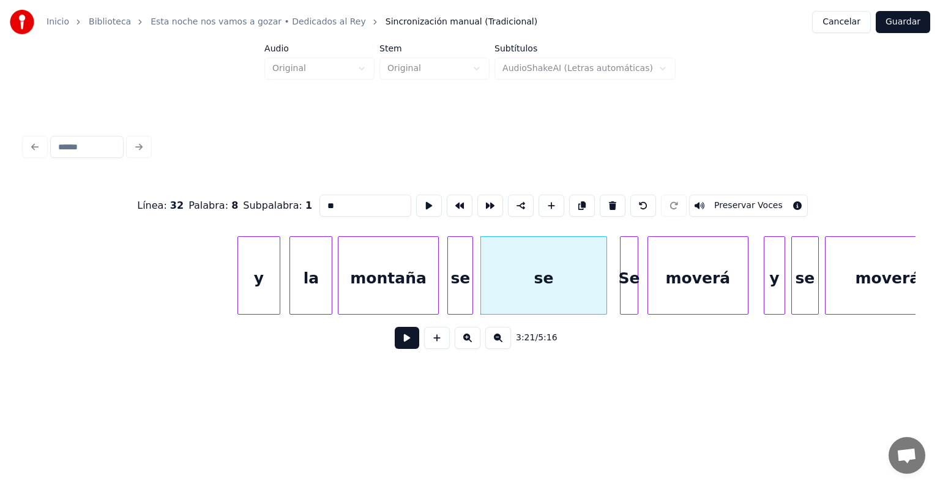
click at [533, 272] on div "se" at bounding box center [544, 278] width 126 height 83
drag, startPoint x: 335, startPoint y: 199, endPoint x: 225, endPoint y: 185, distance: 111.1
click at [225, 185] on div "Línea : 32 Palabra : 8 Subpalabra : 1 ** Preservar Voces" at bounding box center [469, 205] width 891 height 61
type input "******"
drag, startPoint x: 206, startPoint y: 262, endPoint x: 262, endPoint y: 297, distance: 65.9
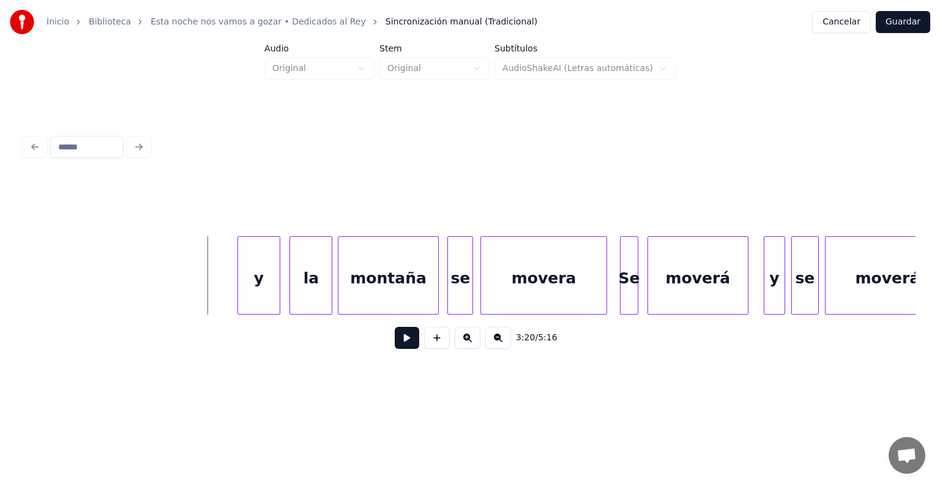
click at [395, 347] on button at bounding box center [407, 338] width 24 height 22
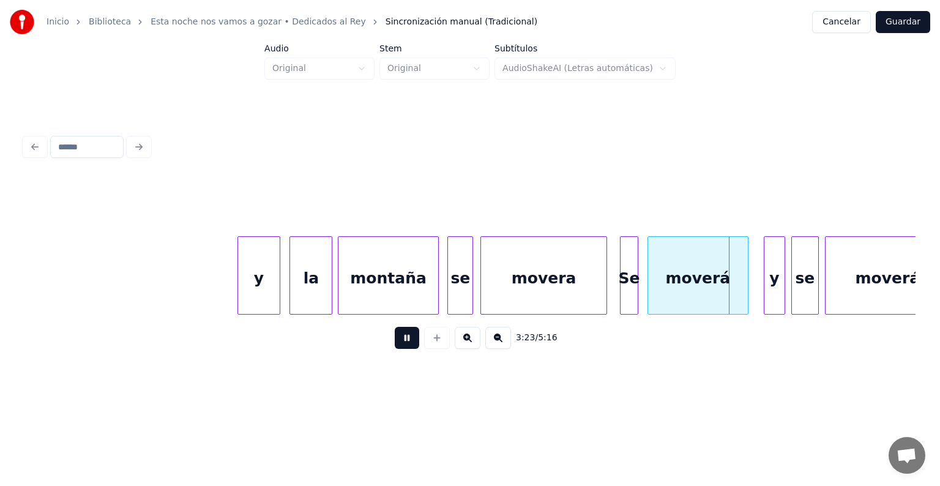
click at [641, 400] on html "Inicio Biblioteca Esta noche nos vamos a gozar • Dedicados al Rey Sincronizació…" at bounding box center [470, 205] width 940 height 410
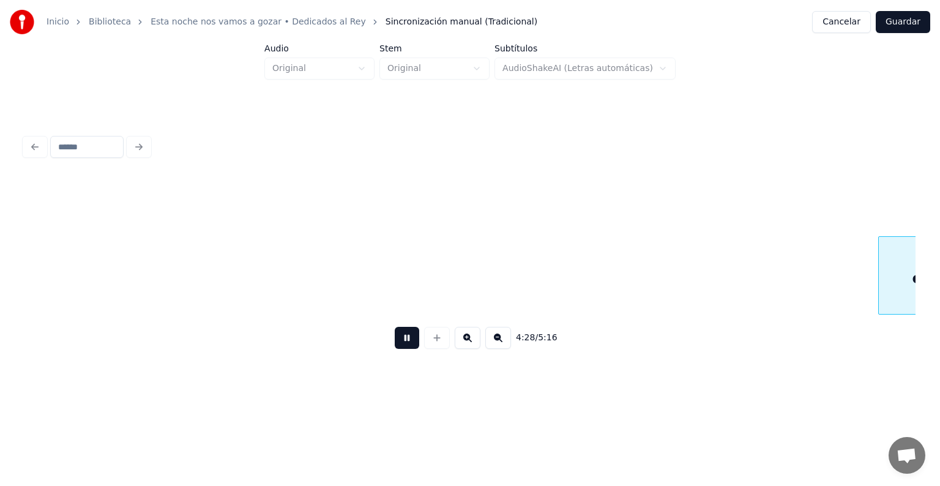
scroll to position [0, 41039]
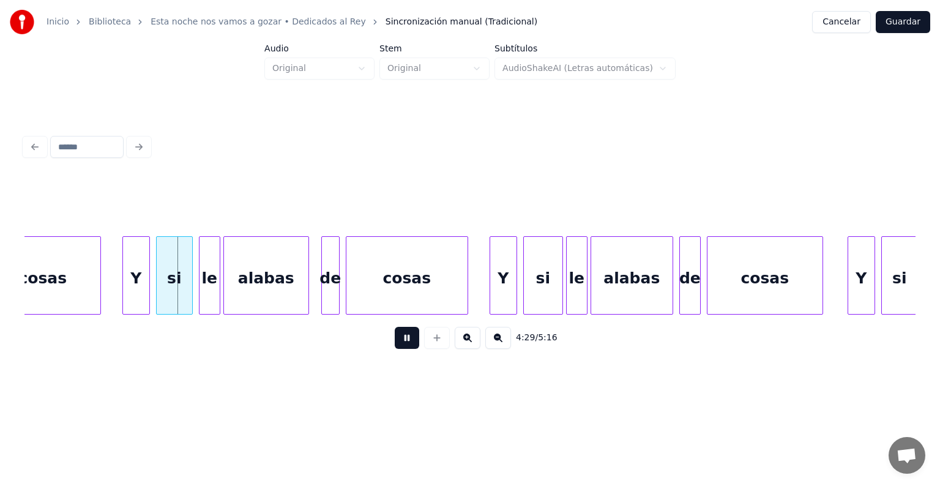
click at [404, 337] on button at bounding box center [407, 338] width 24 height 22
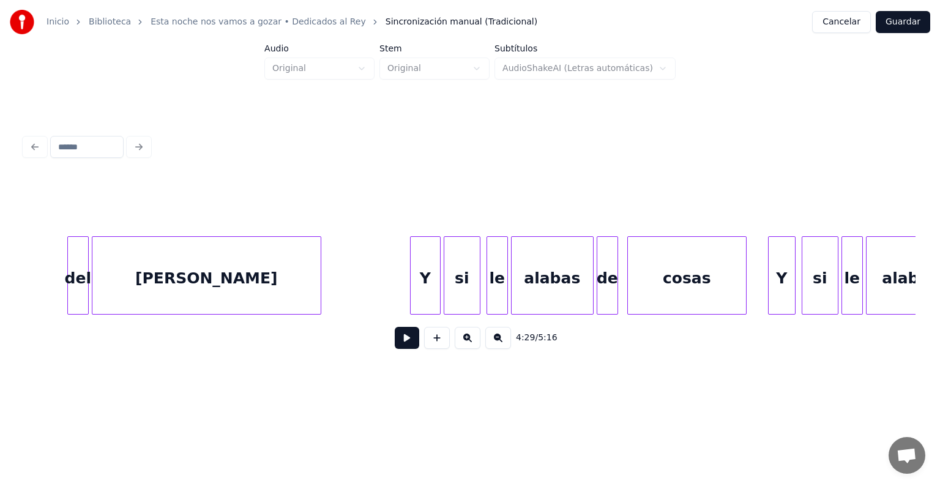
scroll to position [0, 38935]
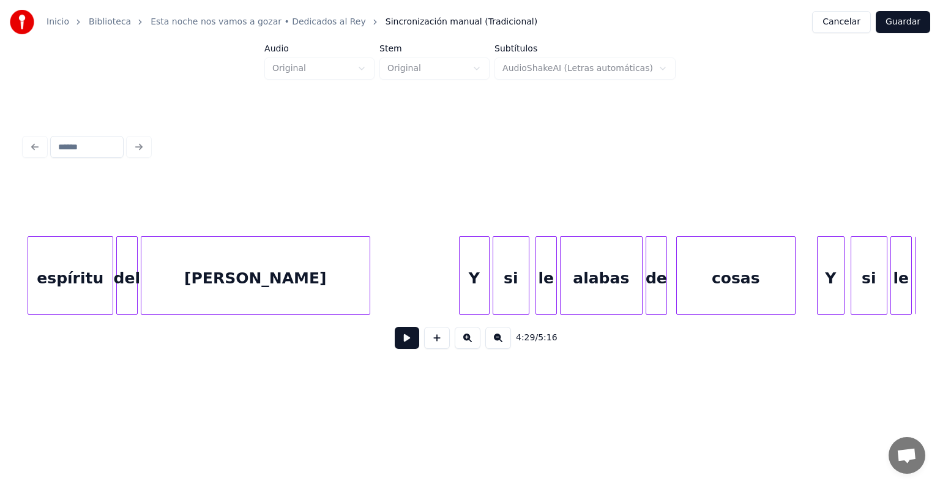
click at [658, 273] on div "de" at bounding box center [656, 278] width 20 height 83
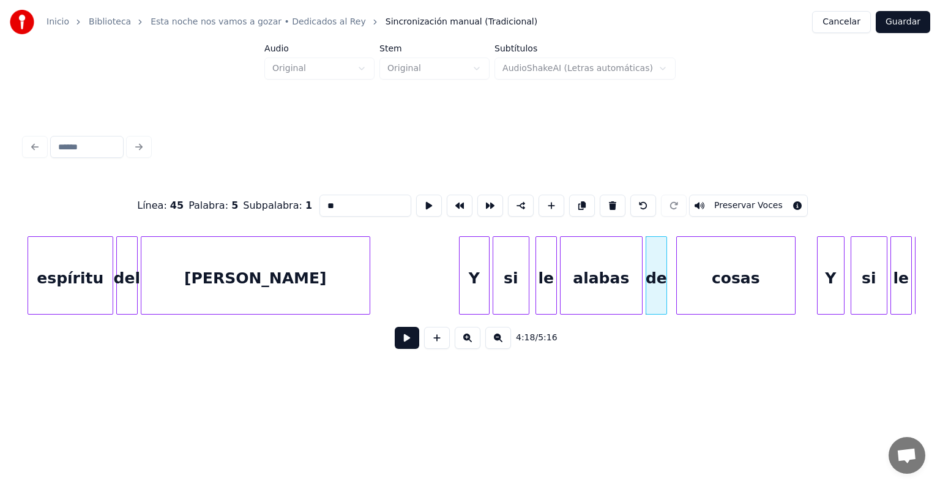
drag, startPoint x: 332, startPoint y: 201, endPoint x: 210, endPoint y: 179, distance: 123.7
click at [210, 179] on div "Línea : 45 Palabra : 5 Subpalabra : 1 ** Preservar Voces" at bounding box center [469, 205] width 891 height 61
click at [737, 257] on div "cosas" at bounding box center [735, 278] width 118 height 83
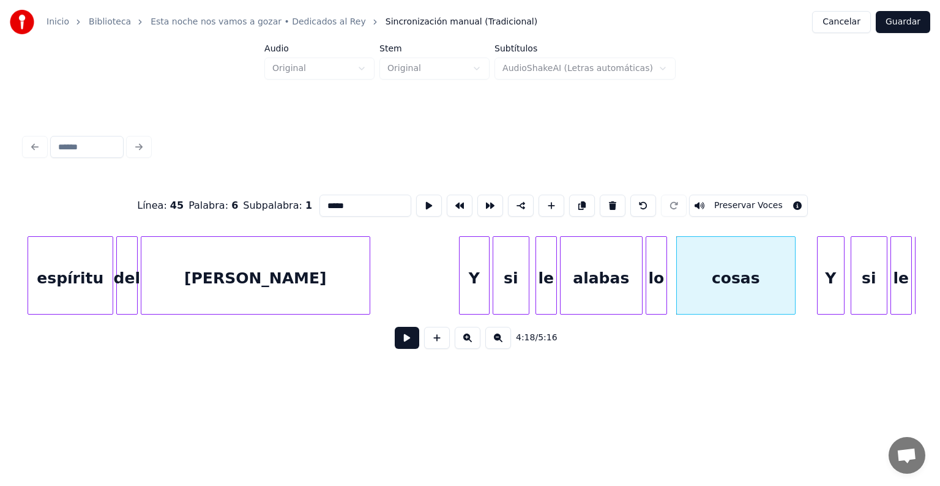
drag, startPoint x: 318, startPoint y: 202, endPoint x: 212, endPoint y: 187, distance: 107.5
click at [212, 187] on div "Línea : 45 Palabra : 6 Subpalabra : 1 ***** Preservar Voces" at bounding box center [469, 205] width 891 height 61
paste input
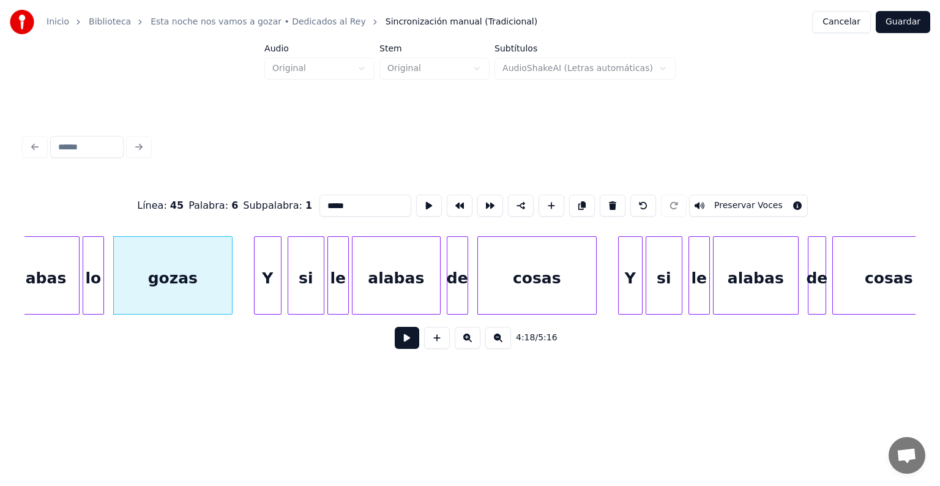
scroll to position [0, 39522]
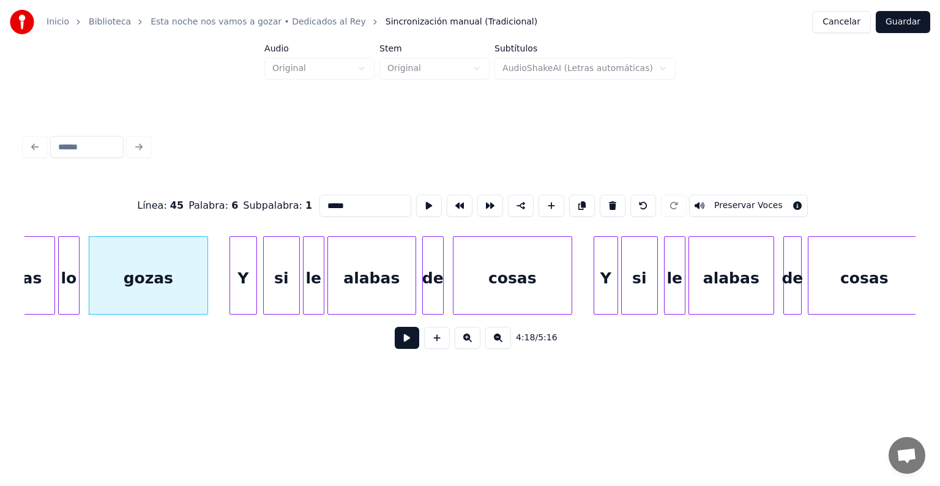
click at [434, 266] on div "de" at bounding box center [433, 278] width 20 height 83
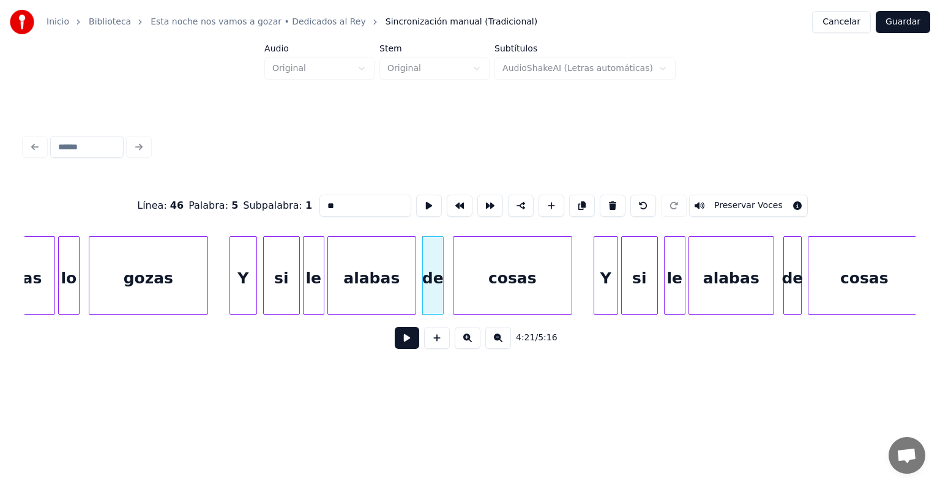
drag, startPoint x: 246, startPoint y: 195, endPoint x: 222, endPoint y: 191, distance: 24.2
click at [222, 191] on div "Línea : 46 Palabra : 5 Subpalabra : 1 ** Preservar Voces" at bounding box center [469, 205] width 891 height 61
click at [506, 256] on div "cosas" at bounding box center [512, 278] width 118 height 83
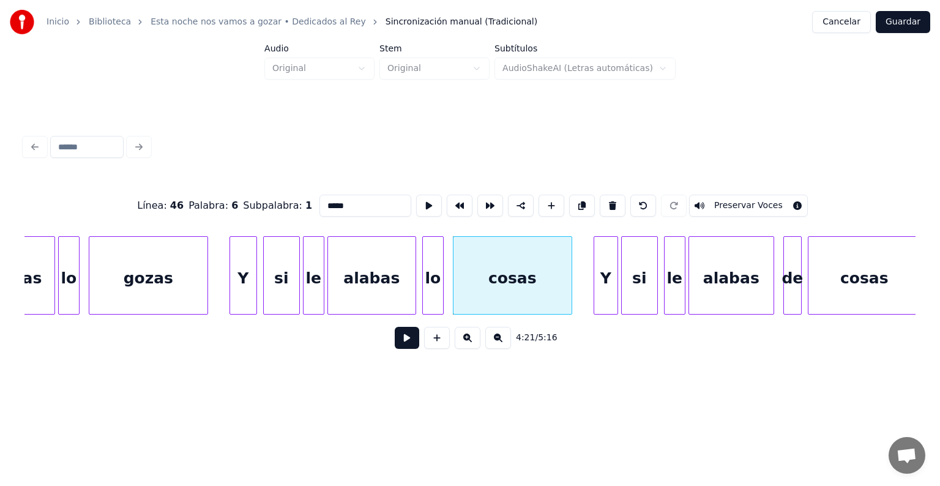
drag, startPoint x: 331, startPoint y: 201, endPoint x: 170, endPoint y: 190, distance: 161.2
click at [170, 190] on div "Línea : 46 Palabra : 6 Subpalabra : 1 ***** Preservar Voces" at bounding box center [469, 205] width 891 height 61
paste input
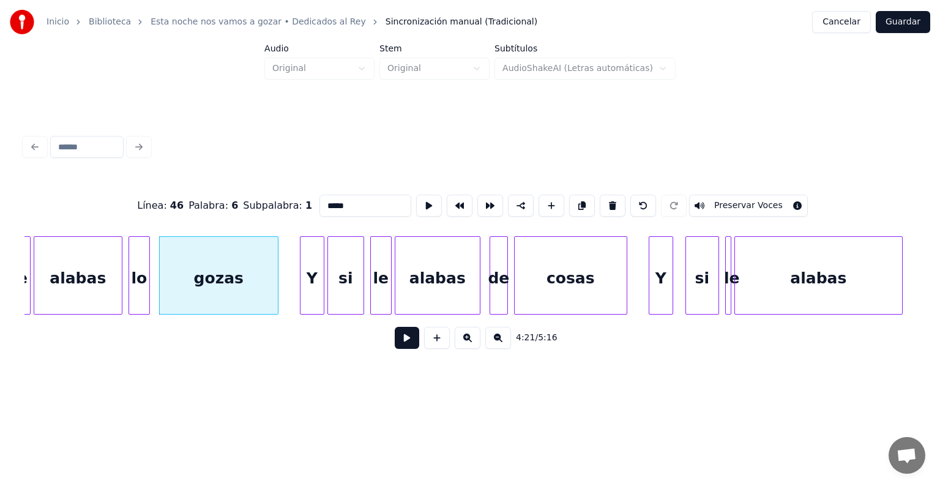
scroll to position [0, 39914]
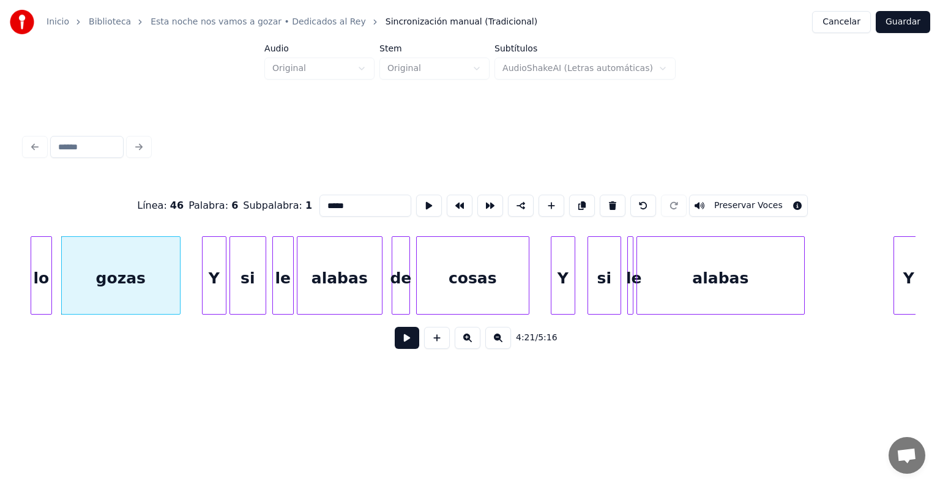
click at [399, 263] on div "de" at bounding box center [400, 278] width 17 height 83
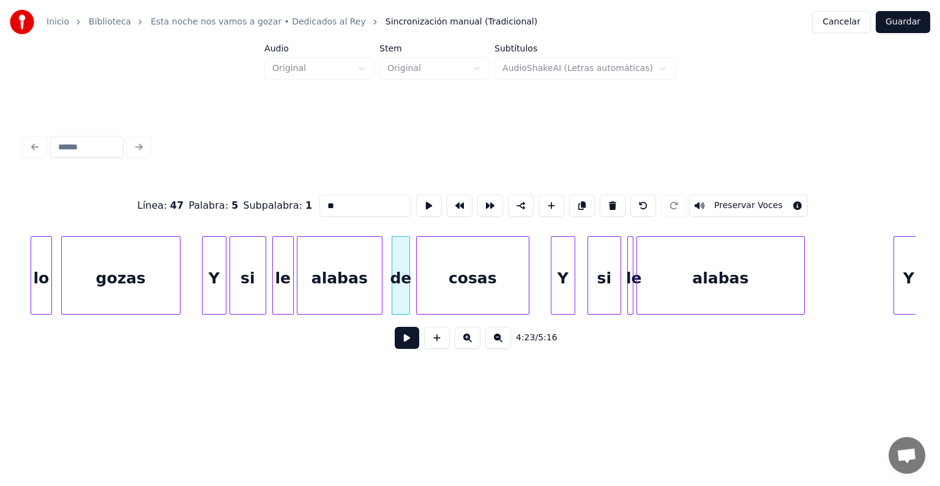
drag, startPoint x: 309, startPoint y: 199, endPoint x: 254, endPoint y: 199, distance: 55.0
click at [254, 199] on div "Línea : 47 Palabra : 5 Subpalabra : 1 ** Preservar Voces" at bounding box center [469, 205] width 891 height 61
click at [462, 262] on div "cosas" at bounding box center [473, 278] width 112 height 83
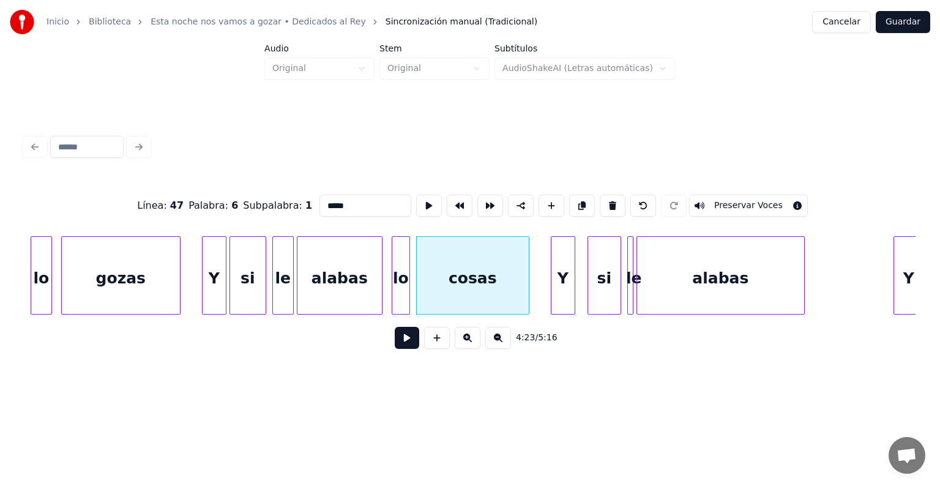
drag, startPoint x: 347, startPoint y: 202, endPoint x: 209, endPoint y: 166, distance: 143.5
click at [209, 166] on div "Línea : 47 Palabra : 6 Subpalabra : 1 ***** Preservar Voces 4:23 / 5:16" at bounding box center [470, 245] width 900 height 242
paste input
type input "*****"
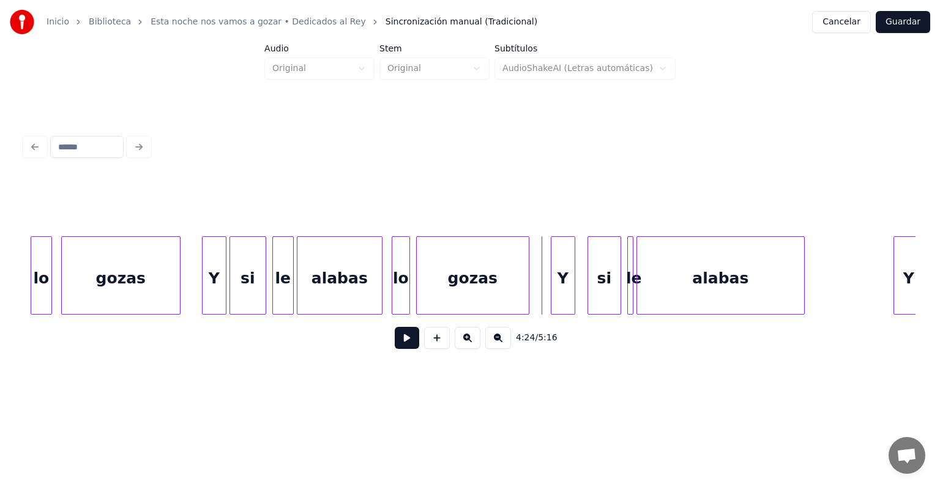
click at [395, 345] on button at bounding box center [407, 338] width 24 height 22
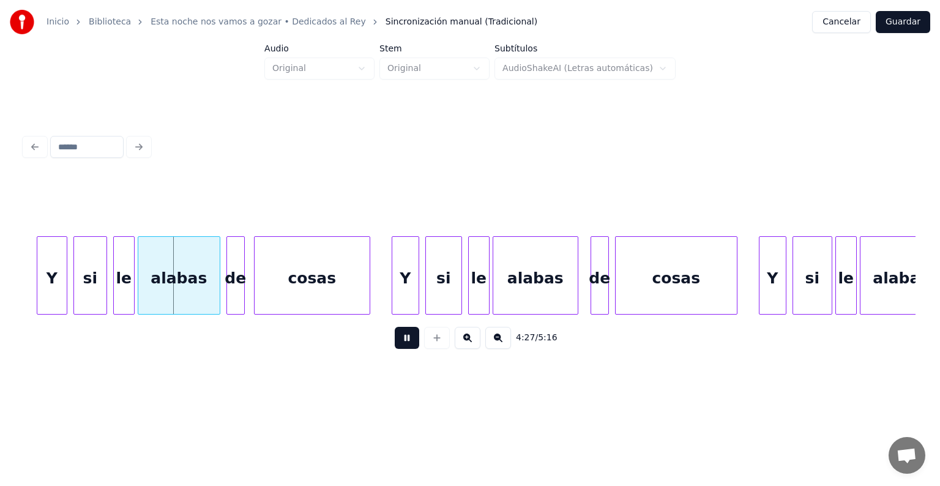
scroll to position [0, 40794]
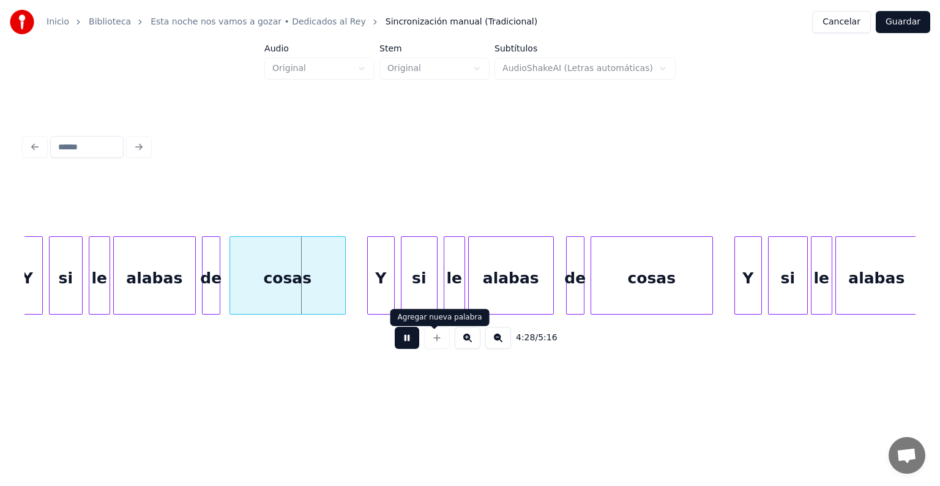
click at [395, 345] on button at bounding box center [407, 338] width 24 height 22
click at [209, 259] on div "de" at bounding box center [210, 278] width 17 height 83
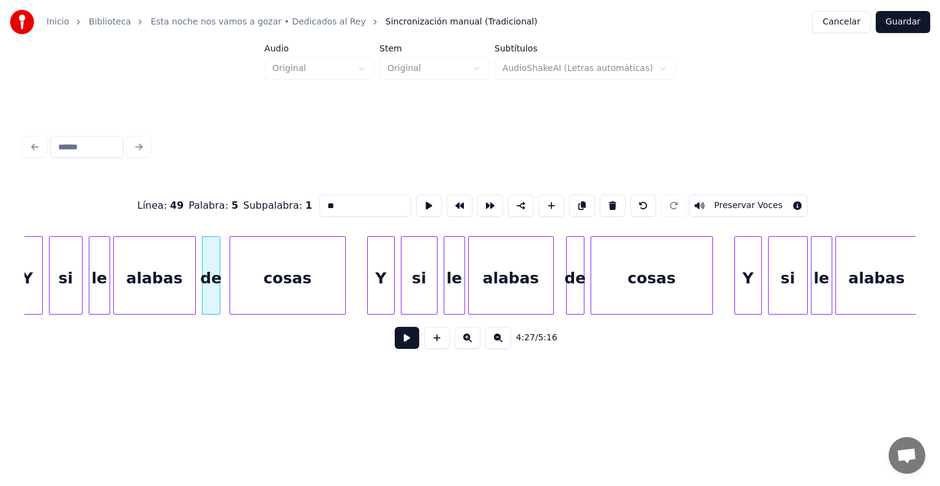
drag, startPoint x: 350, startPoint y: 208, endPoint x: 251, endPoint y: 185, distance: 101.8
click at [251, 185] on div "Línea : 49 Palabra : 5 Subpalabra : 1 ** Preservar Voces" at bounding box center [469, 205] width 891 height 61
click at [288, 271] on div "cosas" at bounding box center [287, 278] width 115 height 83
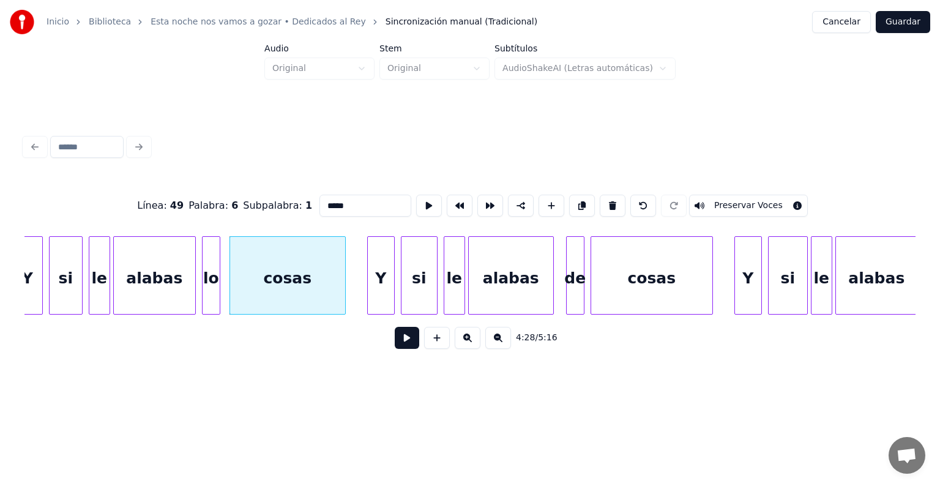
drag, startPoint x: 352, startPoint y: 198, endPoint x: 205, endPoint y: 157, distance: 153.2
click at [205, 157] on div "Línea : 49 Palabra : 6 Subpalabra : 1 ***** Preservar Voces 4:28 / 5:16" at bounding box center [470, 245] width 900 height 242
paste input
click at [572, 250] on div "de" at bounding box center [574, 278] width 17 height 83
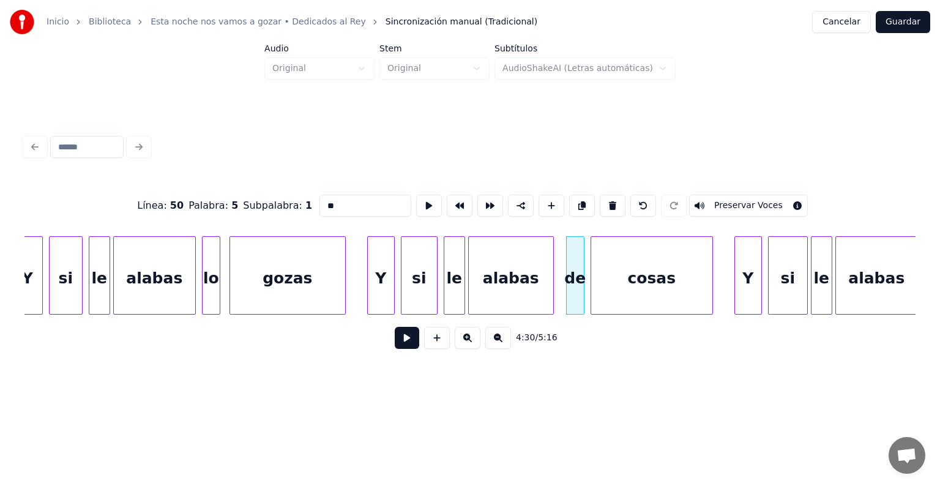
drag, startPoint x: 304, startPoint y: 198, endPoint x: 269, endPoint y: 198, distance: 34.9
click at [269, 198] on div "Línea : 50 Palabra : 5 Subpalabra : 1 ** Preservar Voces" at bounding box center [469, 205] width 891 height 61
click at [619, 264] on div "cosas" at bounding box center [651, 278] width 121 height 83
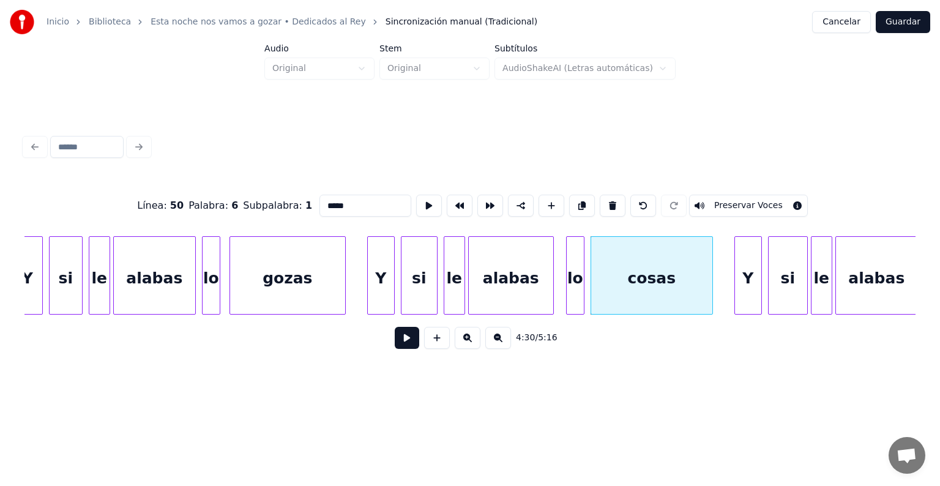
drag, startPoint x: 347, startPoint y: 203, endPoint x: 163, endPoint y: 157, distance: 189.9
click at [163, 157] on div "Línea : 50 Palabra : 6 Subpalabra : 1 ***** Preservar Voces 4:30 / 5:16" at bounding box center [470, 245] width 900 height 242
paste input
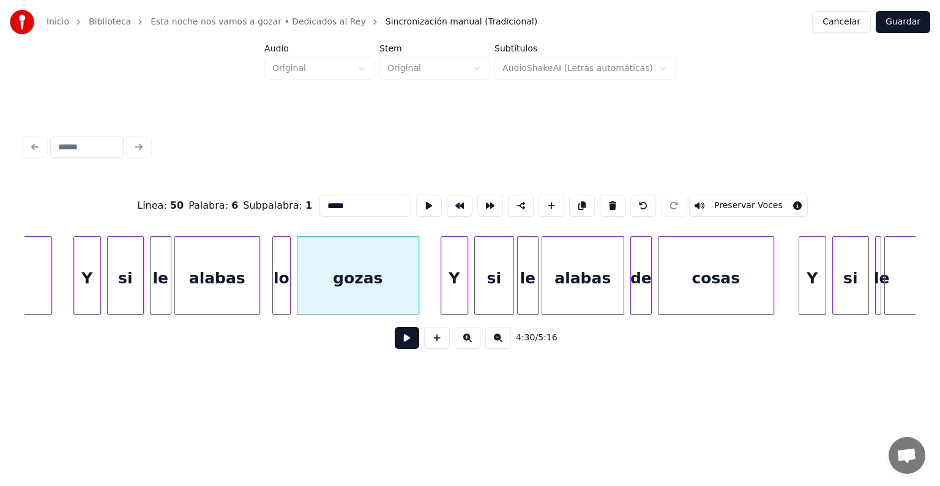
scroll to position [0, 41161]
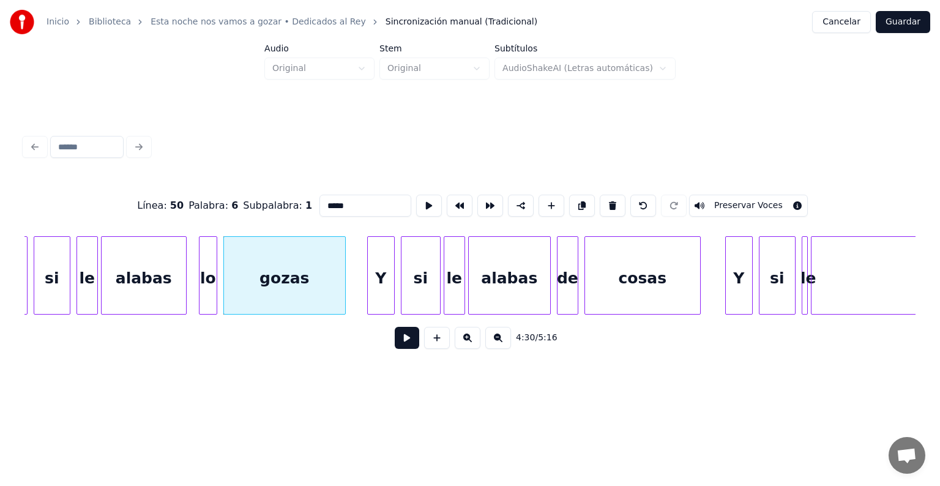
click at [562, 271] on div "de" at bounding box center [567, 278] width 20 height 83
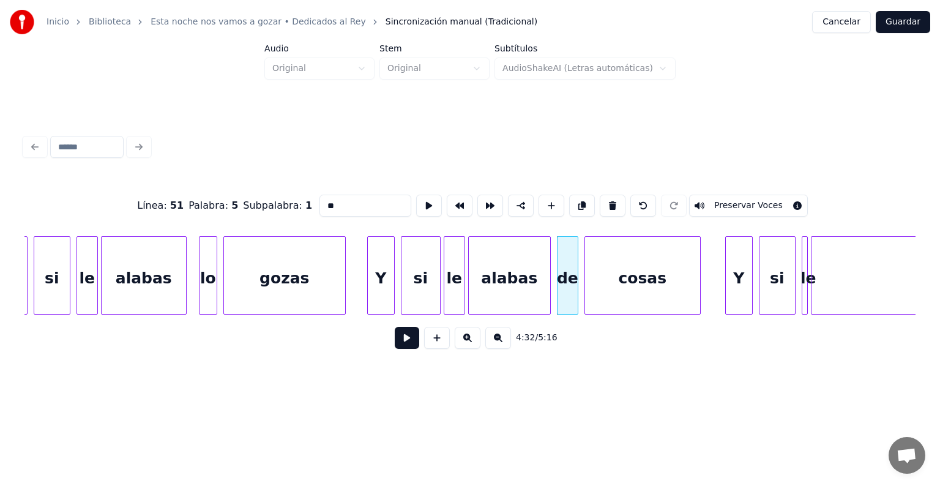
drag, startPoint x: 313, startPoint y: 201, endPoint x: 228, endPoint y: 190, distance: 85.7
click at [228, 190] on div "Línea : 51 Palabra : 5 Subpalabra : 1 ** Preservar Voces" at bounding box center [469, 205] width 891 height 61
click at [678, 286] on div "cosas" at bounding box center [642, 278] width 115 height 83
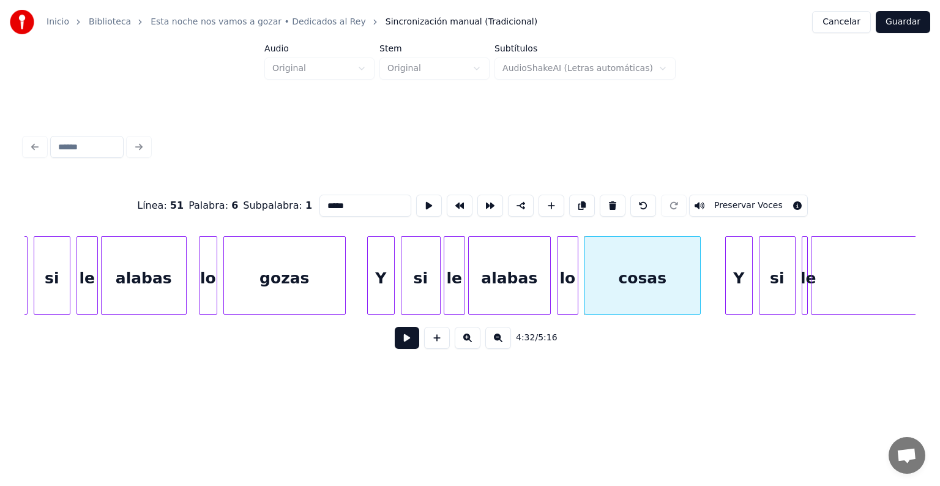
drag, startPoint x: 338, startPoint y: 208, endPoint x: 217, endPoint y: 180, distance: 124.2
click at [217, 180] on div "Línea : 51 Palabra : 6 Subpalabra : 1 ***** Preservar Voces" at bounding box center [469, 205] width 891 height 61
paste input
type input "*****"
click at [916, 321] on div "Línea : 51 Palabra : 6 Subpalabra : 1 ***** Preservar Voces 4:32 / 5:16" at bounding box center [470, 245] width 900 height 242
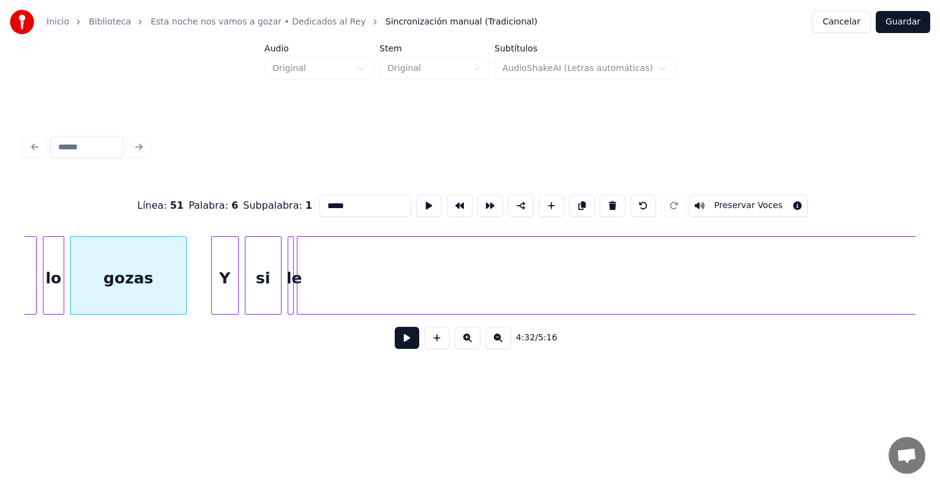
scroll to position [0, 41724]
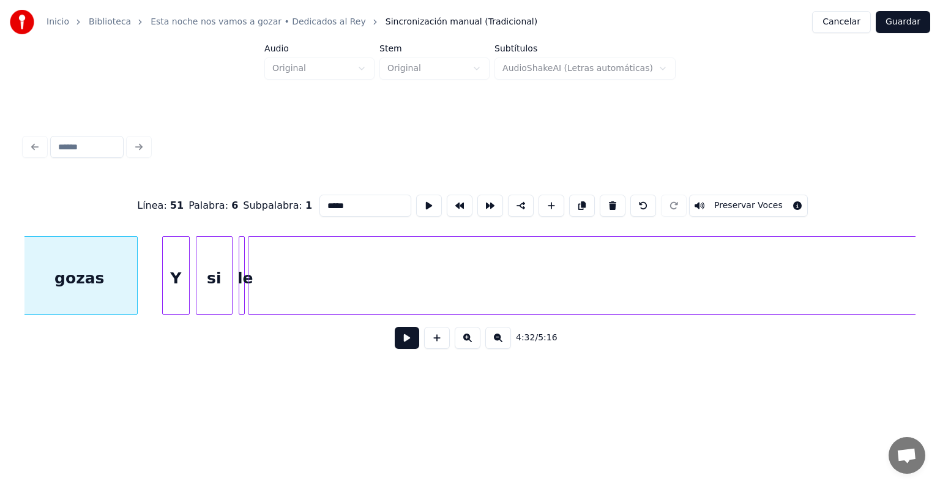
click at [506, 338] on button at bounding box center [498, 338] width 26 height 22
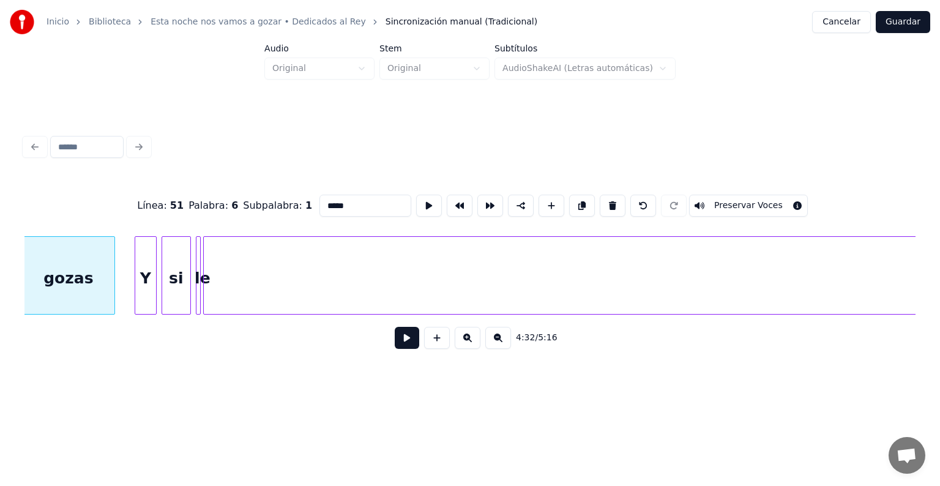
click at [506, 338] on button at bounding box center [498, 338] width 26 height 22
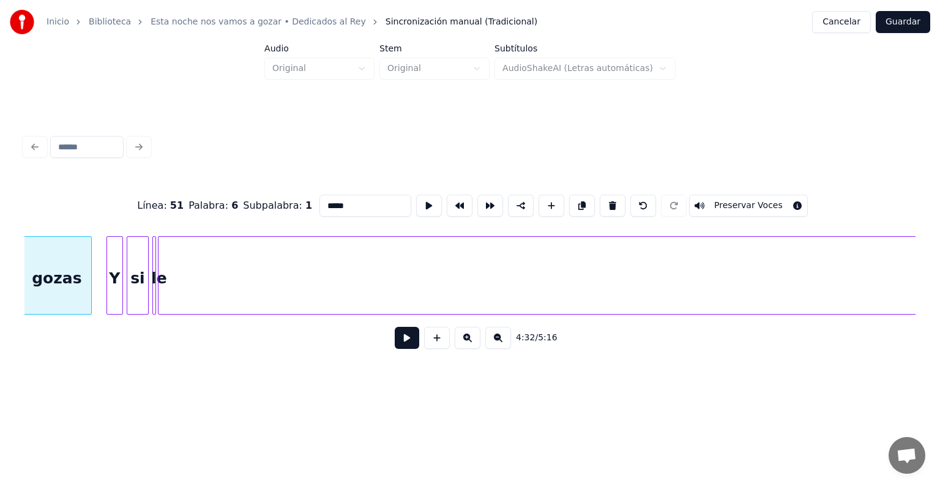
click at [506, 338] on button at bounding box center [498, 338] width 26 height 22
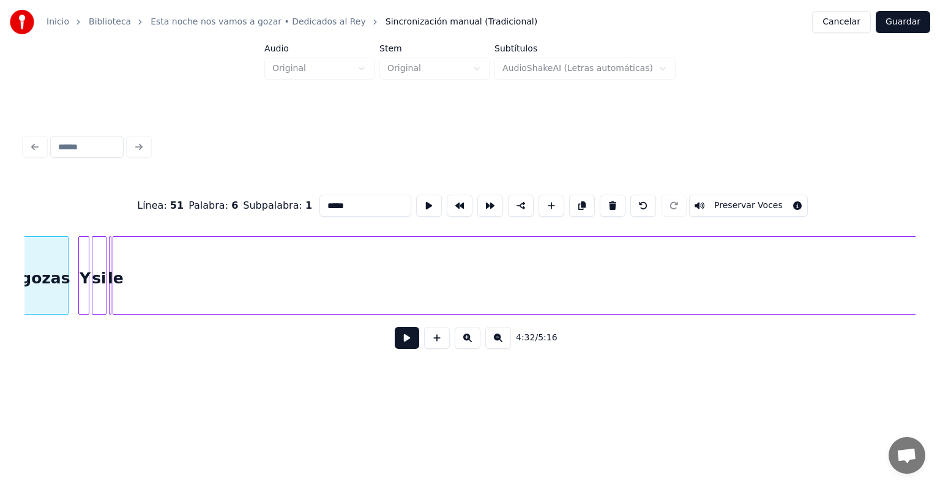
click at [506, 338] on button at bounding box center [498, 338] width 26 height 22
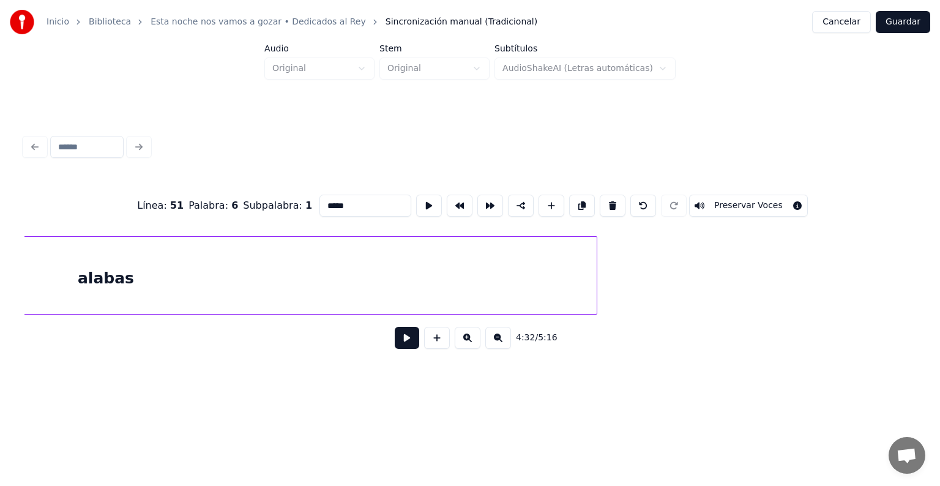
scroll to position [0, 8346]
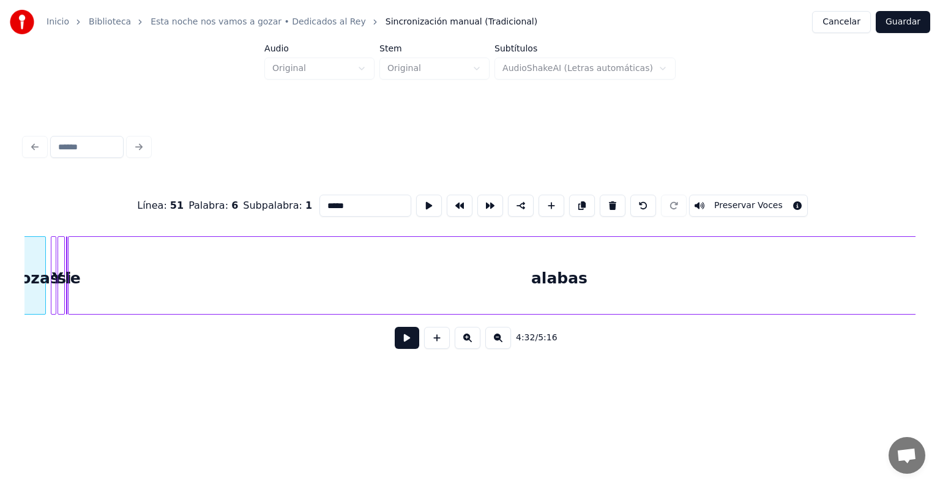
click at [506, 338] on button at bounding box center [498, 338] width 26 height 22
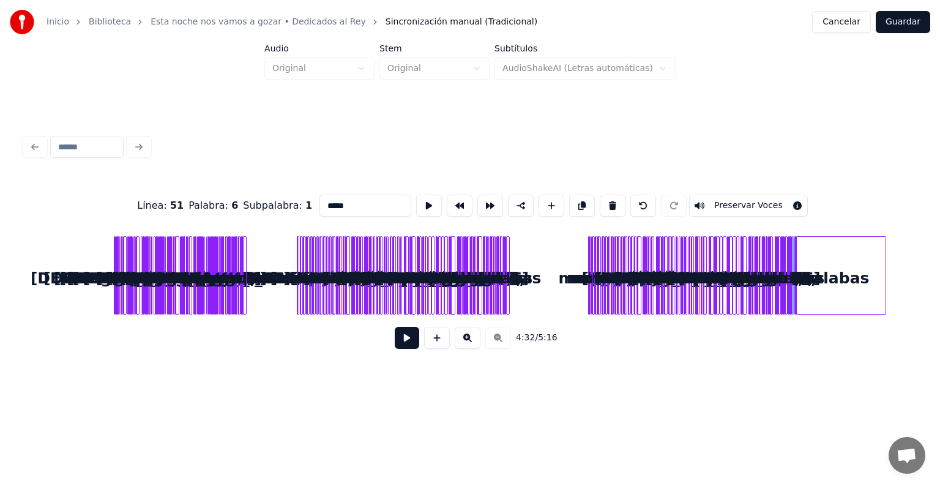
scroll to position [0, 0]
click at [888, 256] on div "alabas" at bounding box center [848, 275] width 91 height 78
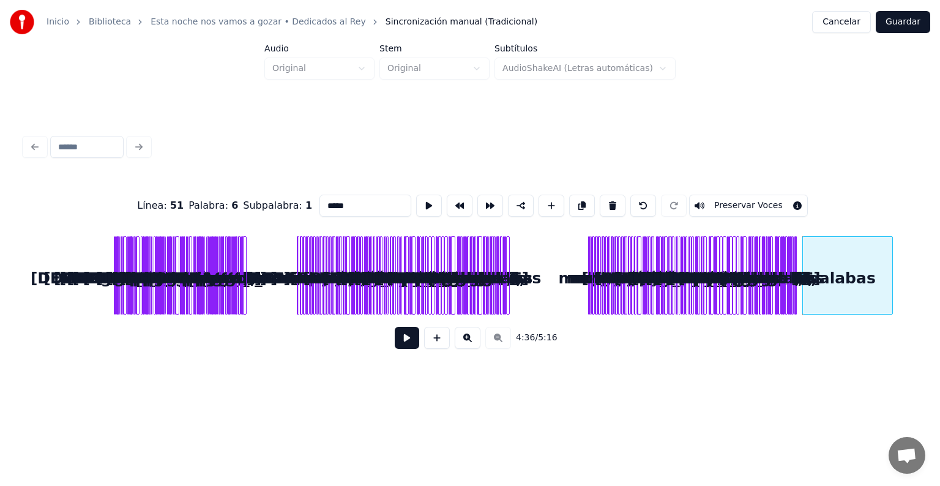
click at [467, 335] on button at bounding box center [467, 338] width 26 height 22
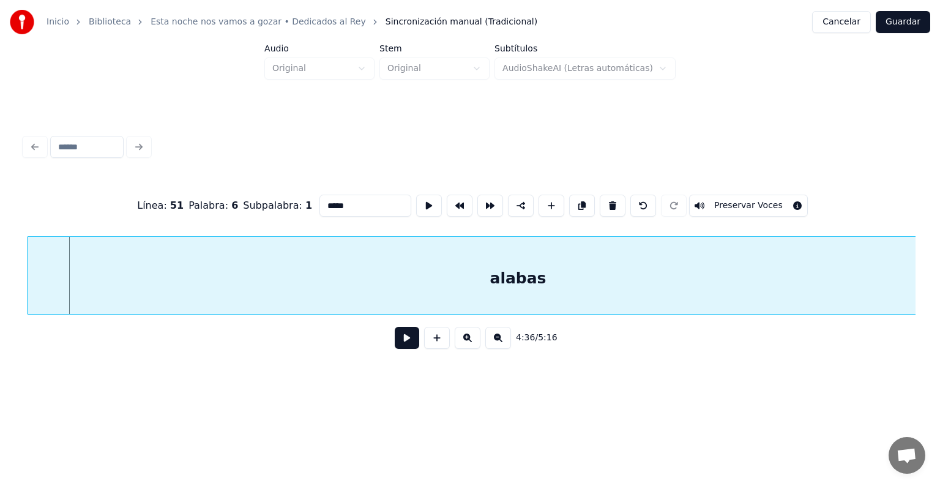
scroll to position [0, 8412]
click at [667, 282] on div "alabas" at bounding box center [519, 278] width 981 height 83
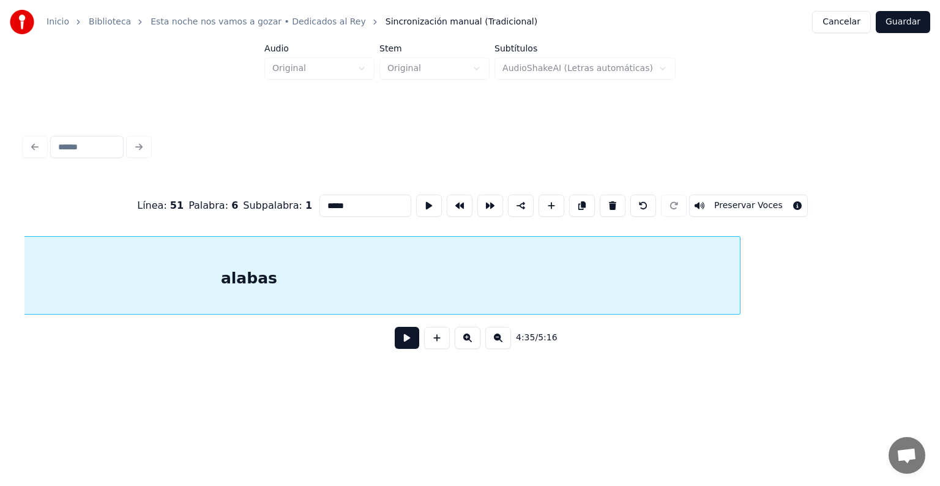
scroll to position [0, 8690]
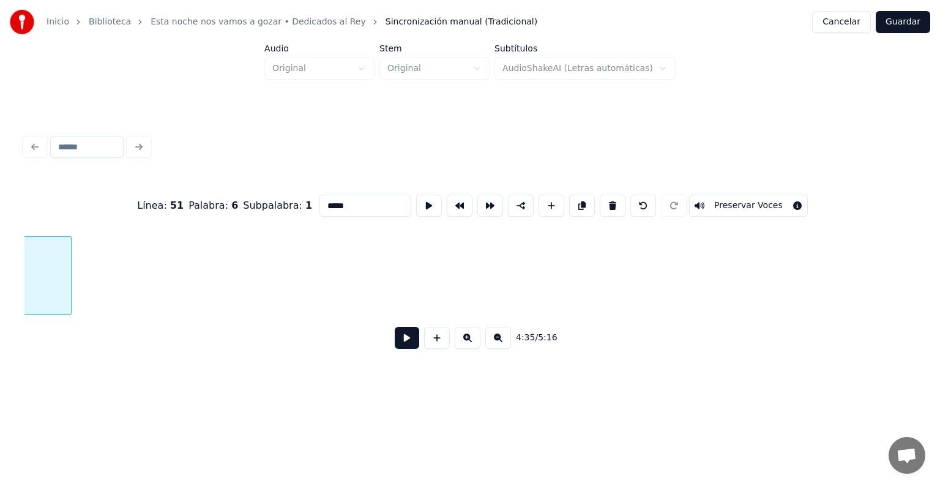
click at [67, 249] on div at bounding box center [69, 275] width 4 height 77
click at [62, 286] on div at bounding box center [64, 275] width 4 height 77
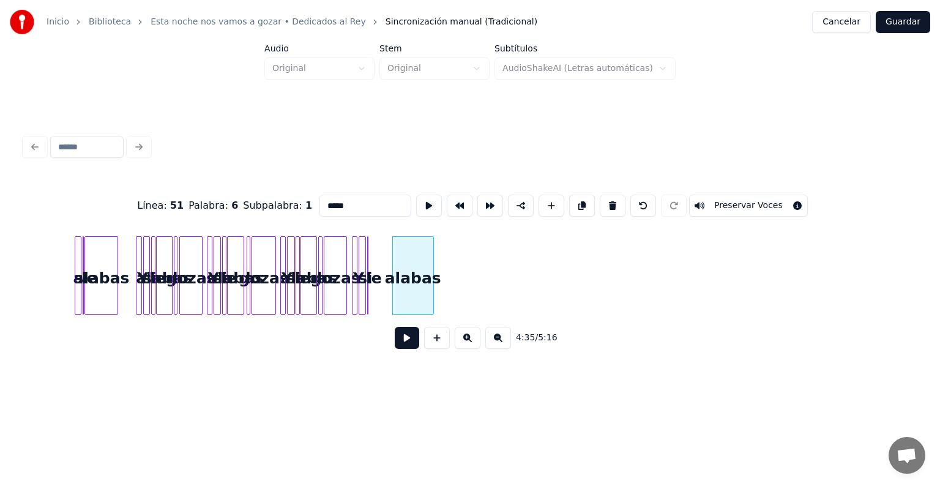
scroll to position [0, 7996]
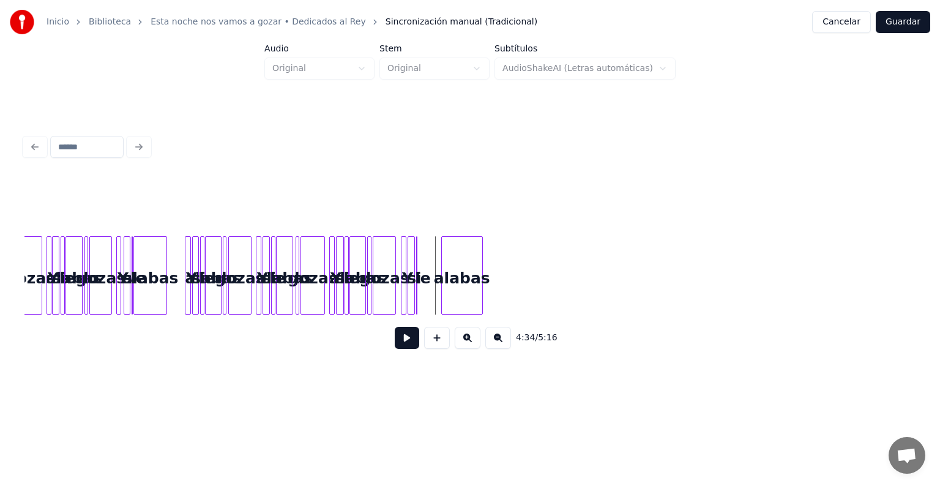
click at [472, 346] on button at bounding box center [467, 338] width 26 height 22
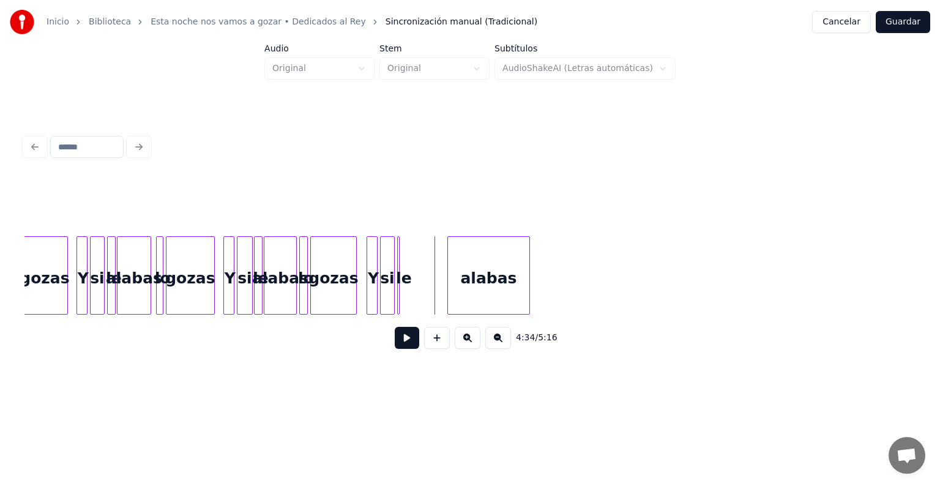
click at [472, 346] on button at bounding box center [467, 338] width 26 height 22
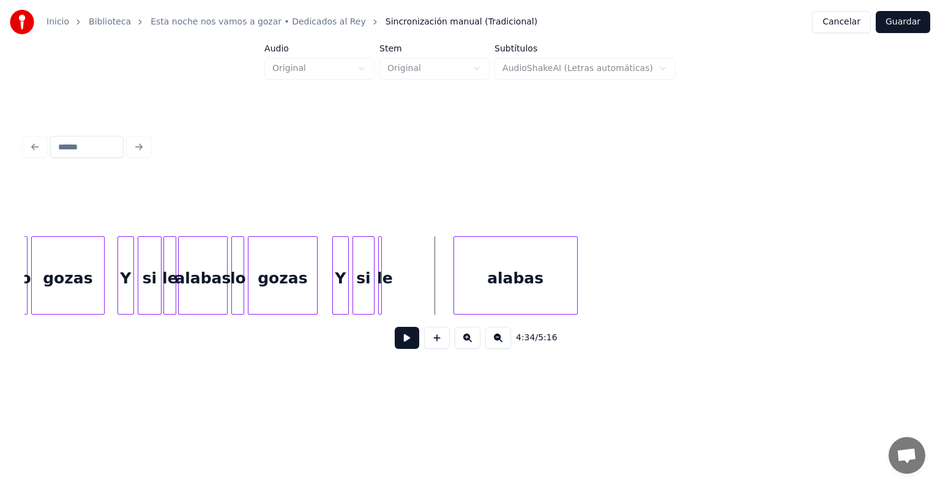
click at [472, 346] on button at bounding box center [467, 338] width 26 height 22
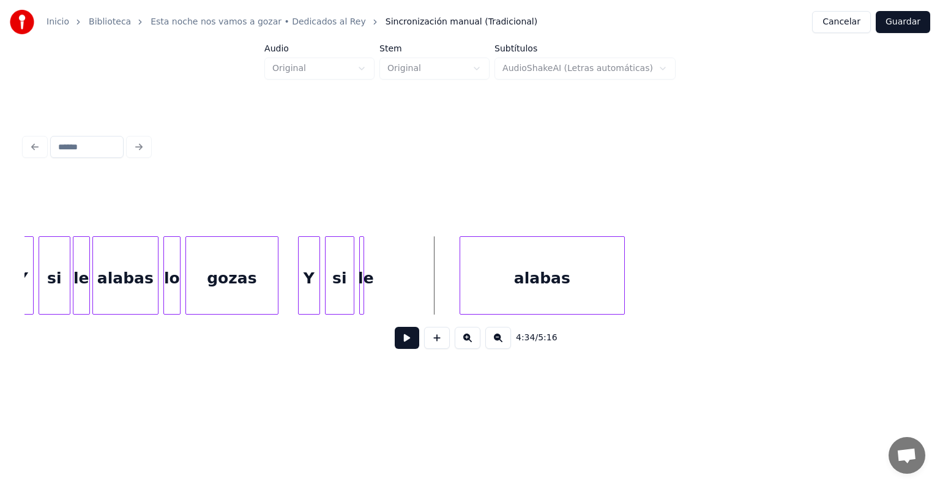
click at [472, 346] on button at bounding box center [467, 338] width 26 height 22
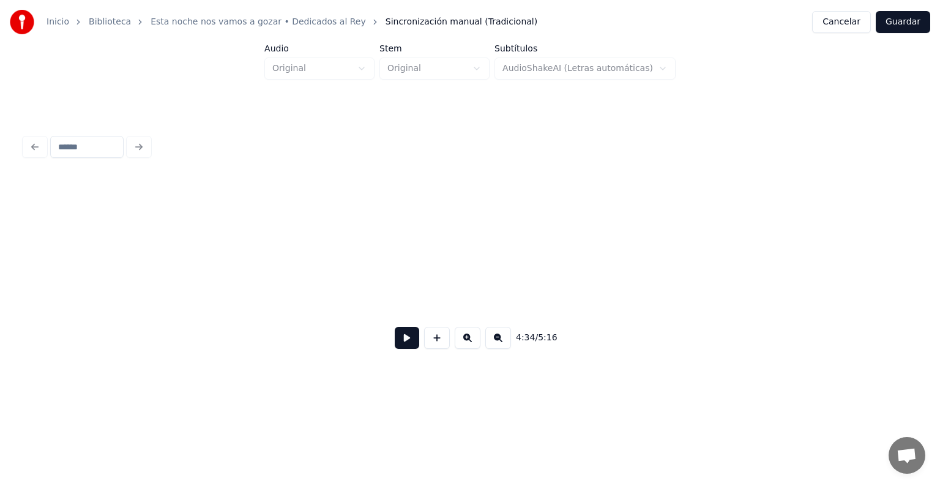
scroll to position [0, 41623]
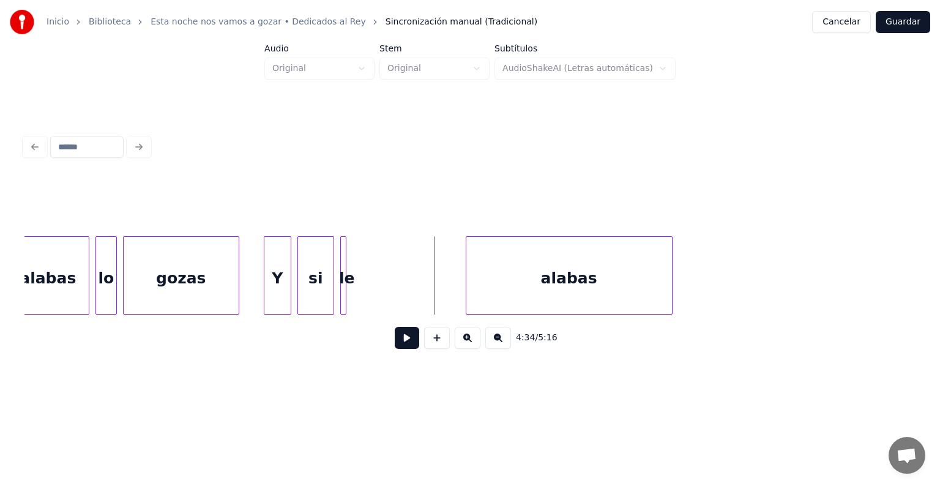
click at [395, 343] on button at bounding box center [407, 338] width 24 height 22
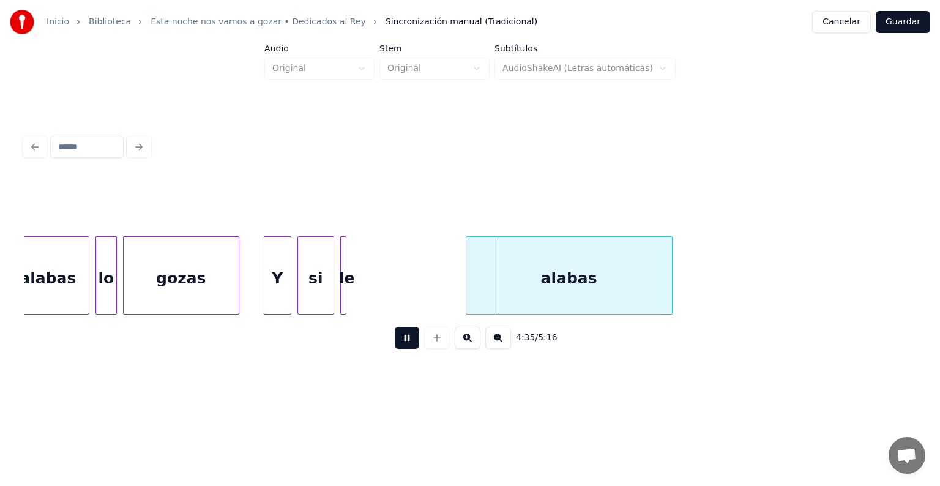
click at [395, 343] on button at bounding box center [407, 338] width 24 height 22
click at [421, 274] on div at bounding box center [420, 275] width 4 height 77
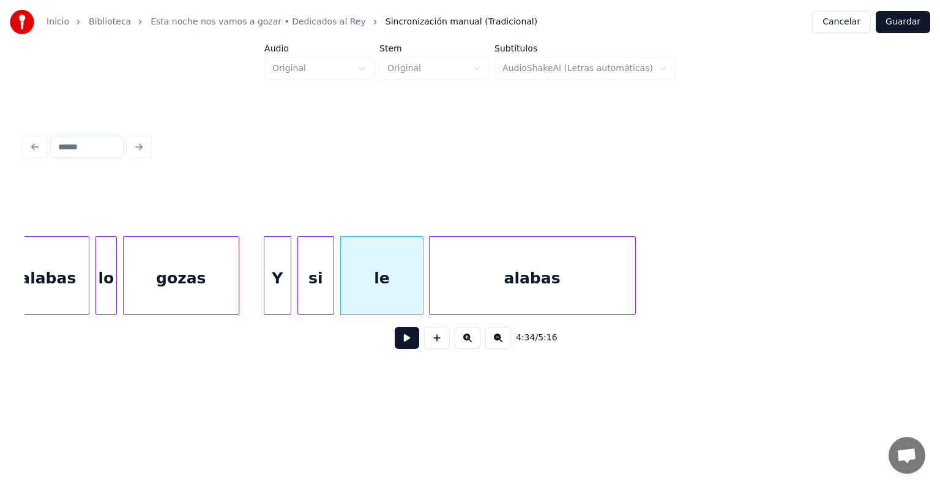
click at [458, 291] on div "alabas" at bounding box center [532, 278] width 206 height 83
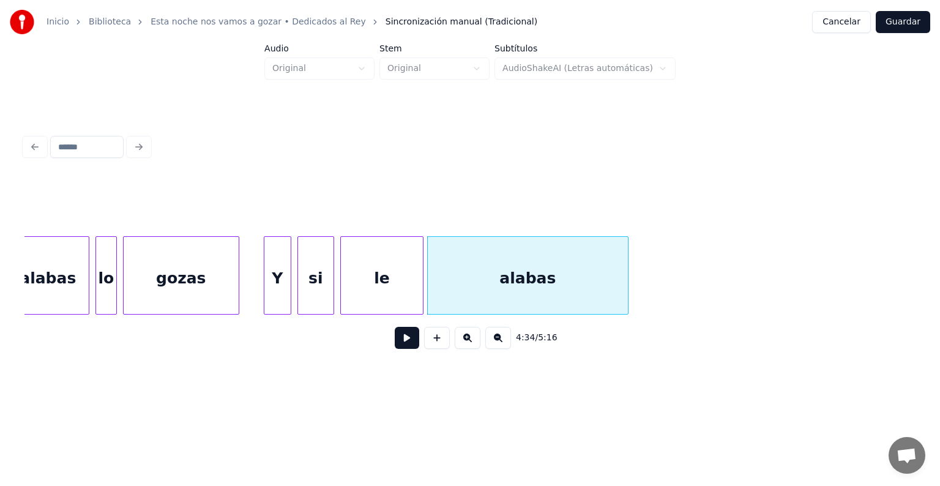
click at [624, 284] on div at bounding box center [626, 275] width 4 height 77
click at [561, 294] on div "alabas" at bounding box center [525, 278] width 195 height 83
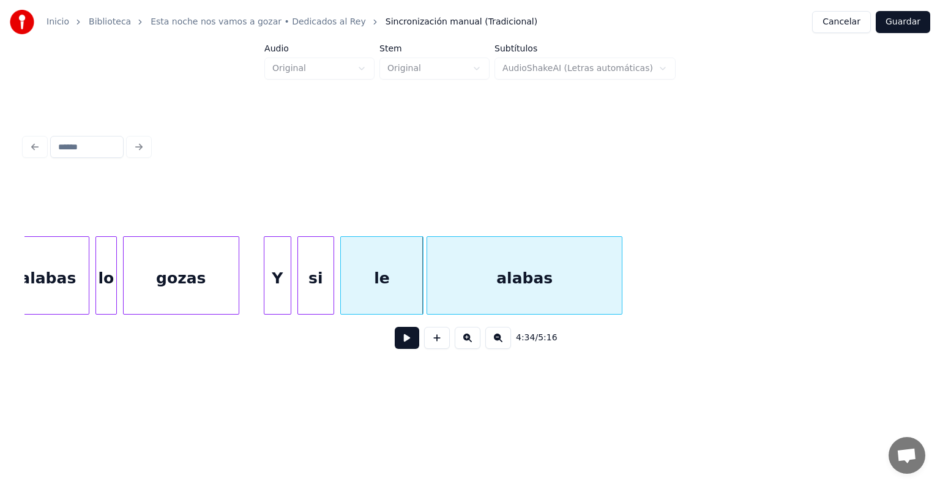
click at [502, 264] on div "alabas" at bounding box center [524, 278] width 195 height 83
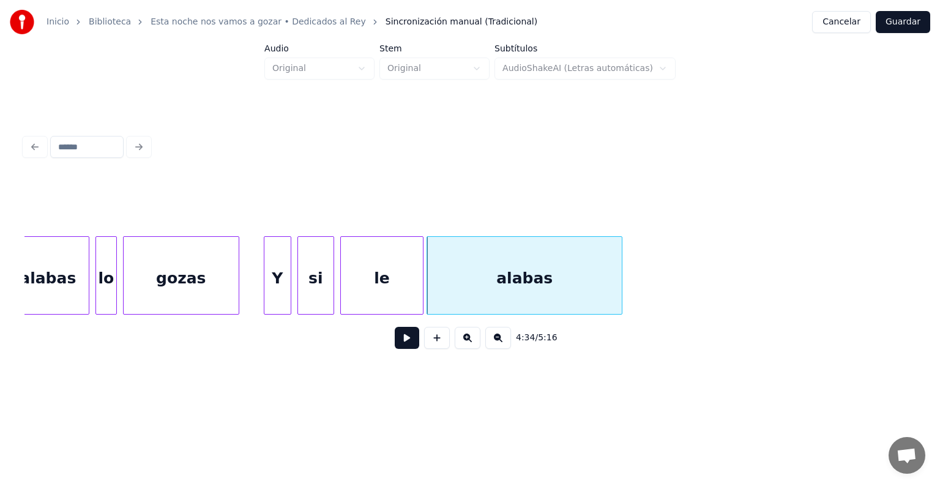
click at [484, 272] on div "alabas" at bounding box center [524, 278] width 195 height 83
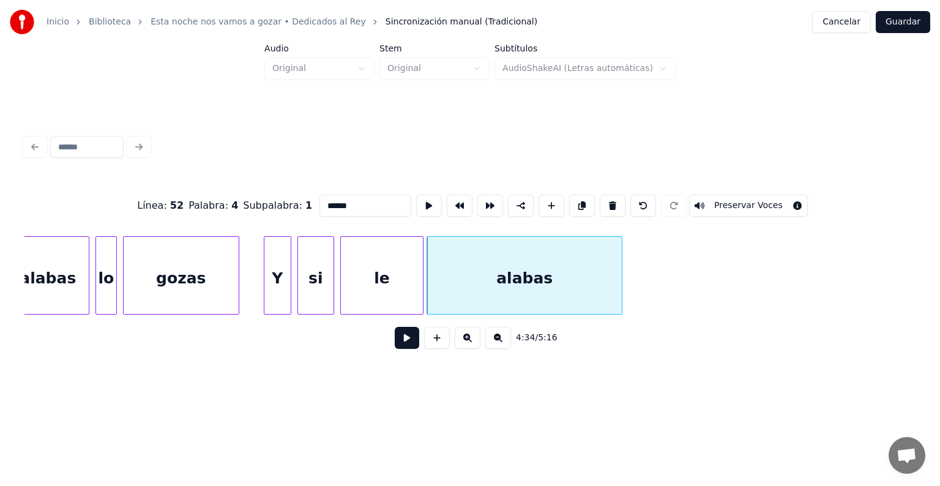
click at [356, 195] on input "******" at bounding box center [365, 206] width 92 height 22
type input "*******"
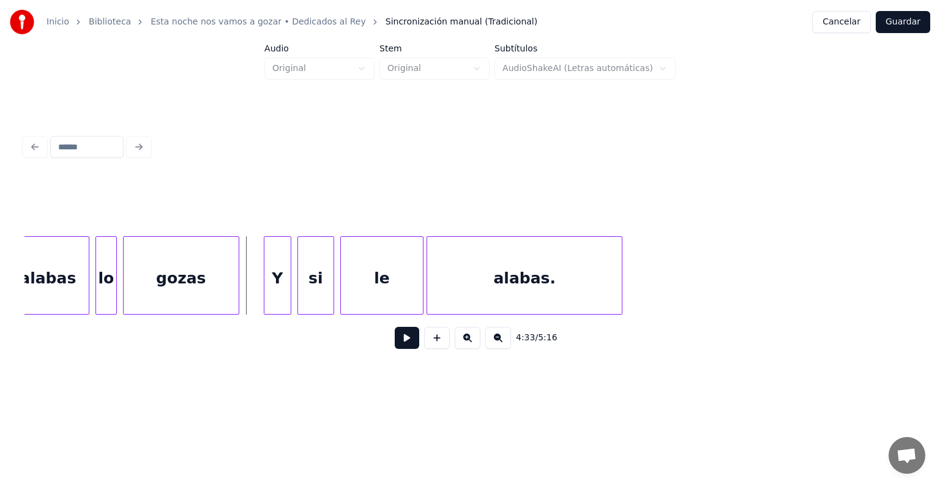
click at [397, 345] on button at bounding box center [407, 338] width 24 height 22
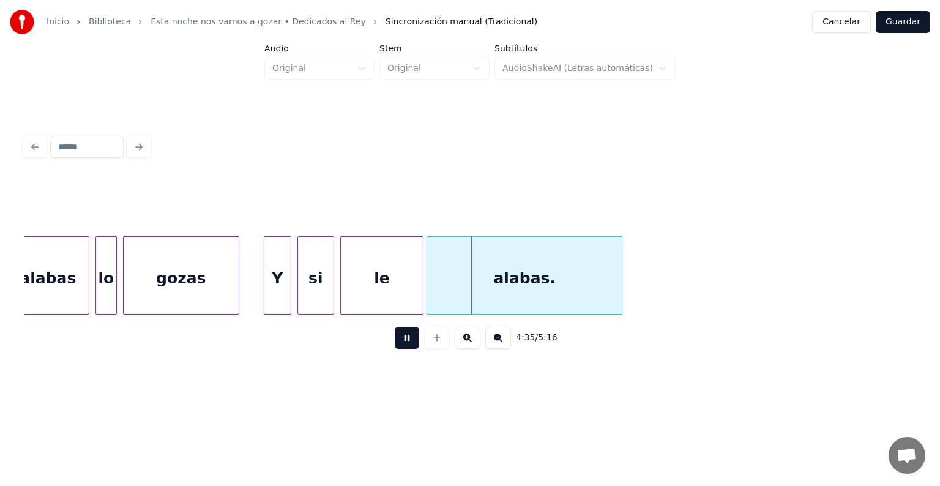
click at [397, 345] on button at bounding box center [407, 338] width 24 height 22
click at [411, 281] on div at bounding box center [413, 275] width 4 height 77
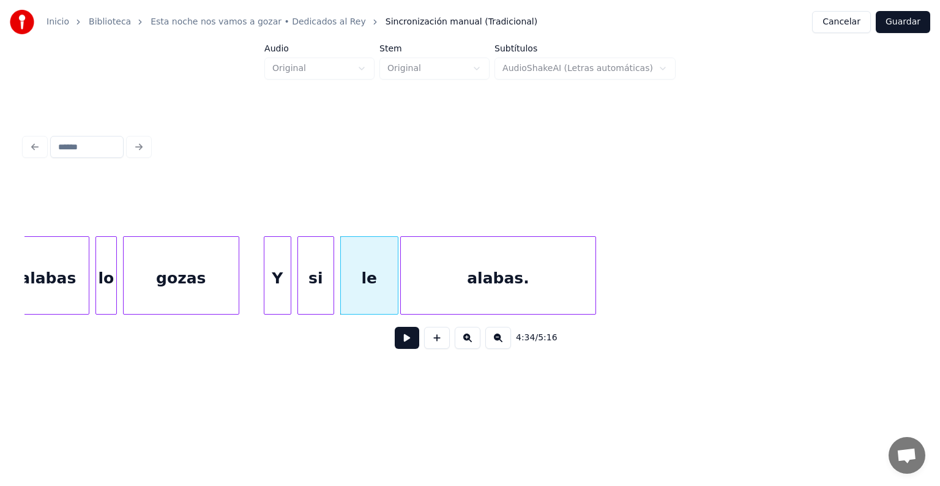
click at [438, 288] on div "alabas." at bounding box center [498, 278] width 195 height 83
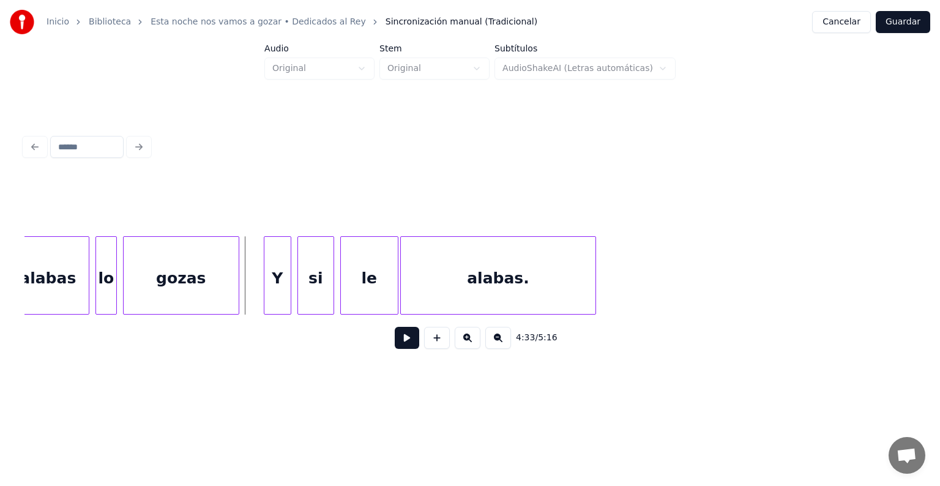
click at [396, 347] on button at bounding box center [407, 338] width 24 height 22
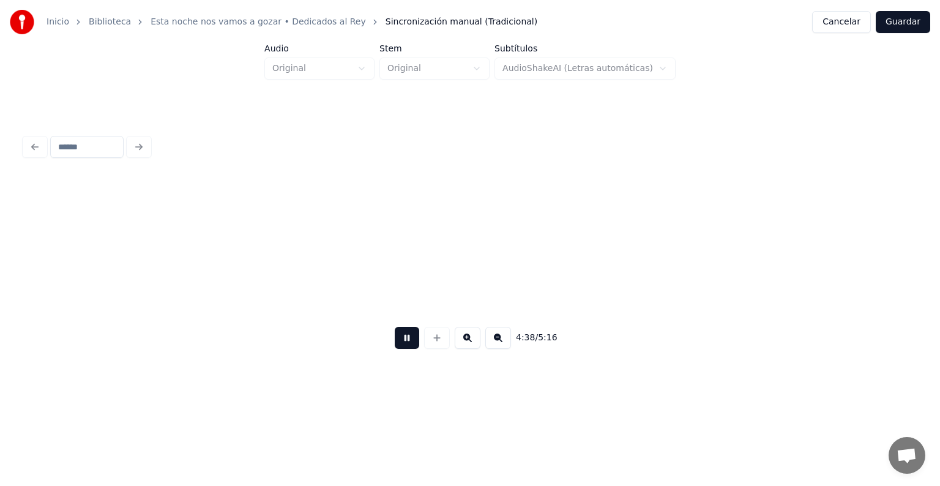
scroll to position [0, 42516]
click at [919, 29] on button "Guardar" at bounding box center [902, 22] width 54 height 22
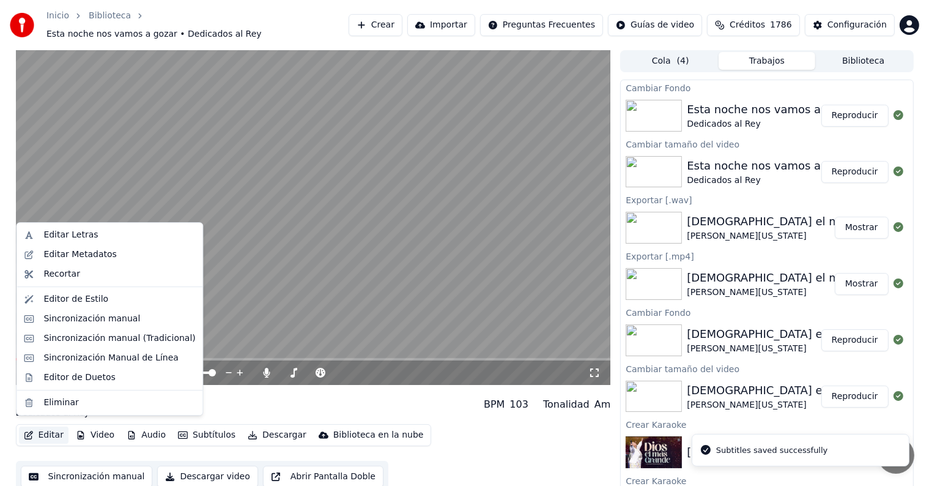
click at [60, 428] on button "Editar" at bounding box center [44, 434] width 50 height 17
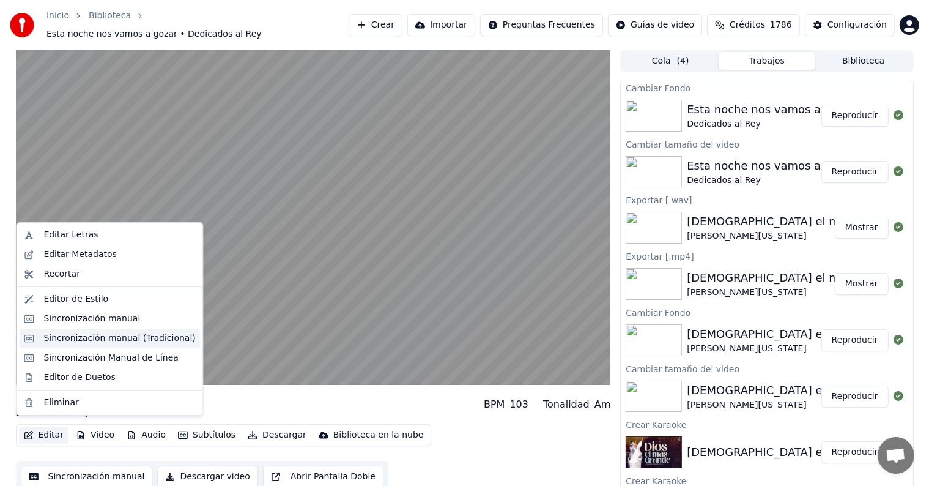
click at [145, 335] on div "Sincronización manual (Tradicional)" at bounding box center [119, 338] width 152 height 12
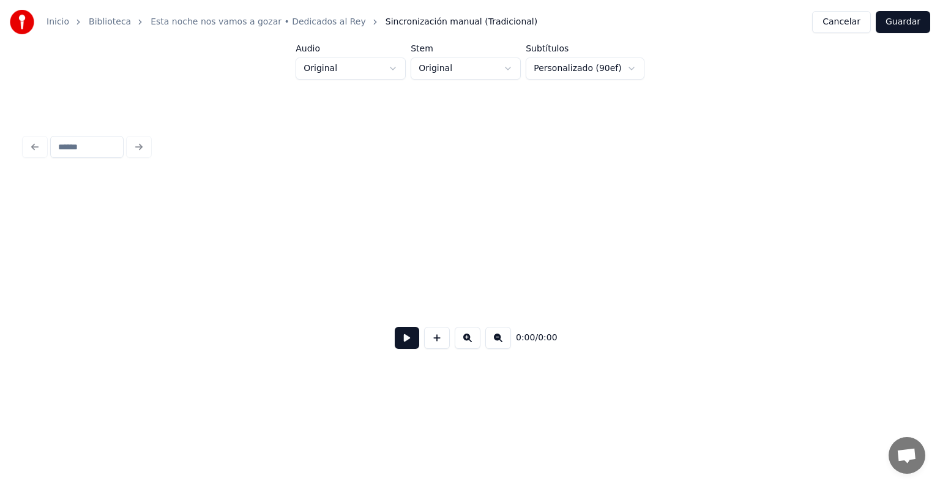
scroll to position [0, 4868]
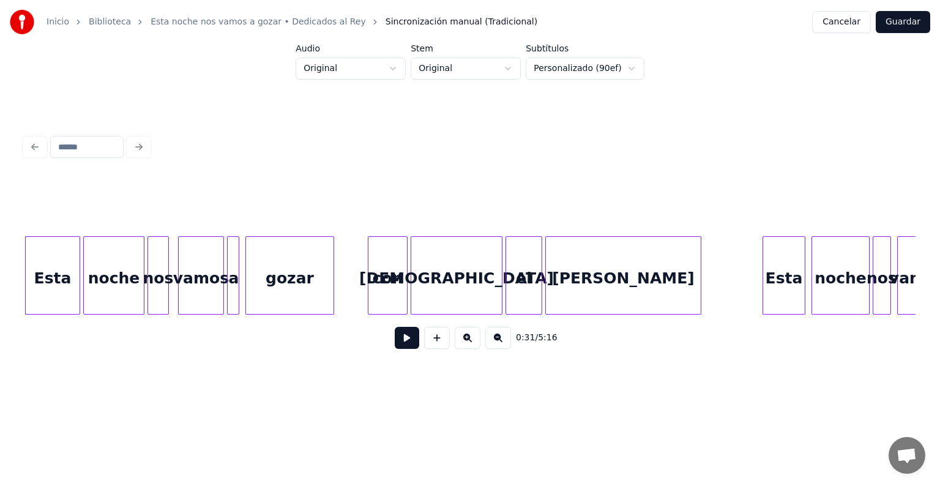
click at [108, 144] on input at bounding box center [86, 147] width 73 height 22
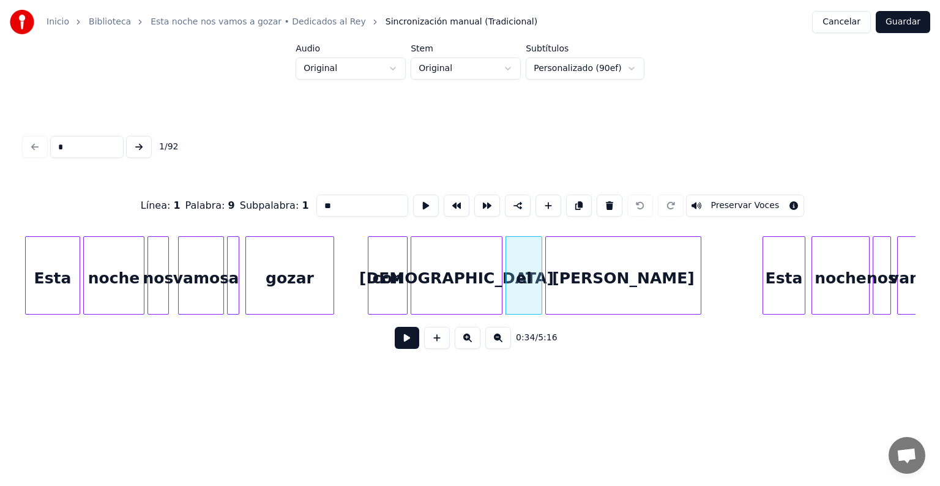
type input "**"
type input "***"
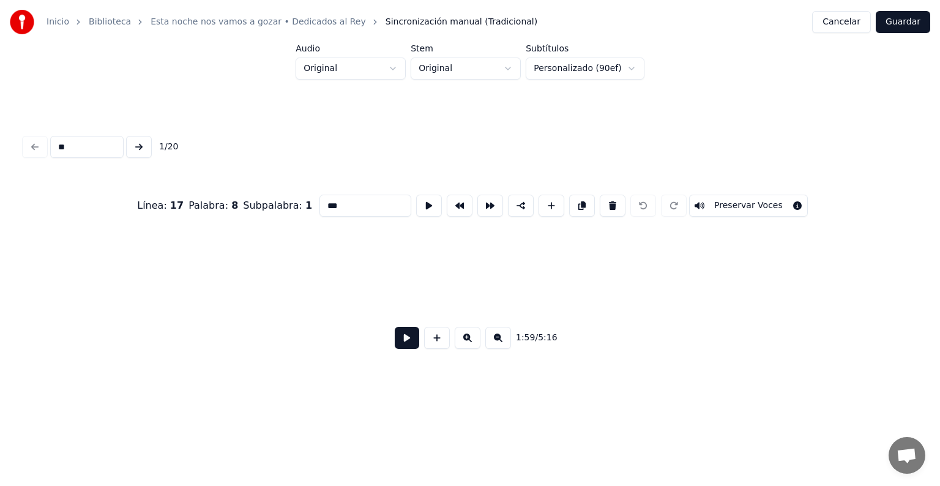
scroll to position [0, 18211]
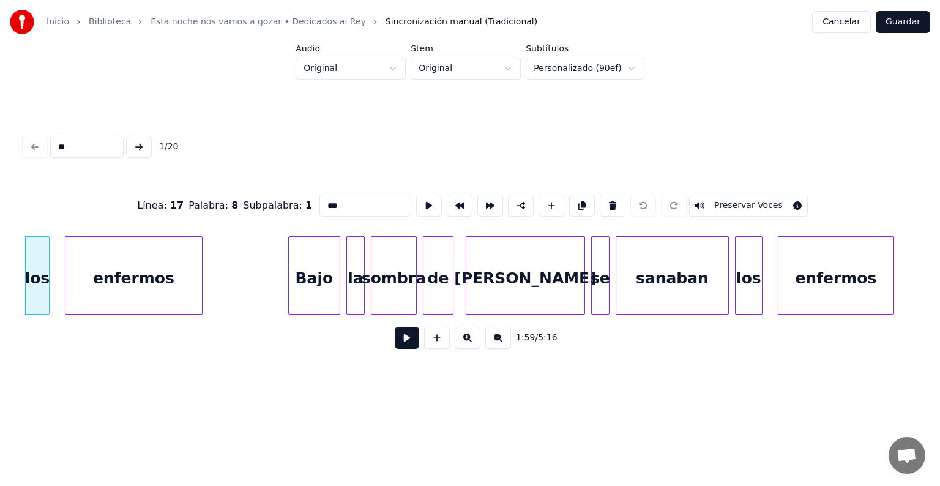
type input "**"
click at [143, 144] on button at bounding box center [139, 147] width 26 height 22
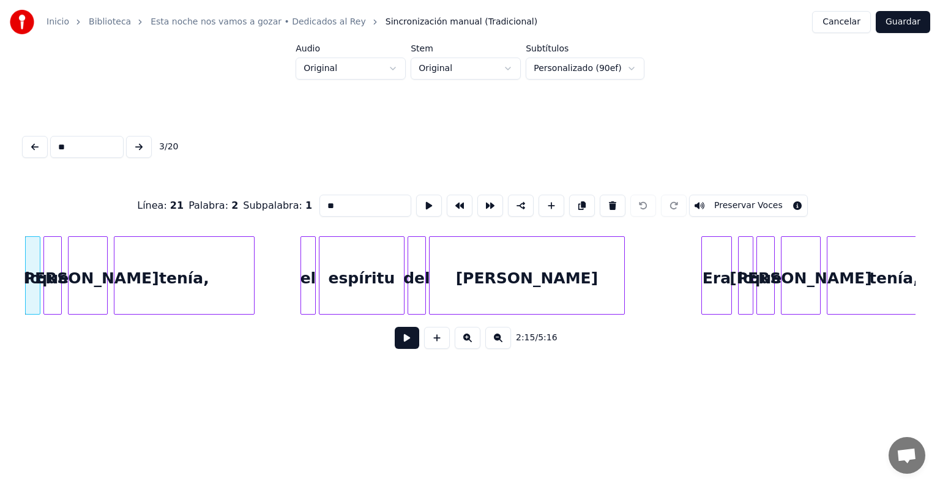
click at [143, 144] on button at bounding box center [139, 147] width 26 height 22
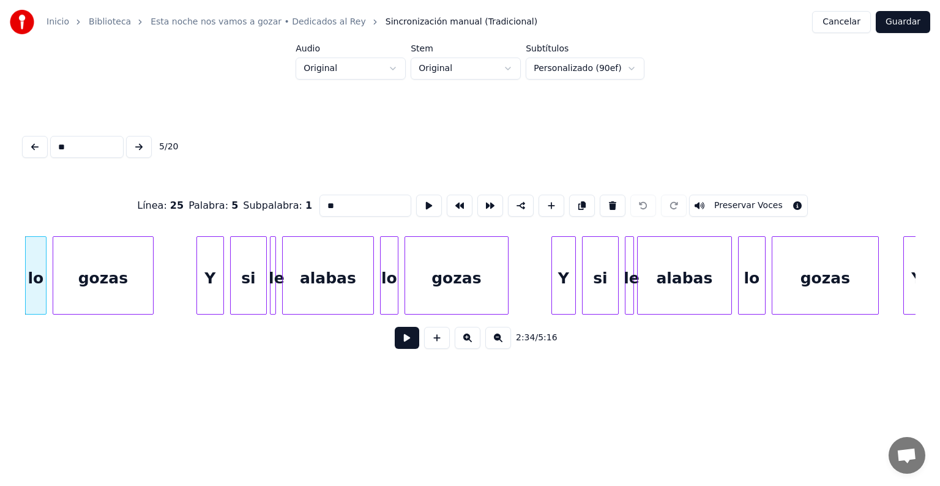
click at [143, 144] on button at bounding box center [139, 147] width 26 height 22
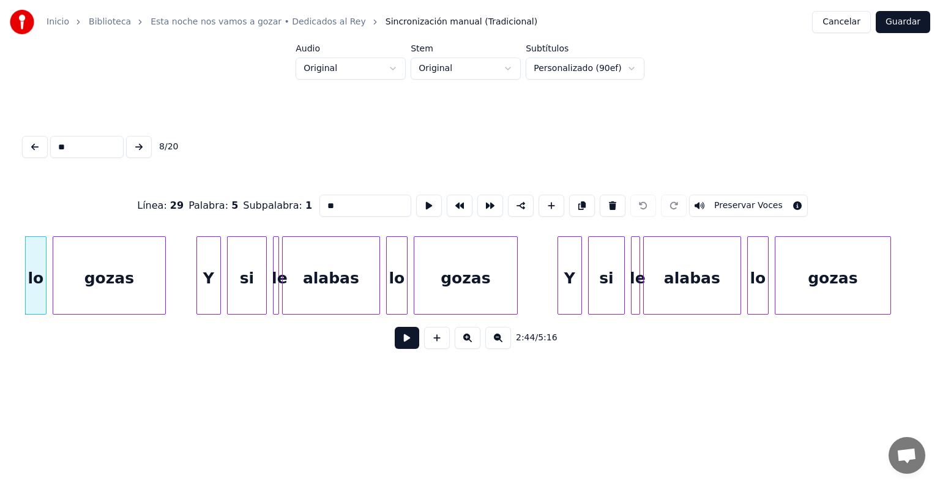
click at [143, 144] on button at bounding box center [139, 147] width 26 height 22
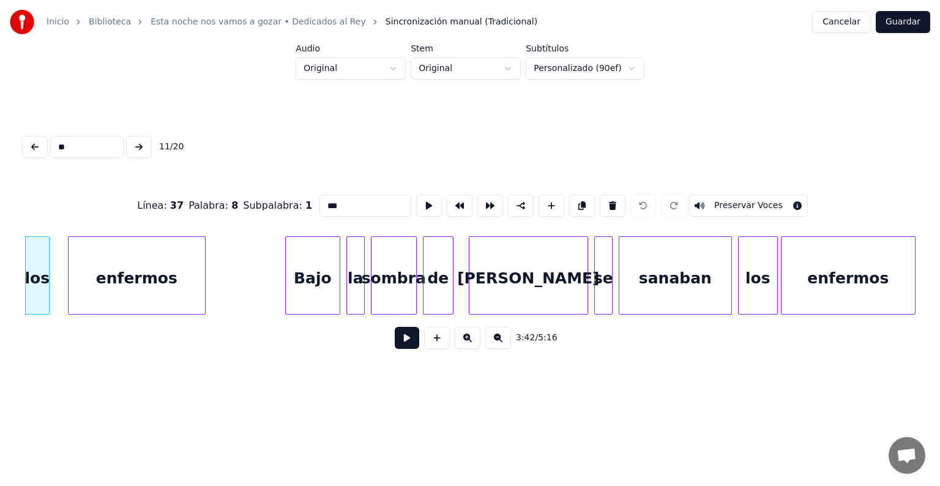
click at [143, 144] on button at bounding box center [139, 147] width 26 height 22
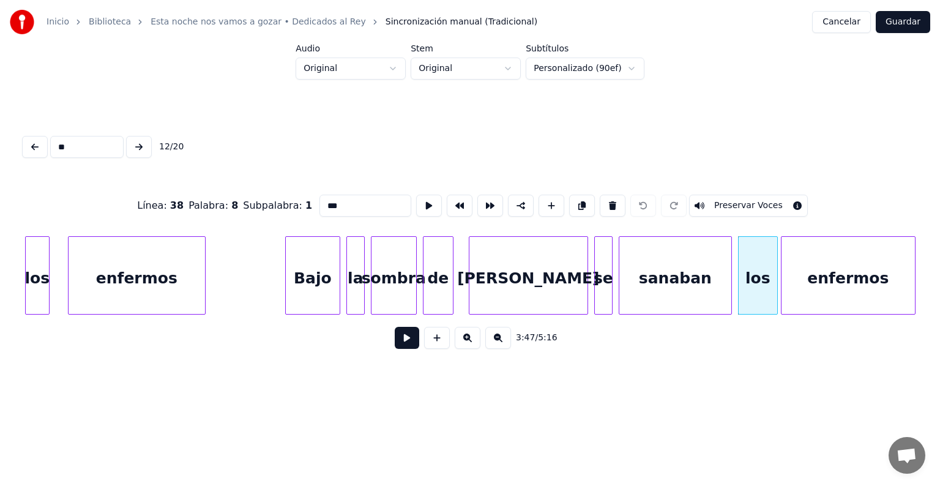
click at [143, 144] on button at bounding box center [139, 147] width 26 height 22
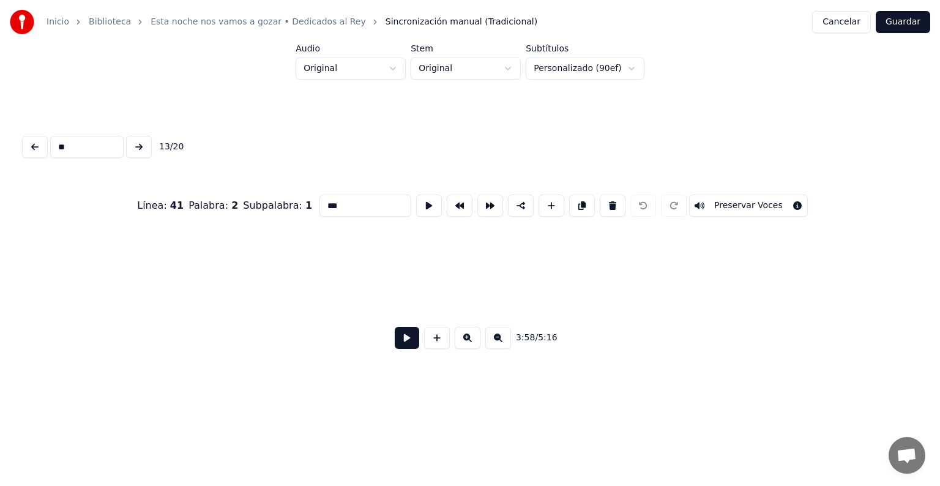
type input "**"
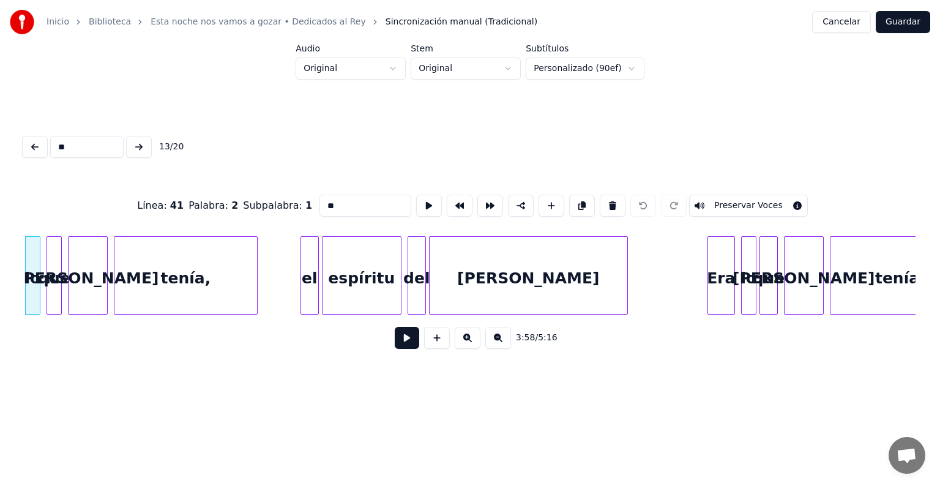
click at [143, 144] on button at bounding box center [139, 147] width 26 height 22
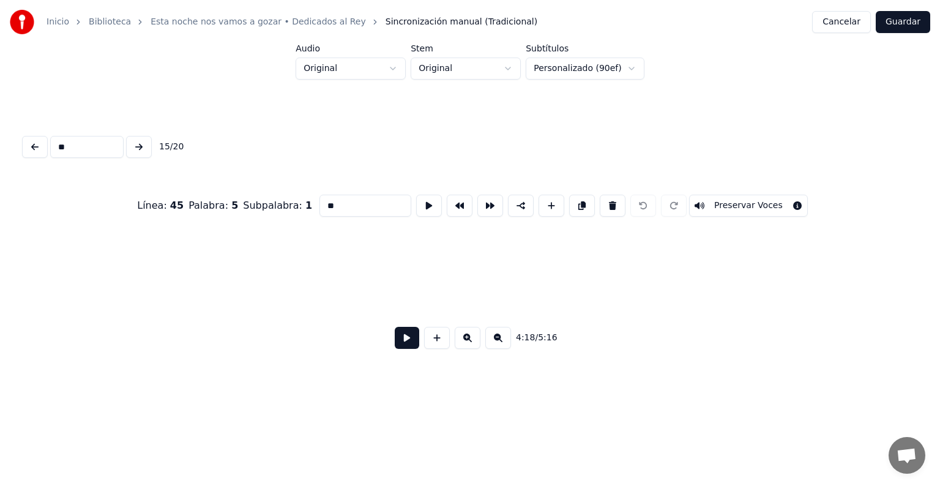
scroll to position [0, 39555]
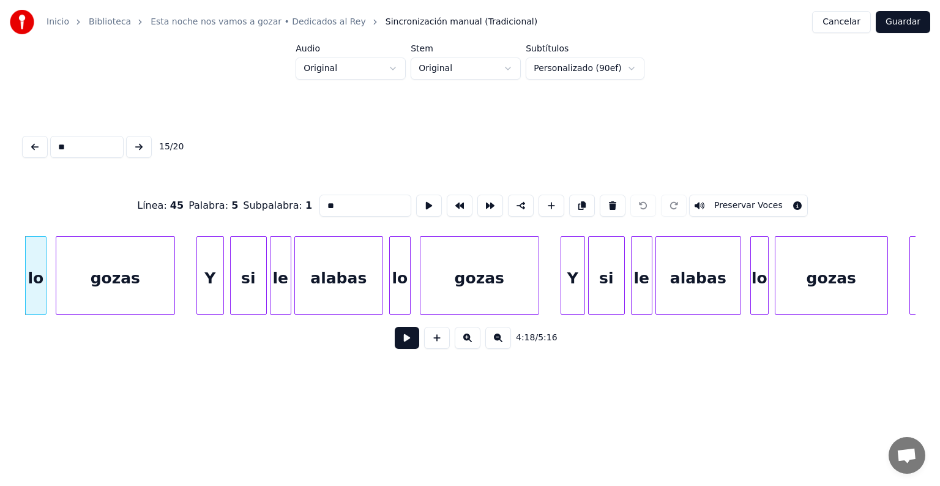
click at [151, 141] on button at bounding box center [139, 147] width 26 height 22
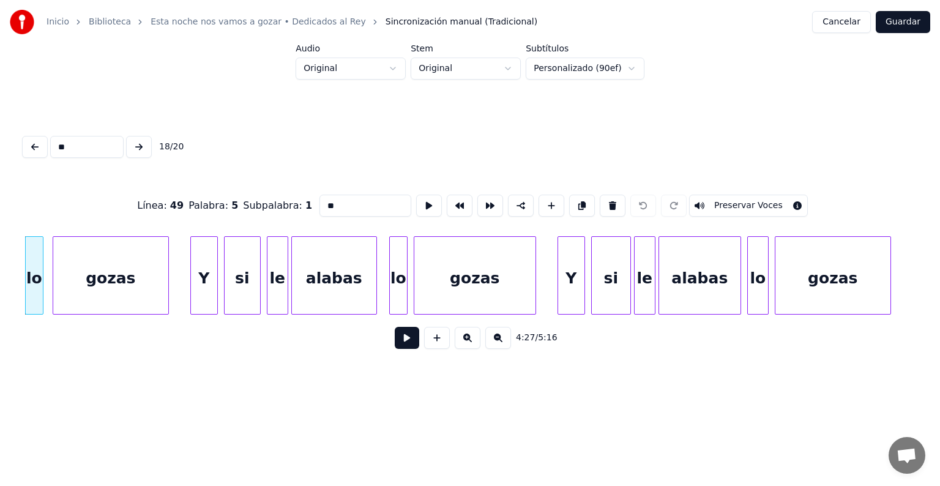
click at [151, 141] on button at bounding box center [139, 147] width 26 height 22
click at [151, 141] on div "** 20 / 20" at bounding box center [470, 146] width 900 height 27
click at [914, 23] on button "Guardar" at bounding box center [902, 22] width 54 height 22
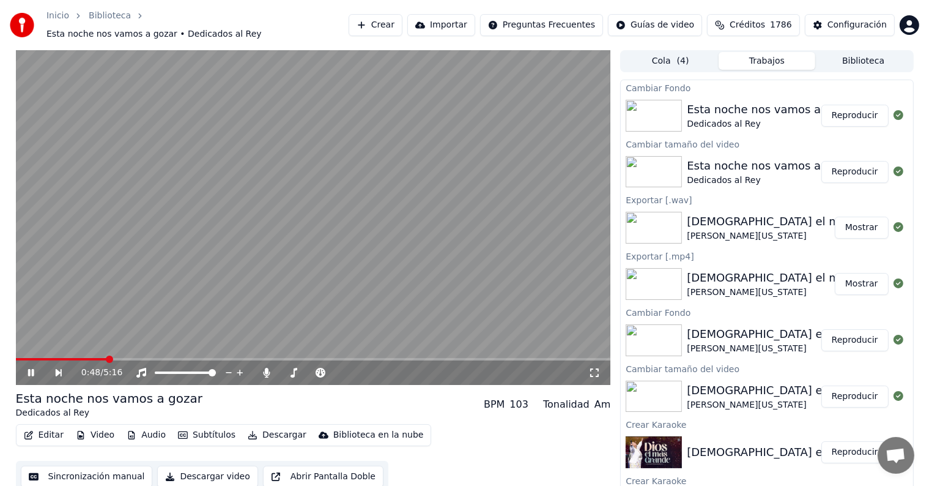
click at [98, 431] on button "Video" at bounding box center [95, 434] width 48 height 17
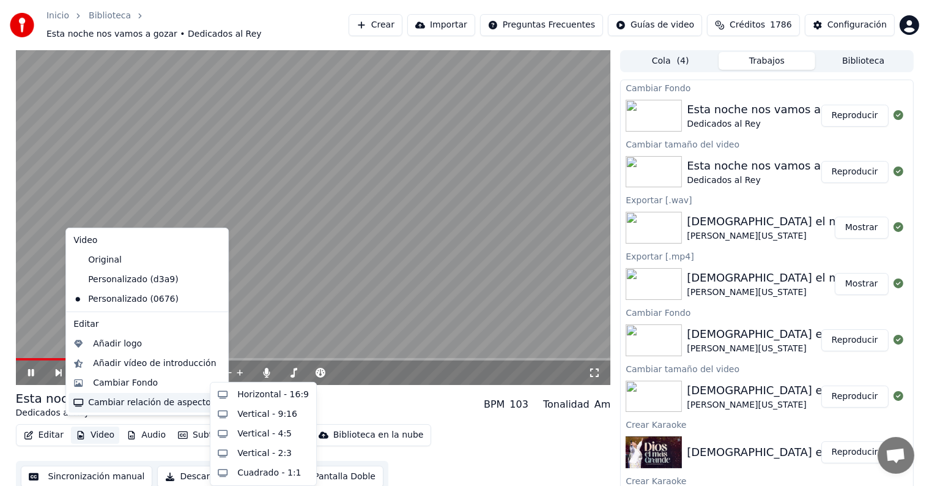
click at [167, 406] on div "Cambiar relación de aspecto" at bounding box center [147, 403] width 157 height 20
click at [243, 396] on div "Horizontal - 16:9" at bounding box center [273, 394] width 72 height 12
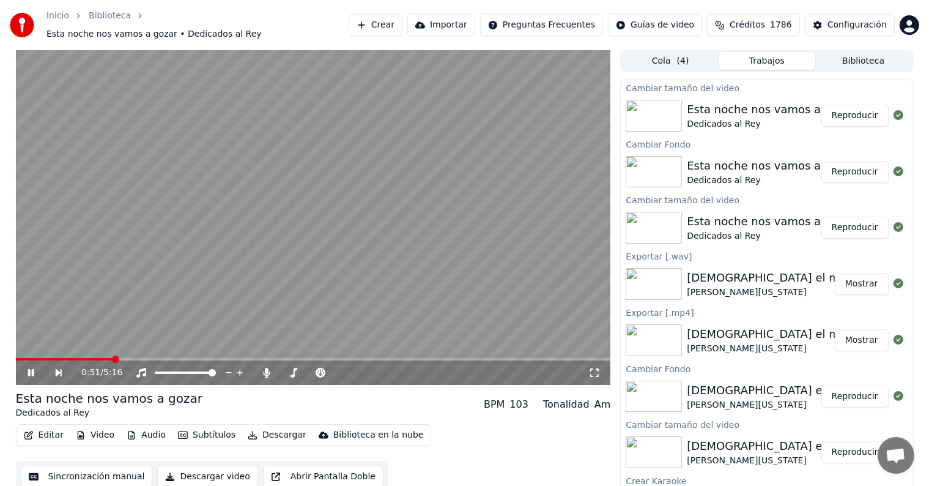
click at [848, 105] on button "Reproducir" at bounding box center [854, 116] width 67 height 22
click at [197, 432] on button "Subtítulos" at bounding box center [206, 434] width 67 height 17
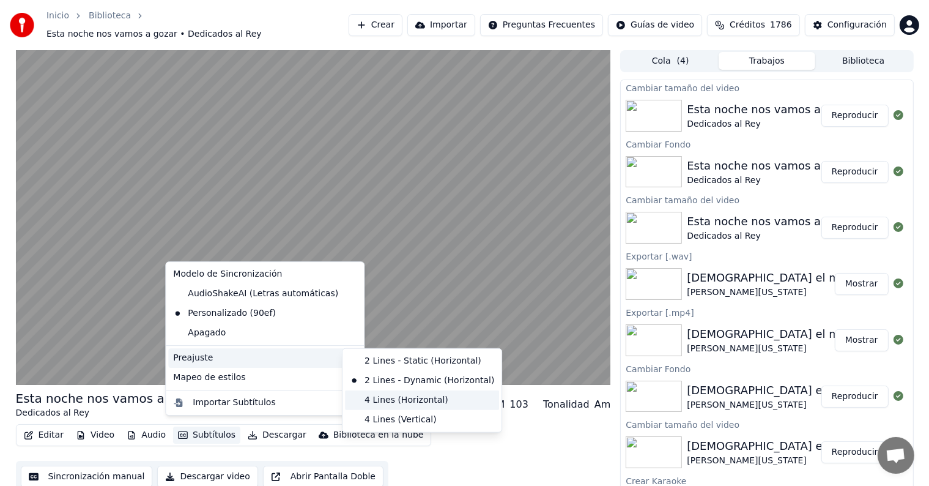
click at [387, 401] on div "4 Lines (Horizontal)" at bounding box center [422, 400] width 154 height 20
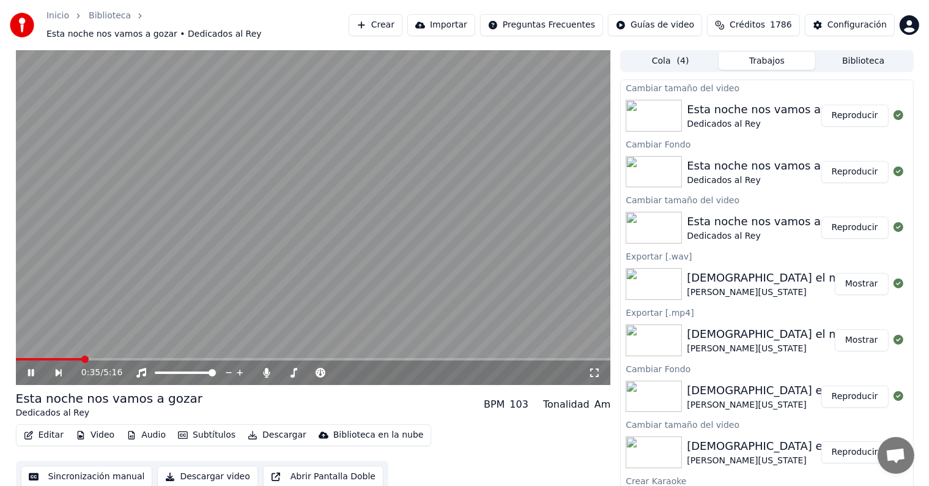
click at [254, 428] on button "Descargar" at bounding box center [277, 434] width 69 height 17
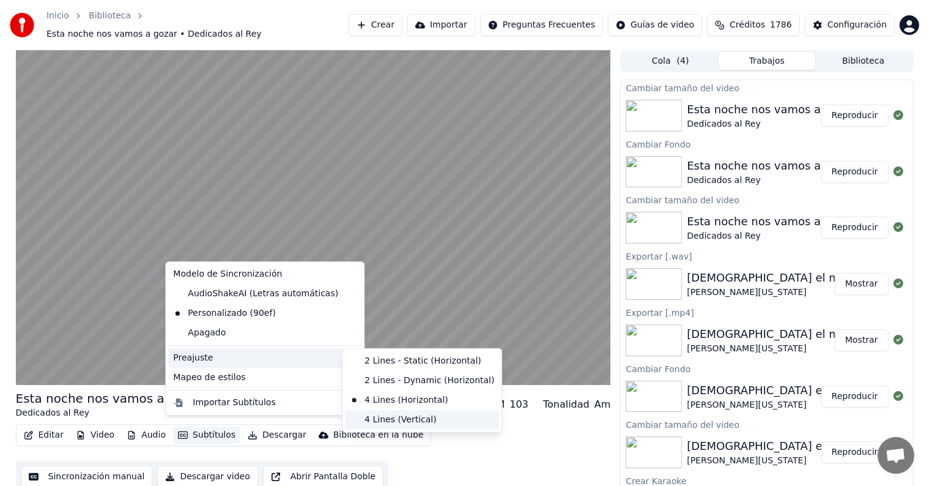
click at [383, 414] on div "4 Lines (Vertical)" at bounding box center [422, 420] width 154 height 20
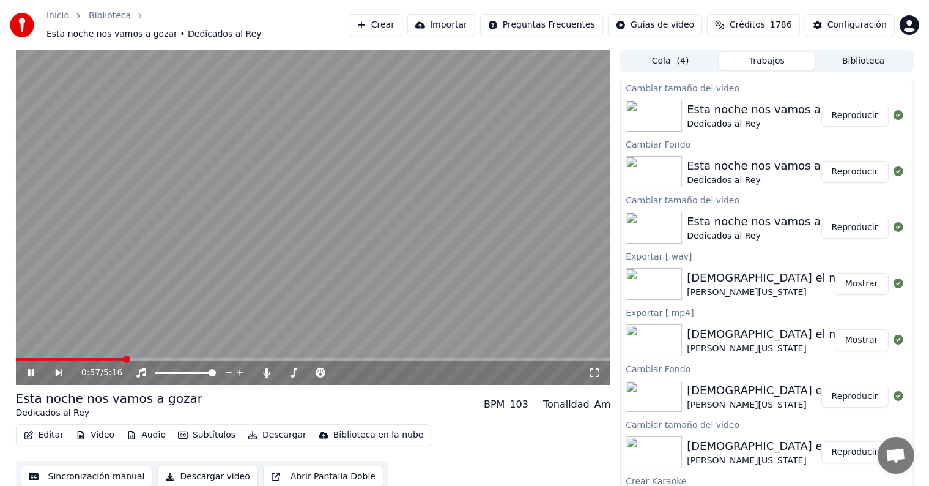
click at [32, 369] on icon at bounding box center [31, 372] width 6 height 7
click at [844, 28] on div "Configuración" at bounding box center [857, 25] width 59 height 12
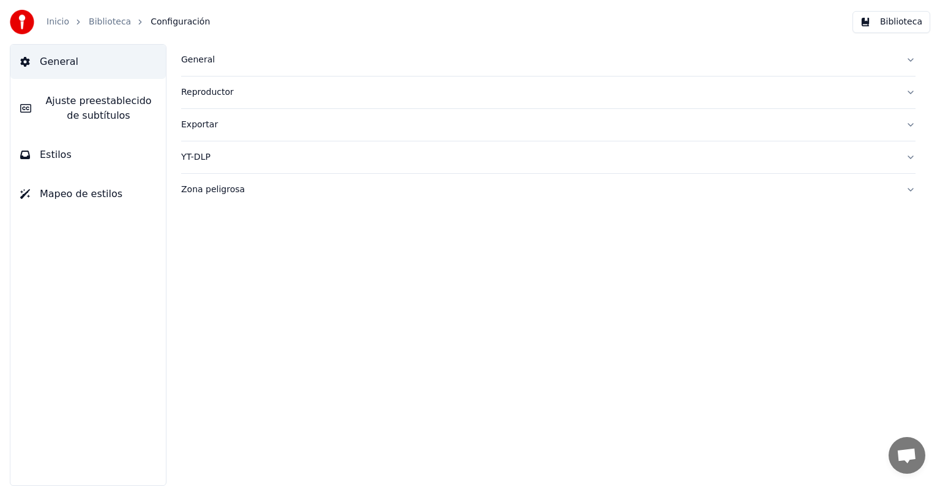
click at [103, 147] on button "Estilos" at bounding box center [87, 155] width 155 height 34
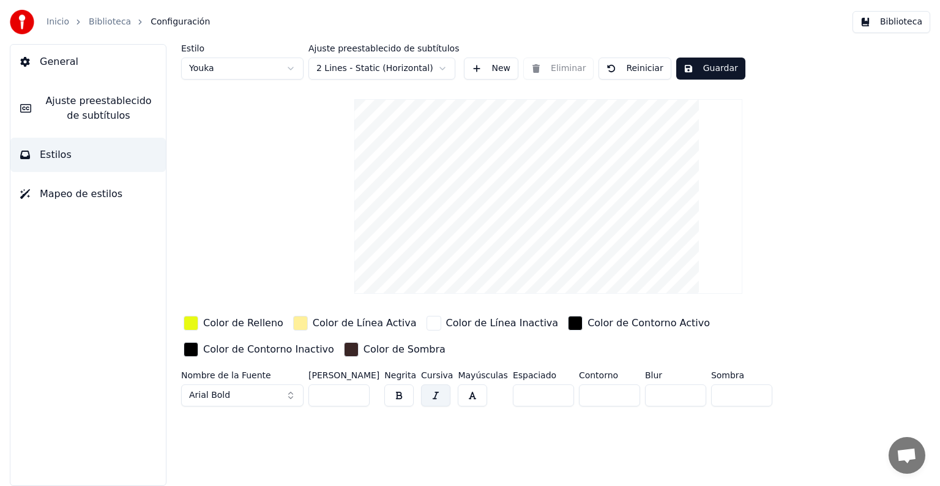
click at [286, 64] on html "Inicio Biblioteca Configuración Biblioteca General Ajuste preestablecido de sub…" at bounding box center [470, 243] width 940 height 486
click at [377, 67] on html "Inicio Biblioteca Configuración Biblioteca General Ajuste preestablecido de sub…" at bounding box center [470, 243] width 940 height 486
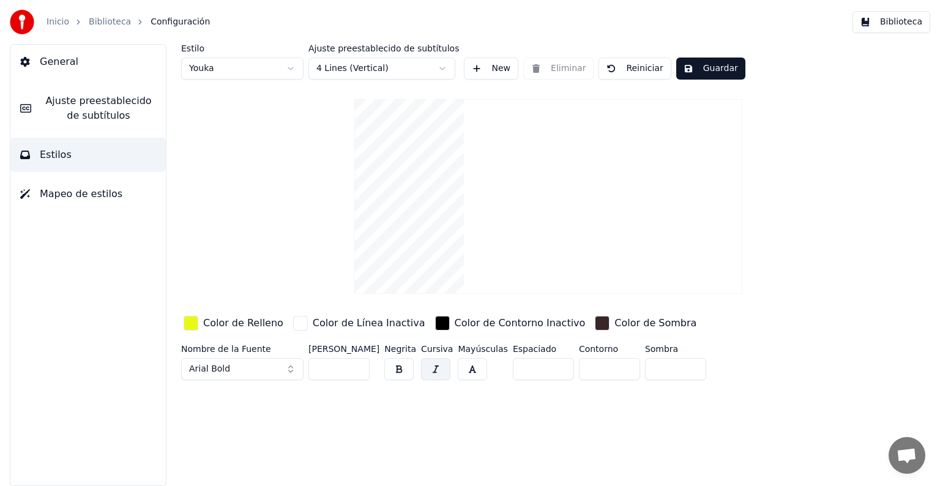
click at [358, 365] on input "***" at bounding box center [338, 369] width 61 height 22
type input "***"
click at [358, 365] on input "***" at bounding box center [338, 369] width 61 height 22
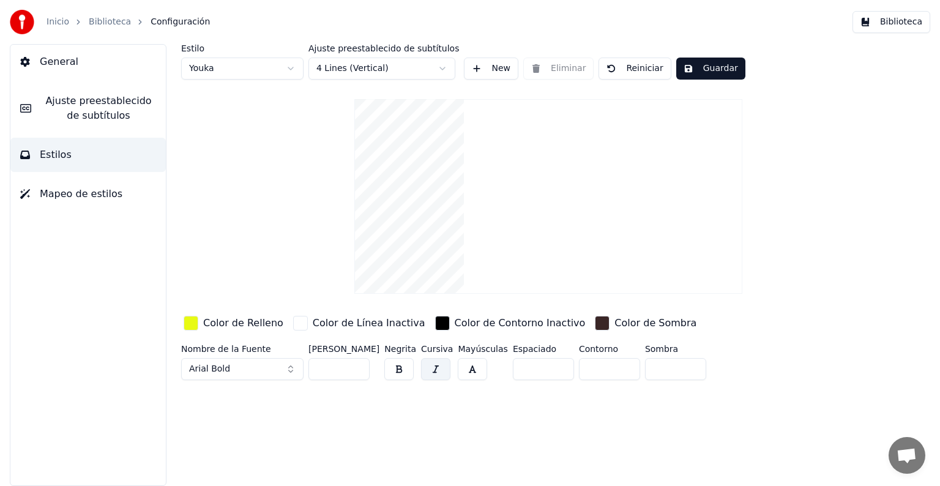
click at [409, 374] on button "button" at bounding box center [398, 369] width 29 height 22
click at [551, 364] on input "*" at bounding box center [543, 369] width 61 height 22
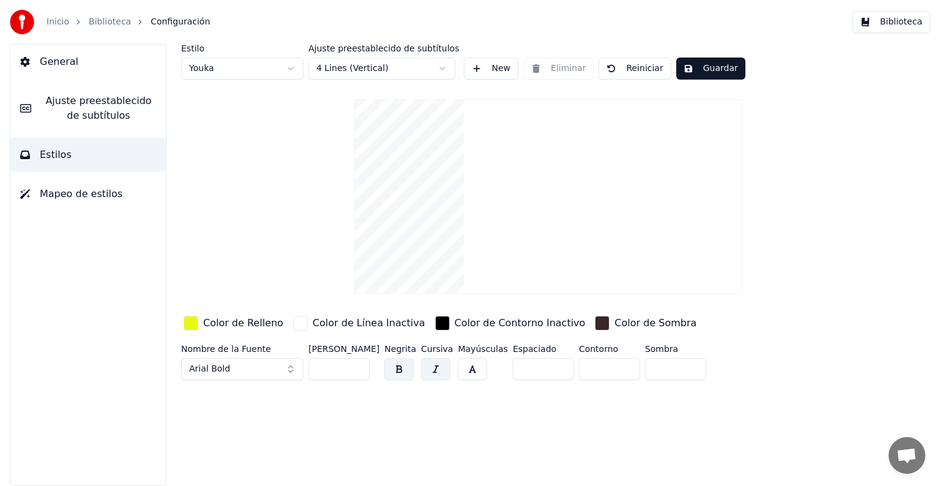
type input "*"
click at [551, 364] on input "*" at bounding box center [543, 369] width 61 height 22
click at [724, 64] on button "Guardar" at bounding box center [710, 68] width 69 height 22
click at [106, 19] on link "Biblioteca" at bounding box center [110, 22] width 42 height 12
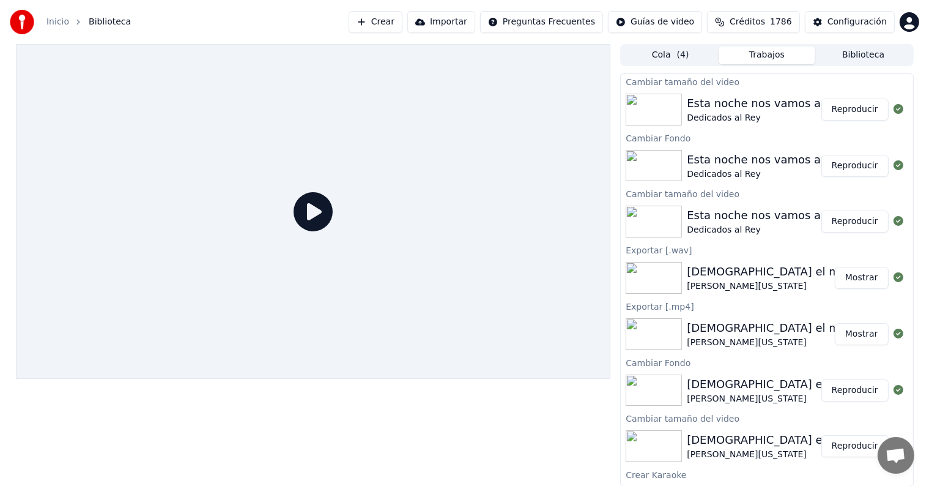
click at [863, 114] on button "Reproducir" at bounding box center [854, 109] width 67 height 22
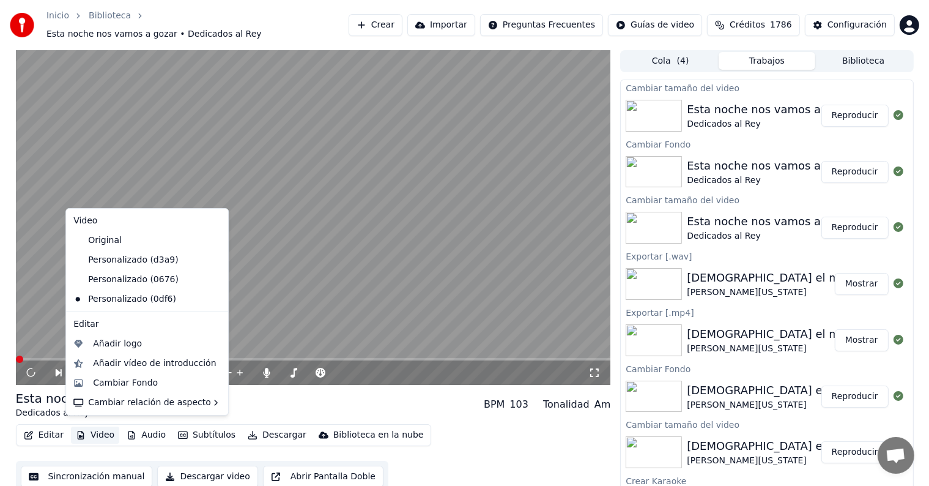
click at [100, 426] on button "Video" at bounding box center [95, 434] width 48 height 17
click at [0, 306] on div "0:00 / 5:16 Esta noche nos vamos a gozar Dedicados al Rey BPM 103 Tonalidad Am …" at bounding box center [464, 271] width 929 height 442
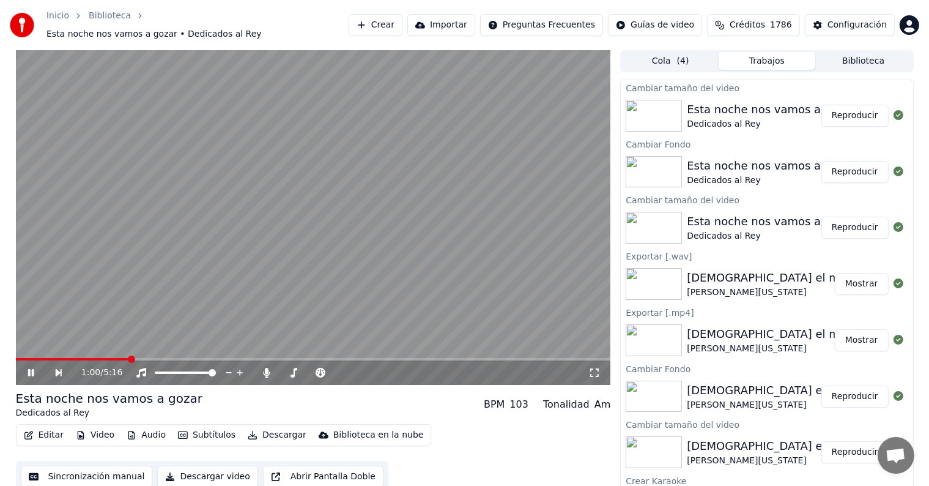
click at [597, 370] on icon at bounding box center [594, 372] width 9 height 9
click at [28, 369] on icon at bounding box center [31, 372] width 6 height 7
click at [856, 19] on div "Configuración" at bounding box center [857, 25] width 59 height 12
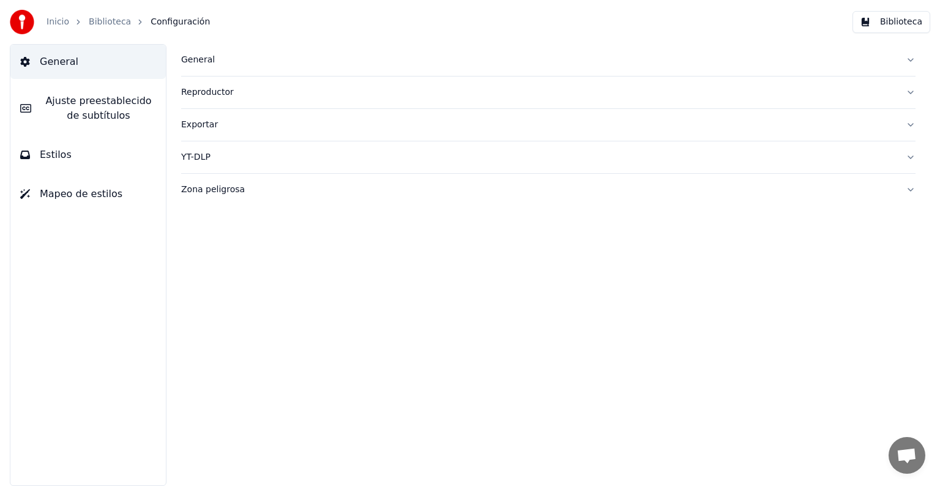
click at [103, 104] on span "Ajuste preestablecido de subtítulos" at bounding box center [98, 108] width 115 height 29
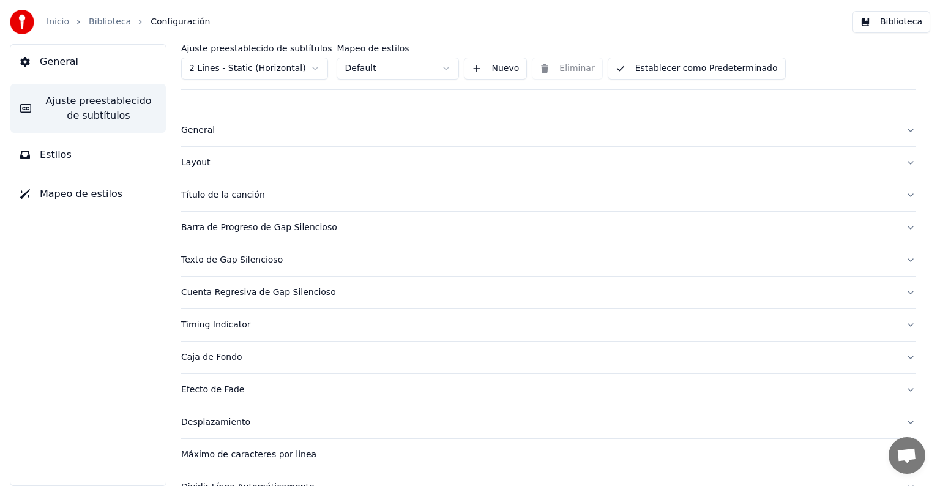
click at [81, 160] on button "Estilos" at bounding box center [87, 155] width 155 height 34
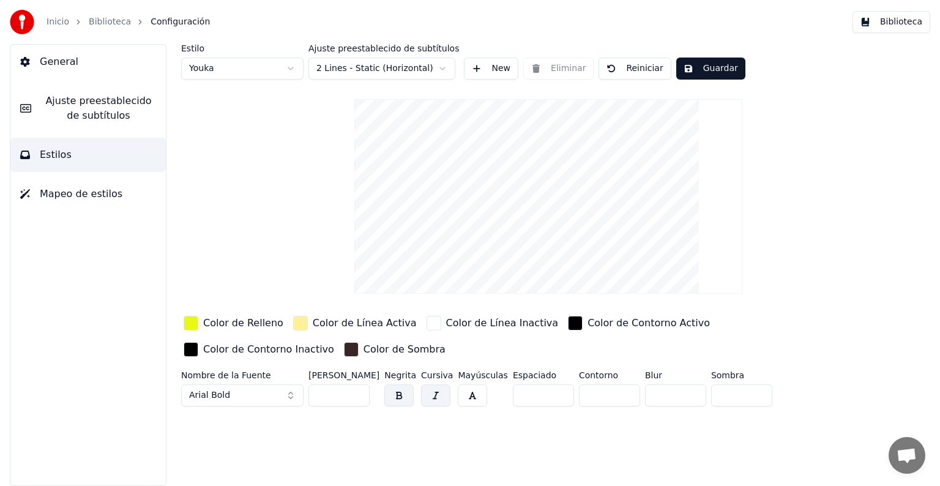
click at [426, 70] on html "Inicio Biblioteca Configuración Biblioteca General Ajuste preestablecido de sub…" at bounding box center [470, 243] width 940 height 486
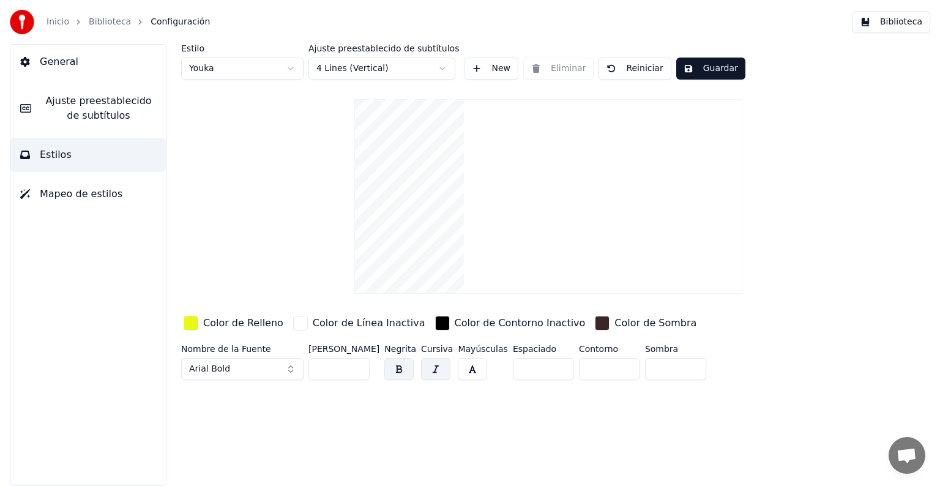
click at [358, 365] on input "***" at bounding box center [338, 369] width 61 height 22
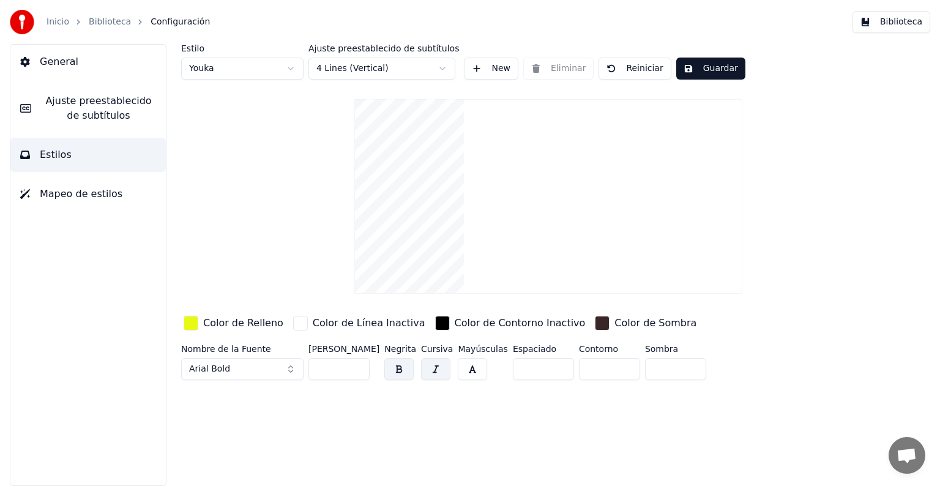
click at [358, 365] on input "***" at bounding box center [338, 369] width 61 height 22
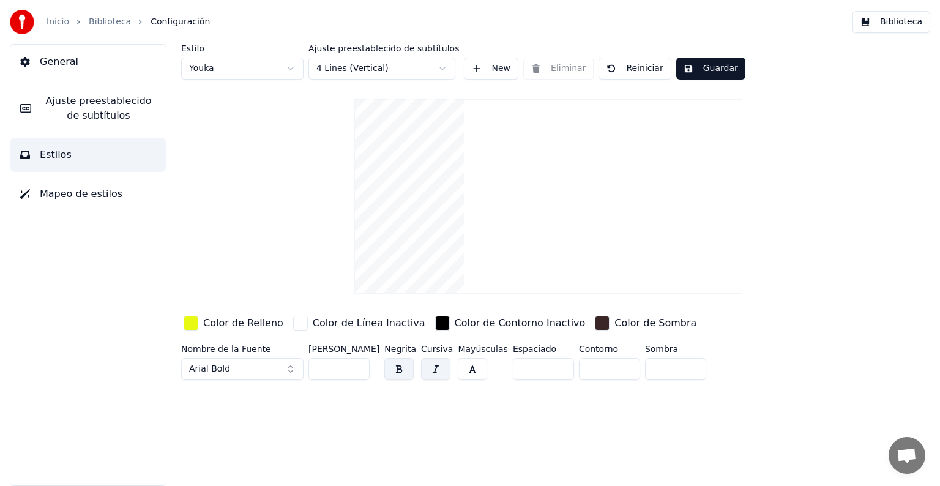
click at [358, 365] on input "***" at bounding box center [338, 369] width 61 height 22
type input "***"
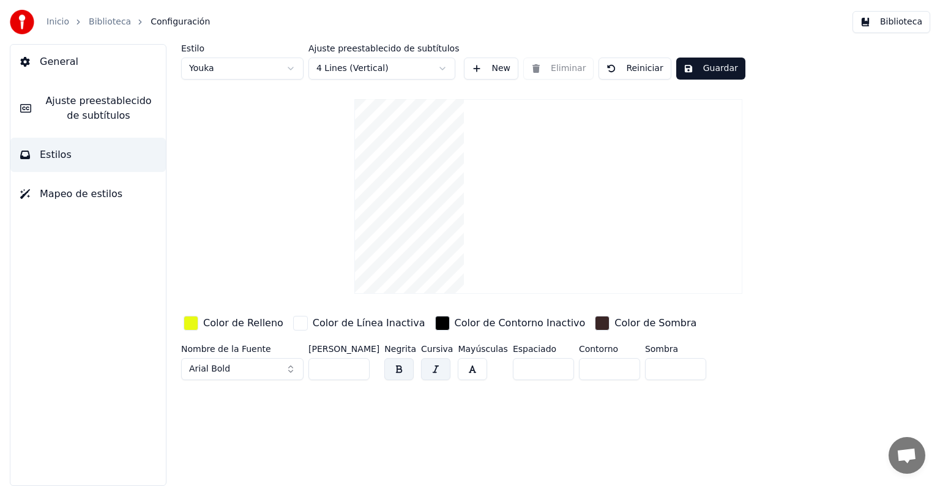
click at [358, 365] on input "***" at bounding box center [338, 369] width 61 height 22
click at [552, 368] on input "*" at bounding box center [543, 369] width 61 height 22
type input "*"
click at [552, 368] on input "*" at bounding box center [543, 369] width 61 height 22
click at [685, 365] on input "*" at bounding box center [675, 369] width 61 height 22
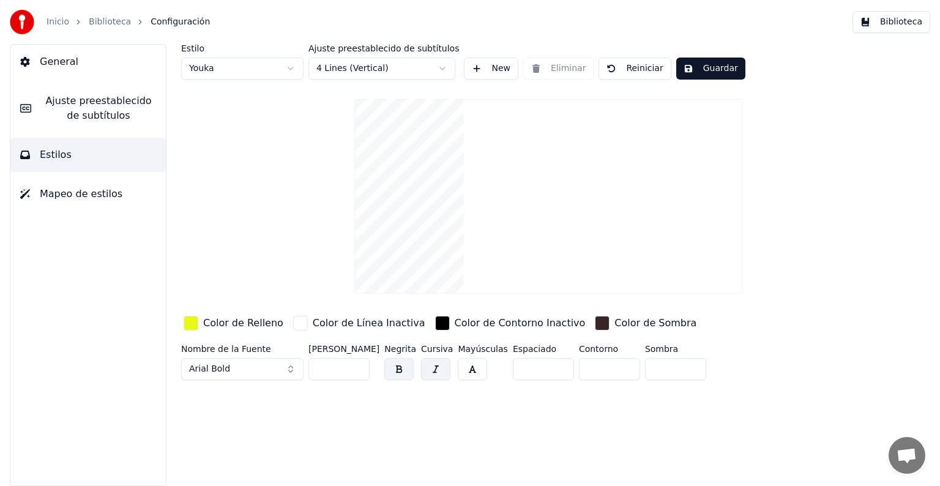
click at [685, 365] on input "*" at bounding box center [675, 369] width 61 height 22
type input "*"
click at [685, 365] on input "*" at bounding box center [675, 369] width 61 height 22
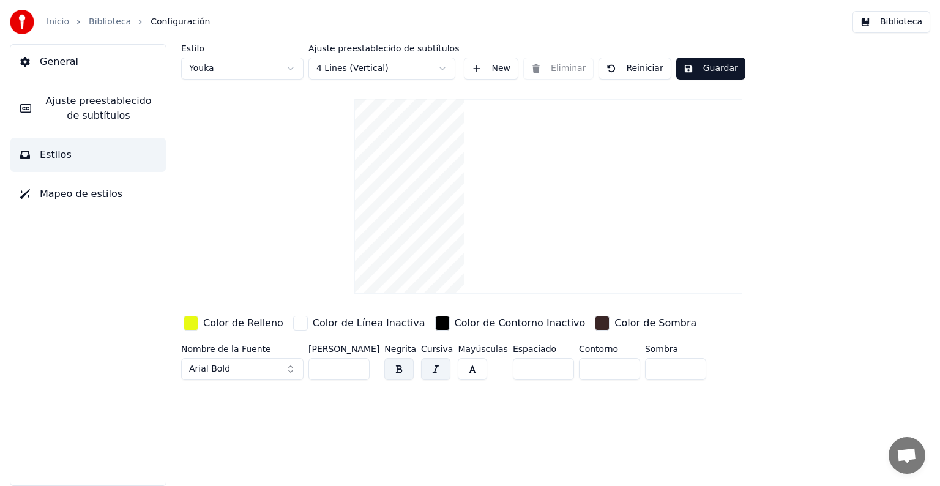
click at [738, 73] on button "Guardar" at bounding box center [710, 68] width 69 height 22
click at [104, 22] on link "Biblioteca" at bounding box center [110, 22] width 42 height 12
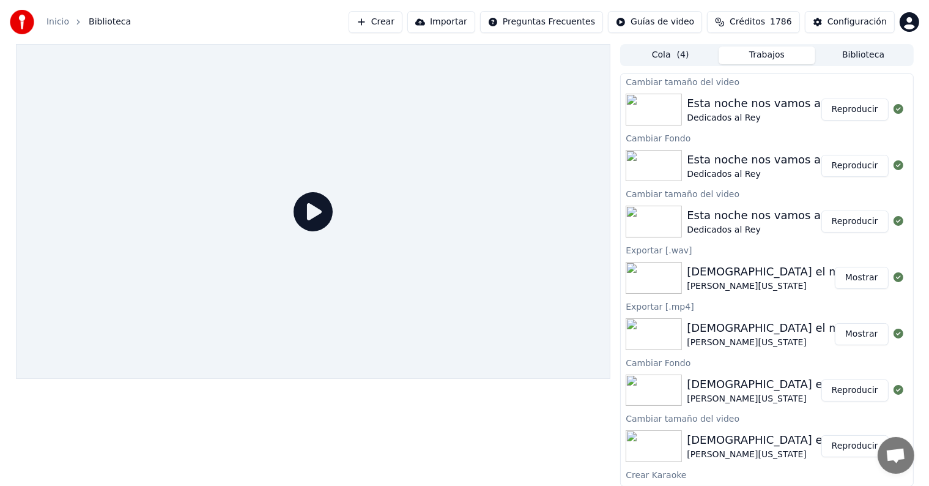
click at [854, 108] on button "Reproducir" at bounding box center [854, 109] width 67 height 22
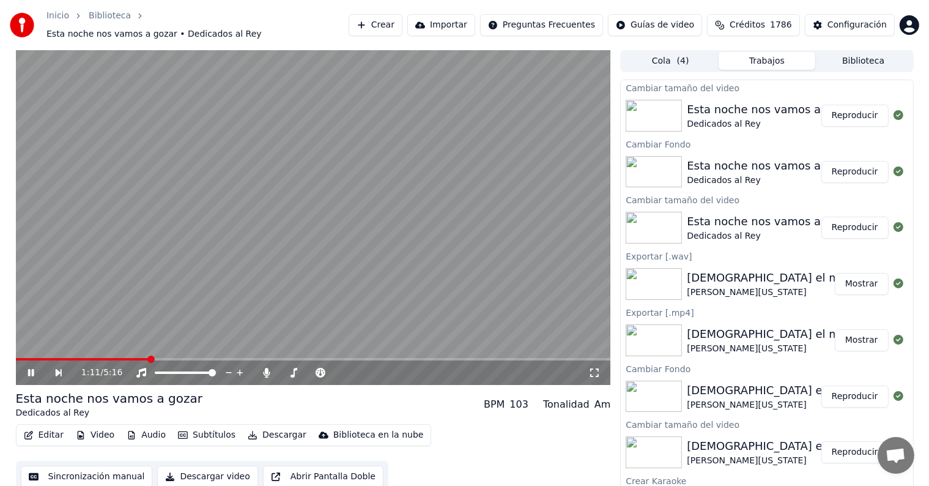
click at [29, 369] on icon at bounding box center [31, 372] width 6 height 7
click at [848, 23] on div "Configuración" at bounding box center [857, 25] width 59 height 12
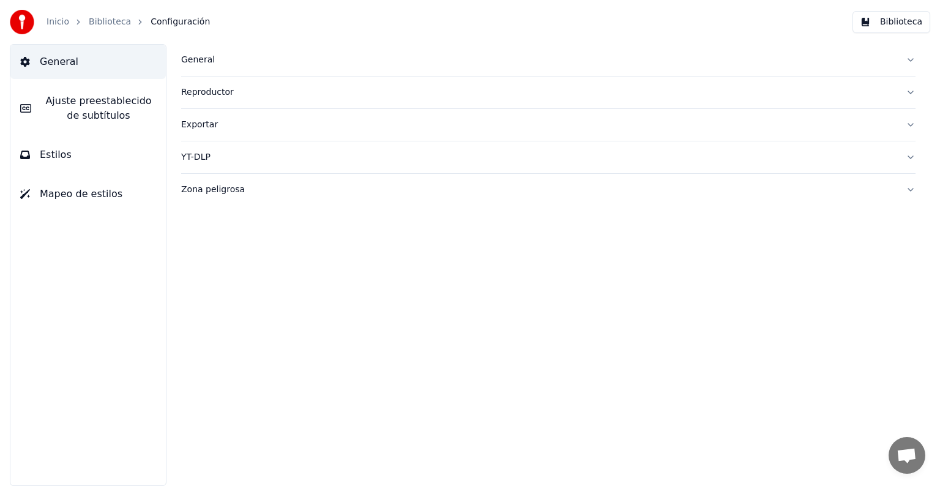
click at [103, 107] on span "Ajuste preestablecido de subtítulos" at bounding box center [98, 108] width 115 height 29
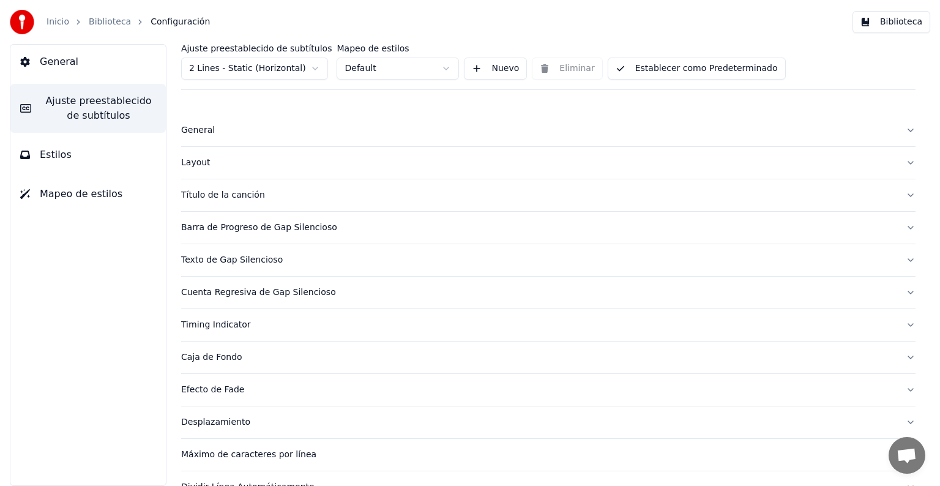
click at [90, 157] on button "Estilos" at bounding box center [87, 155] width 155 height 34
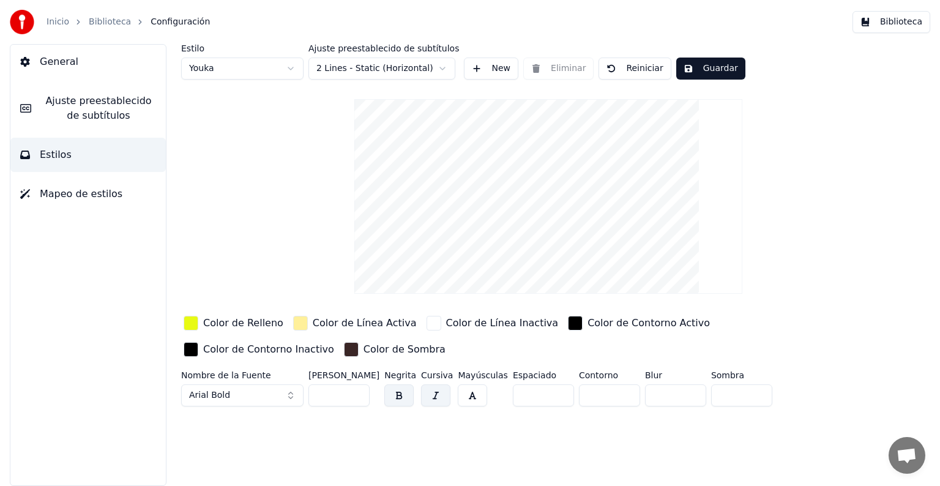
click at [372, 64] on html "Inicio Biblioteca Configuración Biblioteca General Ajuste preestablecido de sub…" at bounding box center [470, 243] width 940 height 486
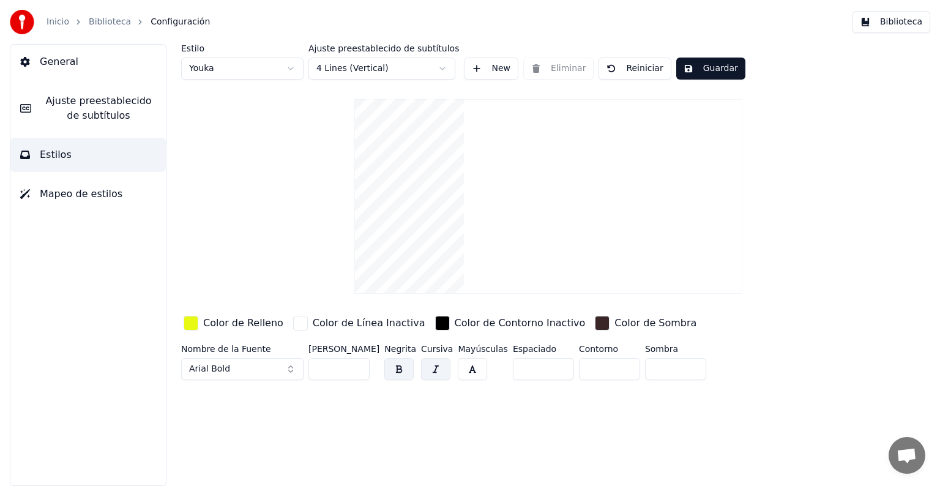
click at [355, 365] on input "***" at bounding box center [338, 369] width 61 height 22
type input "***"
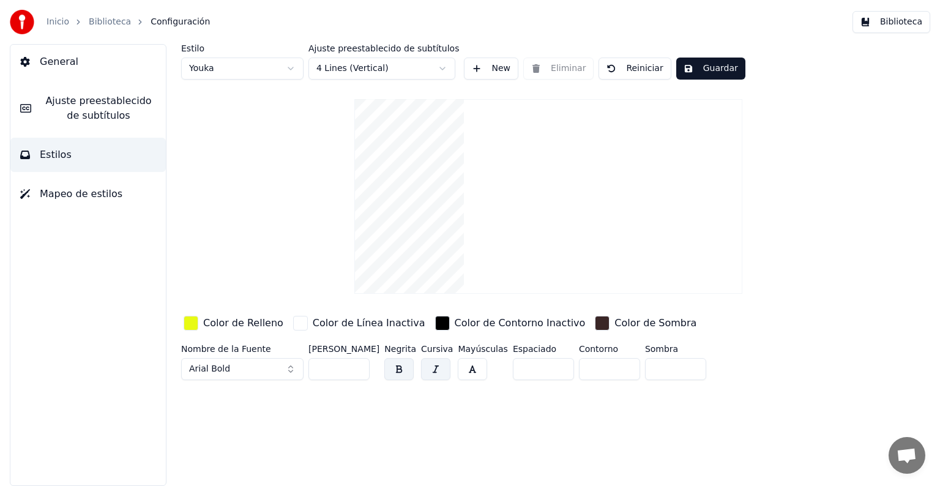
click at [355, 365] on input "***" at bounding box center [338, 369] width 61 height 22
click at [103, 106] on span "Ajuste preestablecido de subtítulos" at bounding box center [98, 108] width 115 height 29
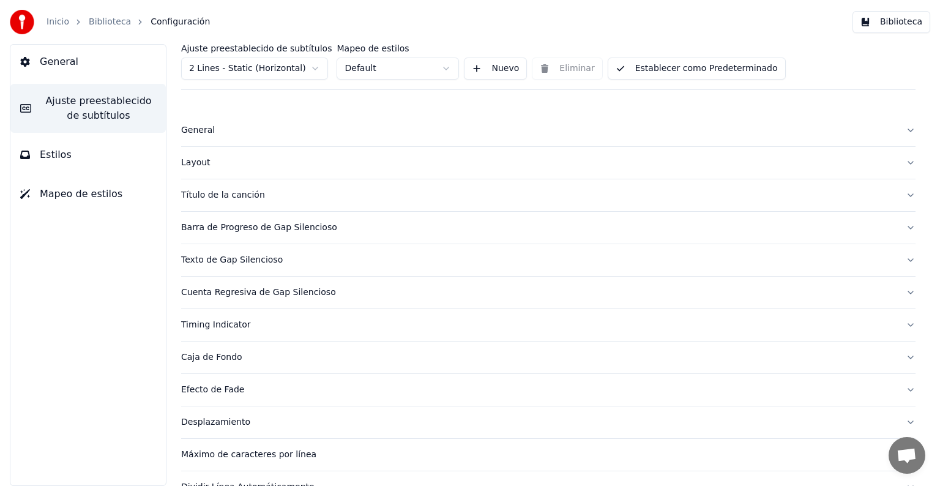
click at [281, 68] on html "Inicio Biblioteca Configuración Biblioteca General Ajuste preestablecido de sub…" at bounding box center [470, 243] width 940 height 486
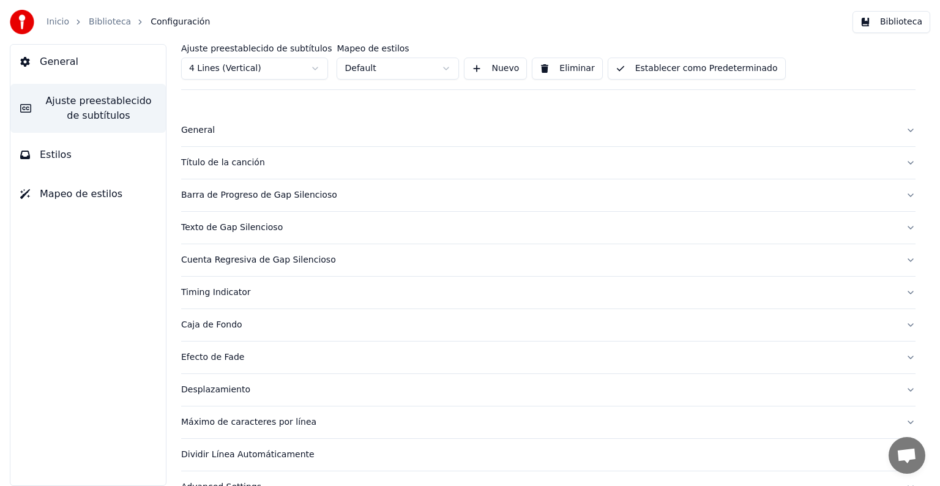
click at [235, 229] on div "Texto de Gap Silencioso" at bounding box center [538, 227] width 714 height 12
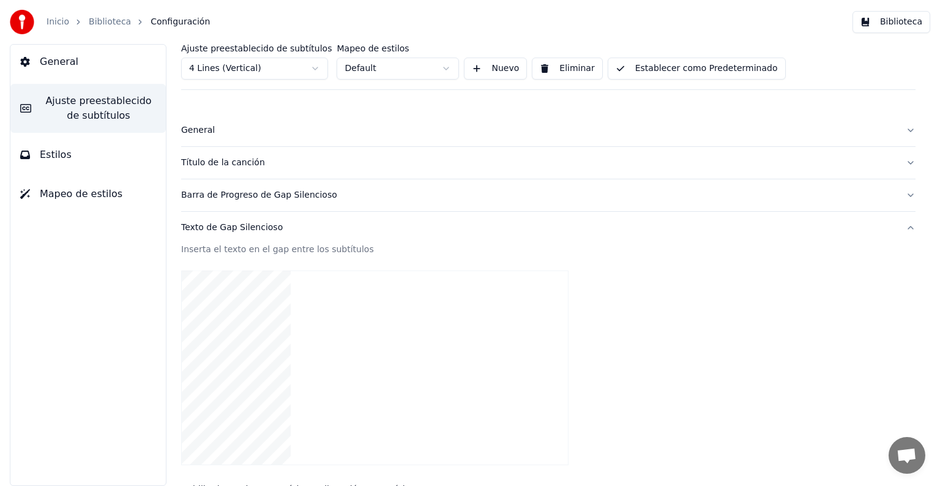
click at [250, 166] on div "Título de la canción" at bounding box center [538, 163] width 714 height 12
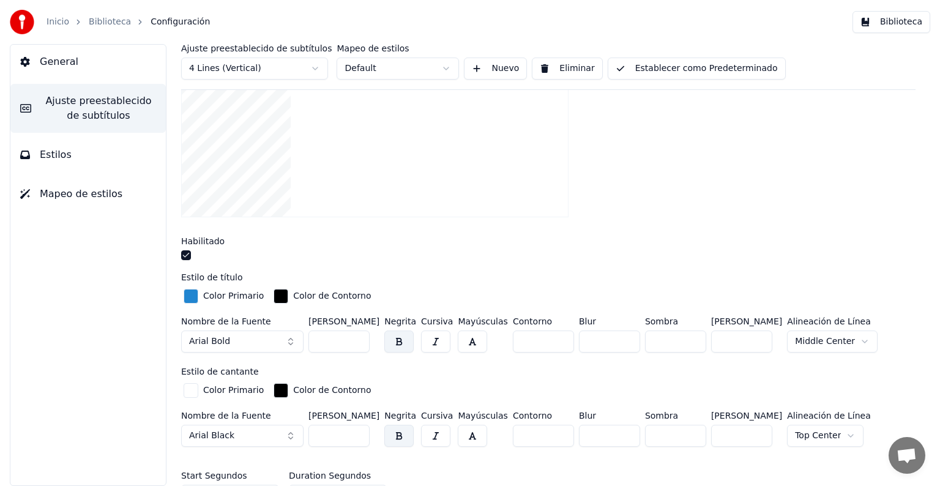
scroll to position [171, 0]
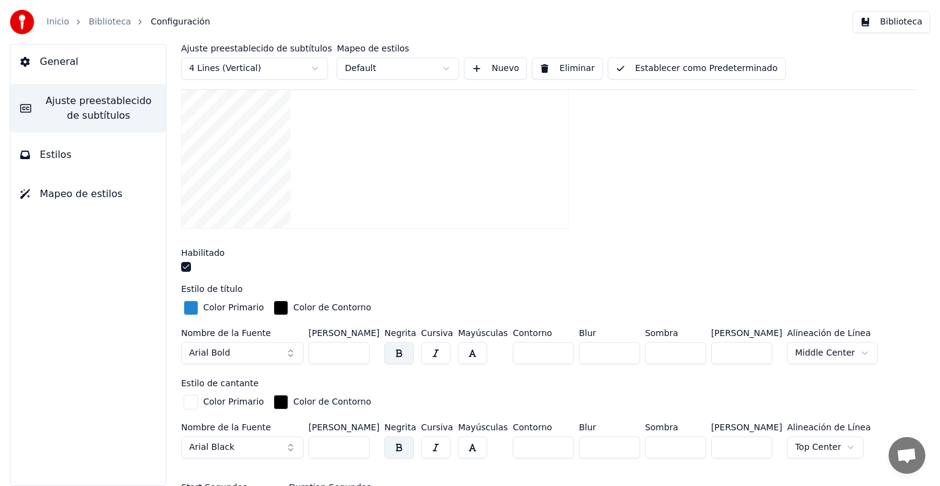
click at [355, 349] on input "***" at bounding box center [338, 353] width 61 height 22
drag, startPoint x: 341, startPoint y: 351, endPoint x: 251, endPoint y: 335, distance: 91.3
click at [251, 335] on div "Nombre de la Fuente Arial Bold [PERSON_NAME] *** Negrita Cursiva Mayúsculas Con…" at bounding box center [548, 348] width 734 height 40
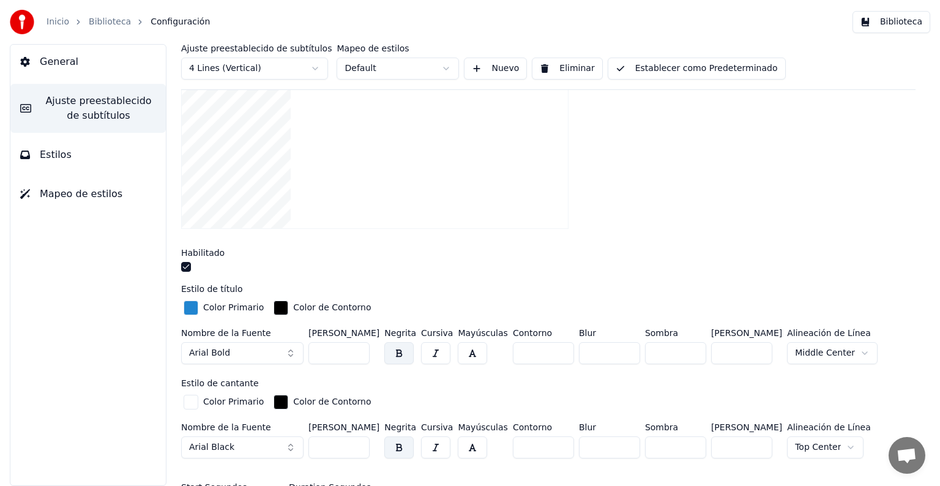
type input "***"
click at [336, 445] on input "***" at bounding box center [338, 447] width 61 height 22
type input "**"
click at [553, 347] on input "**" at bounding box center [543, 353] width 61 height 22
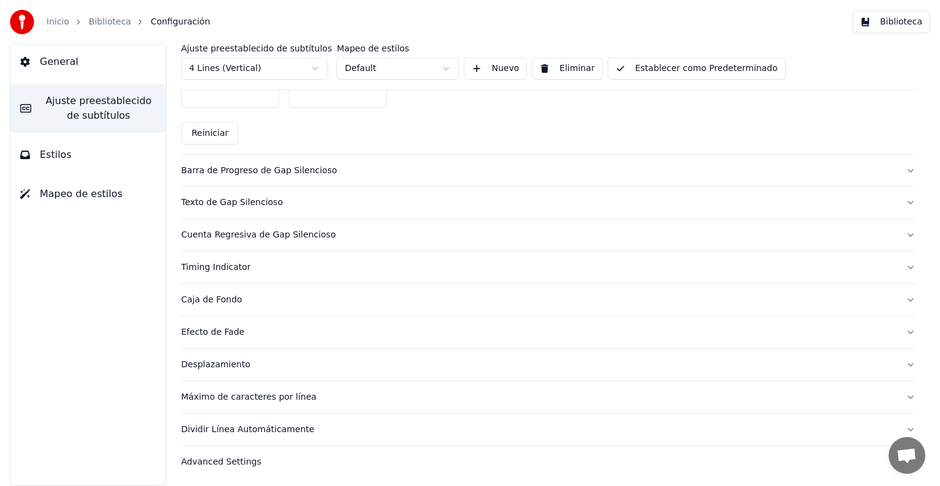
scroll to position [0, 0]
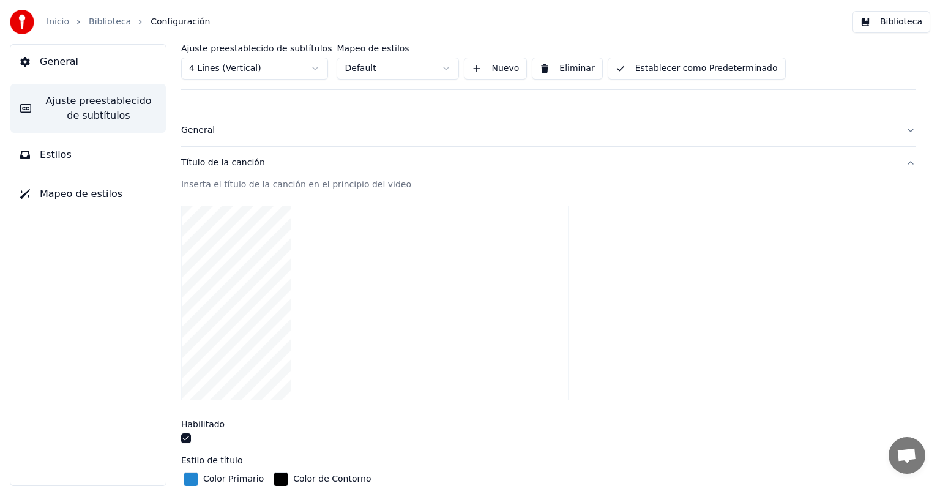
click at [661, 67] on button "Establecer como Predeterminado" at bounding box center [696, 68] width 178 height 22
click at [100, 64] on button "General" at bounding box center [87, 62] width 155 height 34
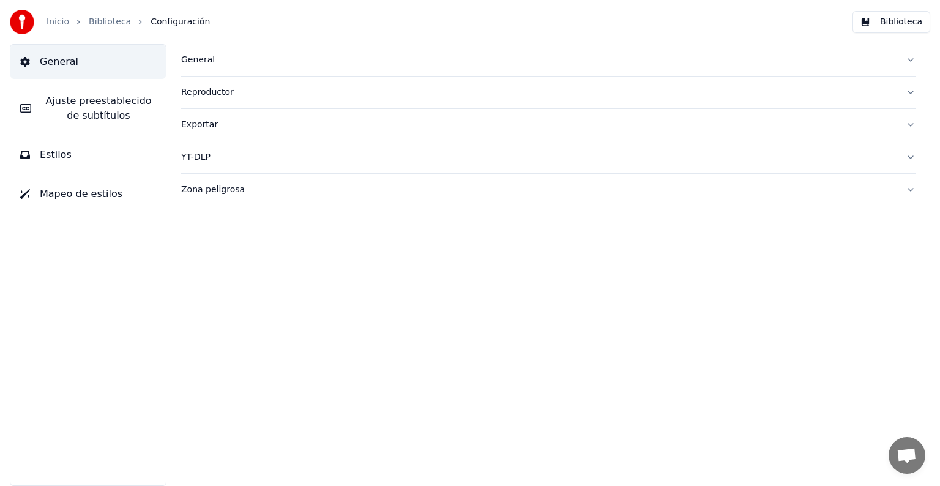
click at [59, 20] on link "Inicio" at bounding box center [57, 22] width 23 height 12
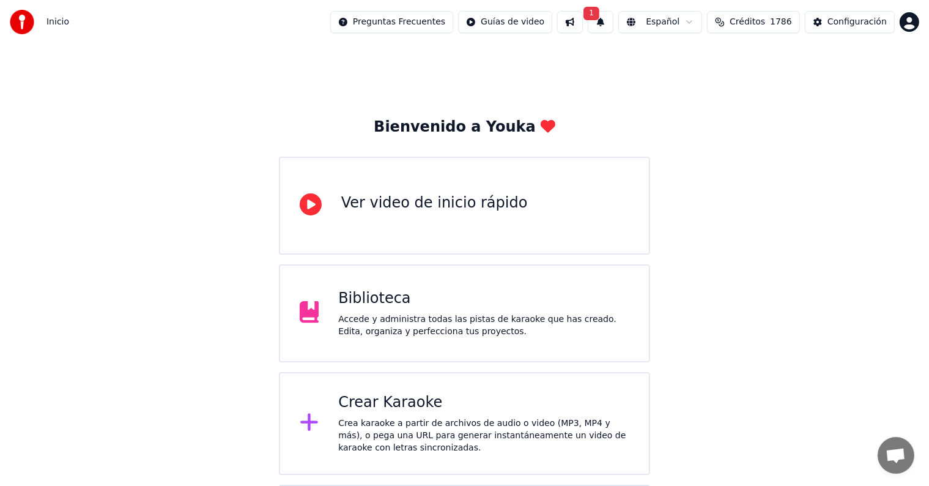
click at [426, 308] on div "Biblioteca Accede y administra todas las pistas de karaoke que has creado. Edit…" at bounding box center [483, 313] width 291 height 49
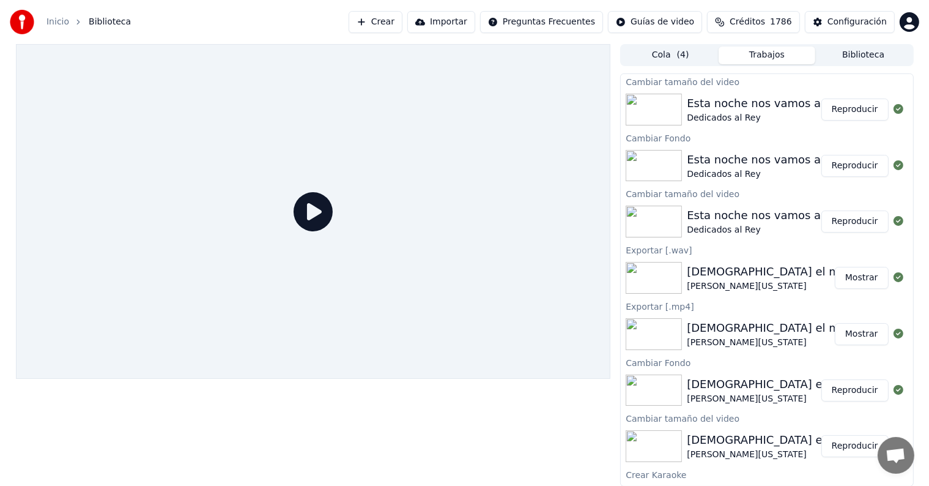
click at [847, 110] on button "Reproducir" at bounding box center [854, 109] width 67 height 22
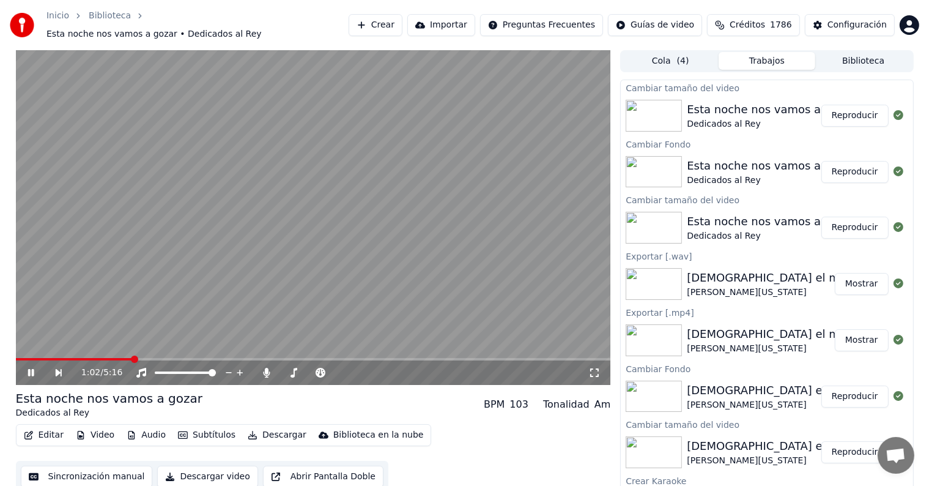
click at [257, 409] on div "Esta noche nos vamos a gozar Dedicados al Rey BPM 103 Tonalidad Am" at bounding box center [313, 404] width 595 height 29
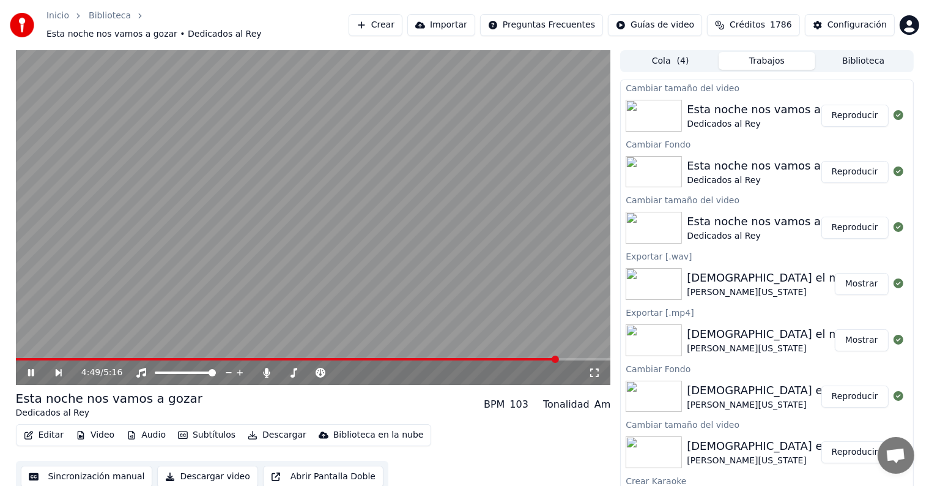
click at [28, 369] on icon at bounding box center [31, 372] width 6 height 7
click at [849, 20] on div "Configuración" at bounding box center [857, 25] width 59 height 12
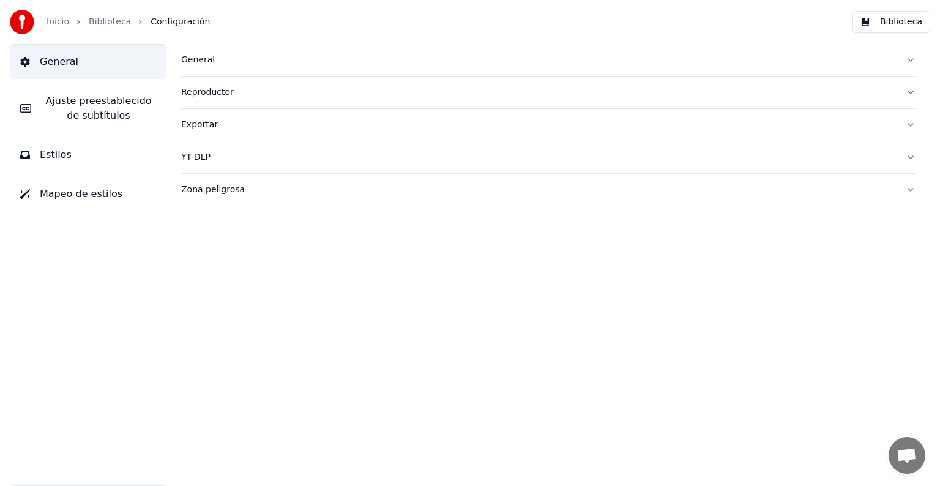
click at [93, 147] on button "Estilos" at bounding box center [87, 155] width 155 height 34
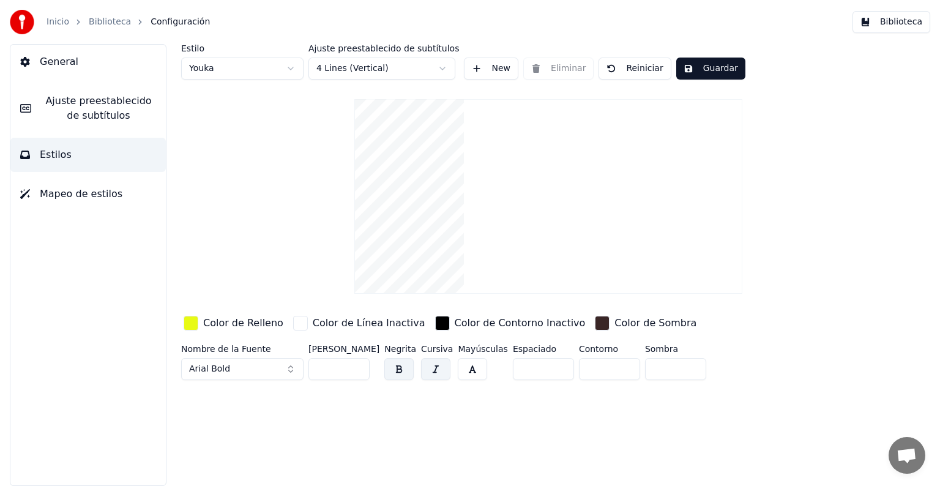
click at [106, 100] on span "Ajuste preestablecido de subtítulos" at bounding box center [98, 108] width 115 height 29
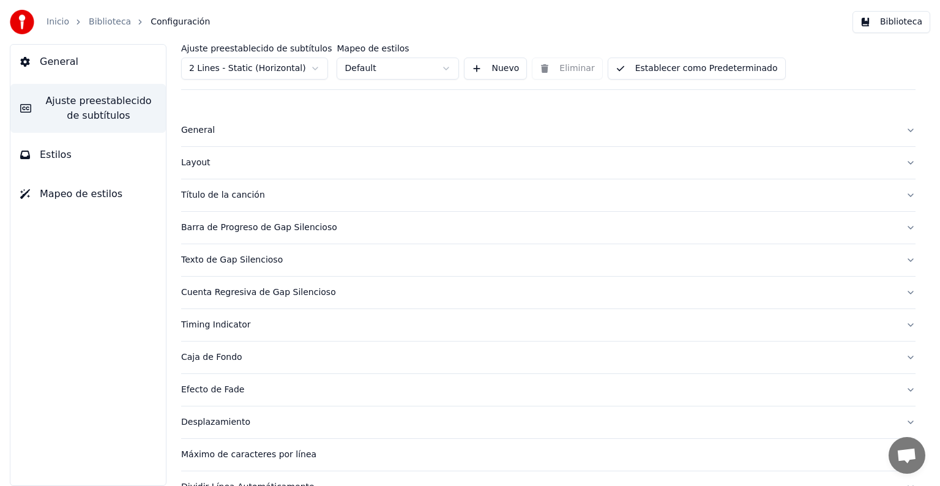
click at [305, 72] on html "Inicio Biblioteca Configuración Biblioteca General Ajuste preestablecido de sub…" at bounding box center [470, 243] width 940 height 486
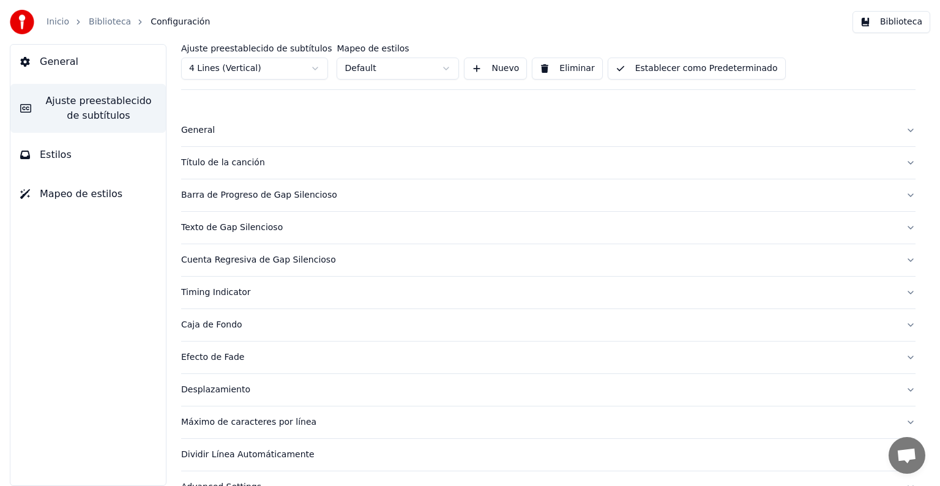
click at [258, 261] on div "Cuenta Regresiva de Gap Silencioso" at bounding box center [538, 260] width 714 height 12
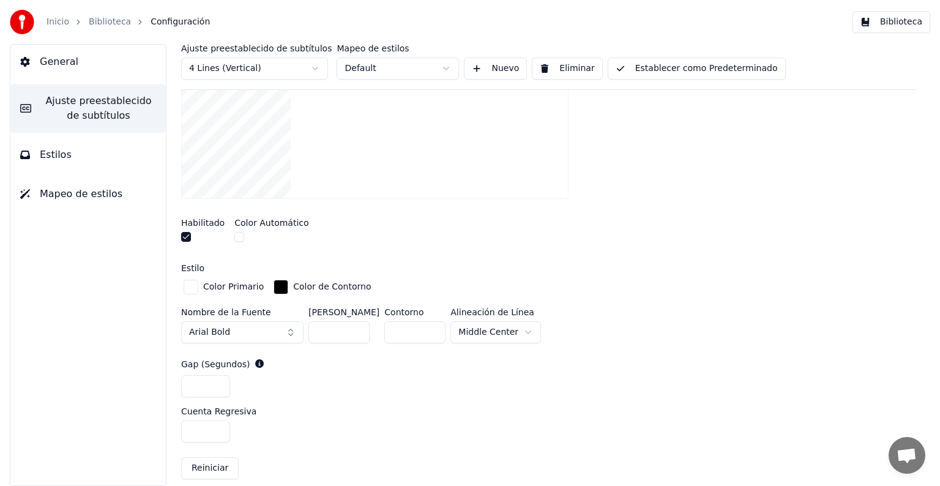
scroll to position [300, 0]
drag, startPoint x: 334, startPoint y: 328, endPoint x: 300, endPoint y: 326, distance: 33.7
click at [300, 326] on div "Nombre de la Fuente Arial Bold [PERSON_NAME] ** Contorno * Alineación de [GEOGR…" at bounding box center [548, 326] width 734 height 40
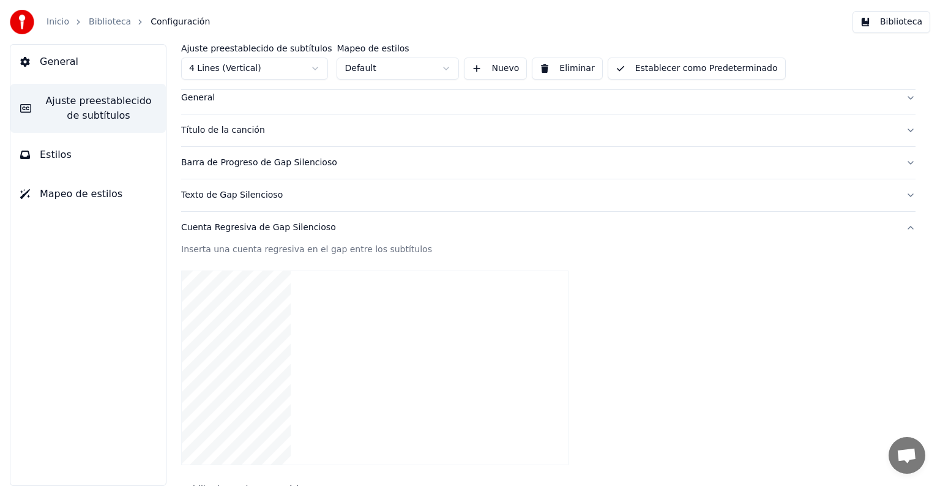
scroll to position [0, 0]
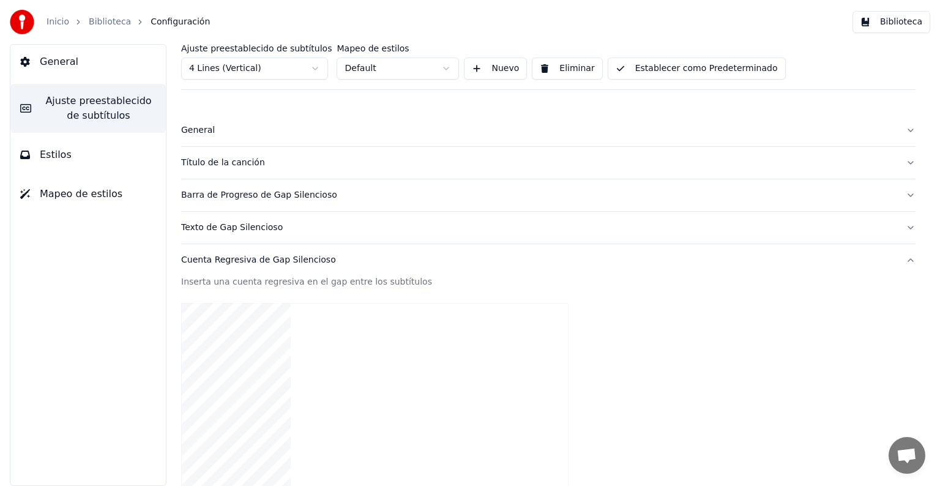
type input "***"
click at [733, 73] on button "Establecer como Predeterminado" at bounding box center [696, 68] width 178 height 22
click at [248, 162] on div "Título de la canción" at bounding box center [538, 163] width 714 height 12
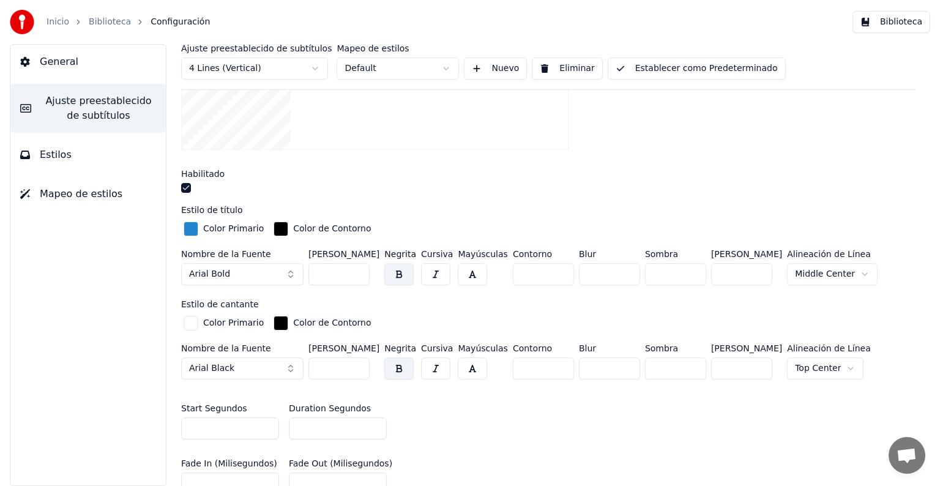
scroll to position [292, 0]
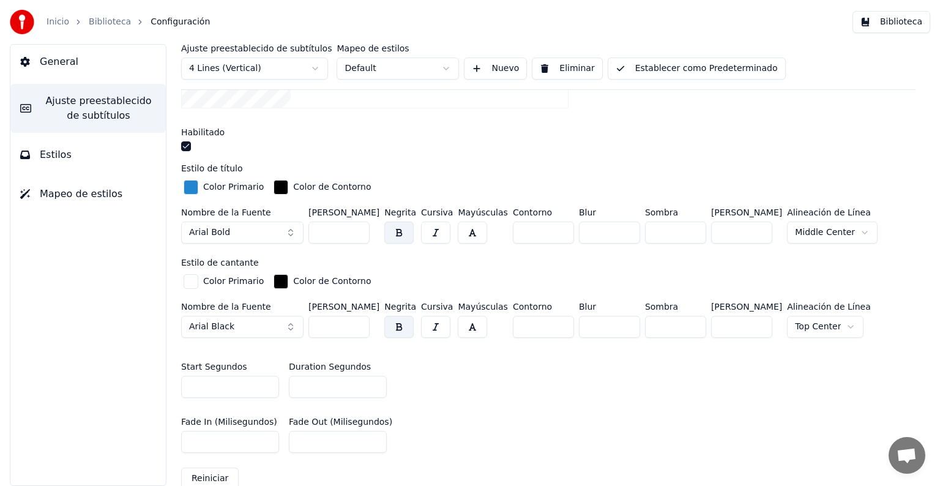
drag, startPoint x: 341, startPoint y: 322, endPoint x: 251, endPoint y: 335, distance: 91.5
click at [251, 335] on div "Nombre de la Fuente Arial Black [PERSON_NAME] *** Negrita Cursiva Mayúsculas Co…" at bounding box center [548, 322] width 734 height 40
type input "***"
click at [733, 65] on button "Establecer como Predeterminado" at bounding box center [696, 68] width 178 height 22
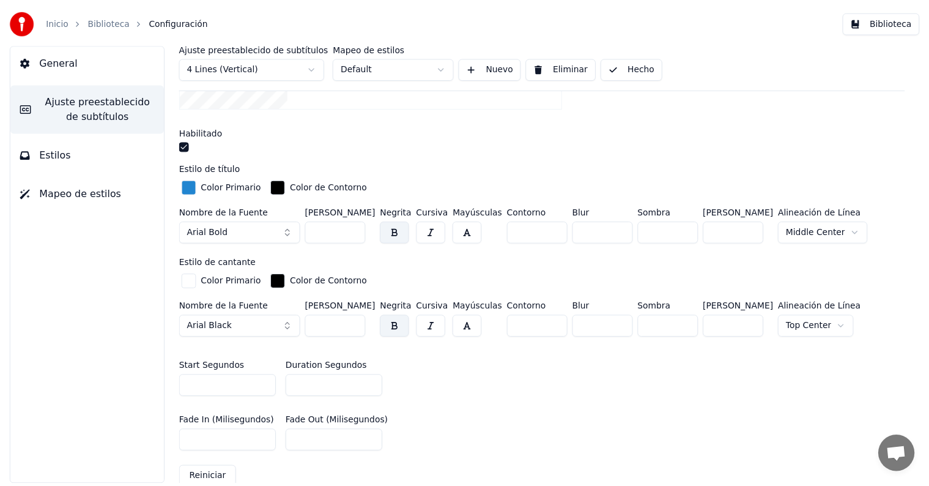
scroll to position [563, 0]
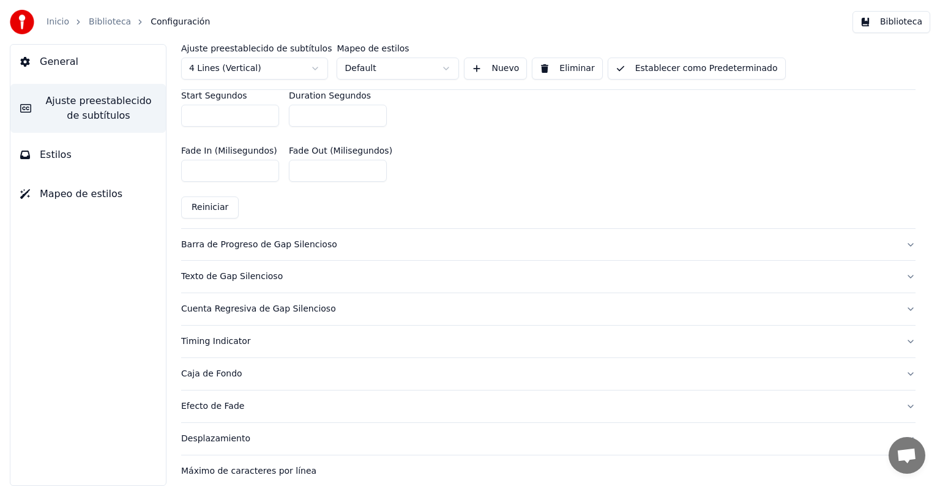
click at [263, 276] on div "Texto de Gap Silencioso" at bounding box center [538, 276] width 714 height 12
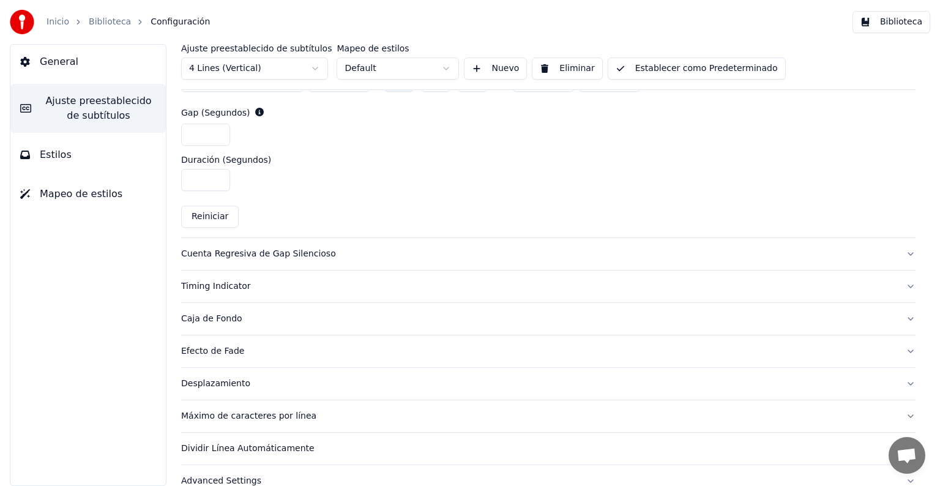
click at [237, 278] on button "Timing Indicator" at bounding box center [548, 286] width 734 height 32
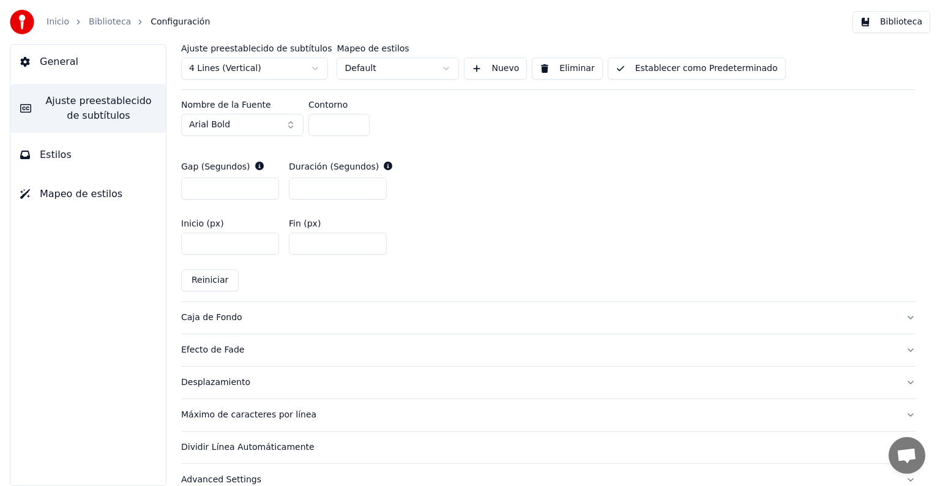
click at [65, 27] on link "Inicio" at bounding box center [57, 22] width 23 height 12
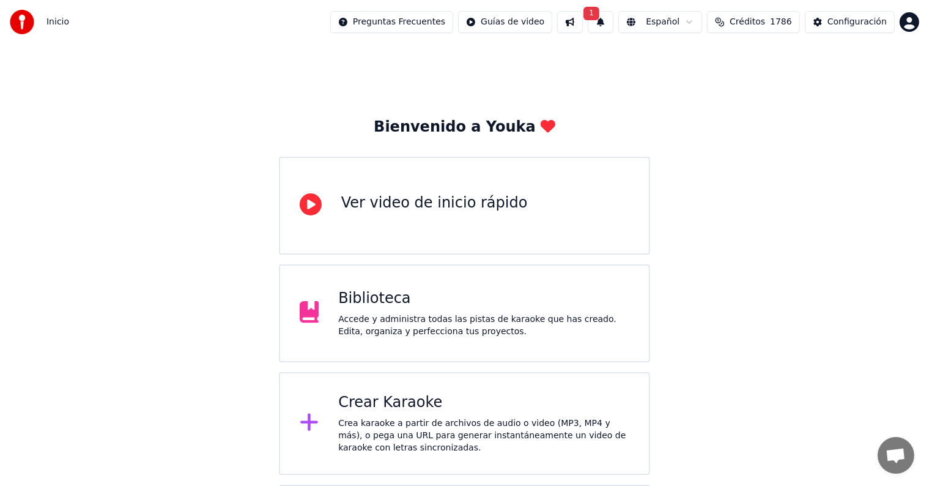
click at [411, 316] on div "Accede y administra todas las pistas de karaoke que has creado. Edita, organiza…" at bounding box center [483, 325] width 291 height 24
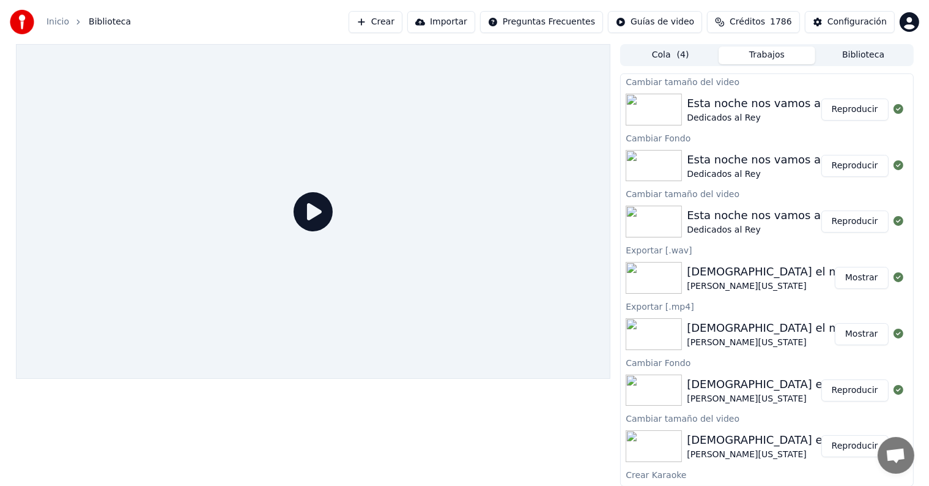
click at [838, 102] on button "Reproducir" at bounding box center [854, 109] width 67 height 22
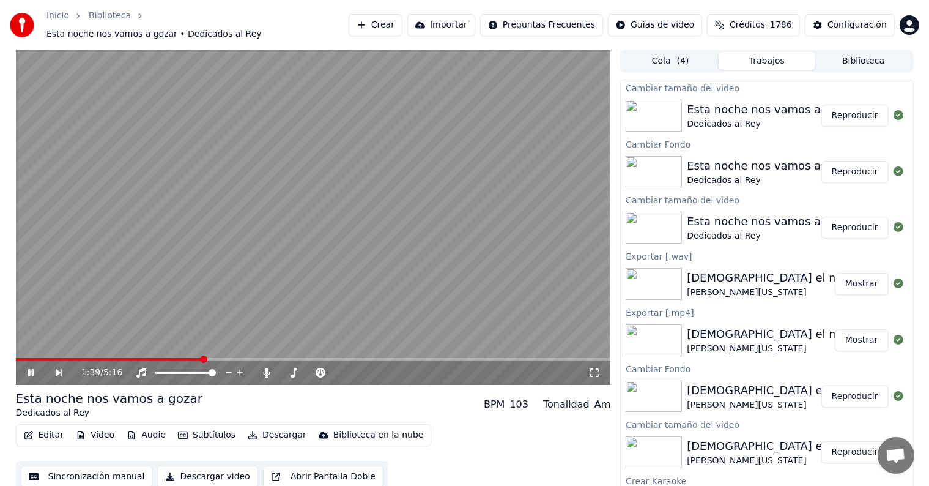
click at [28, 369] on icon at bounding box center [31, 372] width 6 height 7
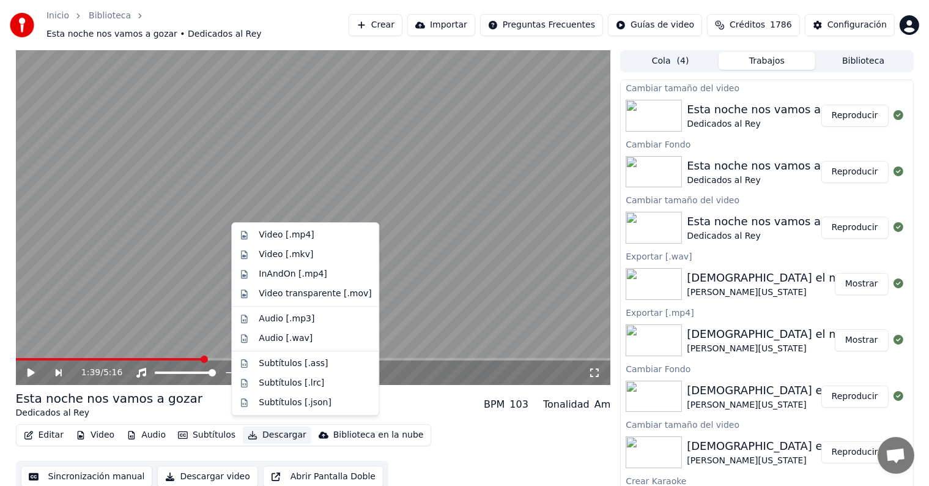
click at [270, 428] on button "Descargar" at bounding box center [277, 434] width 69 height 17
click at [289, 343] on div "Audio [.wav]" at bounding box center [286, 338] width 54 height 12
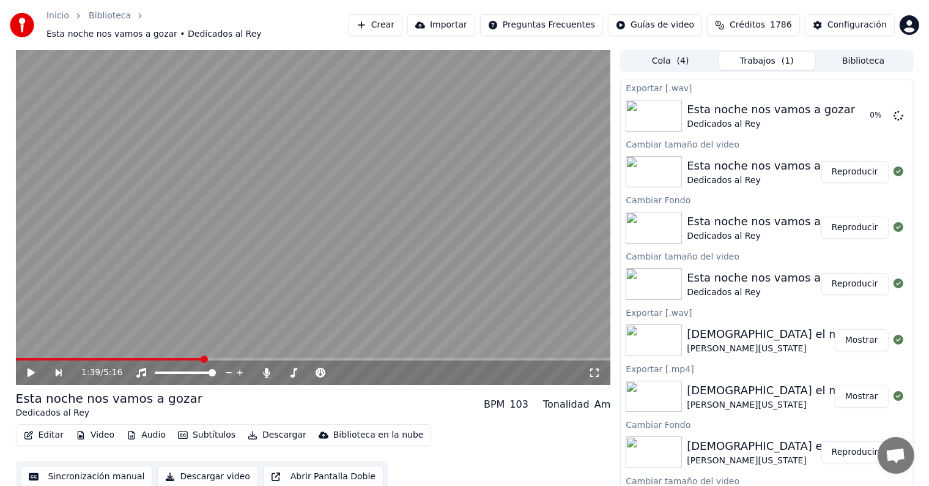
click at [270, 372] on div "1:39 / 5:16" at bounding box center [335, 372] width 508 height 12
click at [267, 368] on icon at bounding box center [267, 373] width 12 height 10
click at [276, 429] on button "Descargar" at bounding box center [277, 434] width 69 height 17
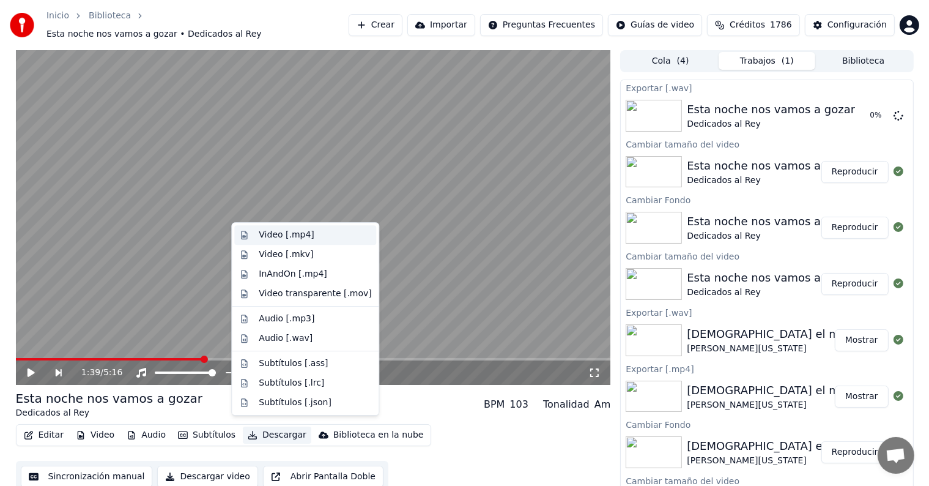
click at [325, 231] on div "Video [.mp4]" at bounding box center [315, 235] width 113 height 12
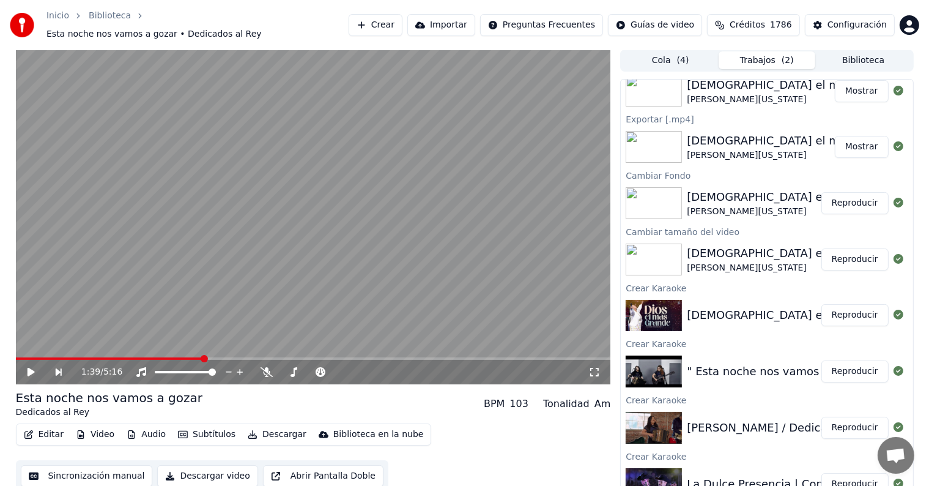
scroll to position [318, 0]
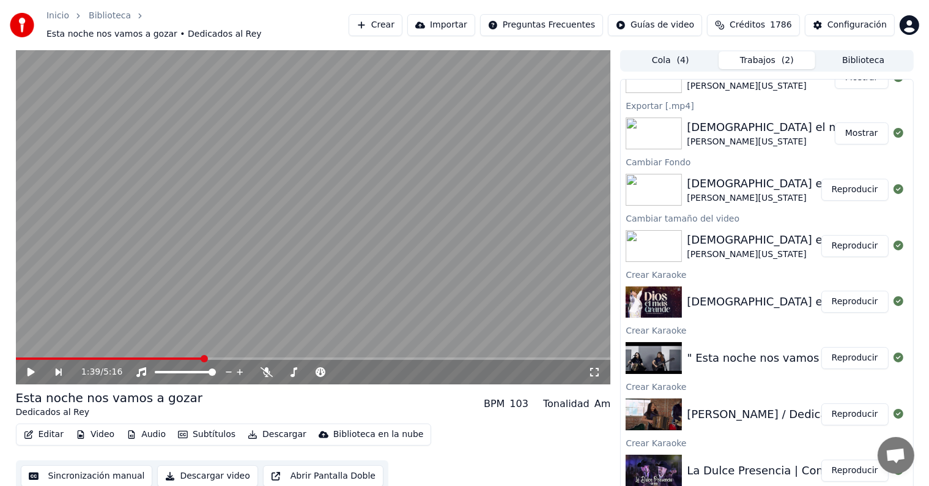
click at [856, 409] on button "Reproducir" at bounding box center [854, 414] width 67 height 22
click at [74, 360] on div "0:07 / 4:21" at bounding box center [313, 372] width 595 height 24
click at [69, 360] on div "0:08 / 4:21" at bounding box center [313, 372] width 595 height 24
click at [63, 350] on video at bounding box center [313, 217] width 595 height 335
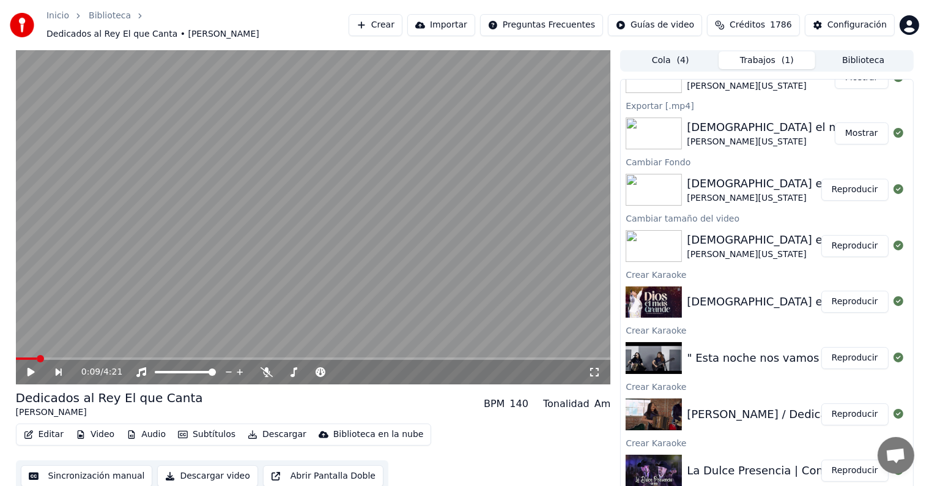
click at [28, 371] on div "0:09 / 4:21" at bounding box center [313, 372] width 585 height 12
click at [76, 357] on span at bounding box center [313, 358] width 595 height 2
click at [33, 367] on icon at bounding box center [40, 372] width 28 height 10
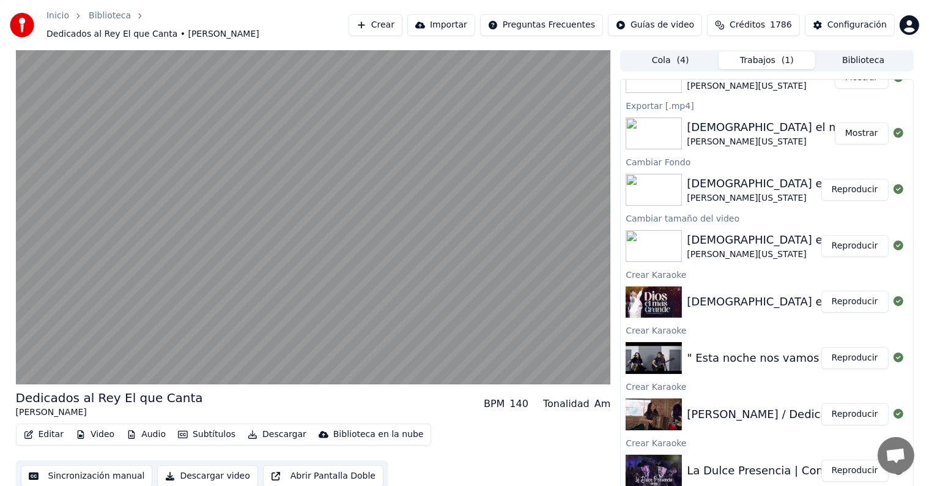
click at [86, 430] on button "Video" at bounding box center [95, 434] width 48 height 17
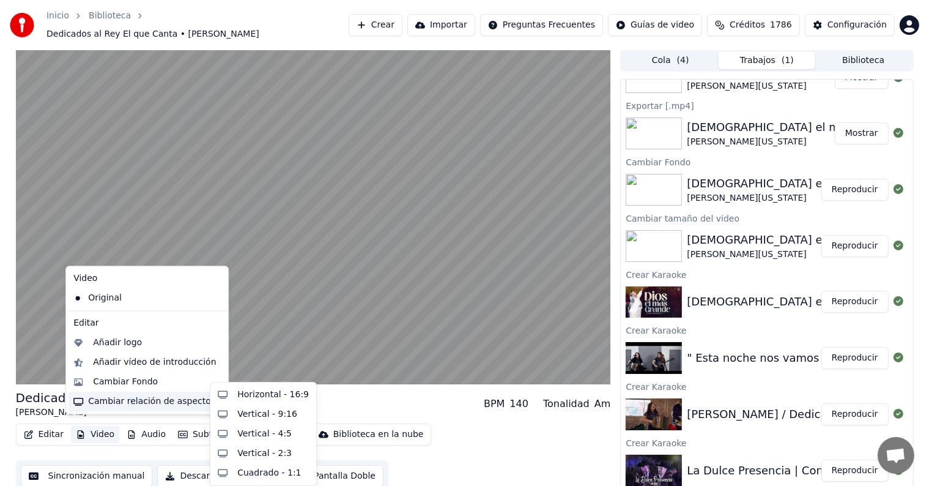
click at [194, 402] on div "Cambiar relación de aspecto" at bounding box center [147, 401] width 157 height 20
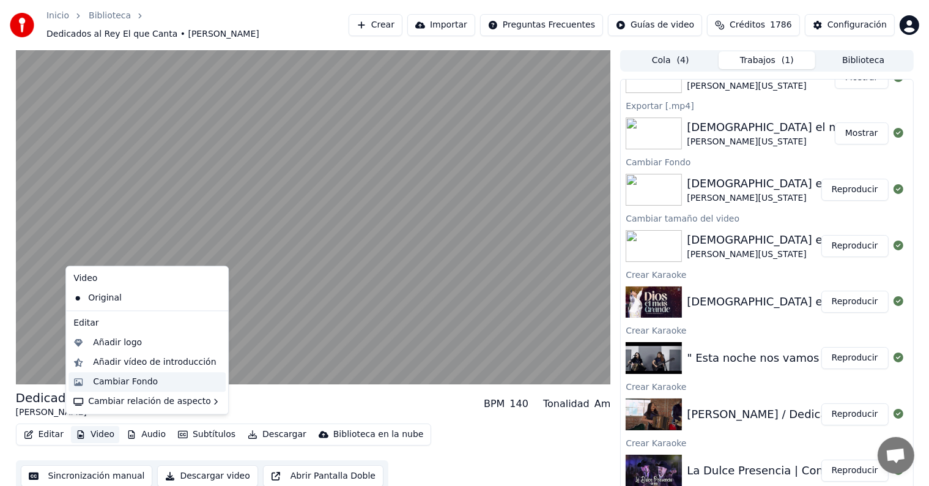
click at [174, 382] on div "Cambiar Fondo" at bounding box center [157, 382] width 128 height 12
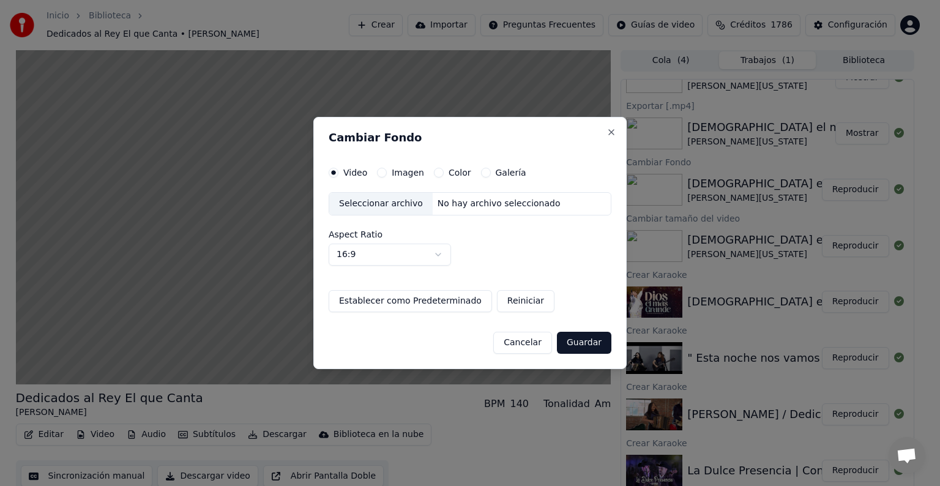
click at [385, 169] on div "Imagen" at bounding box center [400, 173] width 47 height 10
click at [382, 171] on button "Imagen" at bounding box center [382, 173] width 10 height 10
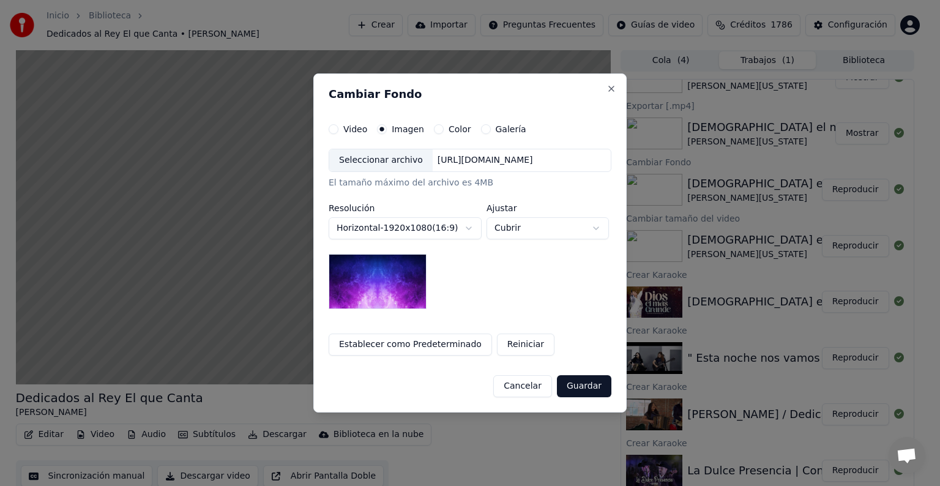
click at [434, 129] on div "Color" at bounding box center [452, 129] width 37 height 10
click at [434, 130] on button "Color" at bounding box center [439, 129] width 10 height 10
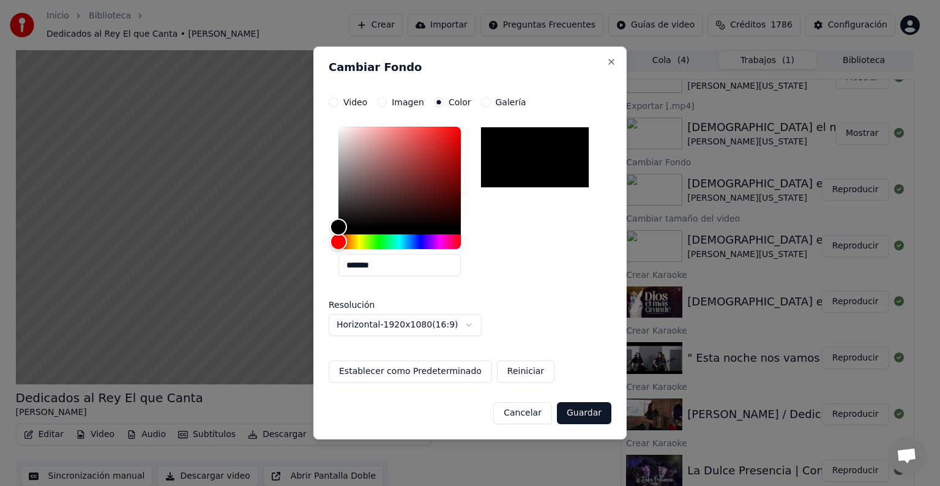
click at [481, 103] on button "Galería" at bounding box center [486, 102] width 10 height 10
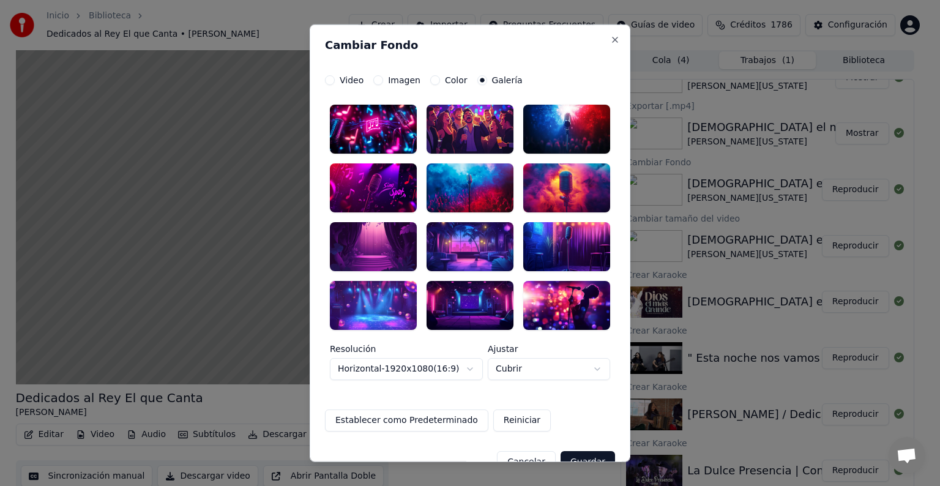
click at [363, 247] on div at bounding box center [373, 245] width 87 height 49
click at [589, 455] on button "Guardar" at bounding box center [587, 461] width 54 height 22
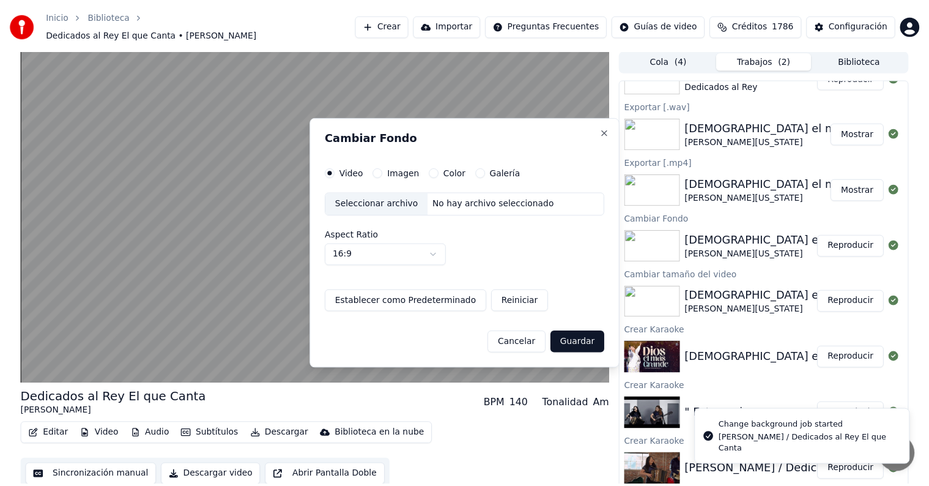
scroll to position [374, 0]
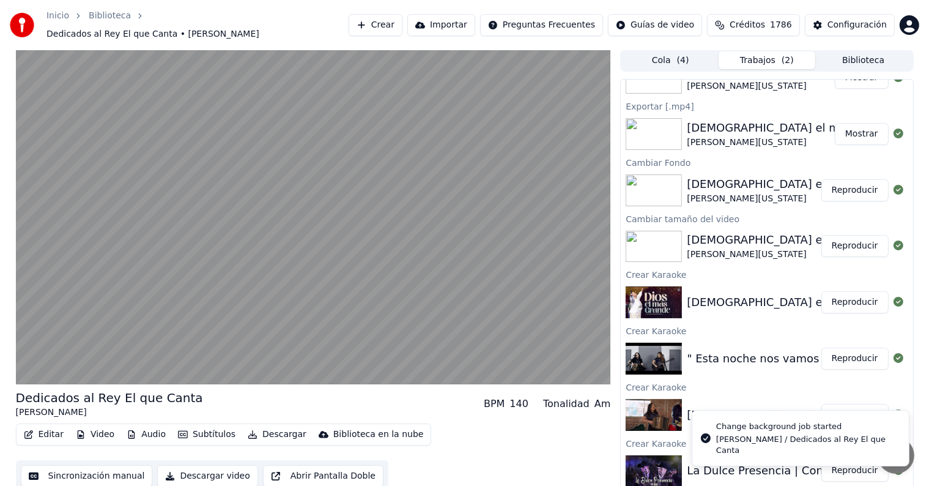
click at [103, 429] on button "Video" at bounding box center [95, 434] width 48 height 17
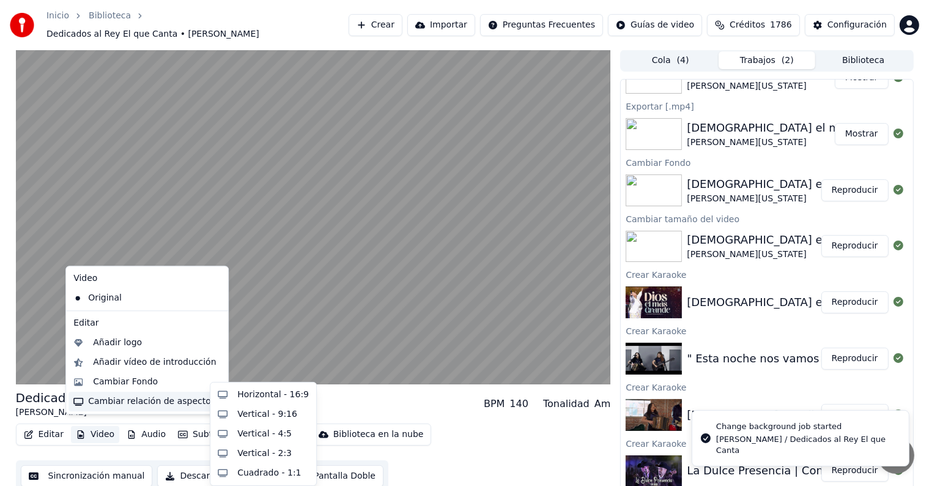
click at [182, 398] on div "Cambiar relación de aspecto" at bounding box center [147, 401] width 157 height 20
click at [242, 394] on div "Horizontal - 16:9" at bounding box center [273, 394] width 72 height 12
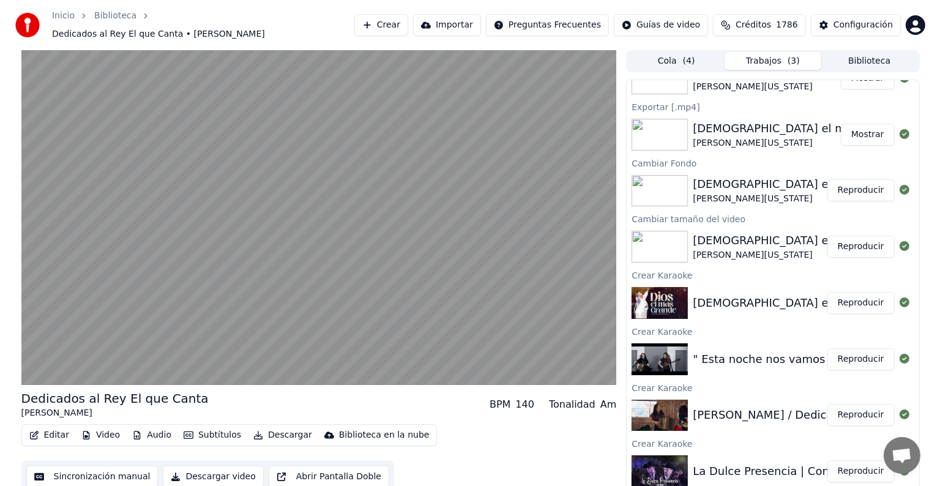
scroll to position [0, 0]
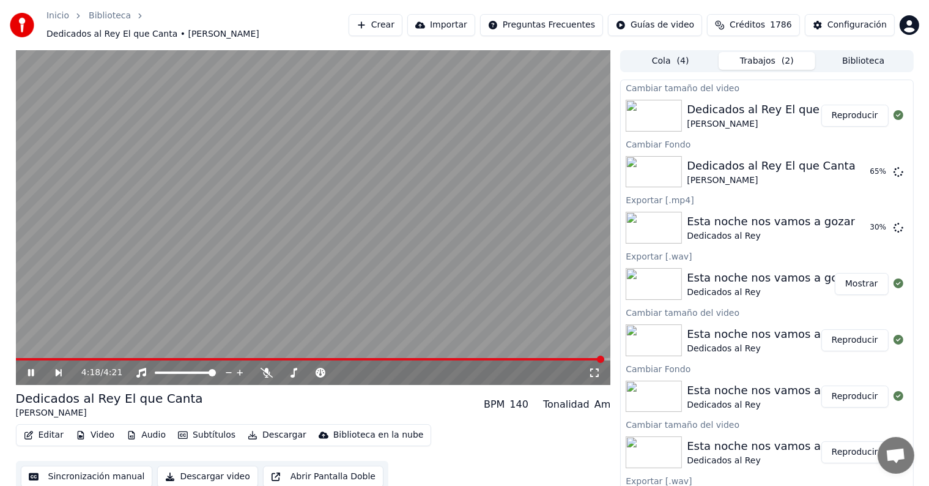
click at [28, 369] on icon at bounding box center [31, 372] width 6 height 7
click at [845, 105] on button "Reproducir" at bounding box center [854, 116] width 67 height 22
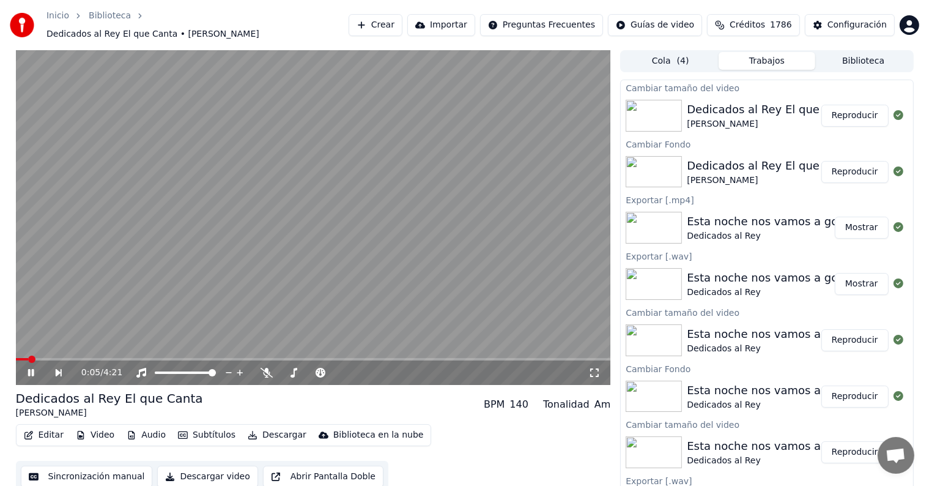
click at [267, 368] on icon at bounding box center [267, 373] width 12 height 10
click at [48, 438] on div "Editar Video Audio Subtítulos Descargar Biblioteca en la nube" at bounding box center [224, 435] width 416 height 22
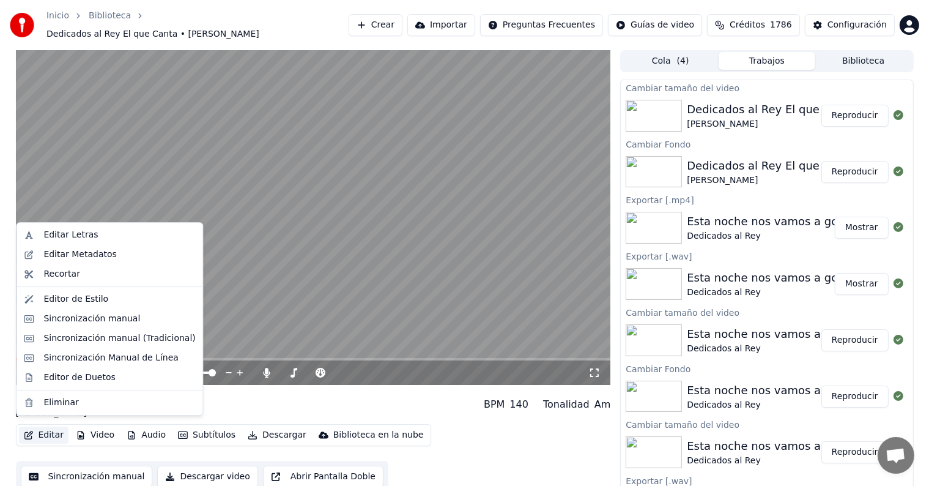
click at [52, 430] on button "Editar" at bounding box center [44, 434] width 50 height 17
click at [143, 337] on div "Sincronización manual (Tradicional)" at bounding box center [119, 338] width 152 height 12
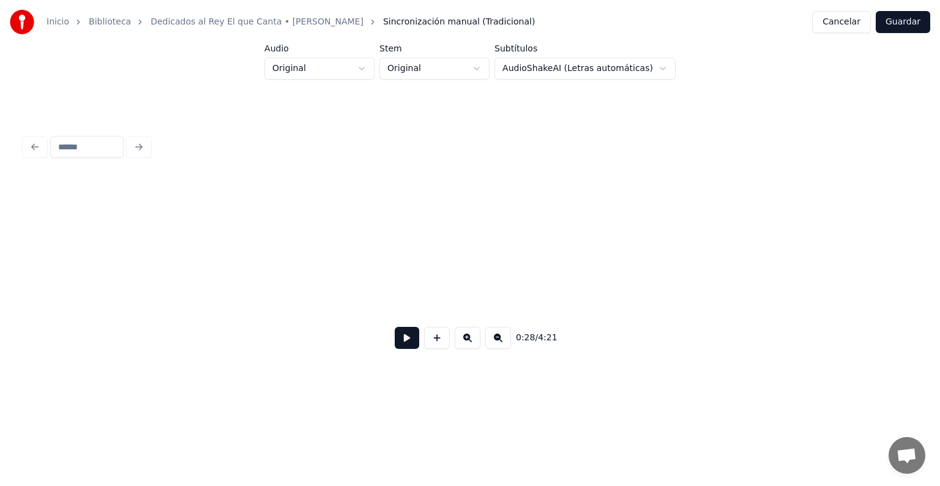
scroll to position [0, 4293]
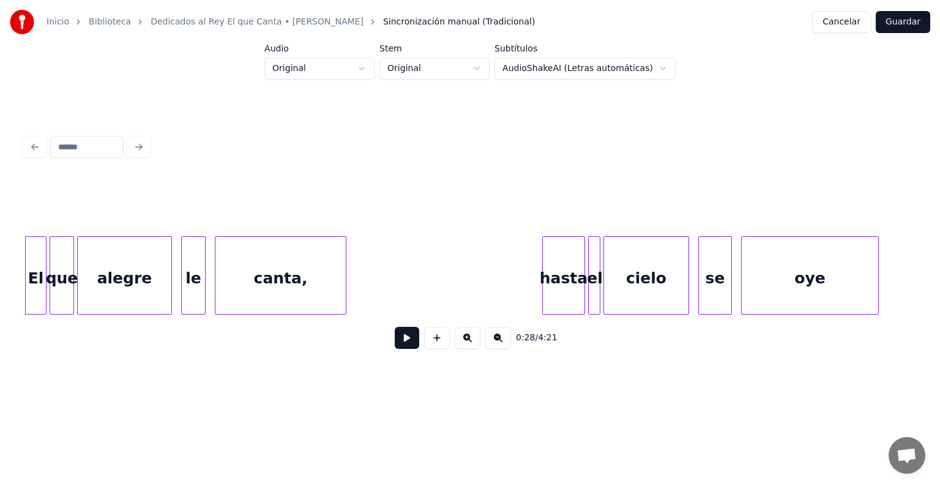
click at [401, 341] on button at bounding box center [407, 338] width 24 height 22
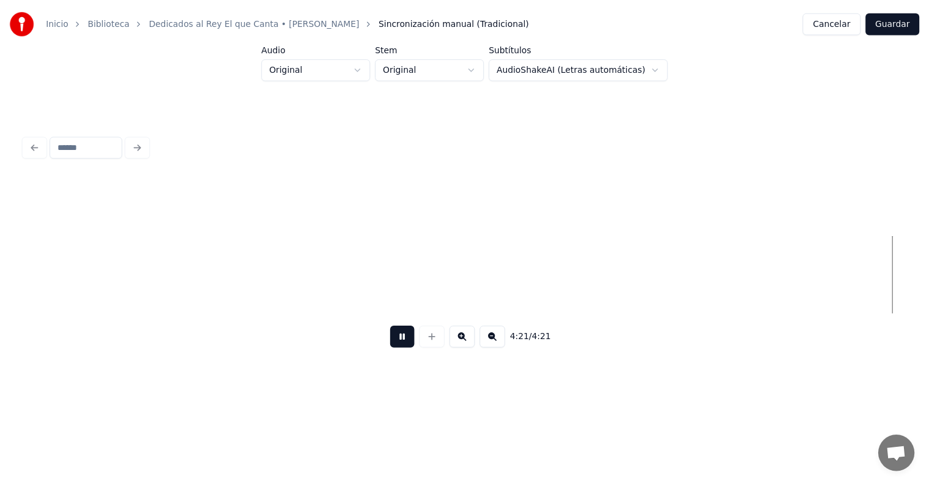
scroll to position [0, 39114]
click at [905, 24] on button "Guardar" at bounding box center [902, 22] width 54 height 22
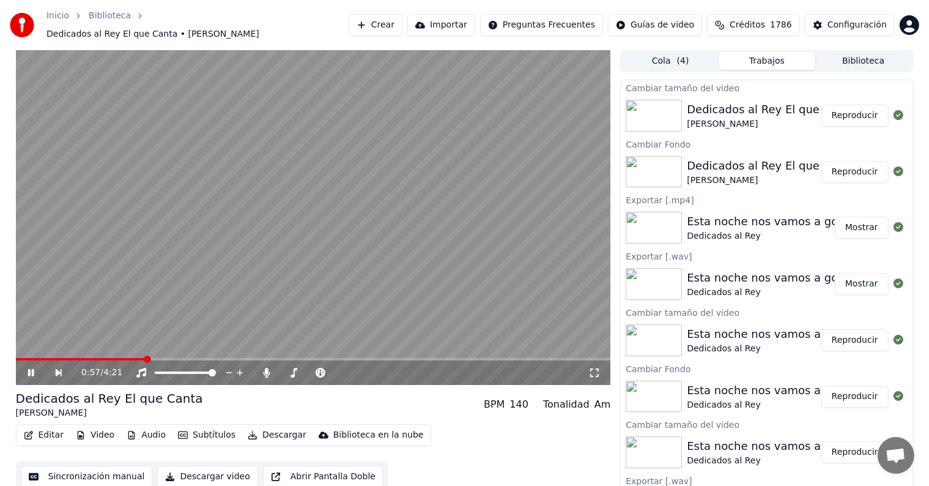
click at [26, 369] on icon at bounding box center [40, 373] width 28 height 10
click at [256, 428] on button "Descargar" at bounding box center [277, 434] width 69 height 17
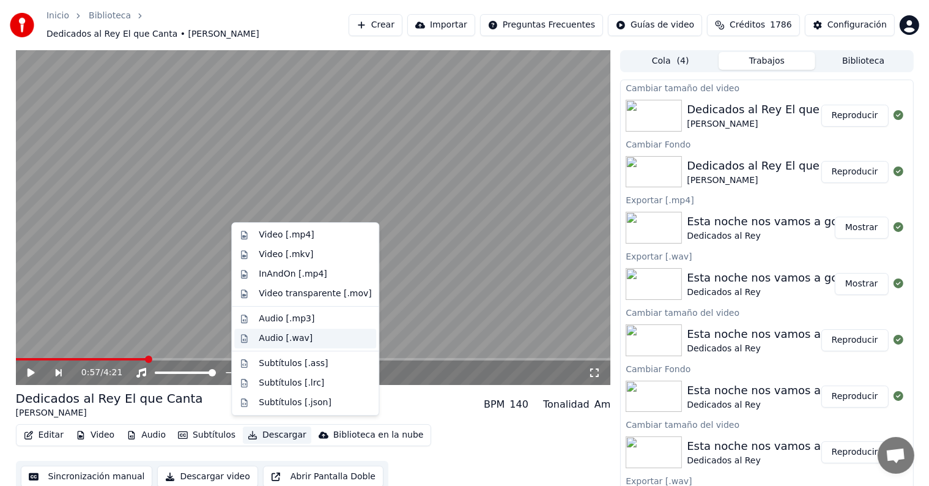
click at [299, 335] on div "Audio [.wav]" at bounding box center [286, 338] width 54 height 12
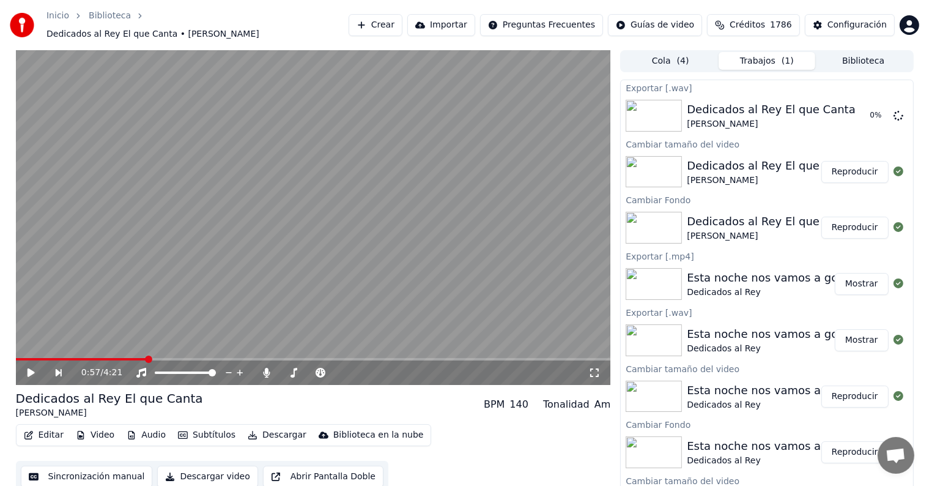
click at [262, 368] on icon at bounding box center [267, 373] width 12 height 10
click at [274, 433] on button "Descargar" at bounding box center [277, 434] width 69 height 17
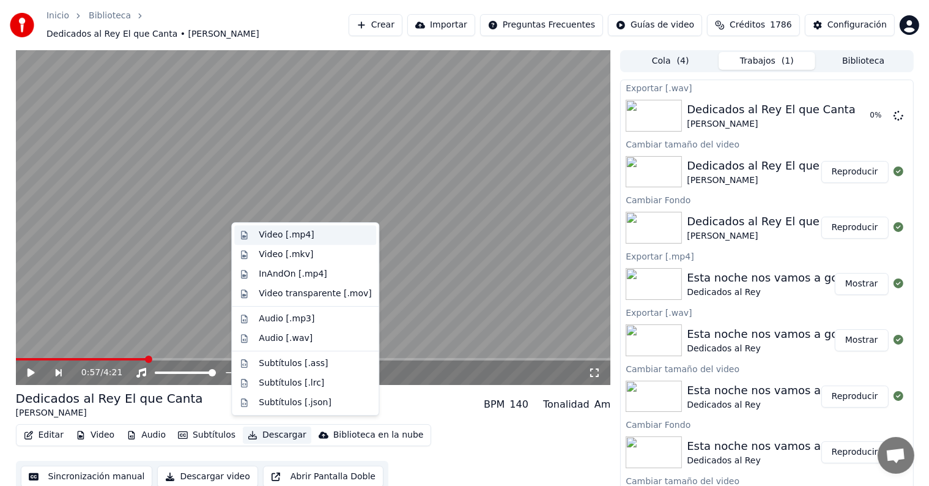
click at [319, 235] on div "Video [.mp4]" at bounding box center [315, 235] width 113 height 12
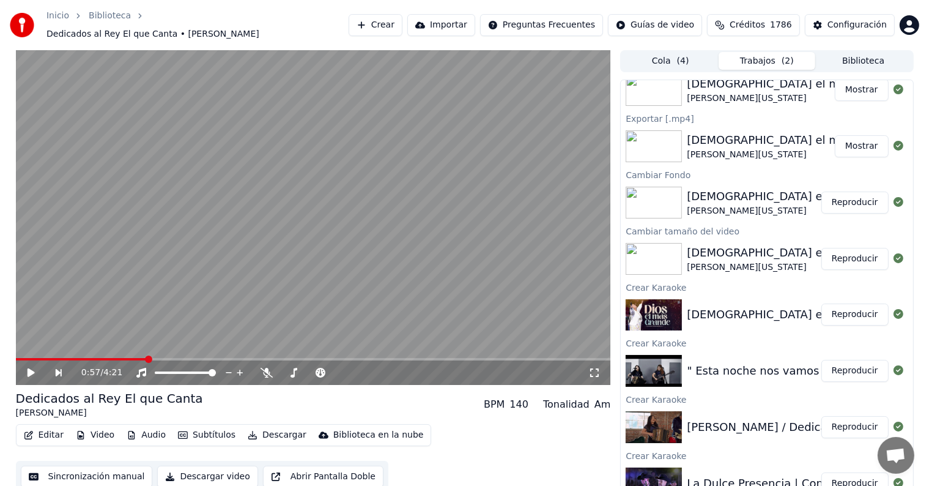
scroll to position [543, 0]
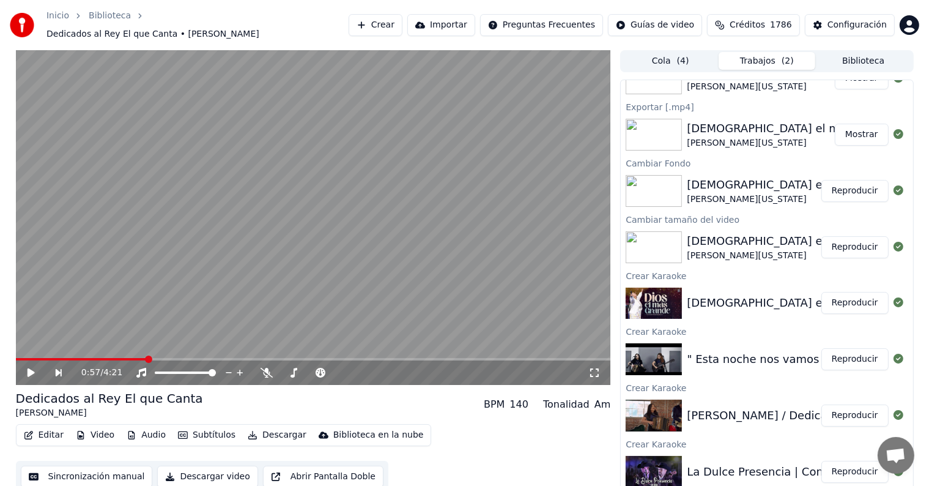
click at [850, 463] on button "Reproducir" at bounding box center [854, 472] width 67 height 22
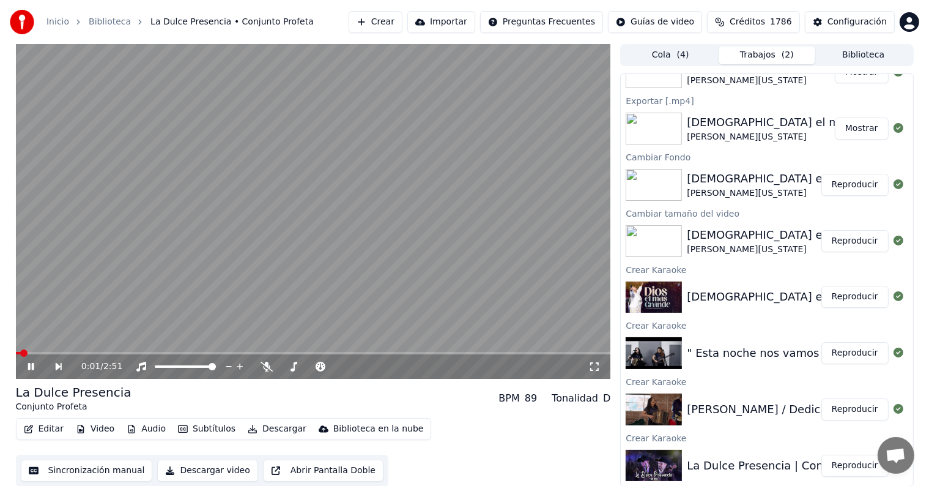
click at [30, 369] on icon at bounding box center [40, 366] width 28 height 10
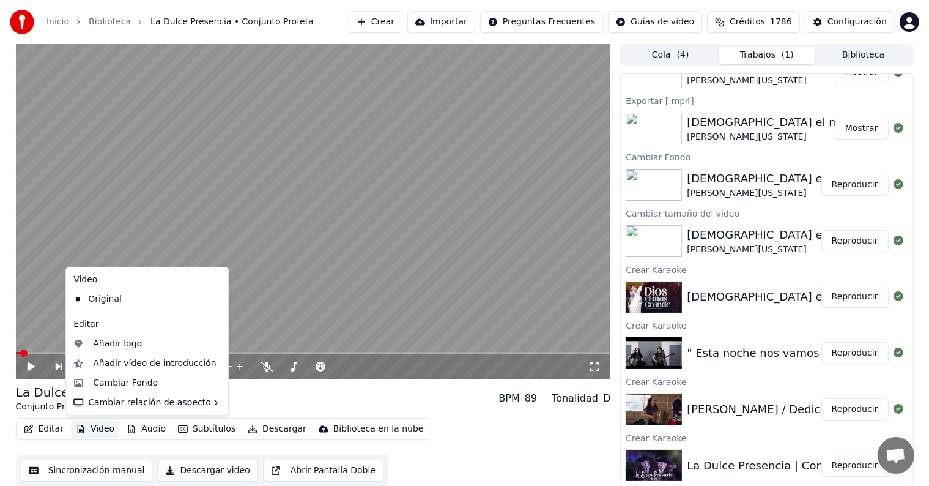
click at [93, 427] on button "Video" at bounding box center [95, 428] width 48 height 17
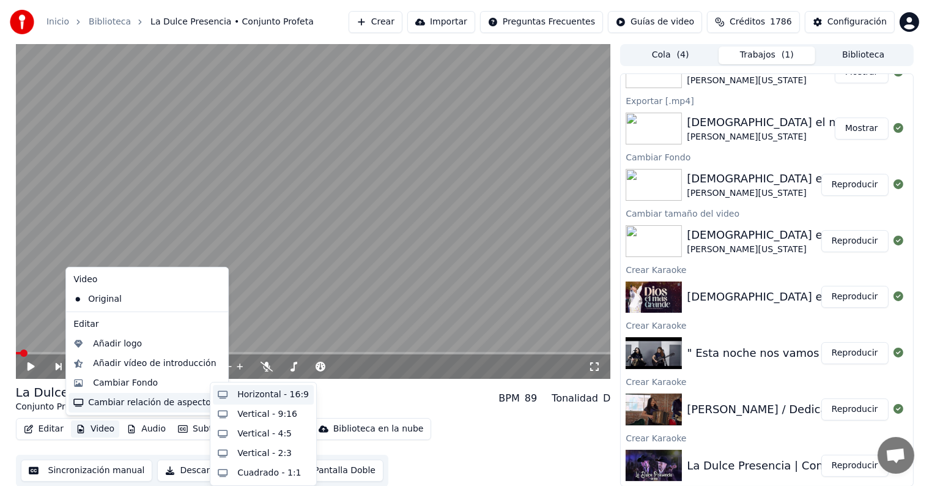
click at [234, 387] on div "Horizontal - 16:9" at bounding box center [263, 395] width 101 height 20
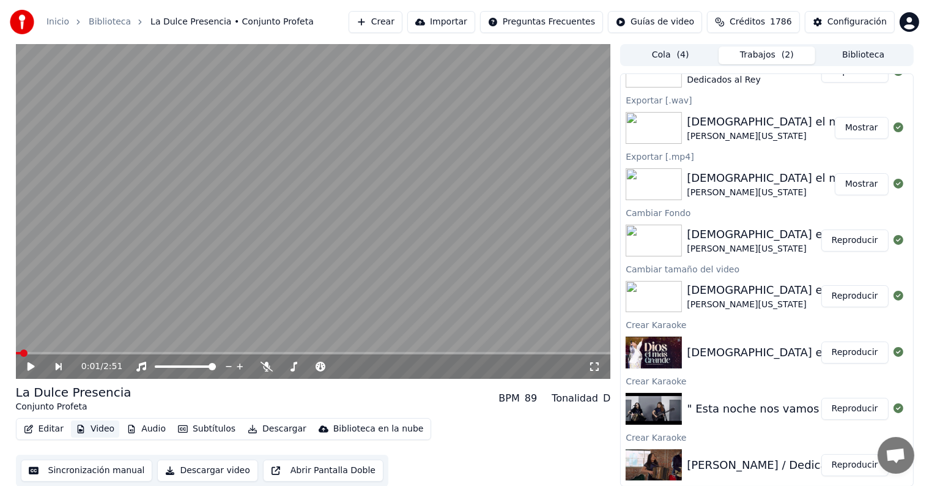
scroll to position [598, 0]
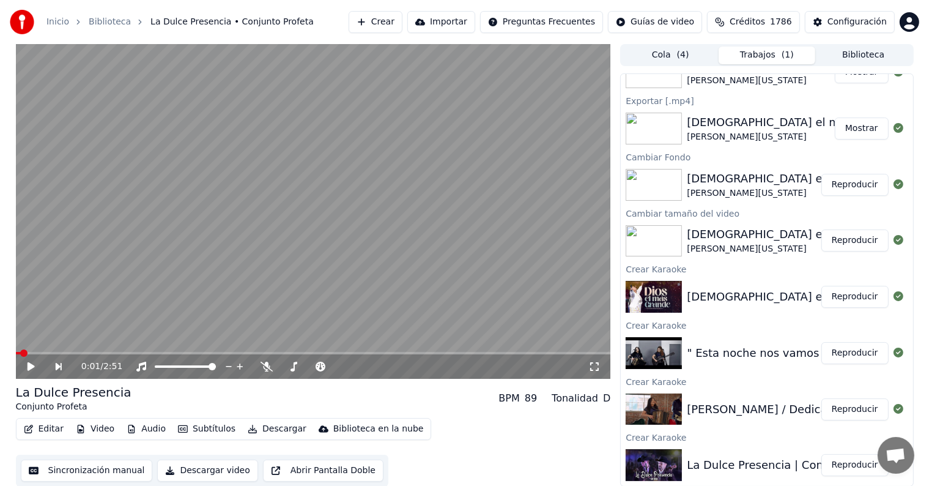
click at [103, 430] on button "Video" at bounding box center [95, 428] width 48 height 17
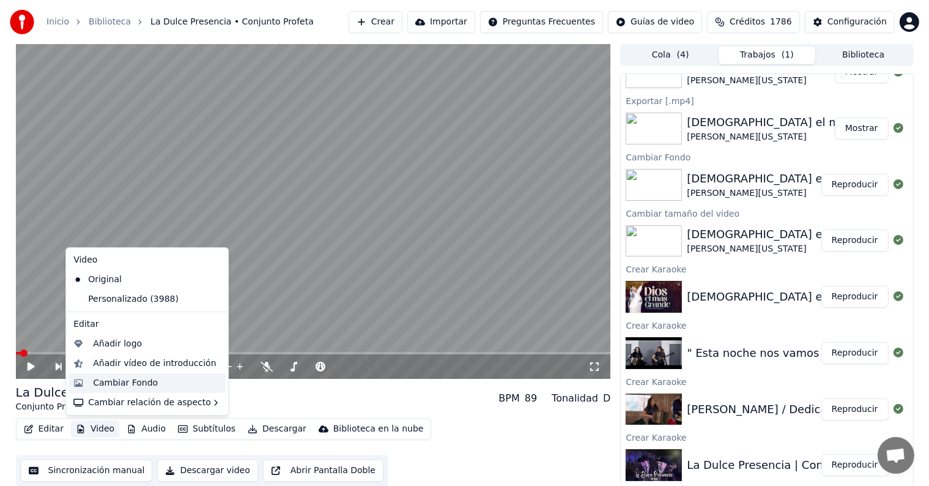
click at [128, 384] on div "Cambiar Fondo" at bounding box center [125, 383] width 65 height 12
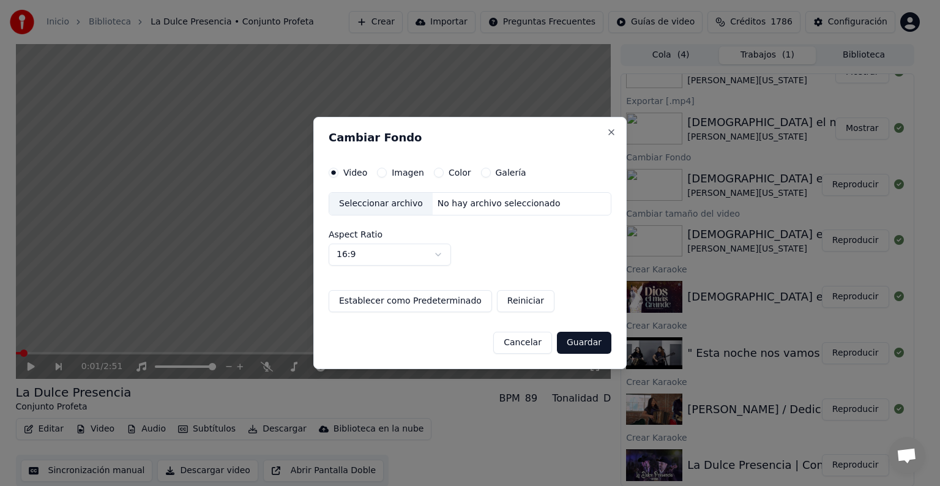
click at [495, 169] on label "Galería" at bounding box center [510, 172] width 31 height 9
click at [491, 169] on button "Galería" at bounding box center [486, 173] width 10 height 10
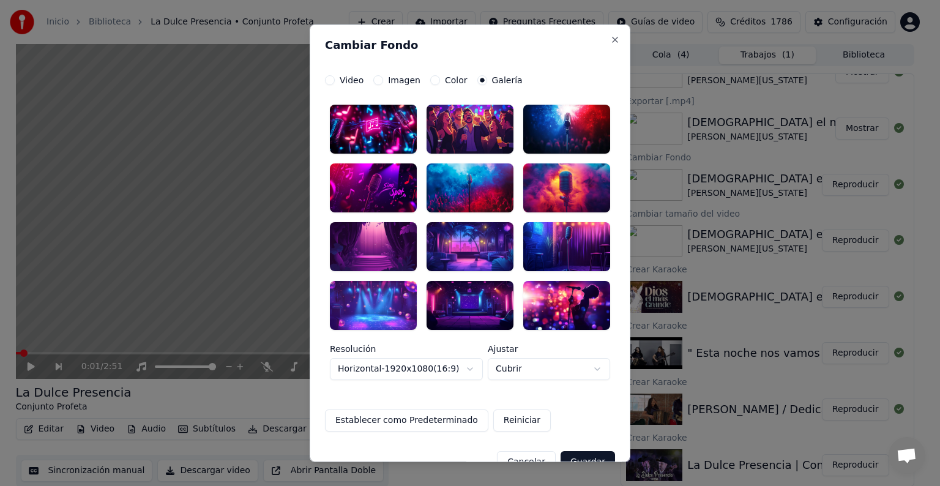
click at [379, 247] on div at bounding box center [373, 245] width 87 height 49
click at [582, 455] on button "Guardar" at bounding box center [587, 461] width 54 height 22
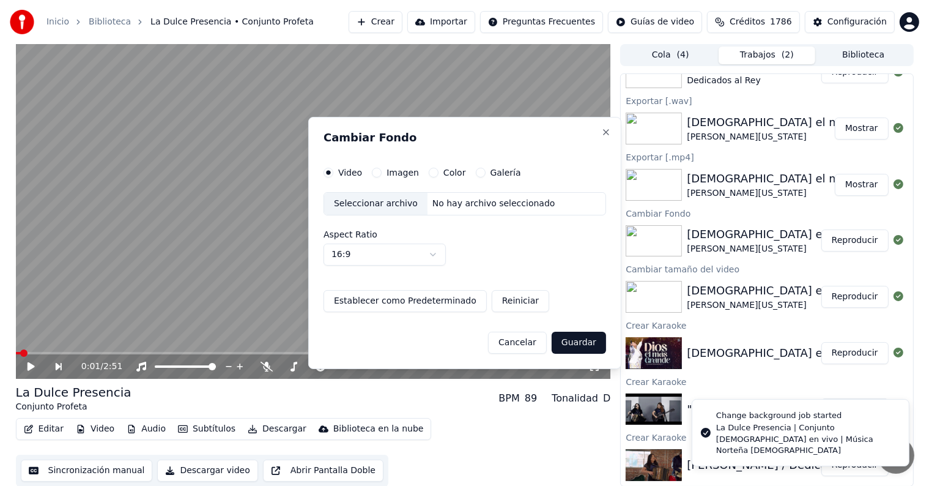
scroll to position [654, 0]
